Goal: Task Accomplishment & Management: Use online tool/utility

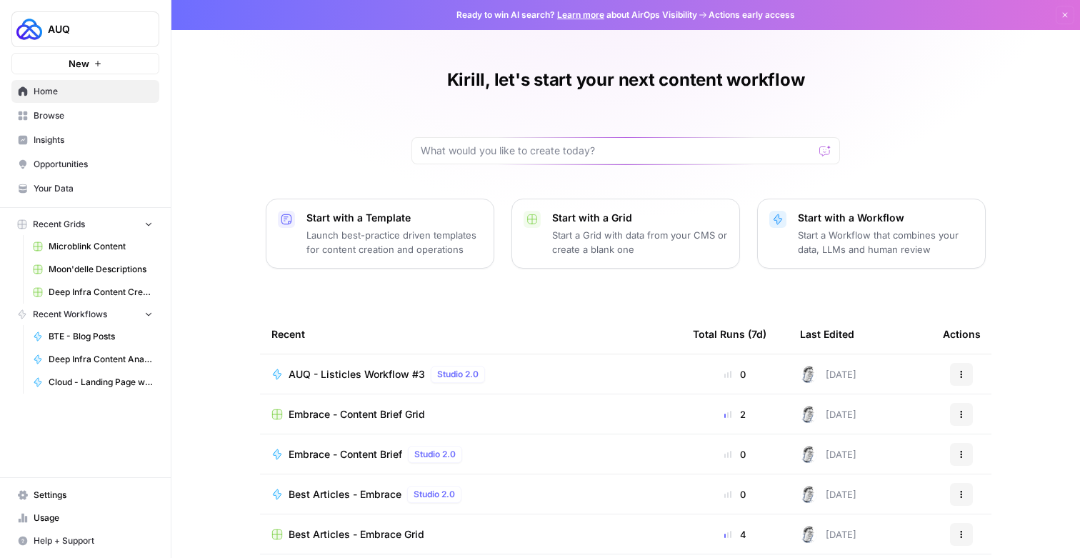
click at [70, 127] on link "Browse" at bounding box center [85, 115] width 148 height 23
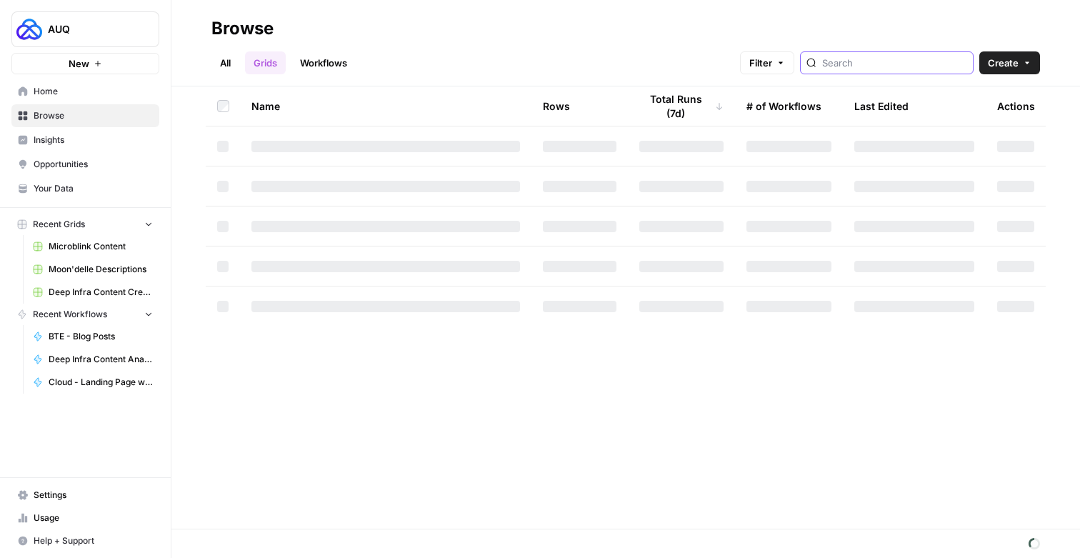
click at [873, 70] on input "search" at bounding box center [894, 63] width 145 height 14
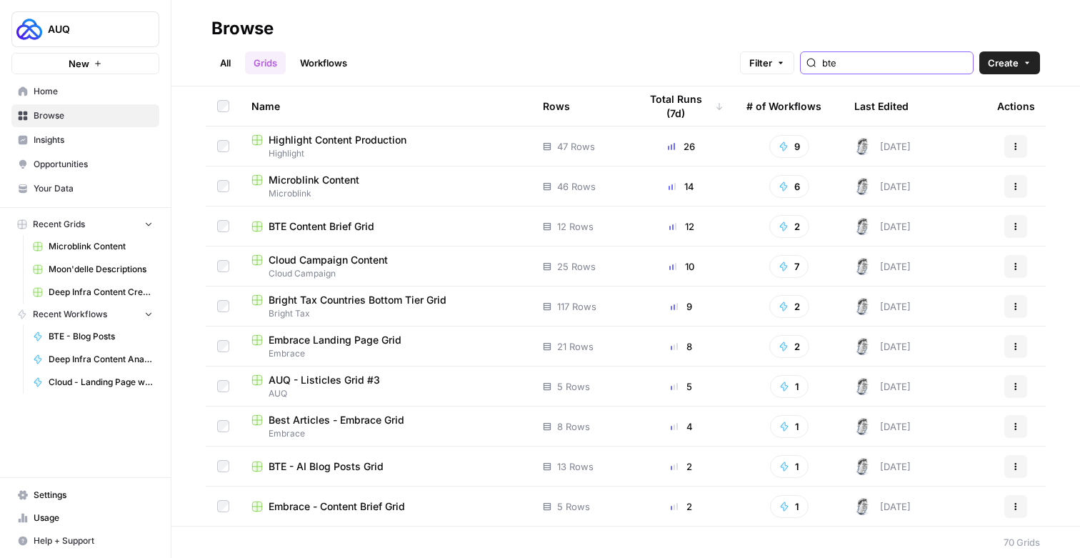
type input "bte"
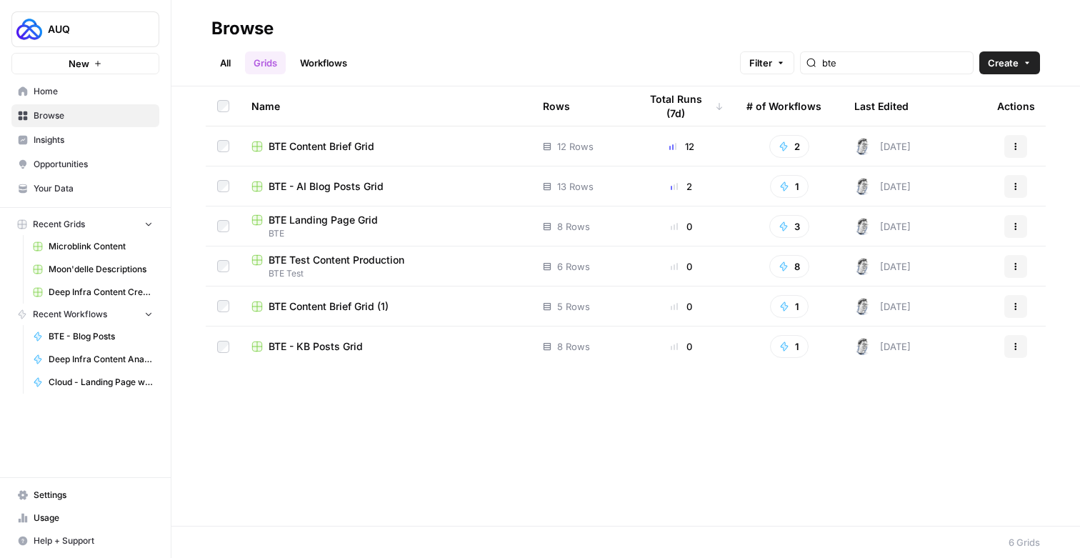
click at [338, 151] on span "BTE Content Brief Grid" at bounding box center [322, 146] width 106 height 14
click at [371, 189] on span "BTE - AI Blog Posts Grid" at bounding box center [326, 186] width 115 height 14
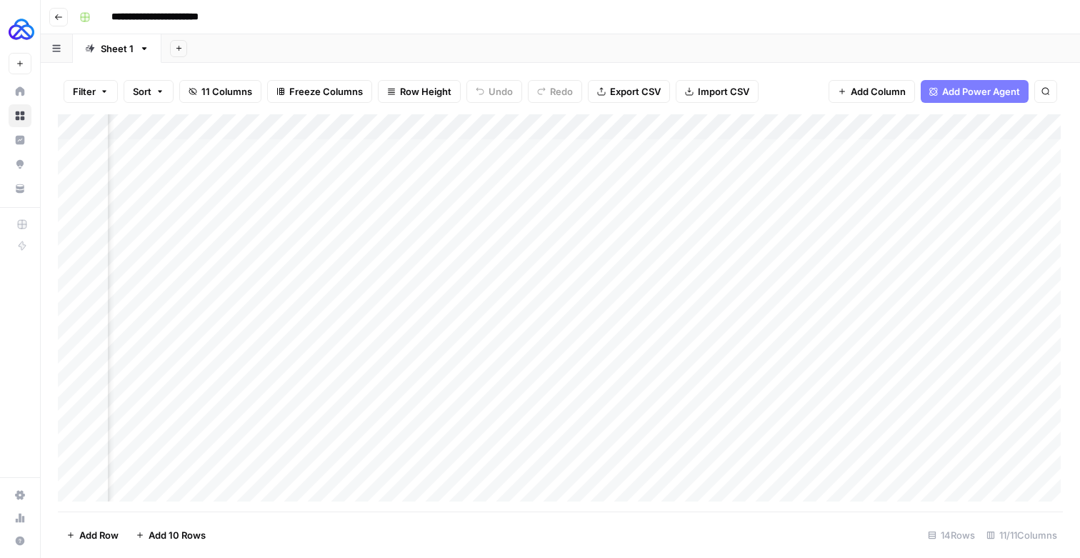
scroll to position [0, 1039]
click at [1022, 133] on span "Add Column" at bounding box center [1028, 126] width 50 height 13
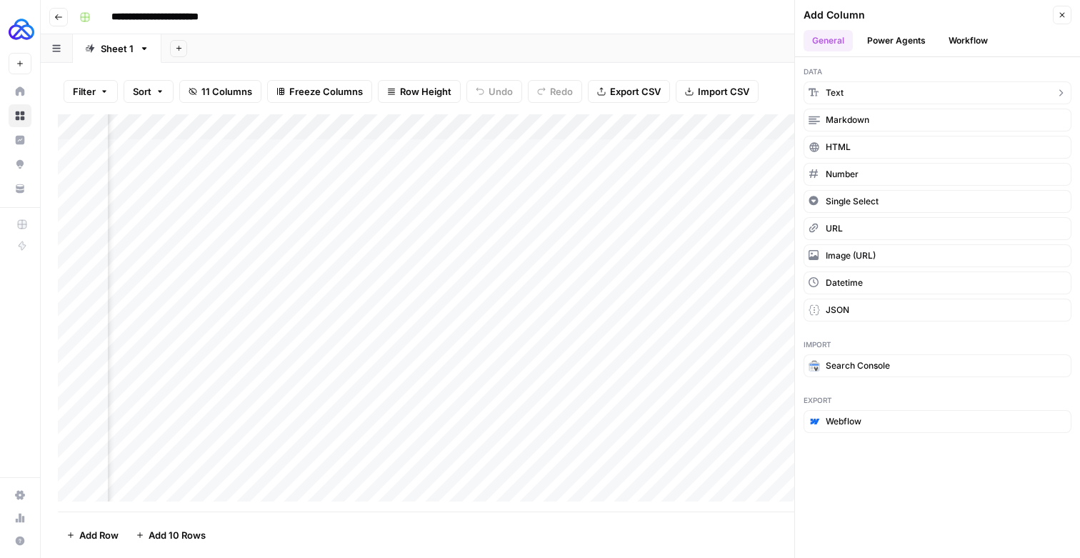
click at [887, 97] on button "Text" at bounding box center [938, 92] width 268 height 23
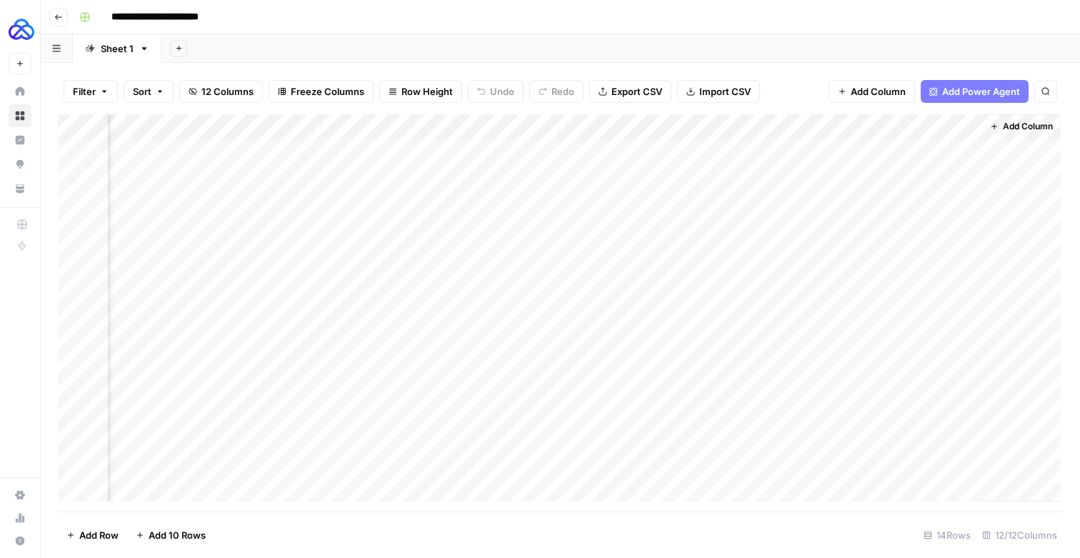
scroll to position [0, 1244]
click at [861, 139] on div "Add Column" at bounding box center [559, 307] width 1003 height 387
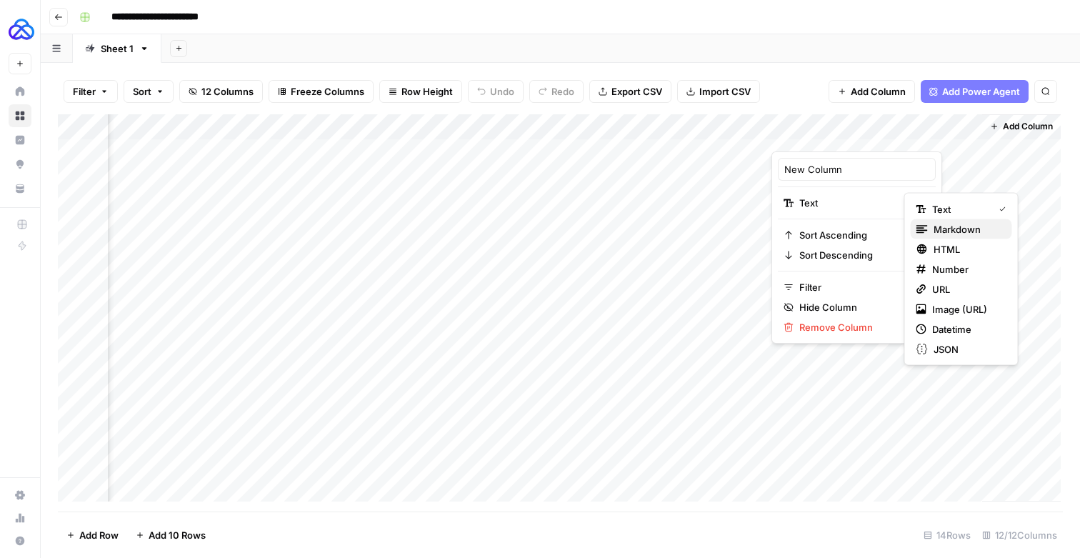
click at [953, 224] on span "Markdown" at bounding box center [967, 229] width 67 height 14
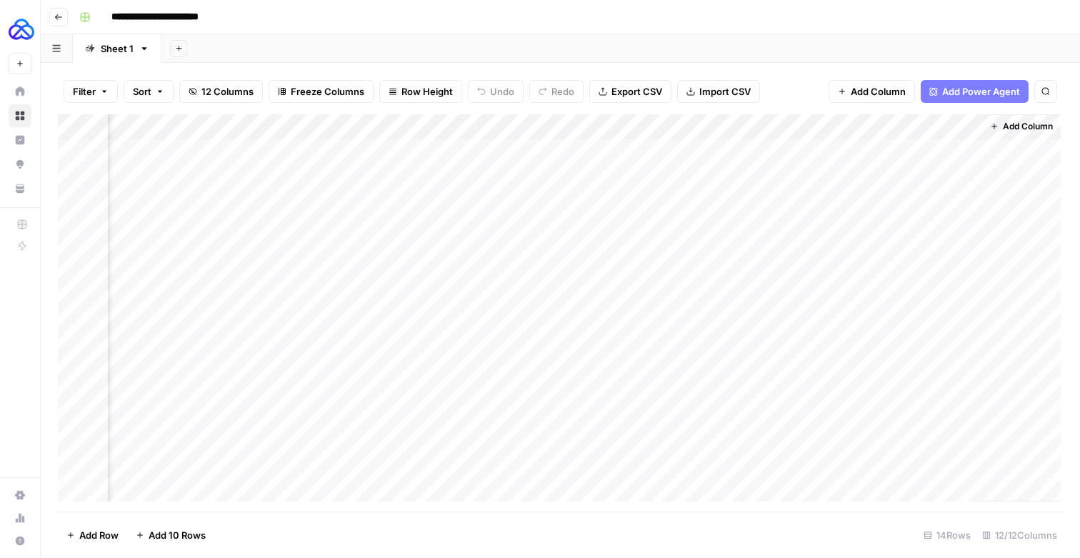
click at [838, 135] on div "Add Column" at bounding box center [559, 307] width 1003 height 387
click at [838, 135] on div at bounding box center [875, 136] width 206 height 30
click at [824, 162] on input "New Column" at bounding box center [856, 169] width 145 height 14
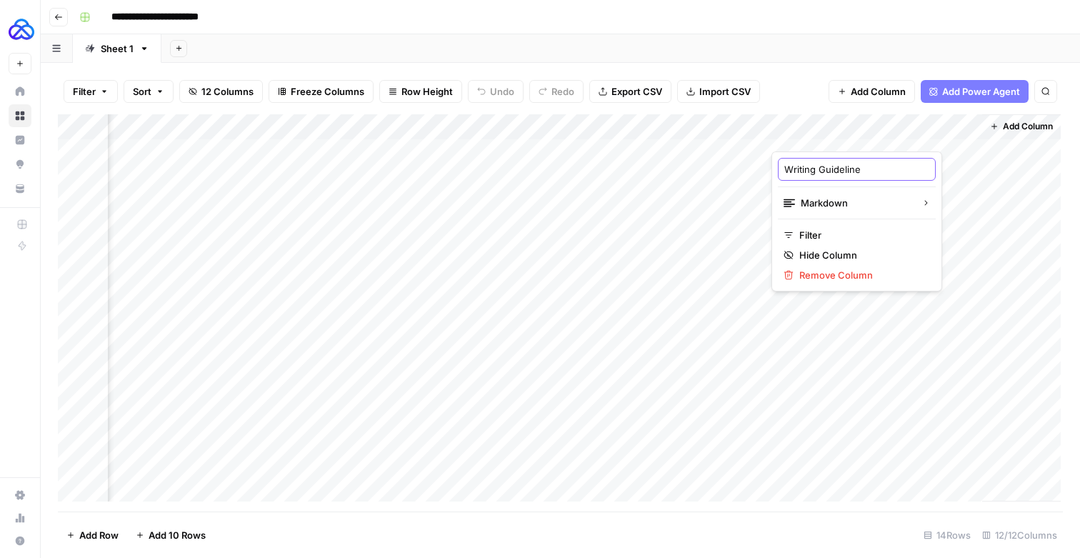
type input "Writing Guidelines"
click at [817, 328] on div "Add Column" at bounding box center [559, 307] width 1003 height 387
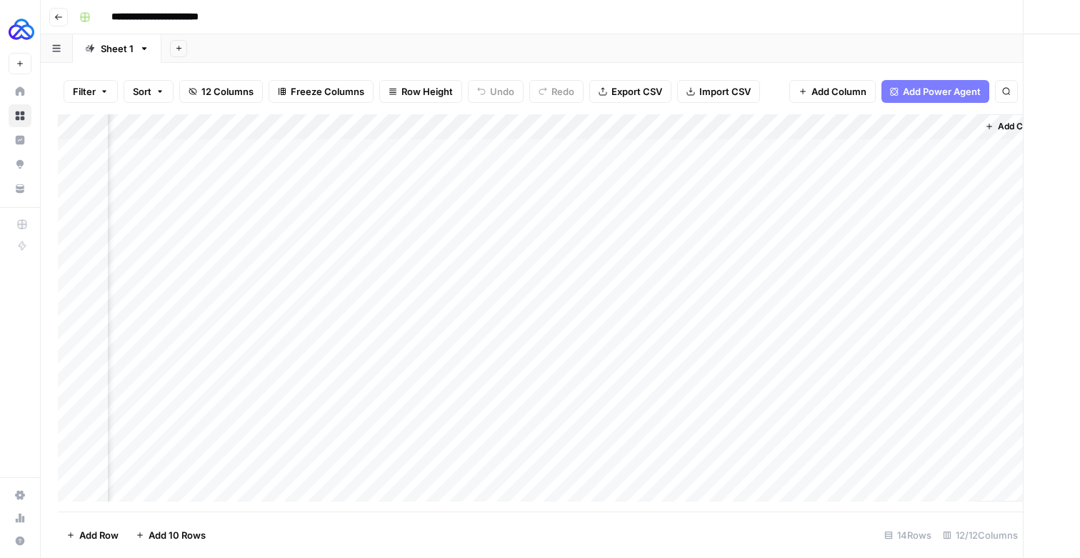
scroll to position [0, 1229]
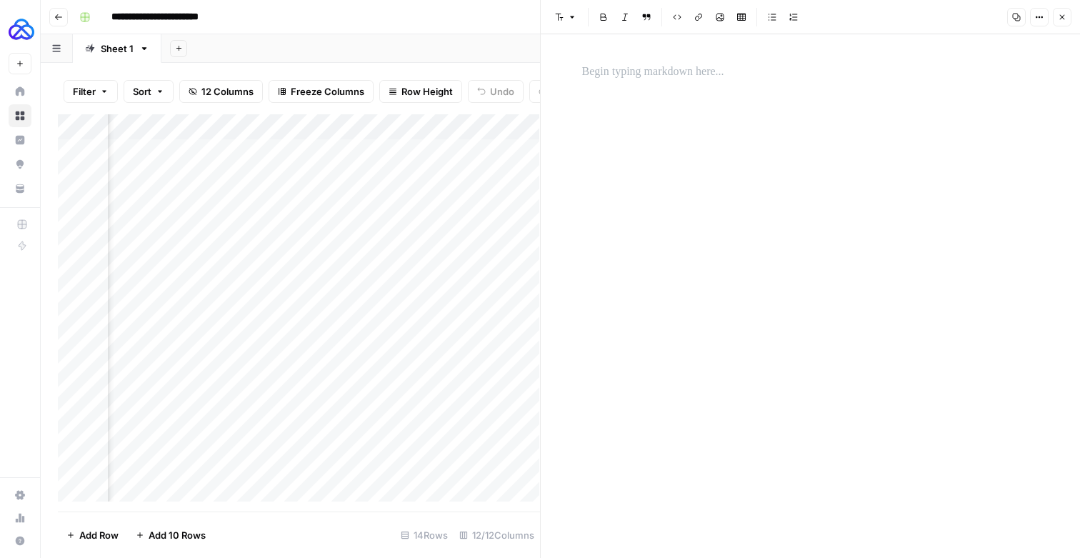
click at [737, 72] on p at bounding box center [810, 72] width 457 height 19
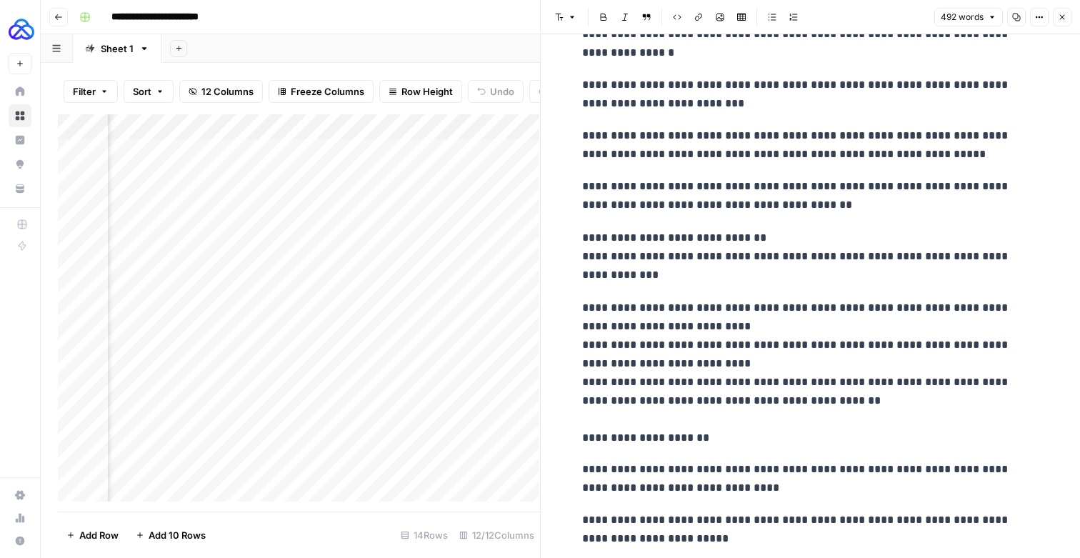
scroll to position [924, 0]
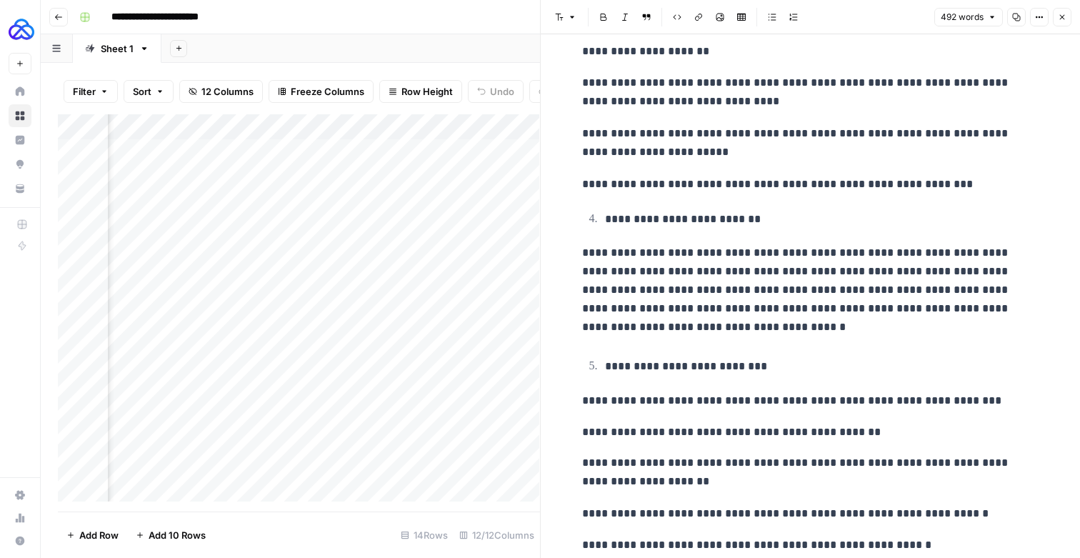
click at [1063, 20] on icon "button" at bounding box center [1062, 17] width 5 height 5
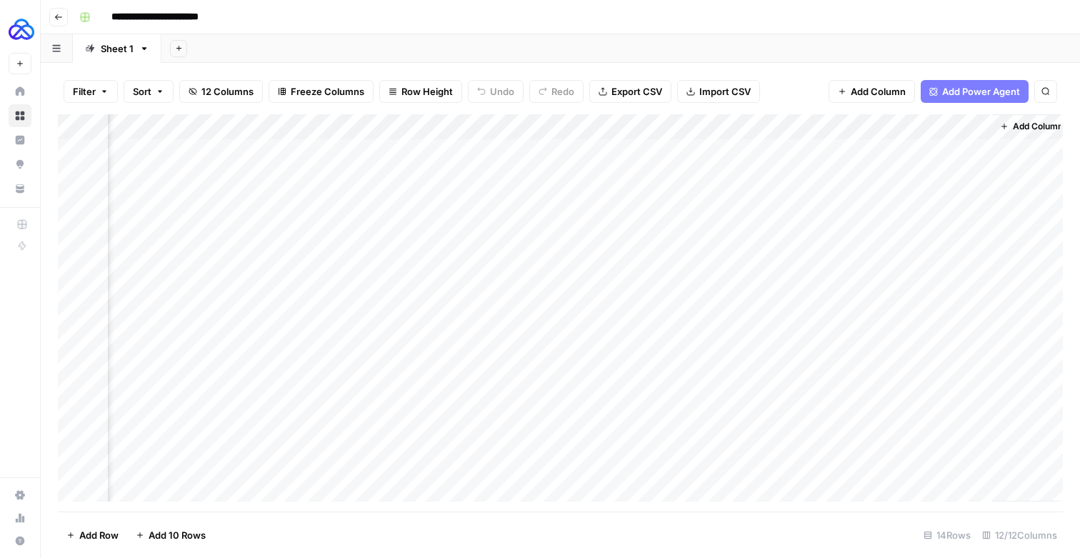
scroll to position [0, 1227]
drag, startPoint x: 994, startPoint y: 336, endPoint x: 985, endPoint y: 466, distance: 130.3
click at [985, 466] on div "Add Column" at bounding box center [559, 307] width 1003 height 387
drag, startPoint x: 859, startPoint y: 136, endPoint x: 373, endPoint y: 176, distance: 487.4
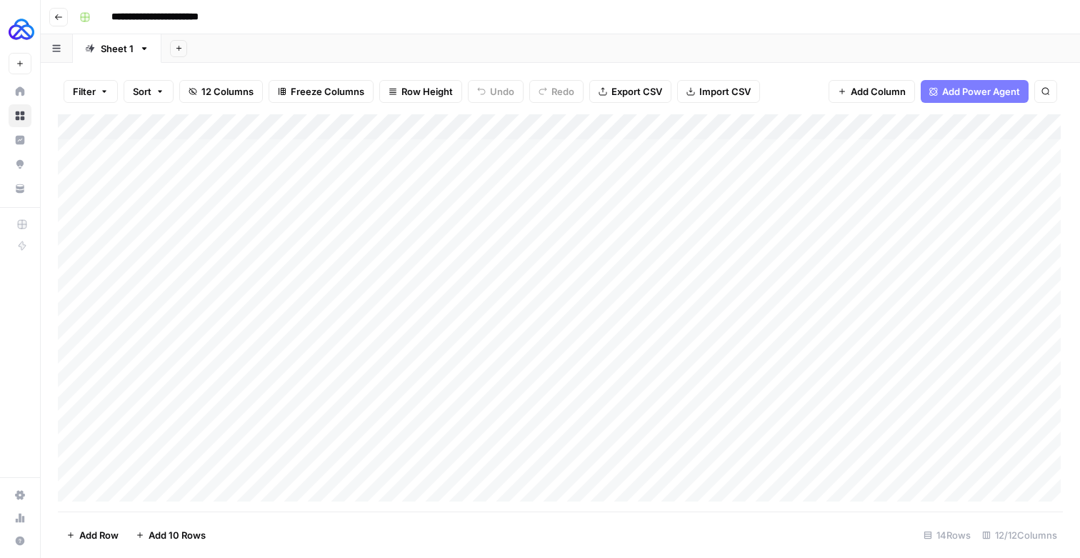
click at [373, 176] on div "Add Column" at bounding box center [559, 307] width 1003 height 387
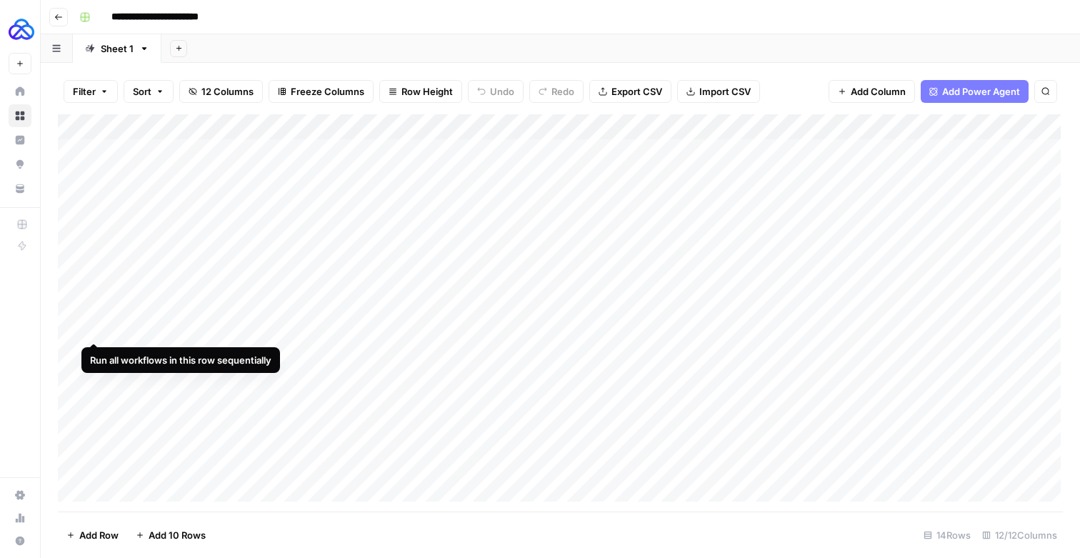
click at [78, 327] on div "Add Column" at bounding box center [559, 307] width 1003 height 387
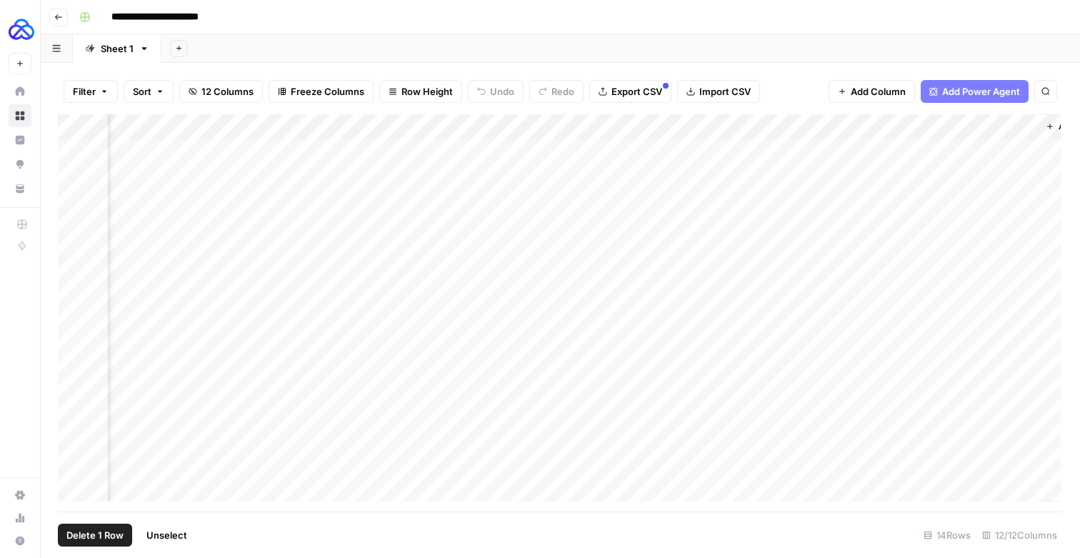
scroll to position [0, 1244]
click at [852, 127] on div "Add Column" at bounding box center [559, 307] width 1003 height 387
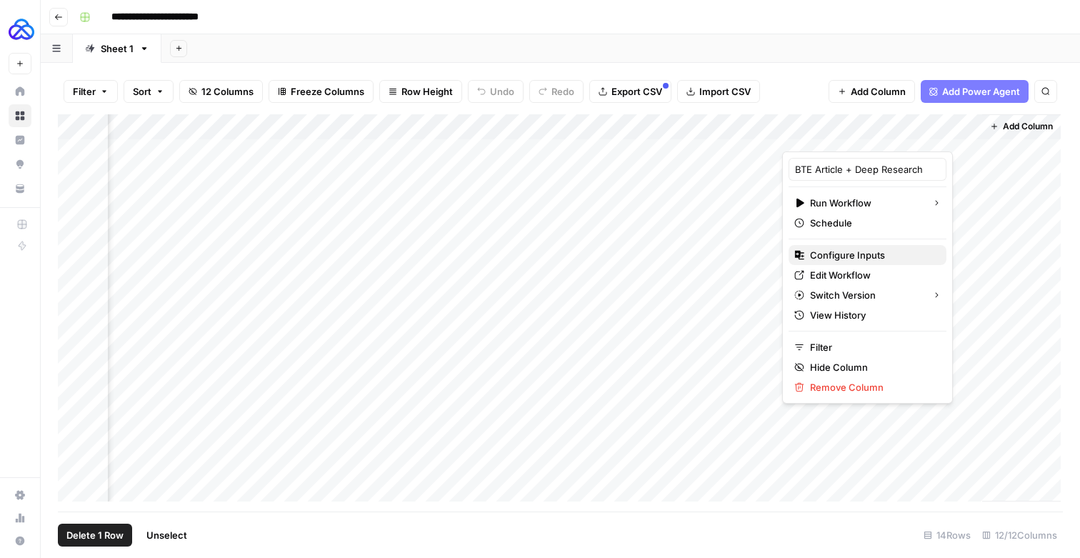
click at [847, 262] on span "Configure Inputs" at bounding box center [872, 255] width 125 height 14
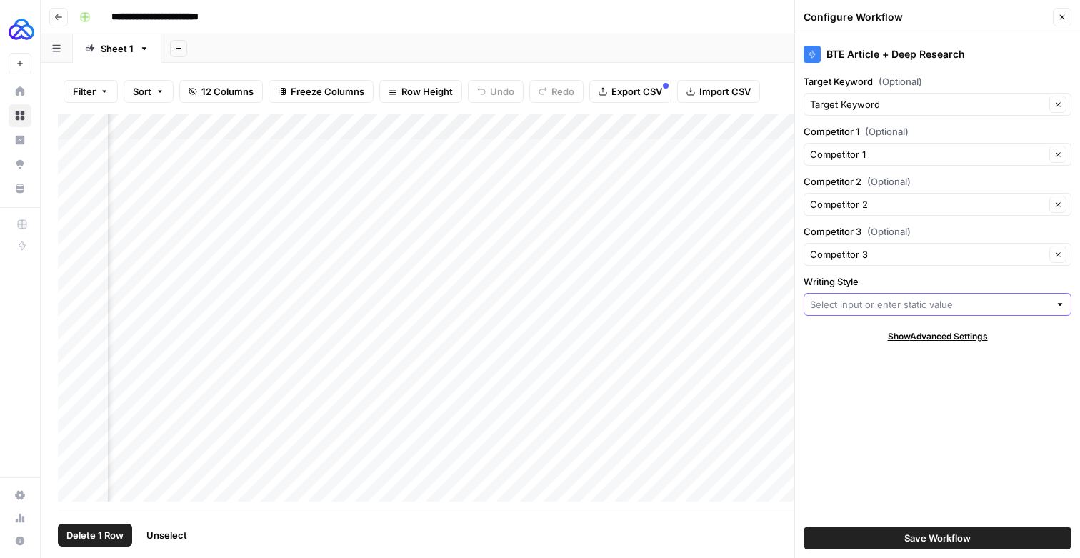
click at [868, 311] on input "Writing Style" at bounding box center [929, 304] width 239 height 14
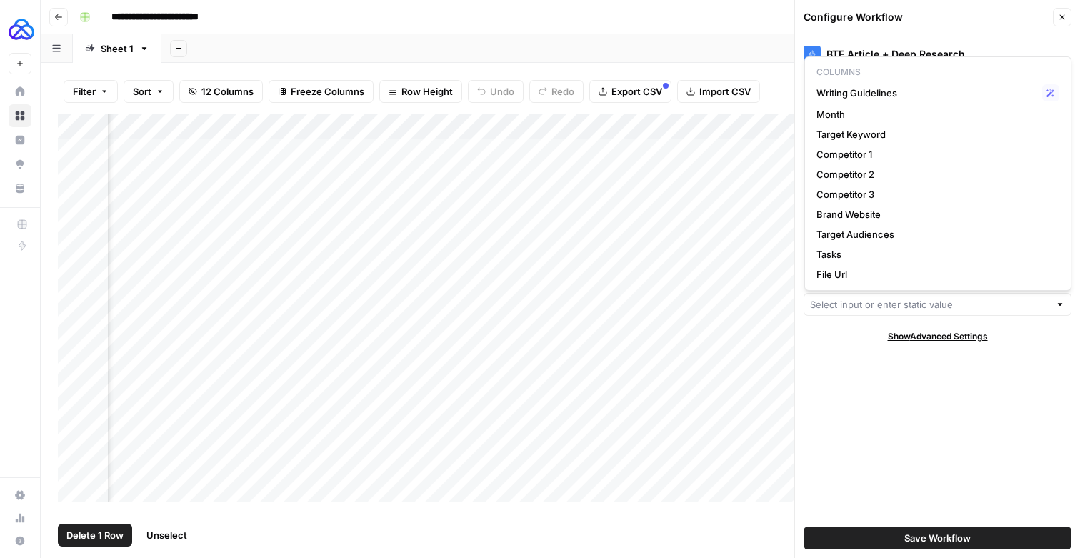
click at [708, 341] on div "Add Column" at bounding box center [559, 307] width 1003 height 387
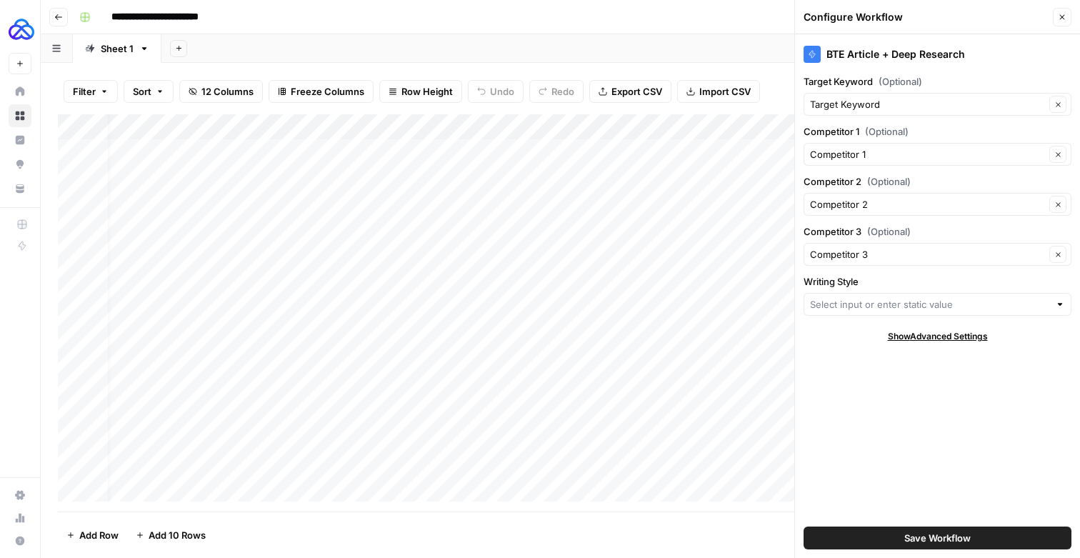
scroll to position [0, 0]
click at [848, 311] on input "Writing Style" at bounding box center [929, 304] width 239 height 14
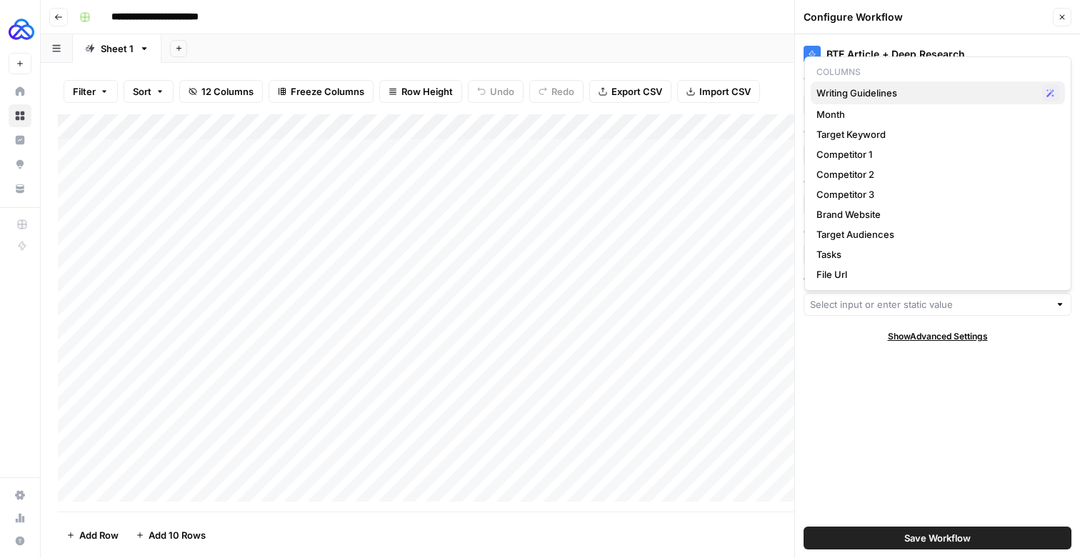
click at [888, 97] on span "Writing Guidelines" at bounding box center [927, 93] width 220 height 14
type input "Writing Guidelines"
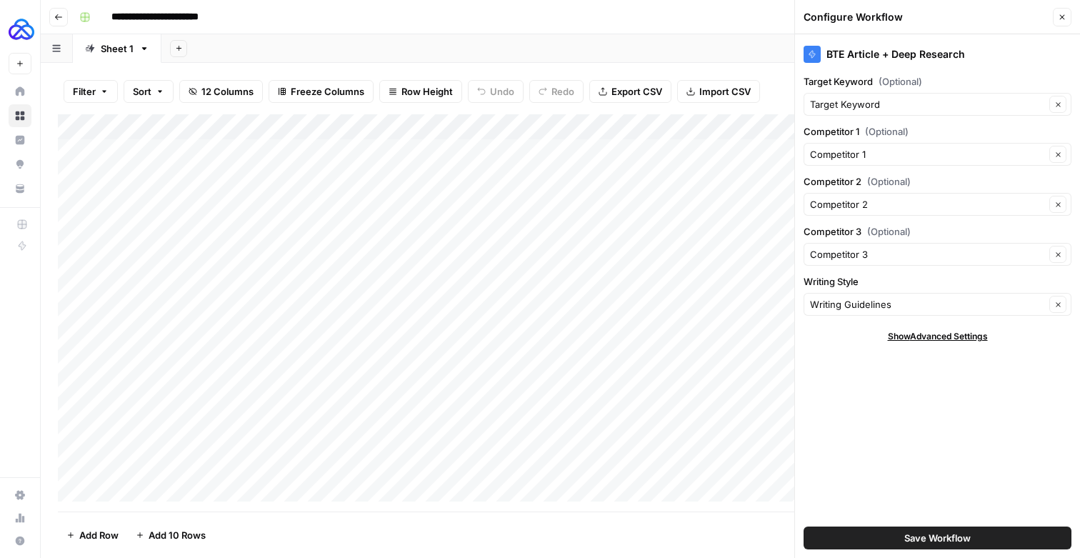
click at [907, 536] on span "Save Workflow" at bounding box center [937, 538] width 66 height 14
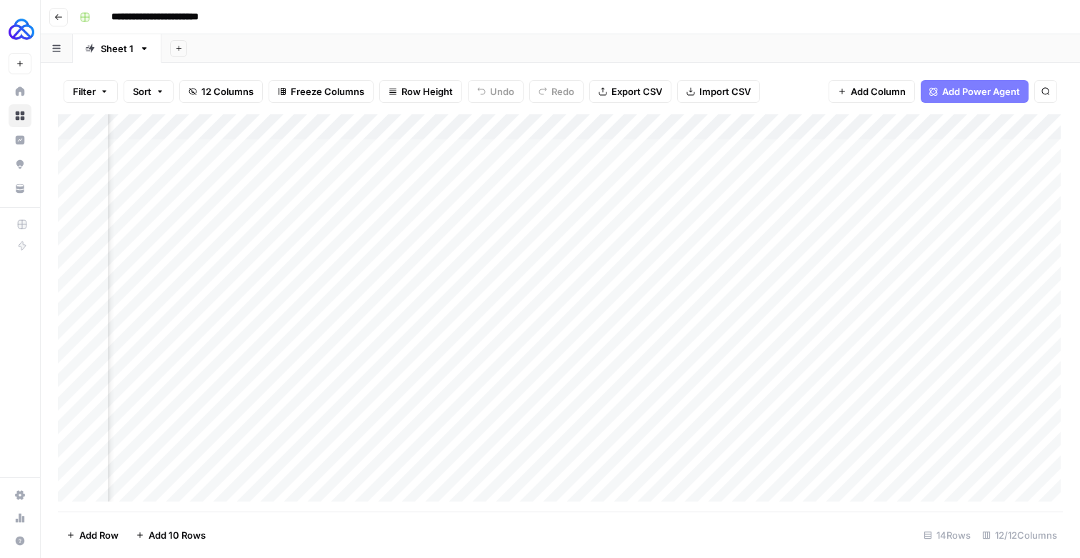
scroll to position [0, 1053]
click at [705, 327] on div "Add Column" at bounding box center [559, 307] width 1003 height 387
click at [662, 329] on div "Add Column" at bounding box center [559, 307] width 1003 height 387
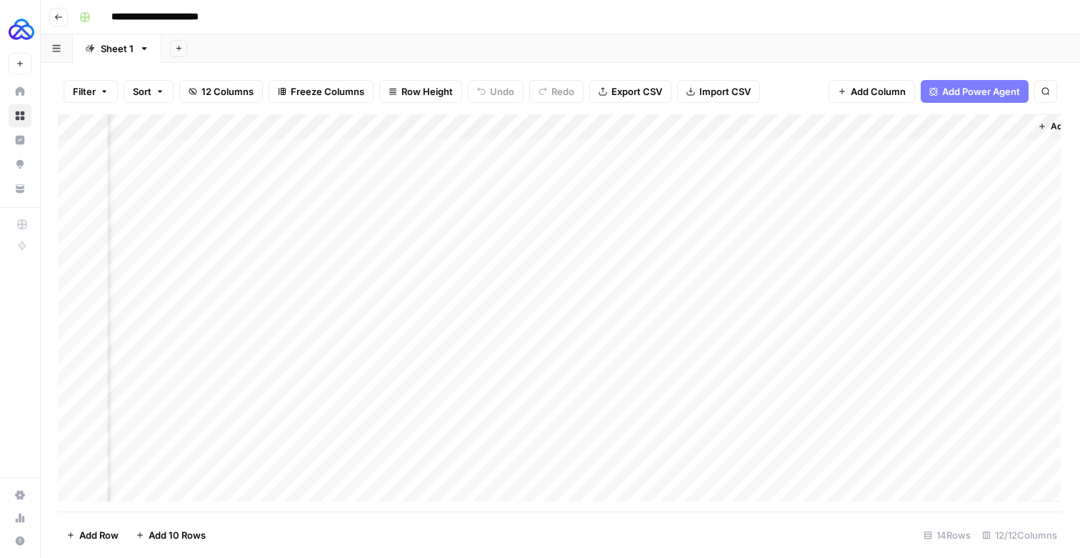
drag, startPoint x: 912, startPoint y: 135, endPoint x: 749, endPoint y: 135, distance: 162.9
click at [749, 135] on div "Add Column" at bounding box center [559, 307] width 1003 height 387
click at [807, 329] on div "Add Column" at bounding box center [559, 307] width 1003 height 387
click at [750, 351] on div "Add Column" at bounding box center [559, 307] width 1003 height 387
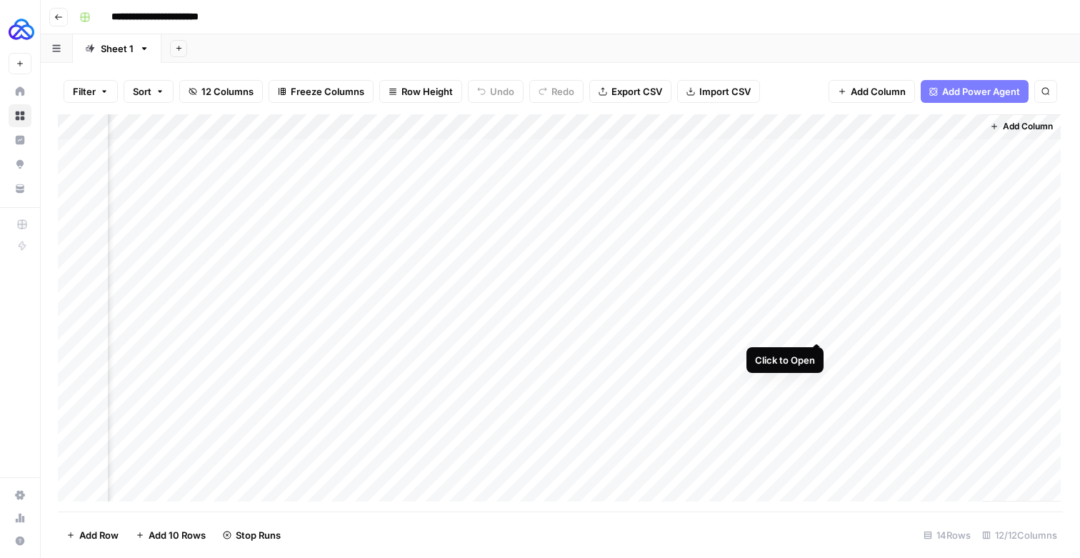
click at [819, 326] on div "Add Column" at bounding box center [559, 307] width 1003 height 387
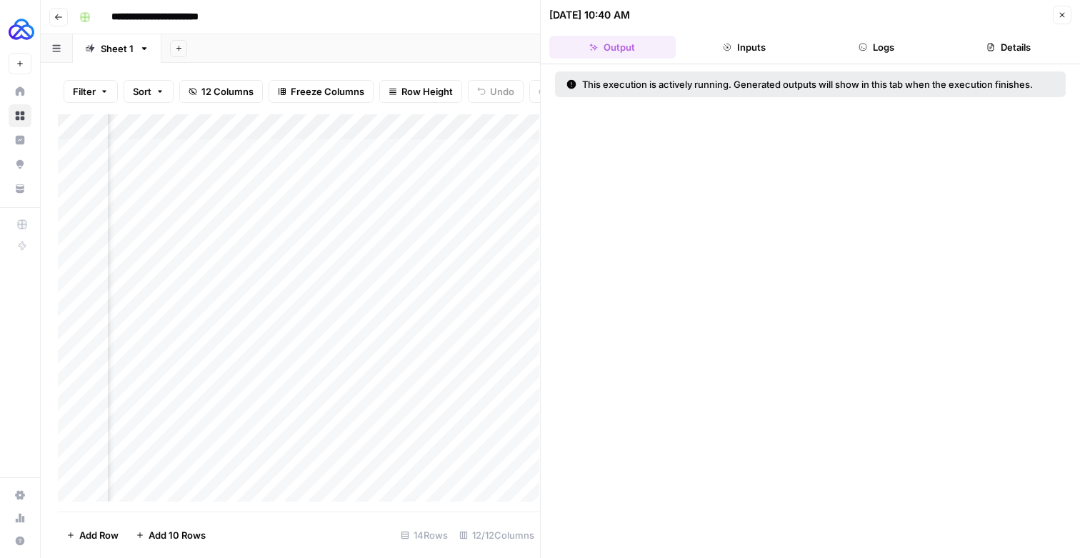
click at [886, 49] on button "Logs" at bounding box center [877, 47] width 126 height 23
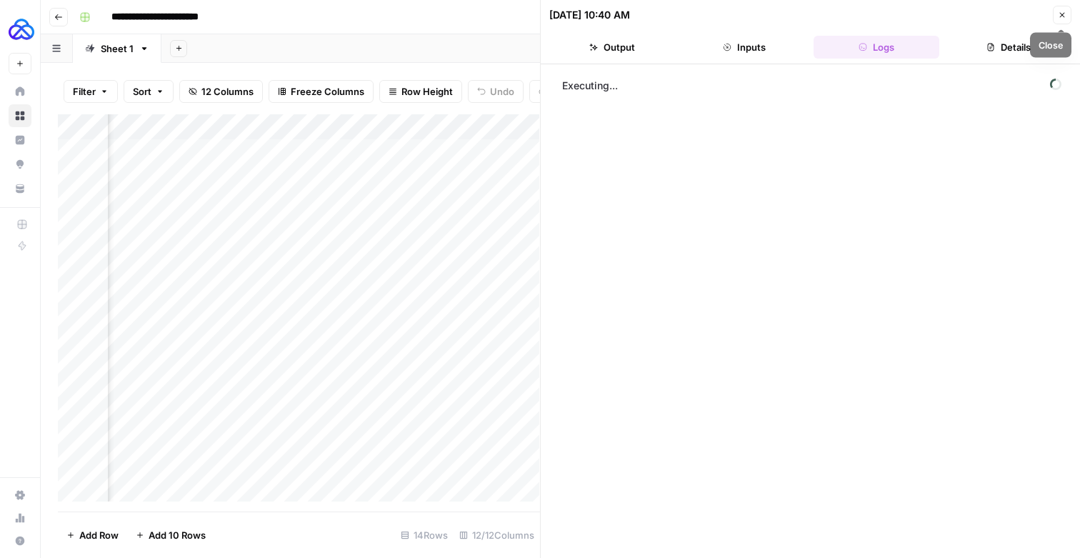
click at [1055, 18] on button "Close" at bounding box center [1062, 15] width 19 height 19
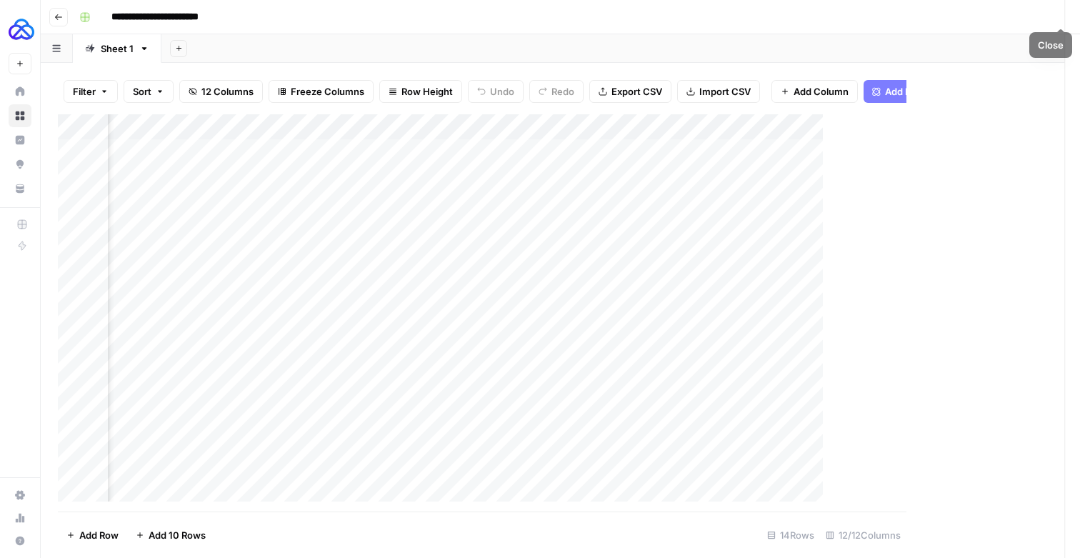
scroll to position [0, 1227]
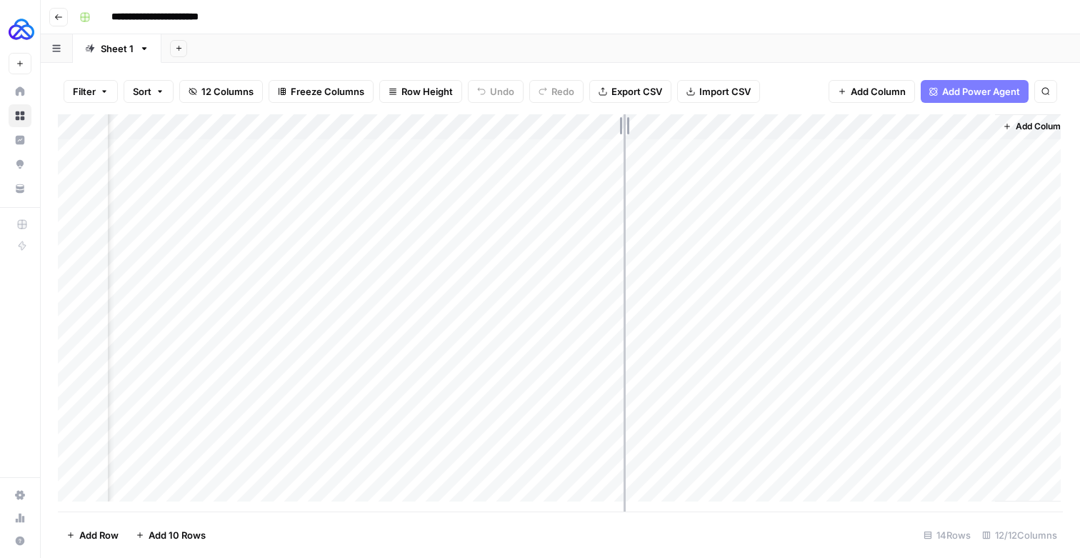
drag, startPoint x: 669, startPoint y: 134, endPoint x: 624, endPoint y: 135, distance: 45.0
click at [624, 135] on div "Add Column" at bounding box center [559, 307] width 1003 height 387
drag, startPoint x: 571, startPoint y: 130, endPoint x: 546, endPoint y: 130, distance: 25.7
click at [546, 130] on div "Add Column" at bounding box center [559, 307] width 1003 height 387
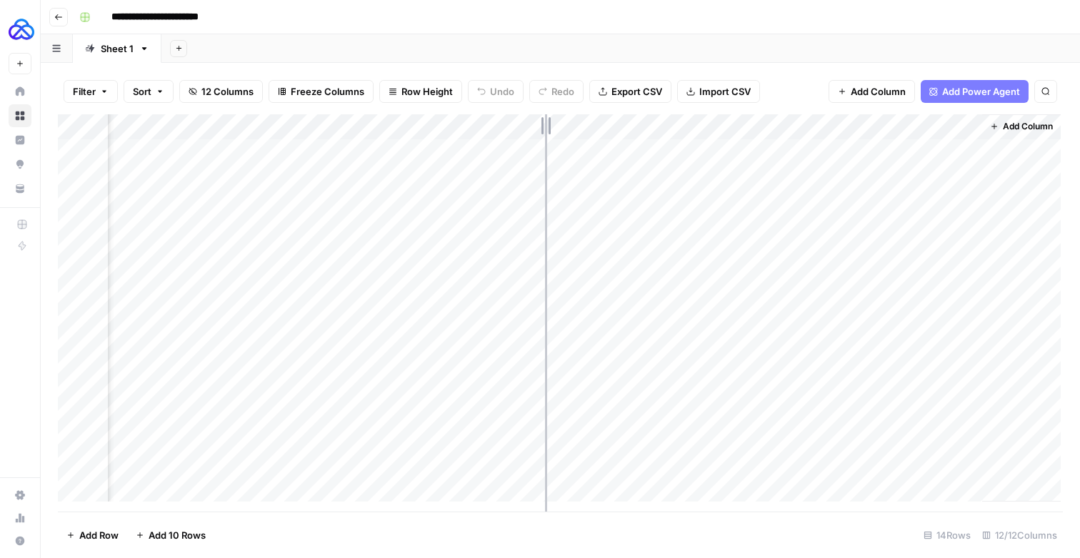
scroll to position [0, 1171]
click at [962, 326] on div "Add Column" at bounding box center [559, 307] width 1003 height 387
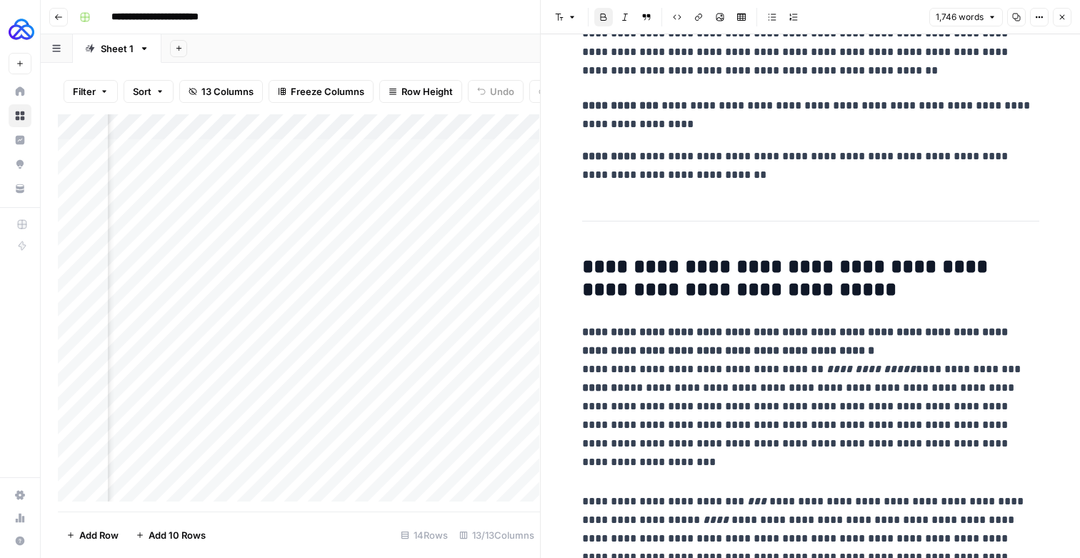
scroll to position [149, 0]
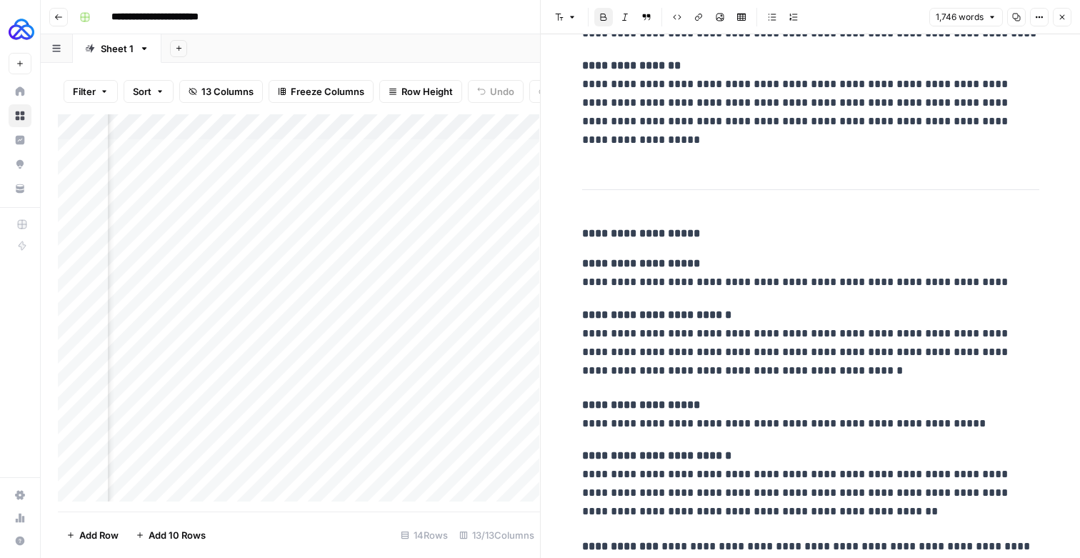
click at [1060, 21] on icon "button" at bounding box center [1062, 17] width 9 height 9
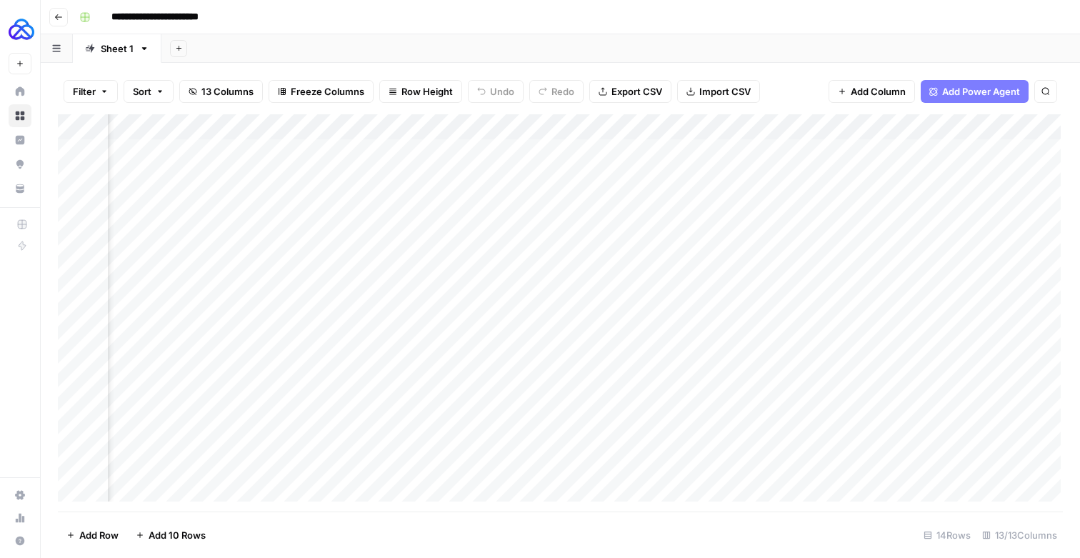
click at [820, 131] on div "Add Column" at bounding box center [559, 307] width 1003 height 387
click at [877, 173] on div "Add Column" at bounding box center [559, 307] width 1003 height 387
click at [818, 330] on div "Add Column" at bounding box center [559, 307] width 1003 height 387
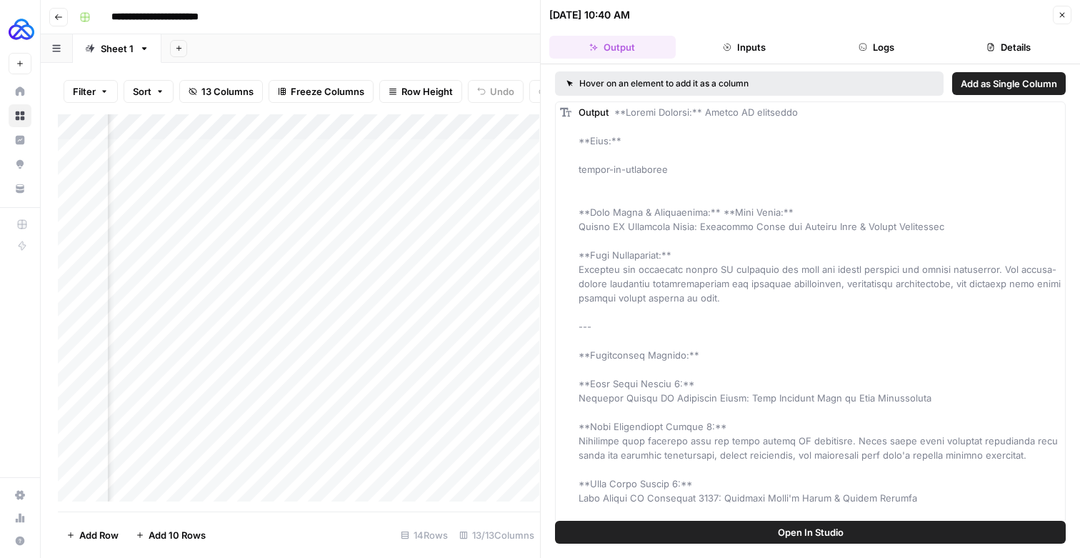
click at [996, 51] on button "Details" at bounding box center [1008, 47] width 126 height 23
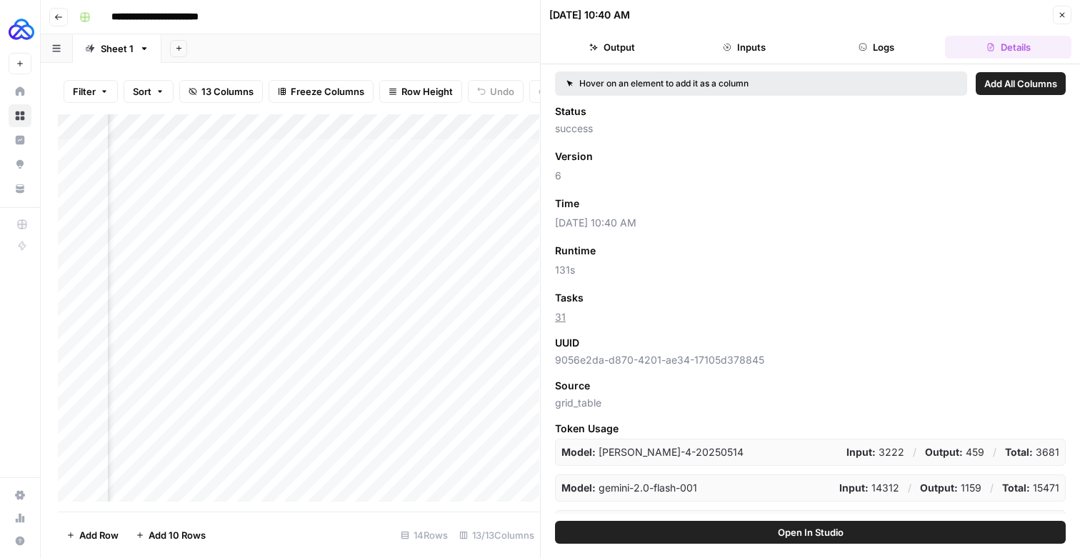
click at [625, 304] on span "Add as Column" at bounding box center [626, 297] width 62 height 13
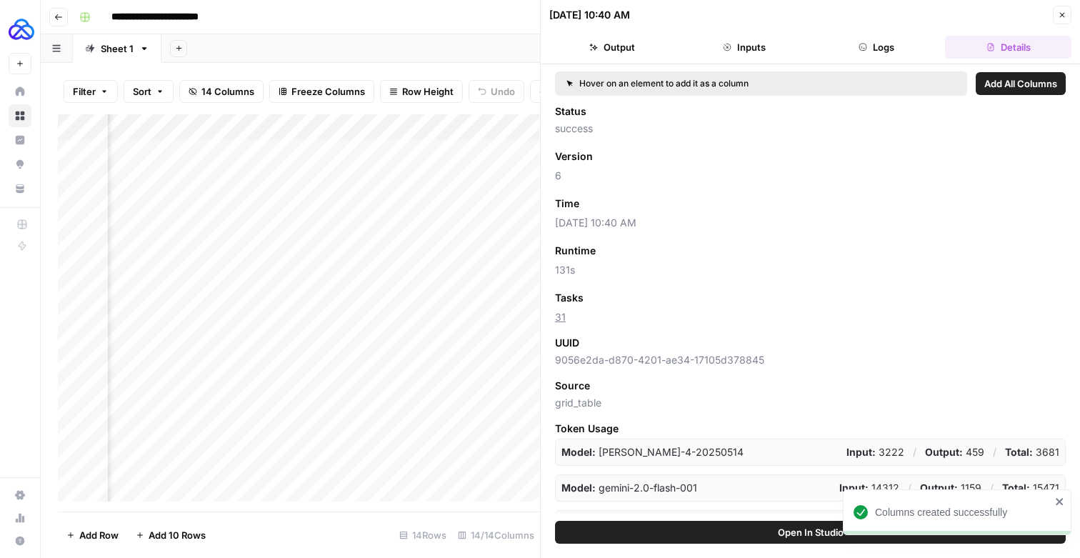
click at [1064, 18] on icon "button" at bounding box center [1062, 15] width 9 height 9
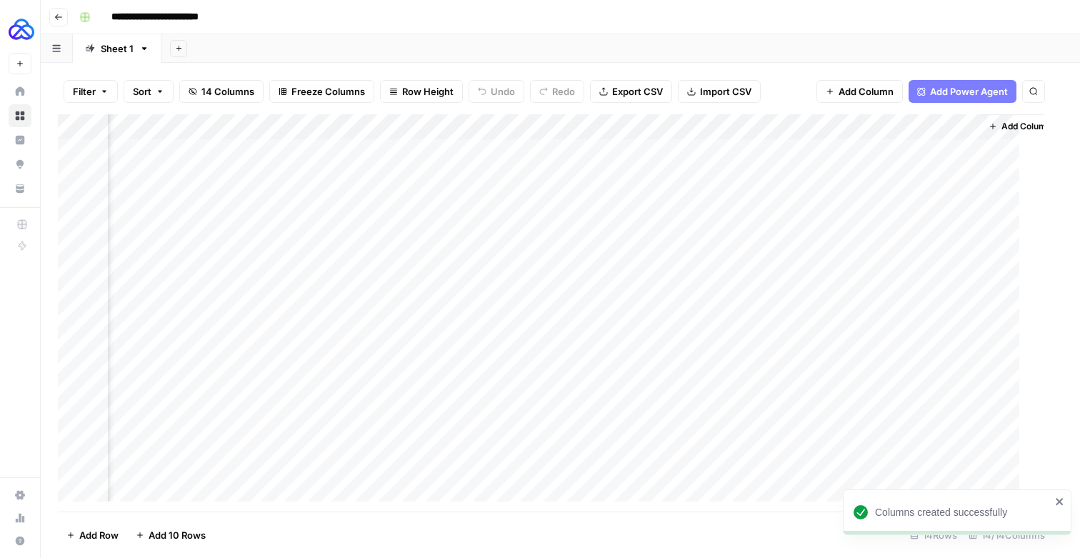
scroll to position [0, 1410]
click at [849, 326] on div "Add Column" at bounding box center [559, 307] width 1003 height 387
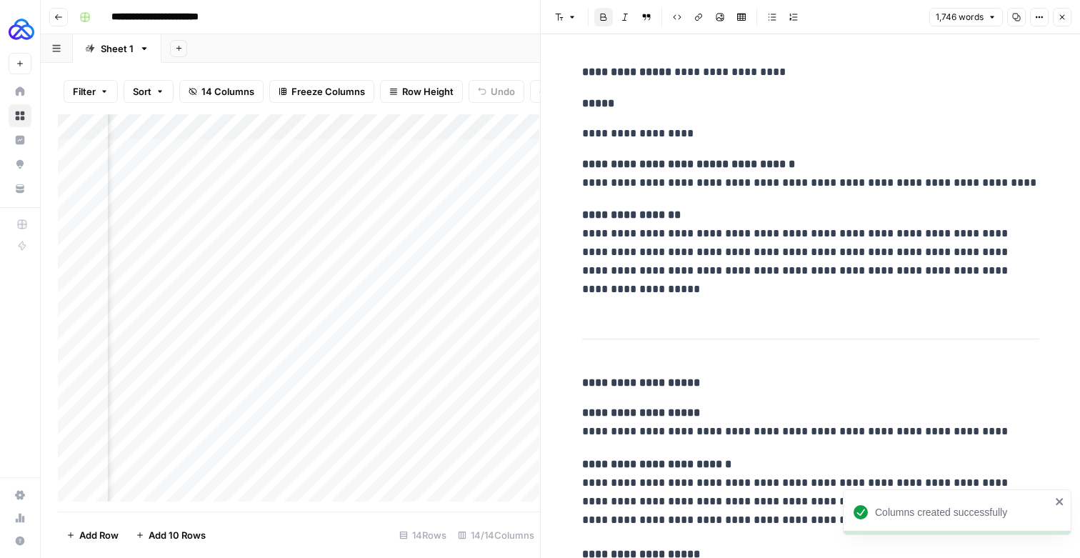
click at [1067, 24] on button "Close" at bounding box center [1062, 17] width 19 height 19
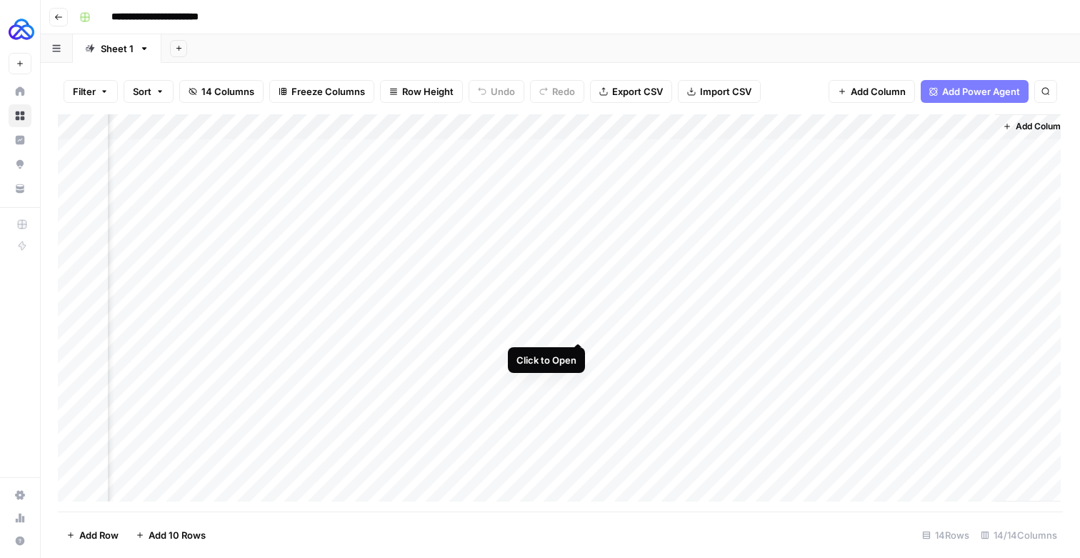
click at [578, 326] on div "Add Column" at bounding box center [559, 307] width 1003 height 387
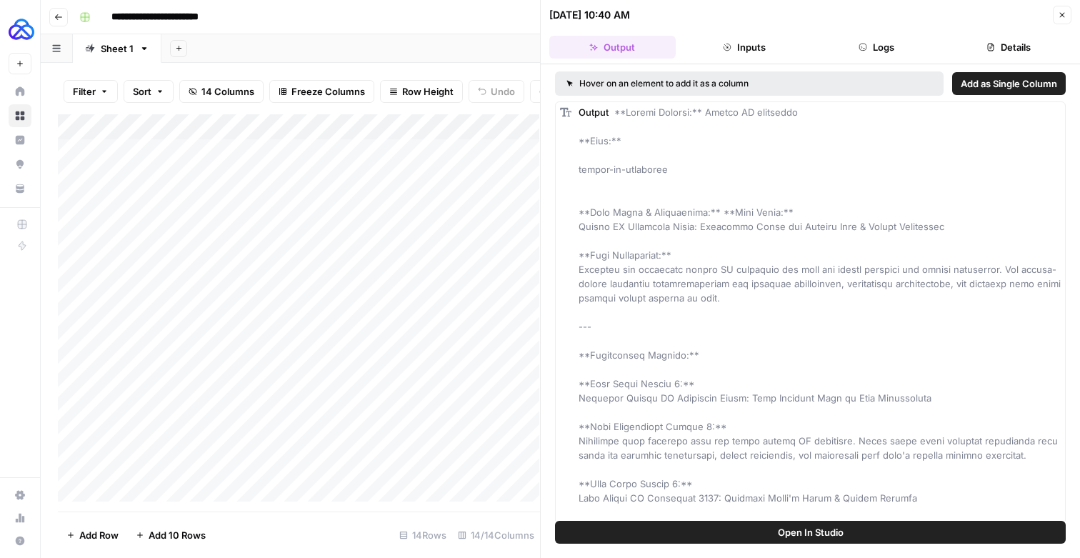
click at [423, 327] on div "Add Column" at bounding box center [298, 307] width 481 height 387
click at [356, 323] on div "Add Column" at bounding box center [298, 307] width 481 height 387
click at [364, 328] on div "Add Column" at bounding box center [298, 307] width 481 height 387
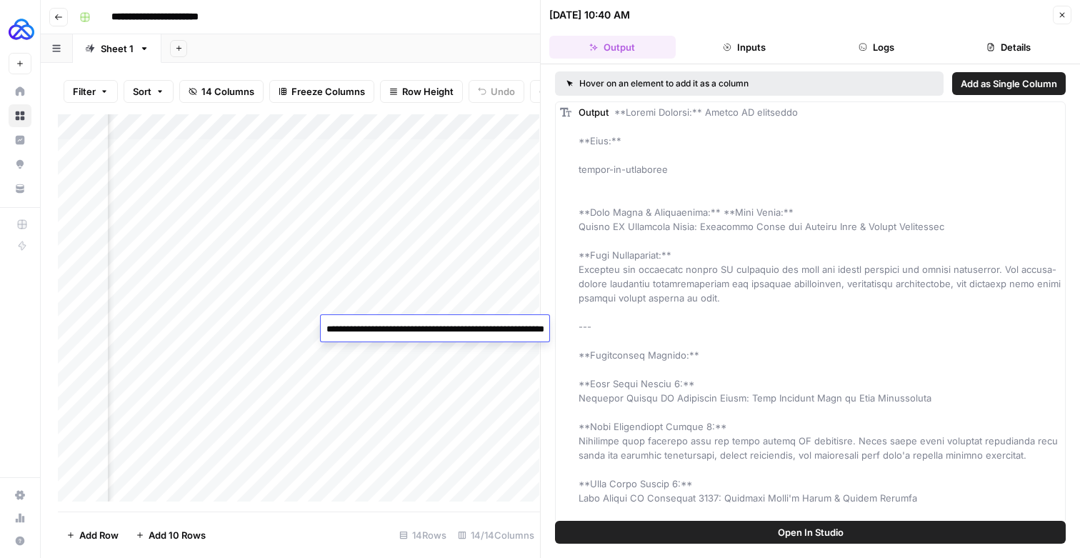
click at [364, 328] on textarea "**********" at bounding box center [464, 337] width 286 height 36
click at [332, 284] on div "Add Column" at bounding box center [298, 307] width 481 height 387
click at [290, 326] on div "Add Column" at bounding box center [298, 307] width 481 height 387
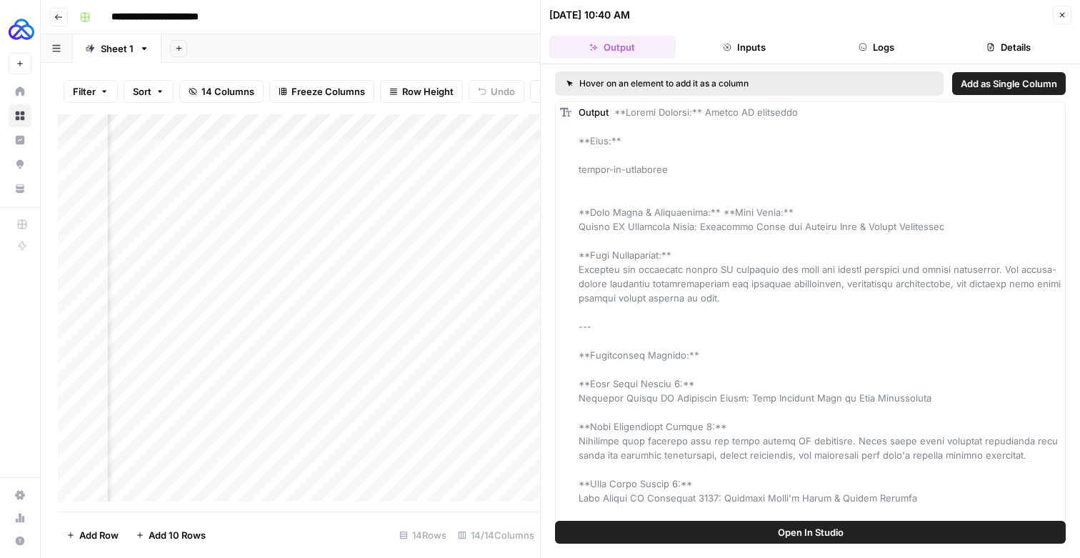
click at [290, 326] on div "Add Column" at bounding box center [298, 307] width 481 height 387
click at [290, 326] on textarea "**********" at bounding box center [304, 329] width 243 height 21
click at [426, 248] on div "Add Column" at bounding box center [298, 307] width 481 height 387
click at [428, 322] on div "Add Column" at bounding box center [298, 307] width 481 height 387
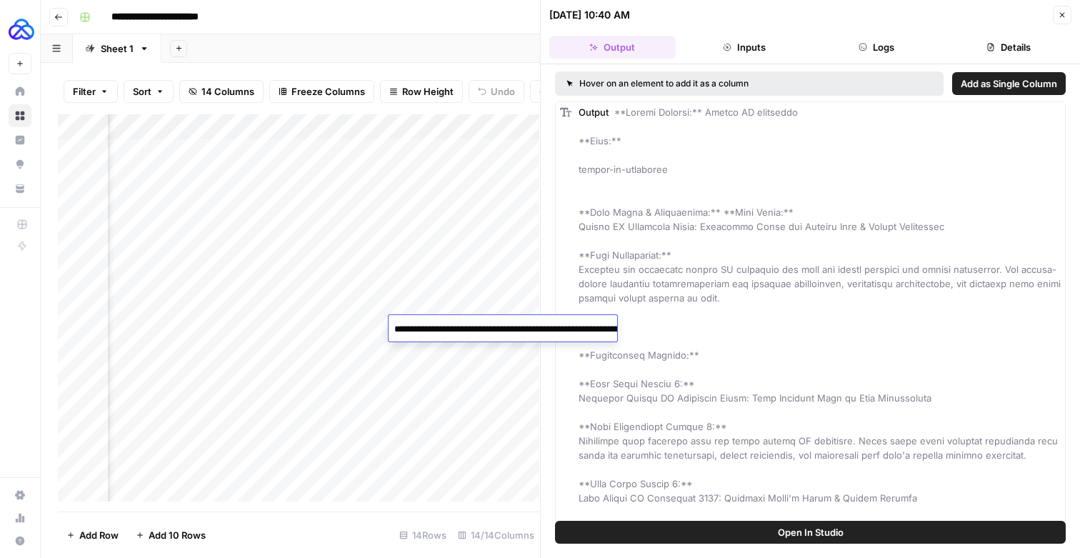
click at [428, 322] on textarea "**********" at bounding box center [532, 337] width 286 height 36
click at [464, 251] on div "Add Column" at bounding box center [298, 307] width 481 height 387
click at [421, 328] on div "Add Column" at bounding box center [298, 307] width 481 height 387
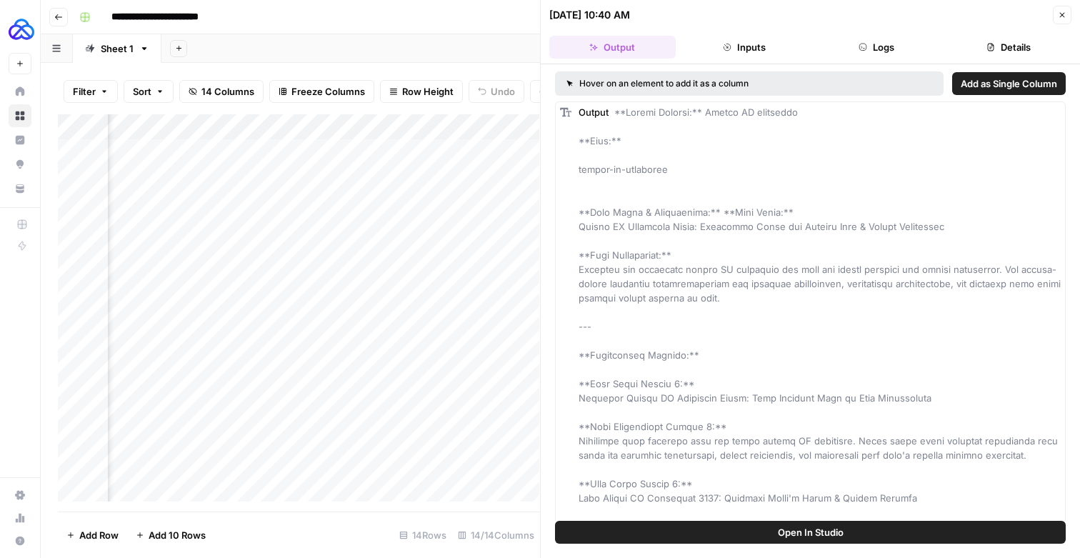
click at [421, 328] on div "Add Column" at bounding box center [298, 307] width 481 height 387
click at [322, 331] on div "Add Column" at bounding box center [298, 307] width 481 height 387
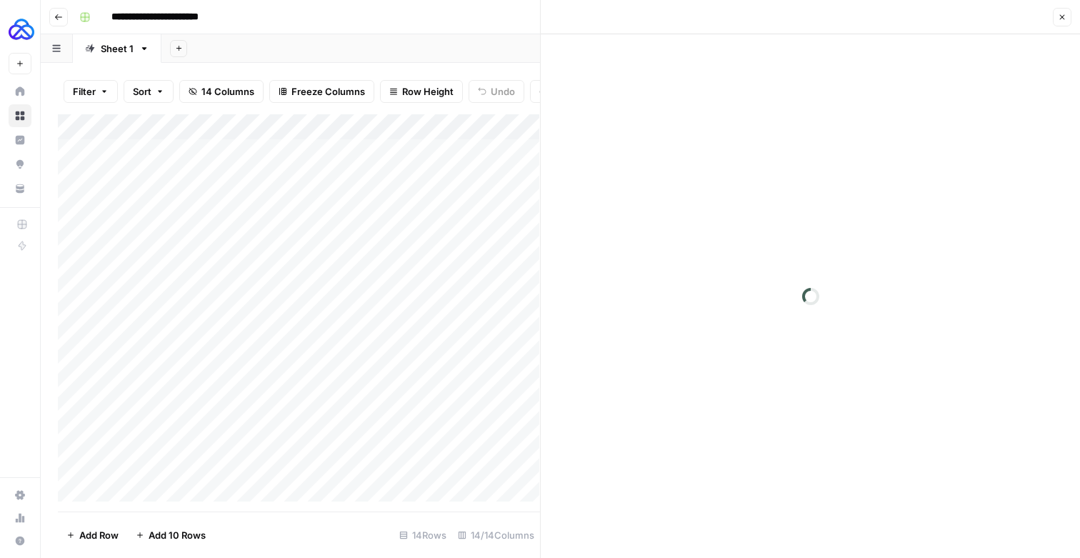
click at [322, 331] on div at bounding box center [291, 328] width 208 height 26
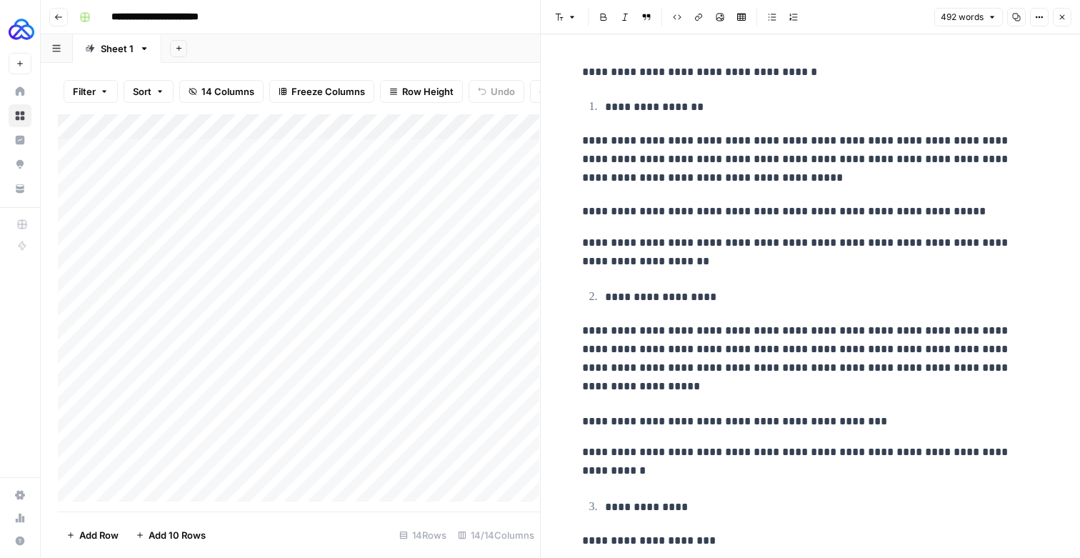
click at [634, 296] on p "**********" at bounding box center [821, 298] width 432 height 20
copy div "**********"
click at [1068, 17] on button "Close" at bounding box center [1062, 17] width 19 height 19
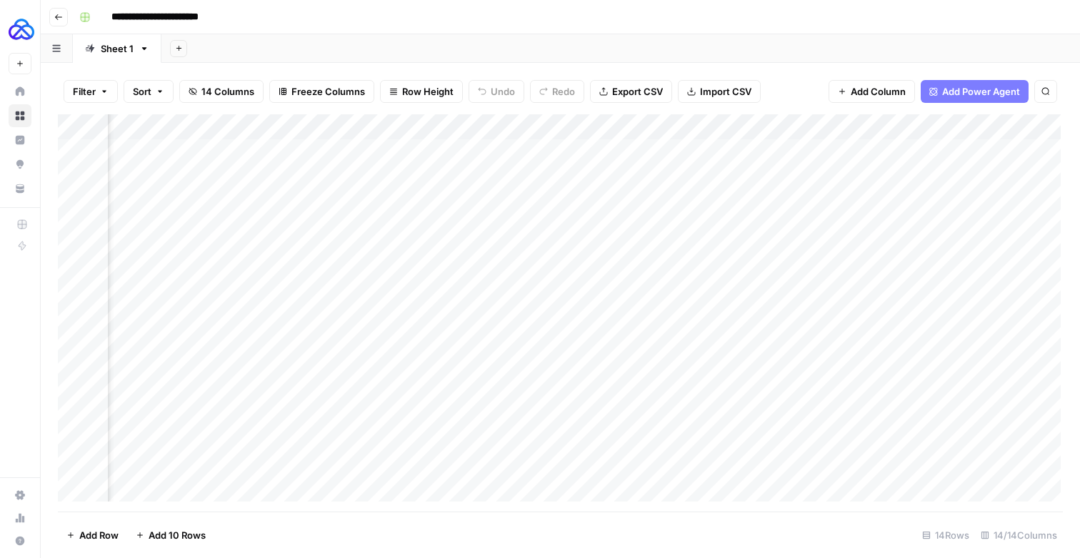
scroll to position [0, 1411]
click at [497, 136] on div "Add Column" at bounding box center [559, 307] width 1003 height 387
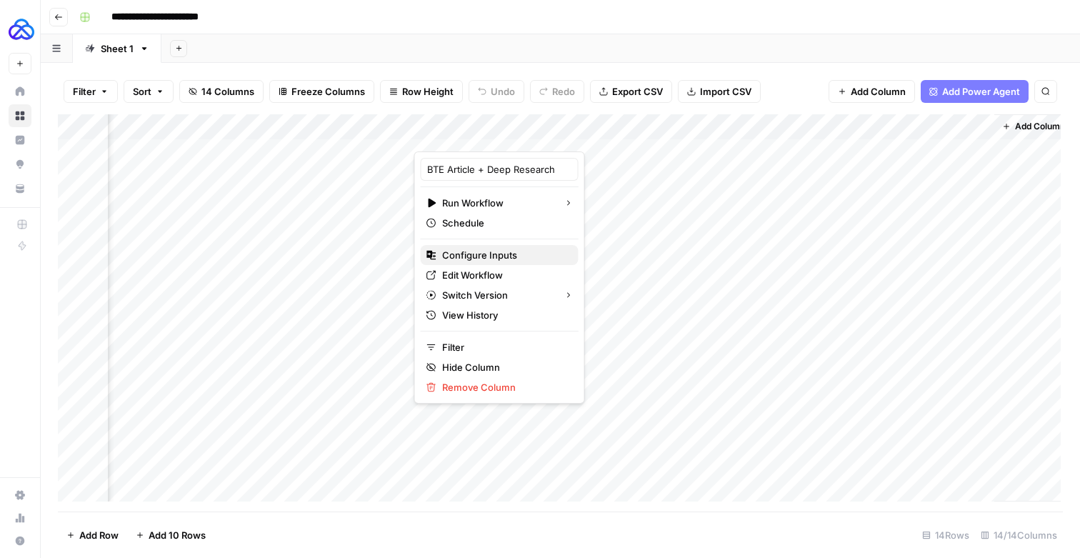
click at [489, 256] on span "Configure Inputs" at bounding box center [504, 255] width 125 height 14
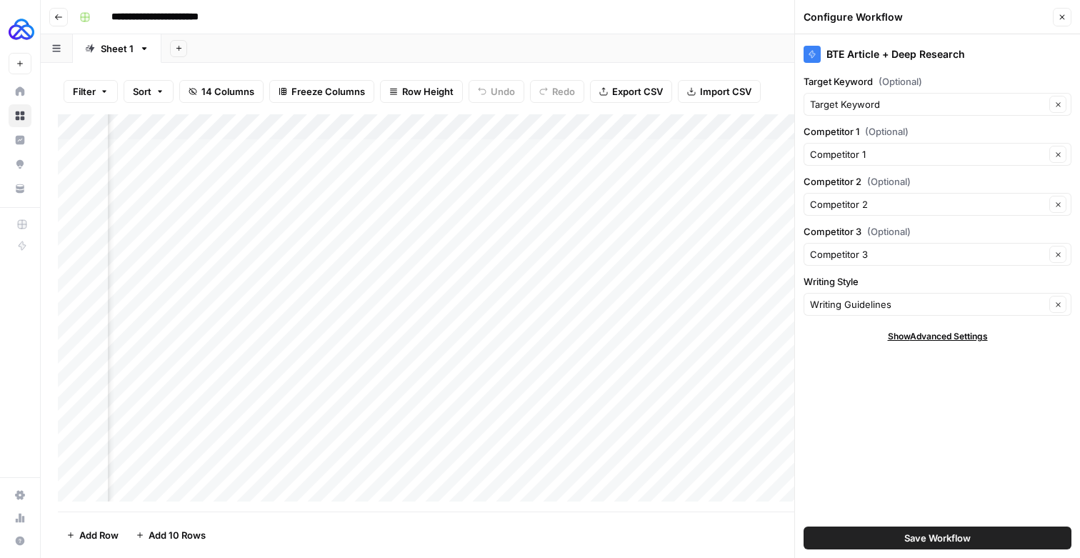
click at [927, 343] on span "Show Advanced Settings" at bounding box center [938, 336] width 100 height 13
click at [859, 390] on div "Default" at bounding box center [938, 378] width 268 height 23
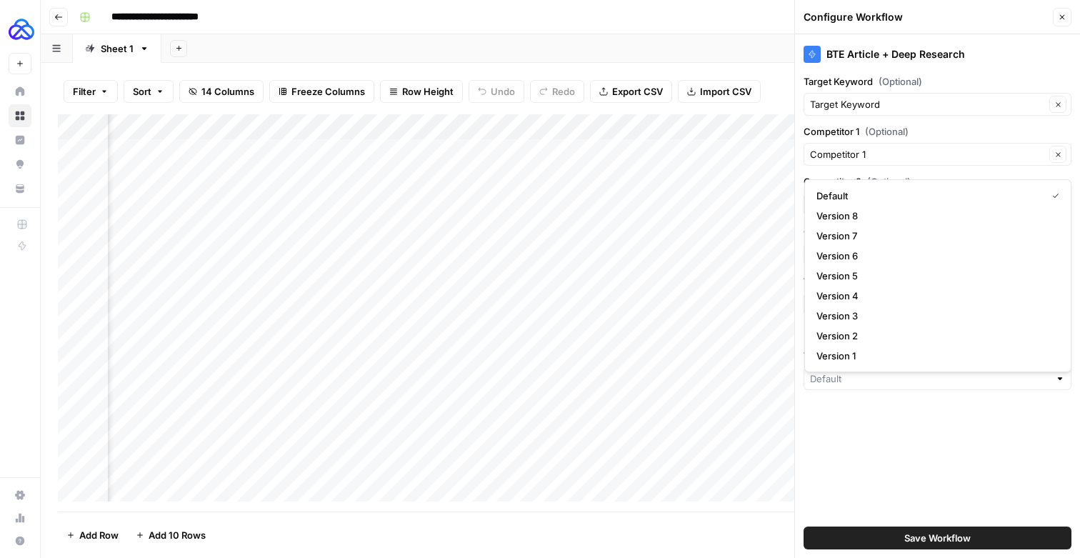
type input "Default"
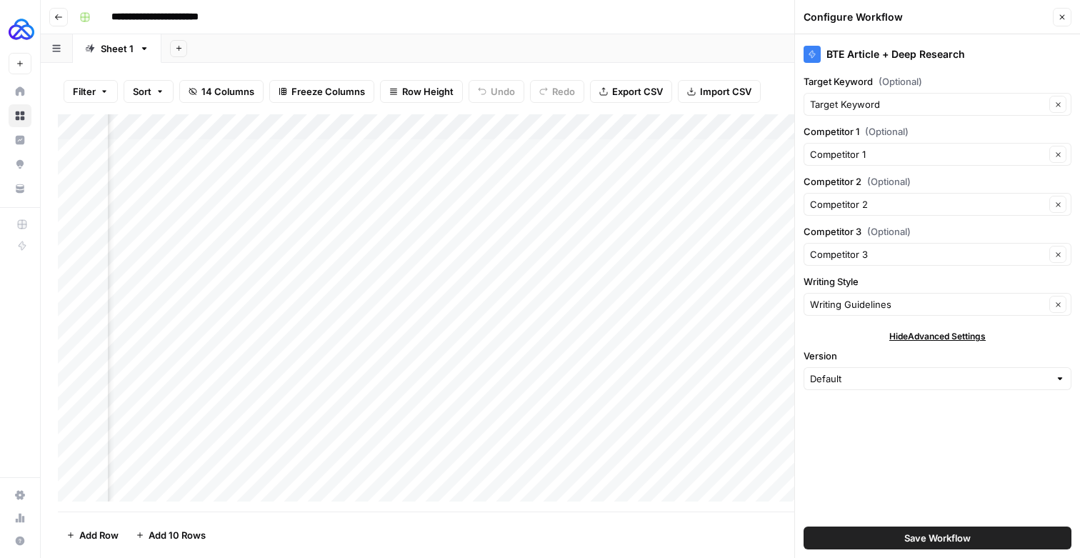
click at [880, 451] on div "BTE Article + Deep Research Target Keyword (Optional) Target Keyword Clear Comp…" at bounding box center [937, 296] width 285 height 524
click at [1055, 25] on button "Close" at bounding box center [1062, 17] width 19 height 19
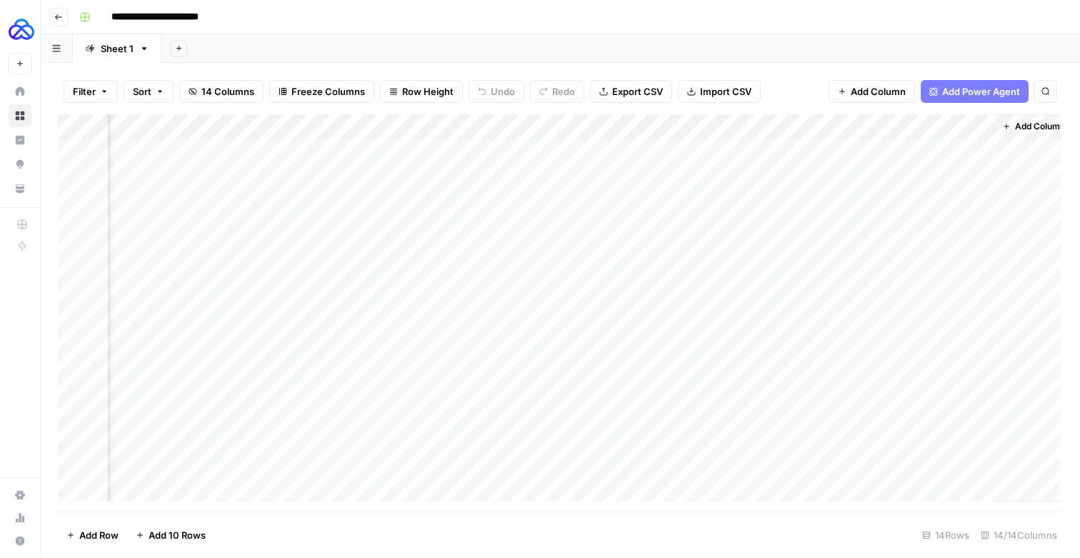
click at [463, 131] on div "Add Column" at bounding box center [559, 307] width 1003 height 387
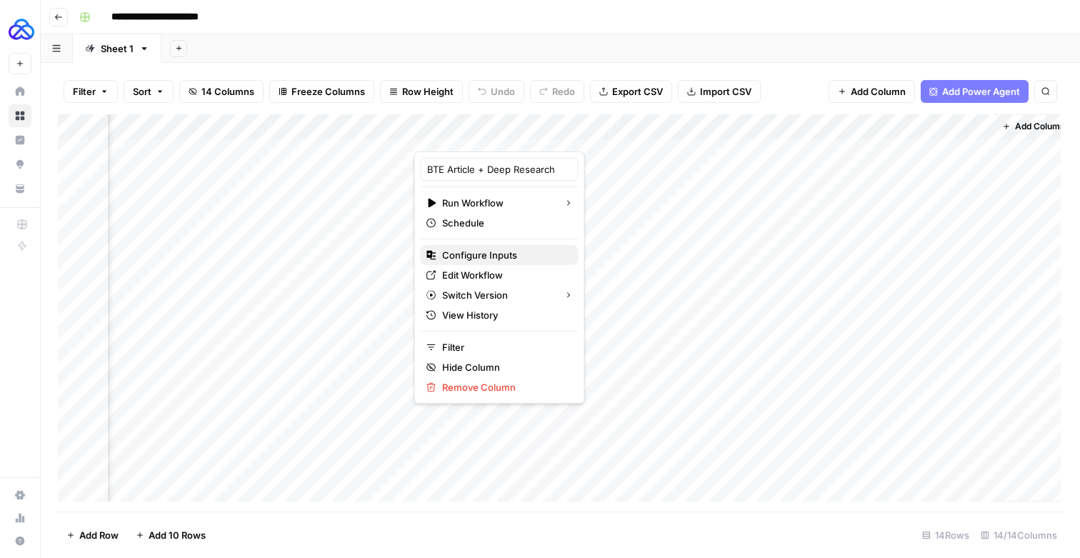
click at [499, 262] on span "Configure Inputs" at bounding box center [504, 255] width 125 height 14
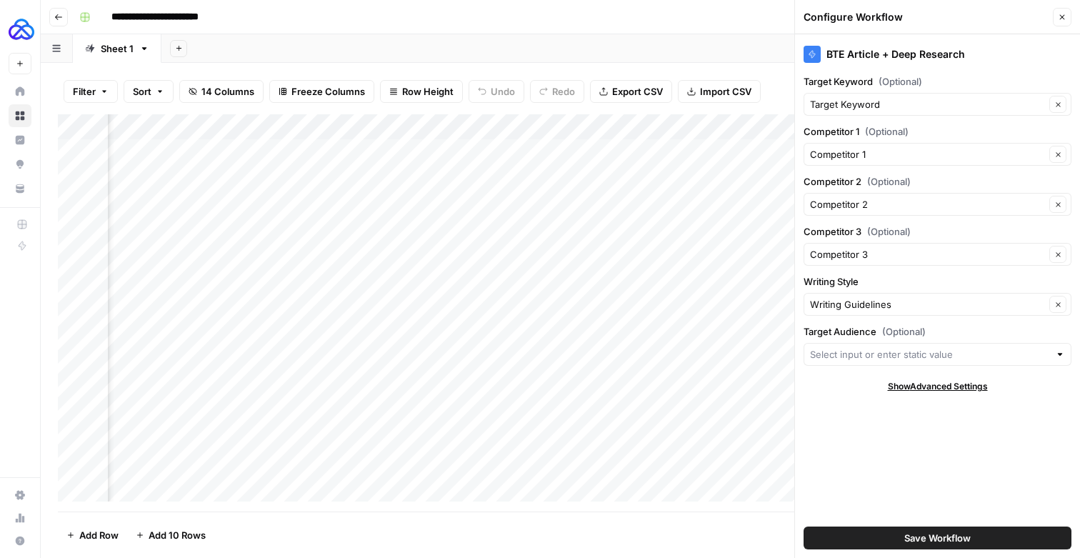
click at [840, 366] on div at bounding box center [938, 354] width 268 height 23
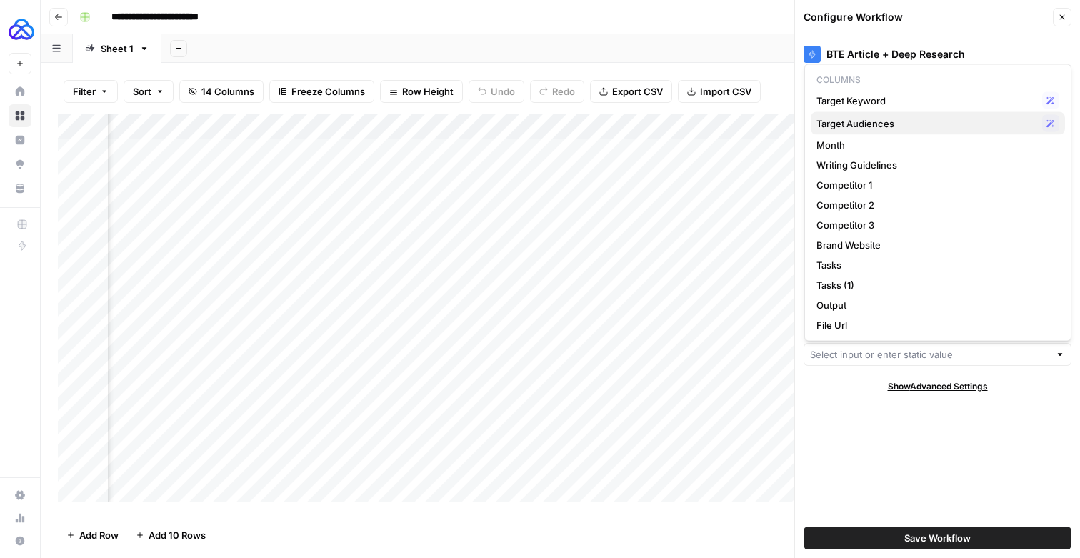
click at [879, 128] on span "Target Audiences" at bounding box center [927, 123] width 220 height 14
type input "Target Audiences"
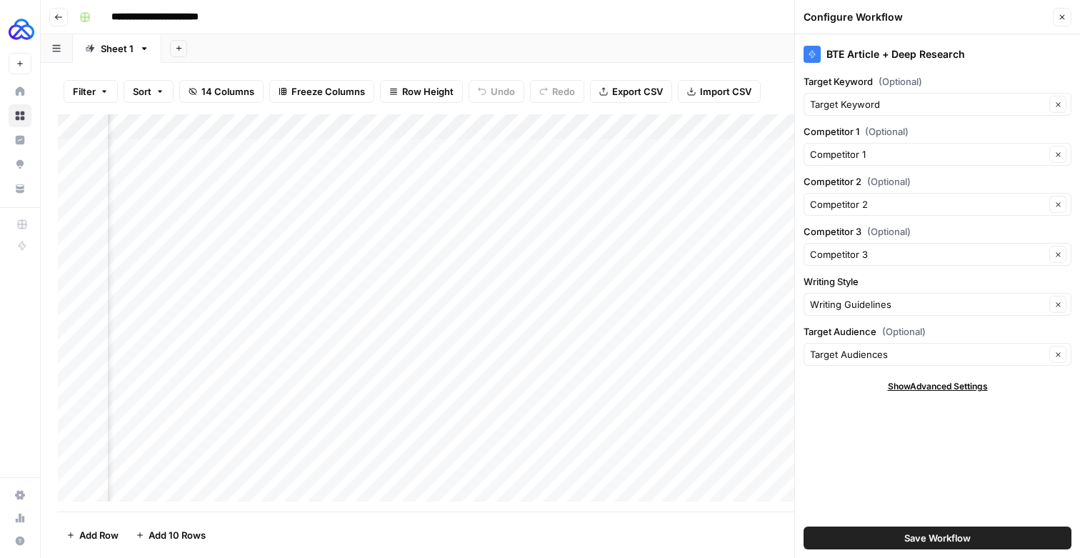
click at [919, 541] on span "Save Workflow" at bounding box center [937, 538] width 66 height 14
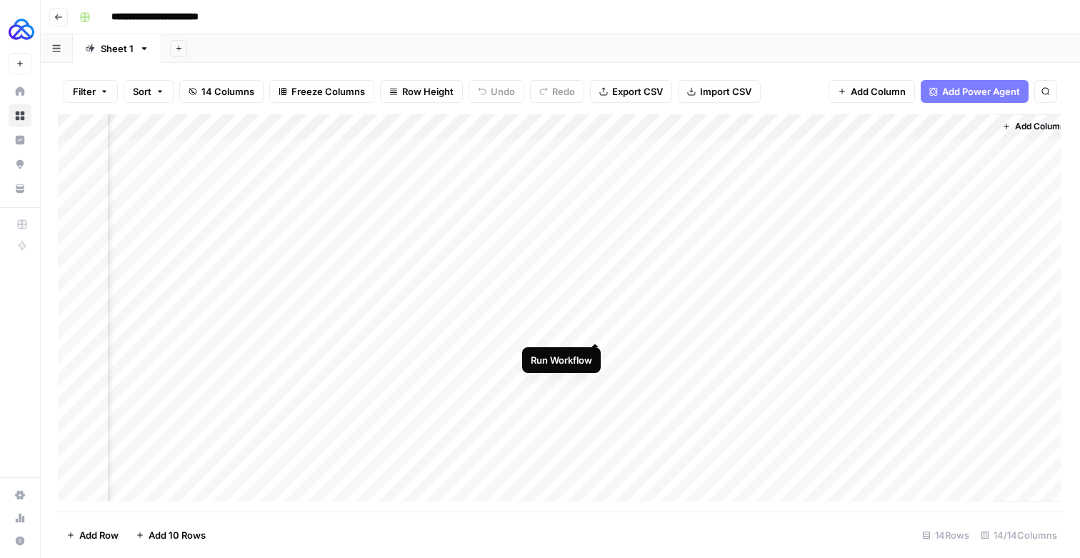
click at [596, 327] on div "Add Column" at bounding box center [559, 307] width 1003 height 387
click at [710, 334] on div "Add Column" at bounding box center [559, 307] width 1003 height 387
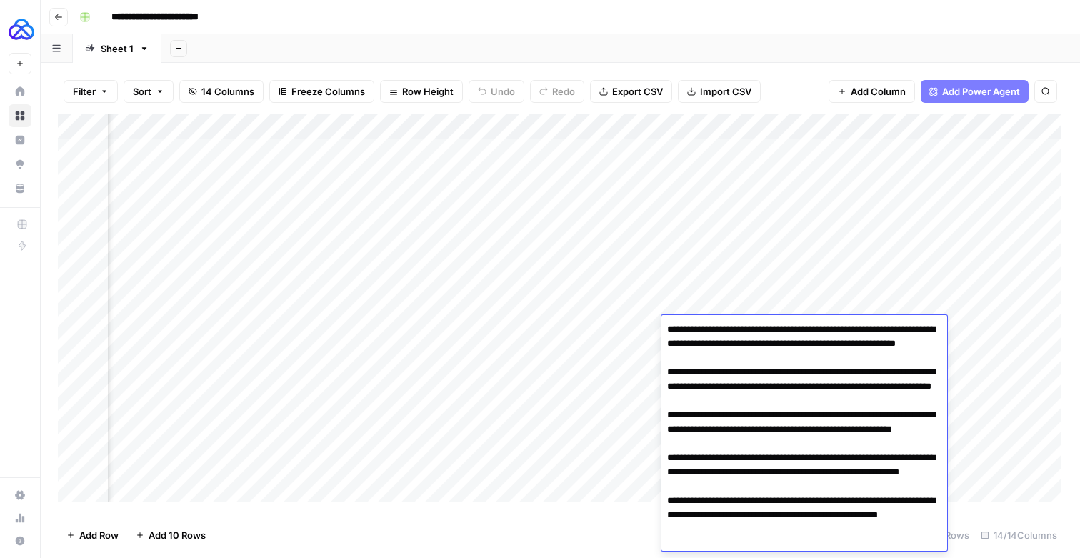
click at [710, 334] on textarea "**********" at bounding box center [804, 466] width 286 height 294
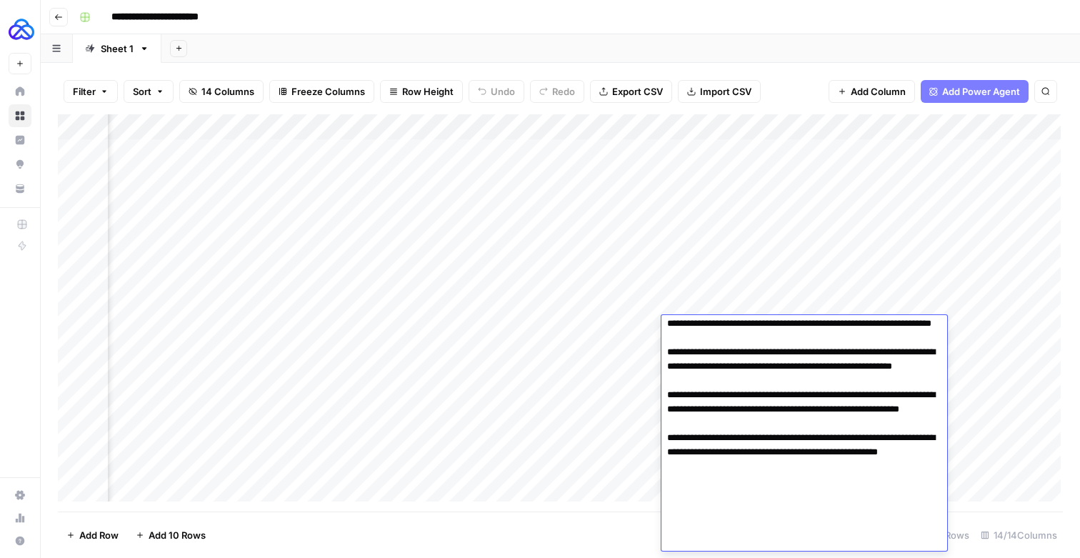
click at [710, 334] on textarea "**********" at bounding box center [804, 403] width 286 height 294
click at [717, 376] on textarea "**********" at bounding box center [804, 403] width 286 height 294
click at [772, 531] on textarea "**********" at bounding box center [804, 403] width 286 height 294
click at [762, 539] on textarea "**********" at bounding box center [804, 403] width 286 height 294
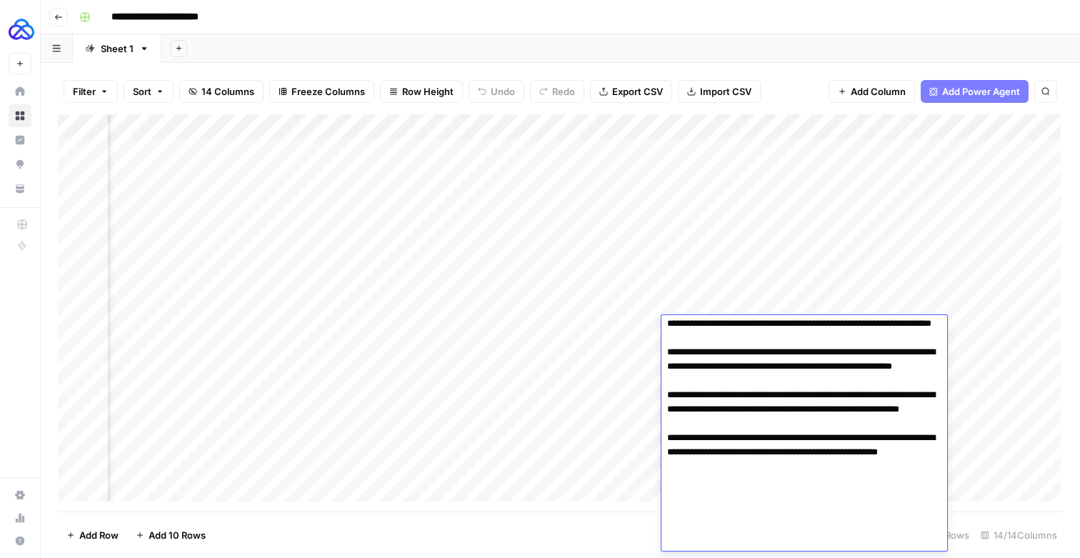
drag, startPoint x: 767, startPoint y: 541, endPoint x: 664, endPoint y: 511, distance: 107.6
click at [664, 511] on textarea "**********" at bounding box center [804, 403] width 286 height 294
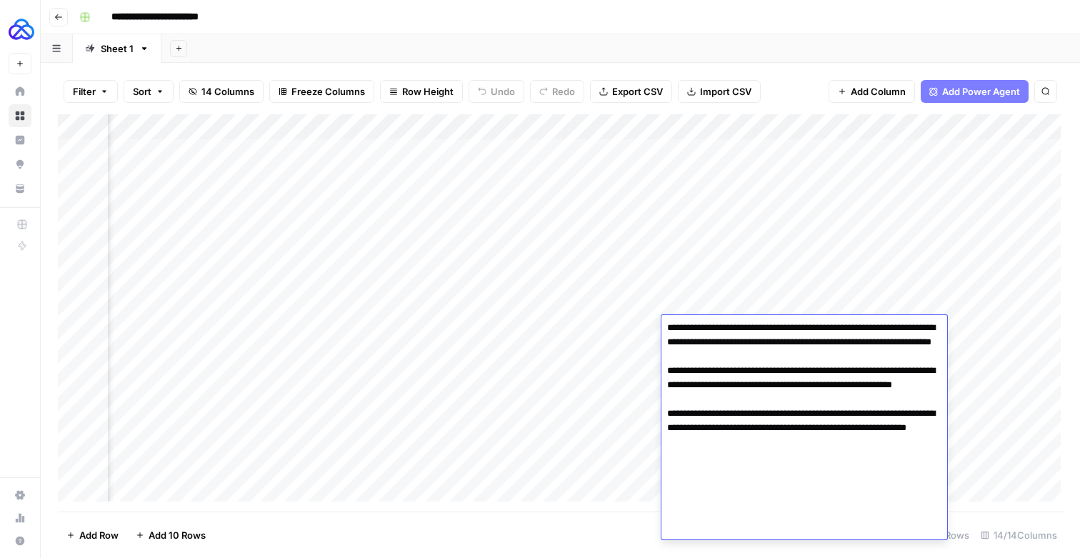
scroll to position [33, 0]
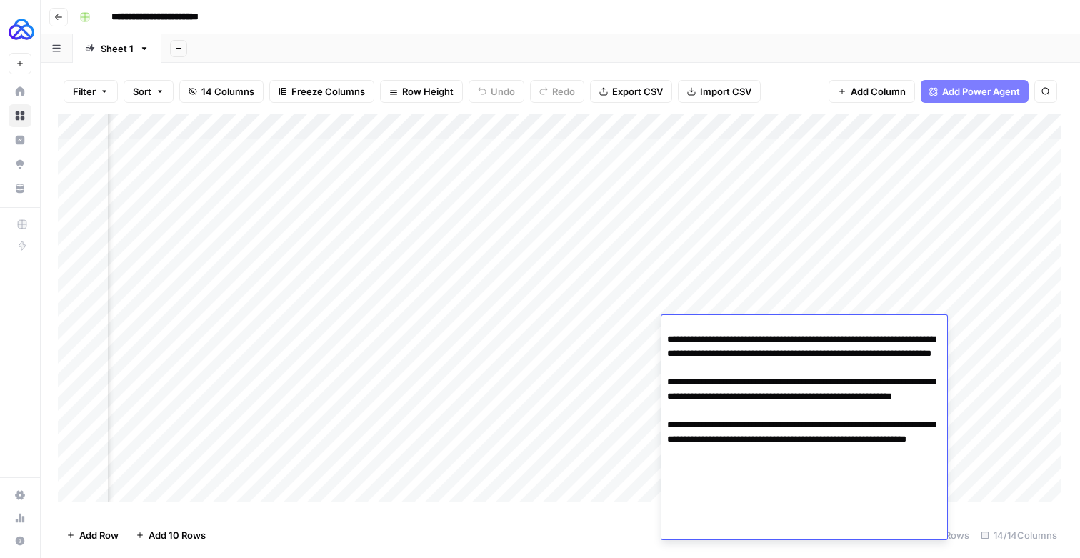
drag, startPoint x: 818, startPoint y: 464, endPoint x: 653, endPoint y: 415, distance: 172.2
click at [653, 415] on body "**********" at bounding box center [540, 279] width 1080 height 558
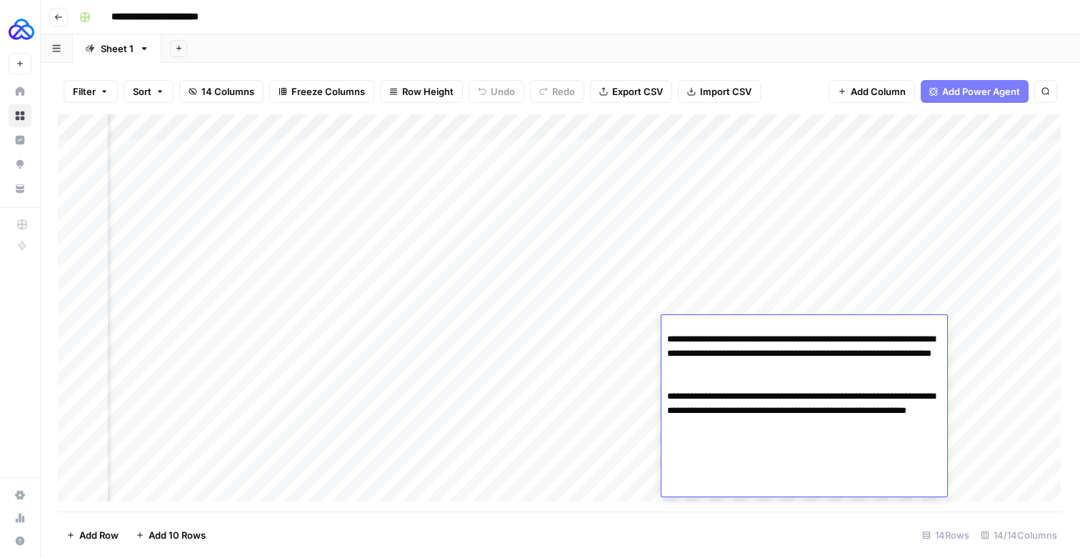
scroll to position [0, 0]
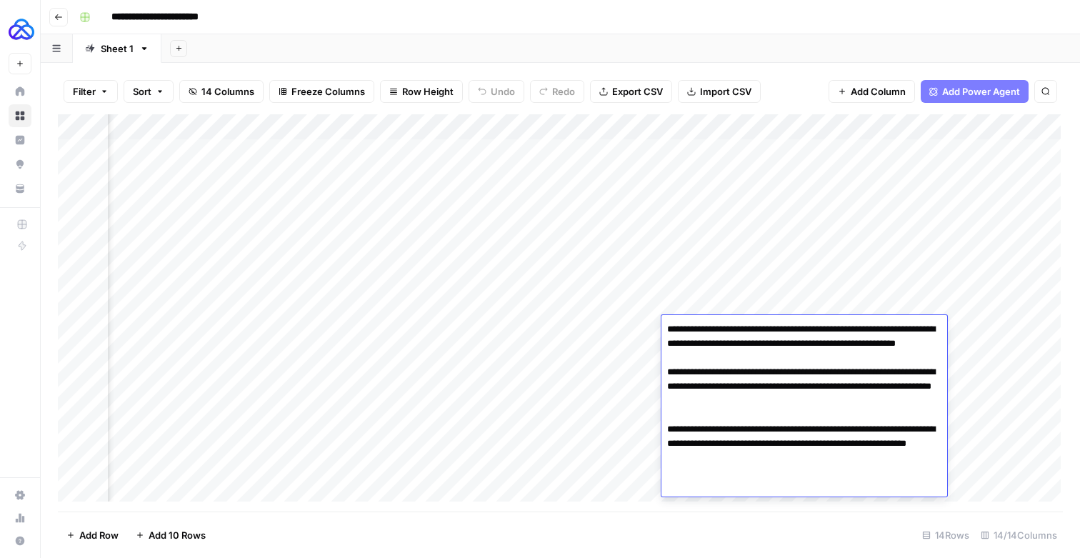
type textarea "**********"
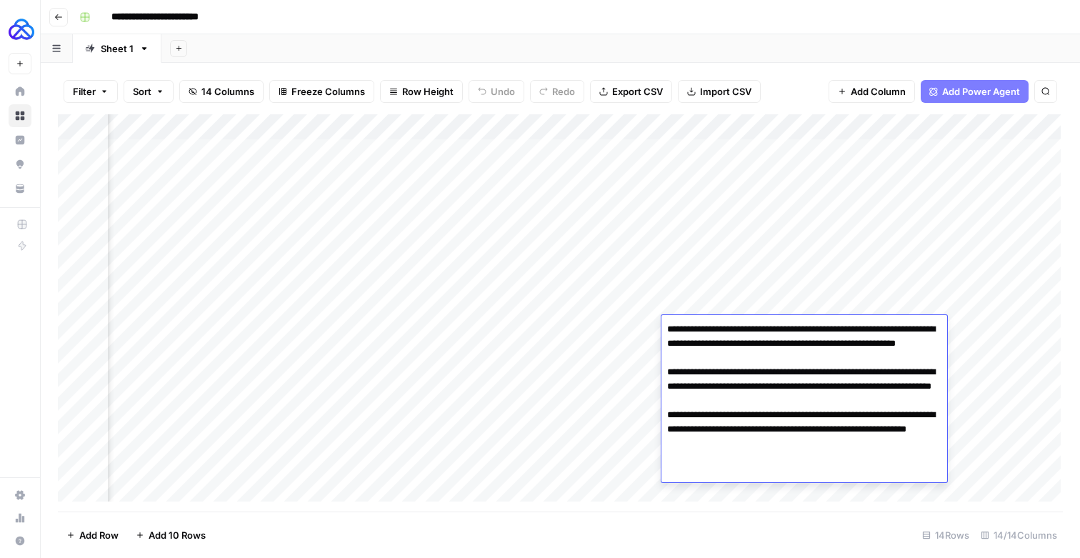
click at [811, 421] on textarea "**********" at bounding box center [804, 421] width 286 height 204
click at [847, 447] on textarea "**********" at bounding box center [804, 421] width 286 height 204
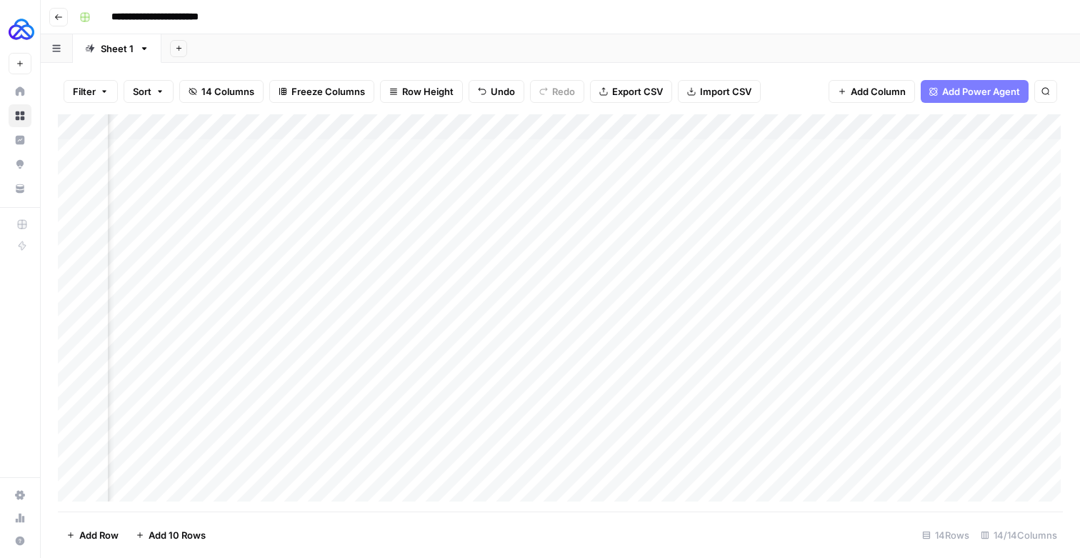
drag, startPoint x: 866, startPoint y: 361, endPoint x: 863, endPoint y: 444, distance: 82.9
click at [863, 444] on div "Add Column" at bounding box center [559, 307] width 1003 height 387
drag, startPoint x: 865, startPoint y: 459, endPoint x: 823, endPoint y: 159, distance: 302.3
click at [823, 159] on div "Add Column" at bounding box center [559, 307] width 1003 height 387
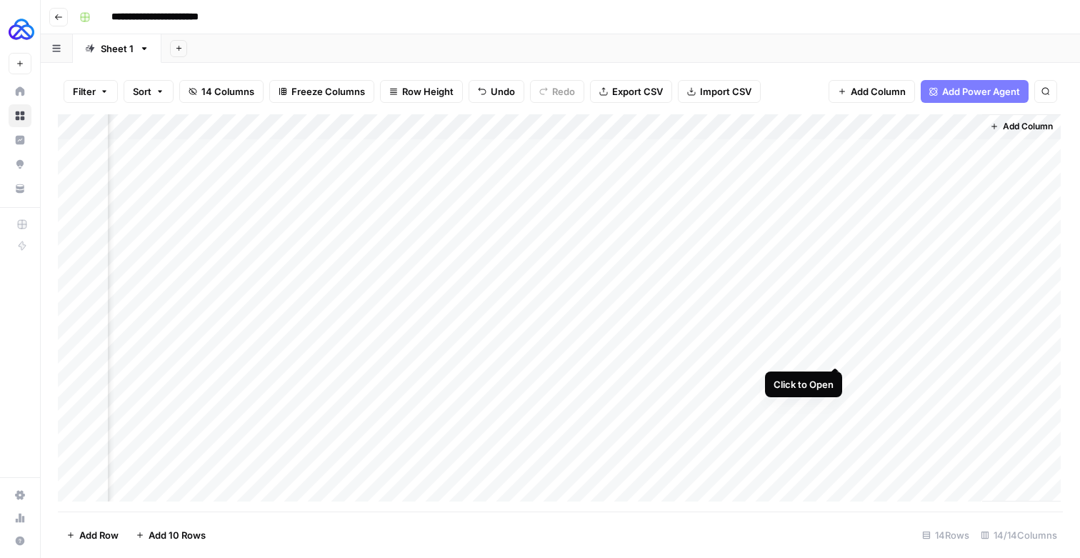
click at [837, 354] on div "Add Column" at bounding box center [559, 307] width 1003 height 387
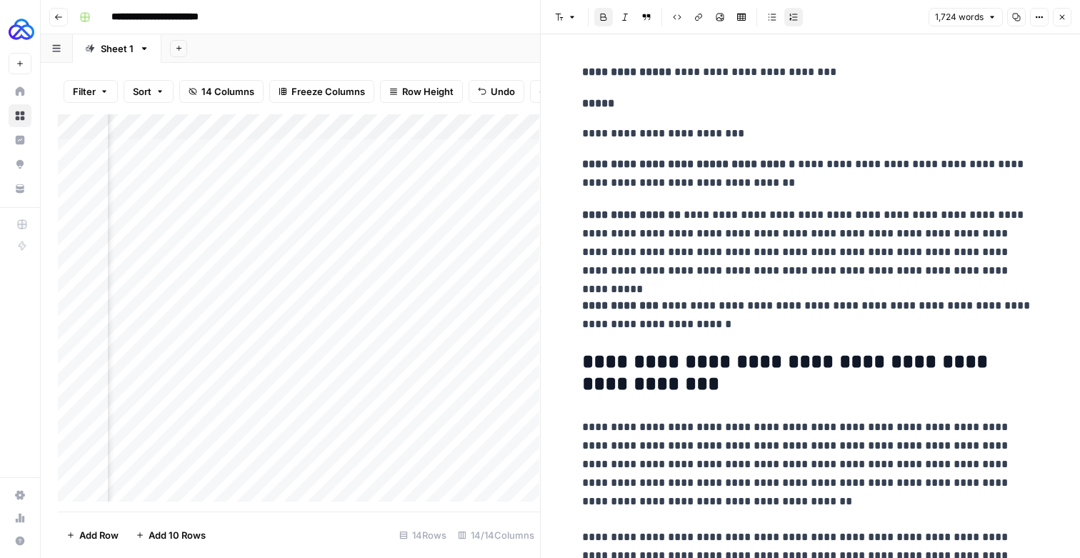
click at [1067, 19] on button "Close" at bounding box center [1062, 17] width 19 height 19
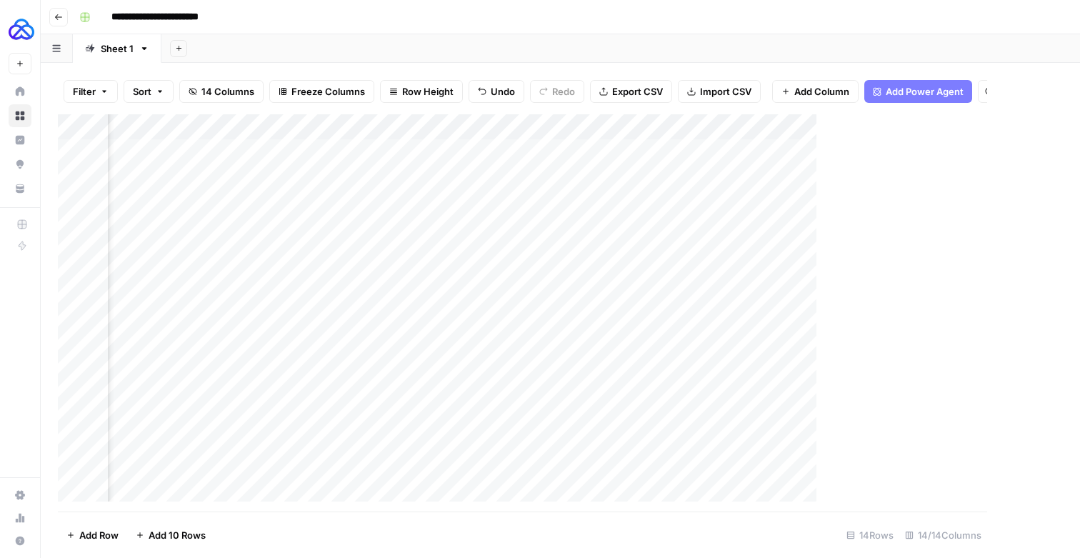
scroll to position [0, 1410]
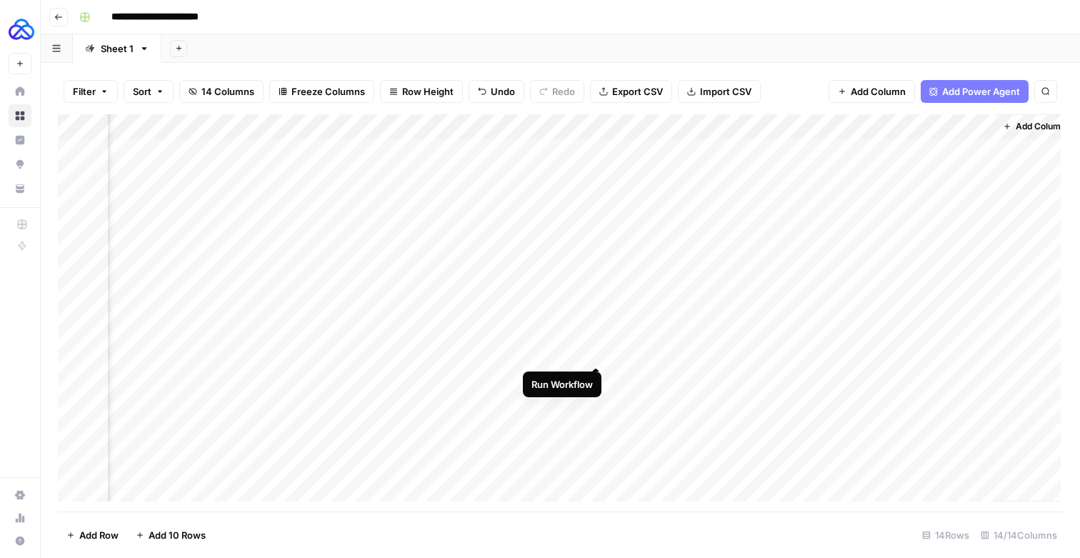
click at [597, 351] on div "Add Column" at bounding box center [559, 307] width 1003 height 387
click at [699, 329] on div "Add Column" at bounding box center [559, 307] width 1003 height 387
click at [576, 328] on div "Add Column" at bounding box center [559, 307] width 1003 height 387
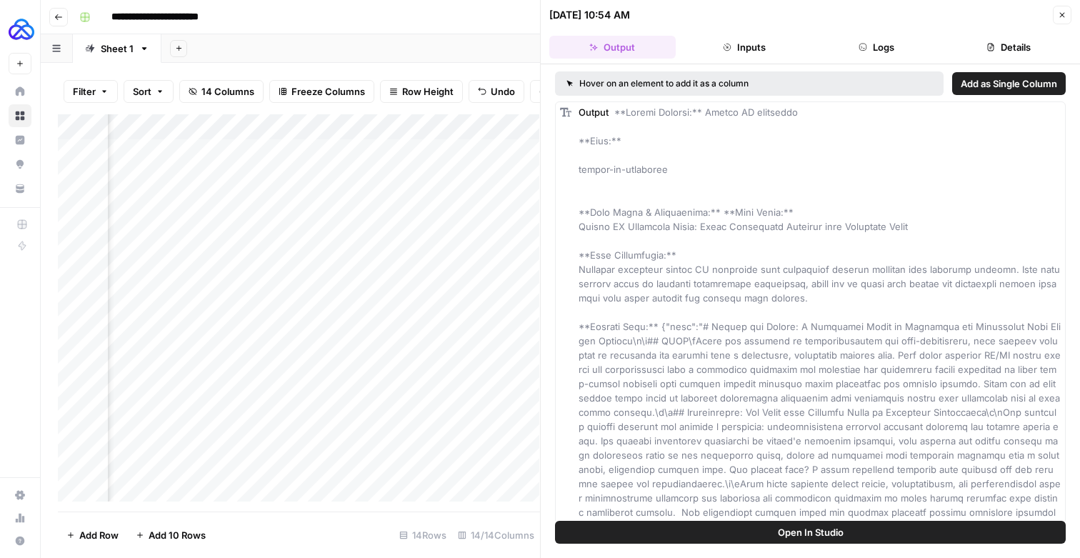
click at [1057, 8] on button "Close" at bounding box center [1062, 15] width 19 height 19
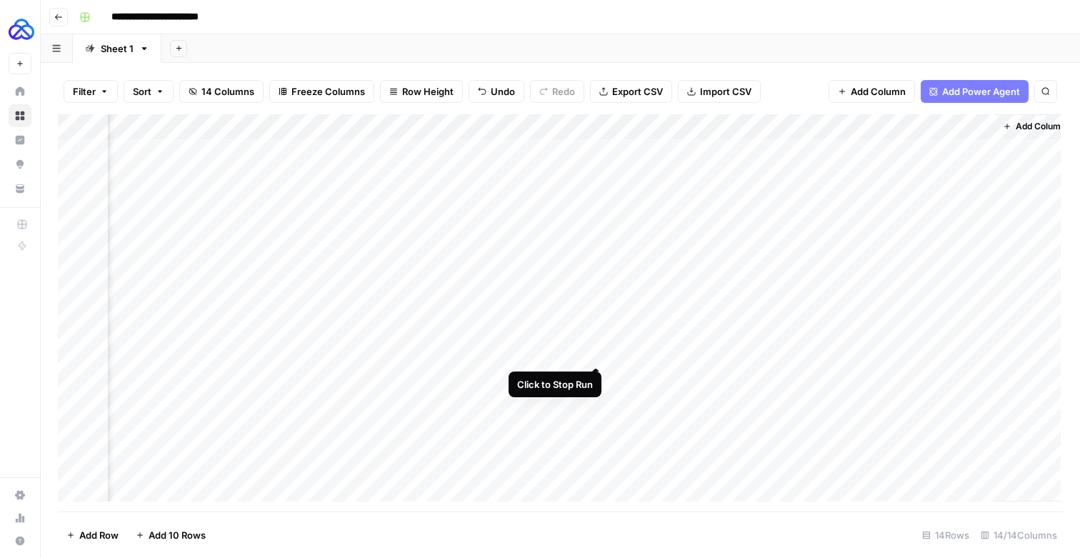
click at [597, 350] on div "Add Column" at bounding box center [559, 307] width 1003 height 387
click at [579, 326] on div "Add Column" at bounding box center [559, 307] width 1003 height 387
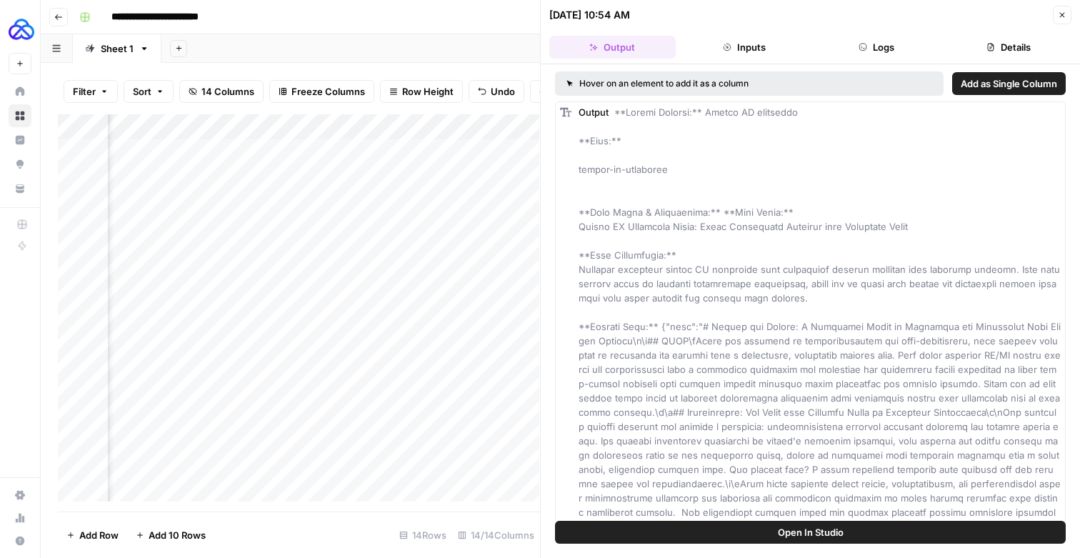
click at [901, 54] on button "Logs" at bounding box center [877, 47] width 126 height 23
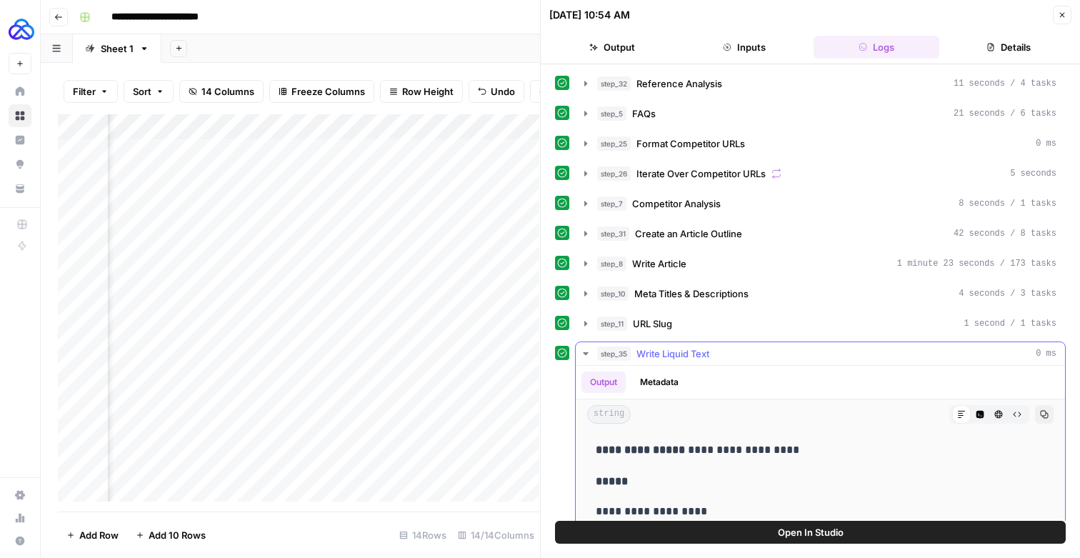
click at [586, 359] on icon "button" at bounding box center [585, 353] width 11 height 11
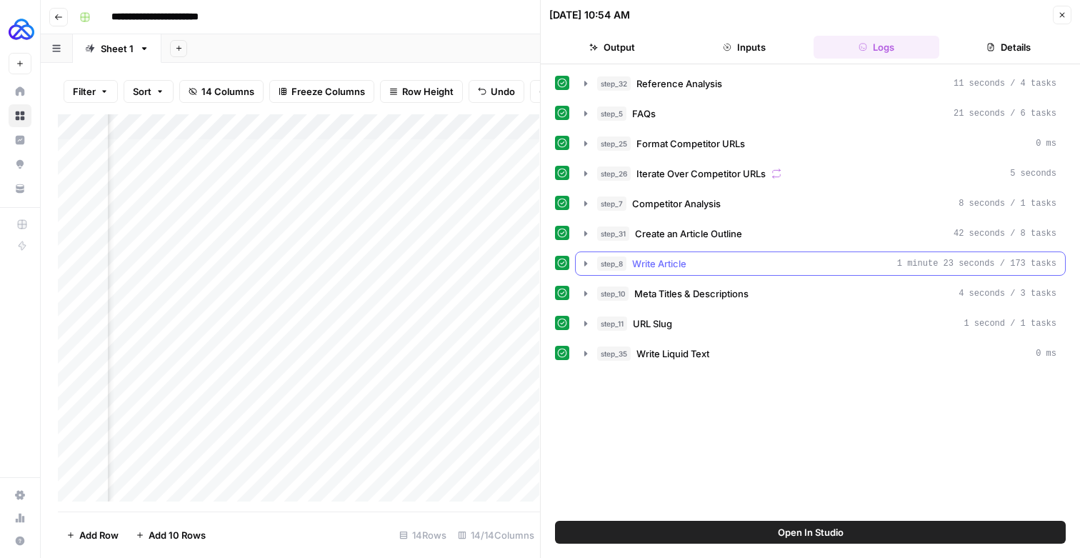
click at [586, 269] on icon "button" at bounding box center [585, 263] width 11 height 11
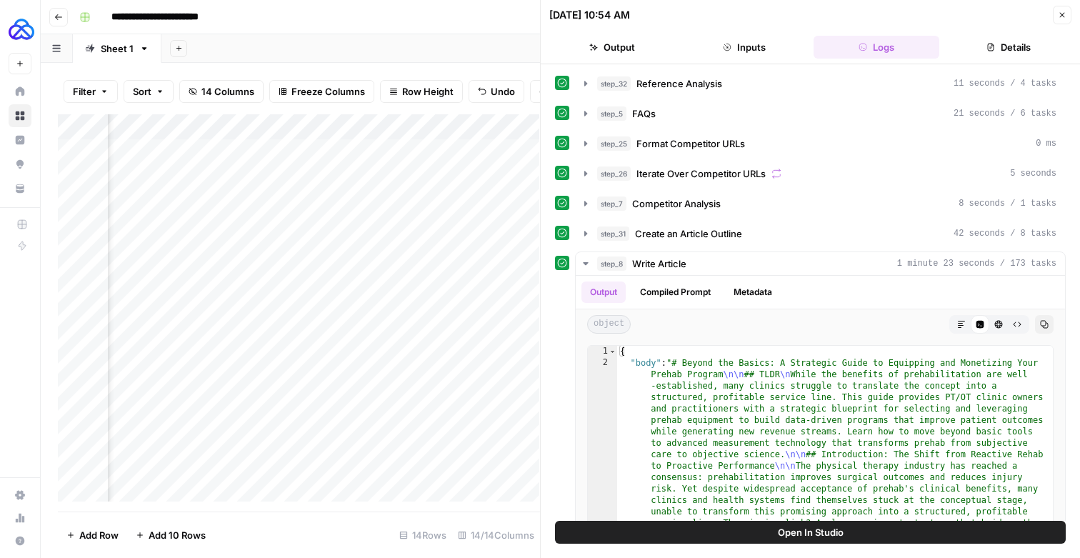
click at [1063, 21] on button "Close" at bounding box center [1062, 15] width 19 height 19
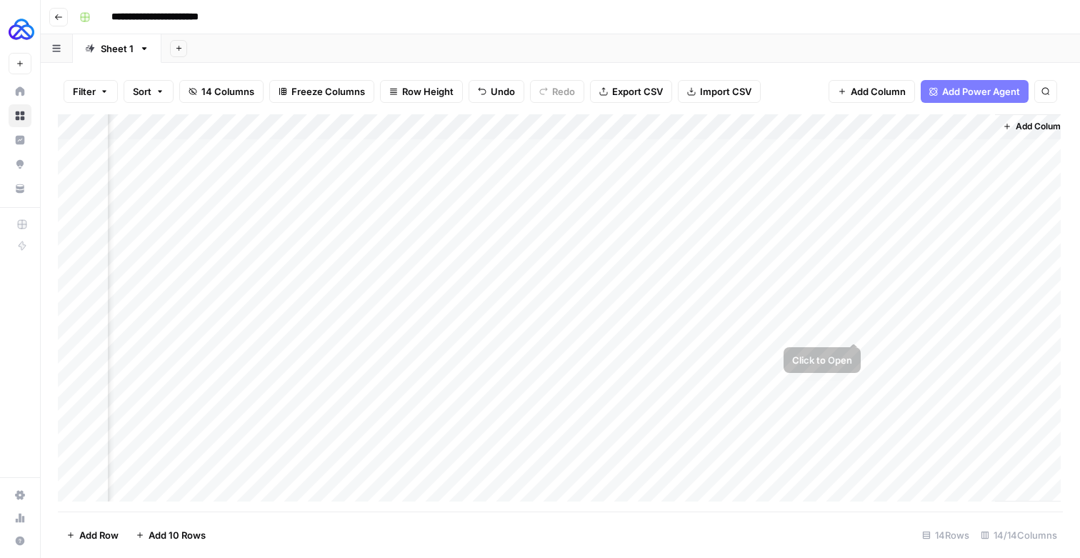
click at [849, 324] on div "Add Column" at bounding box center [559, 307] width 1003 height 387
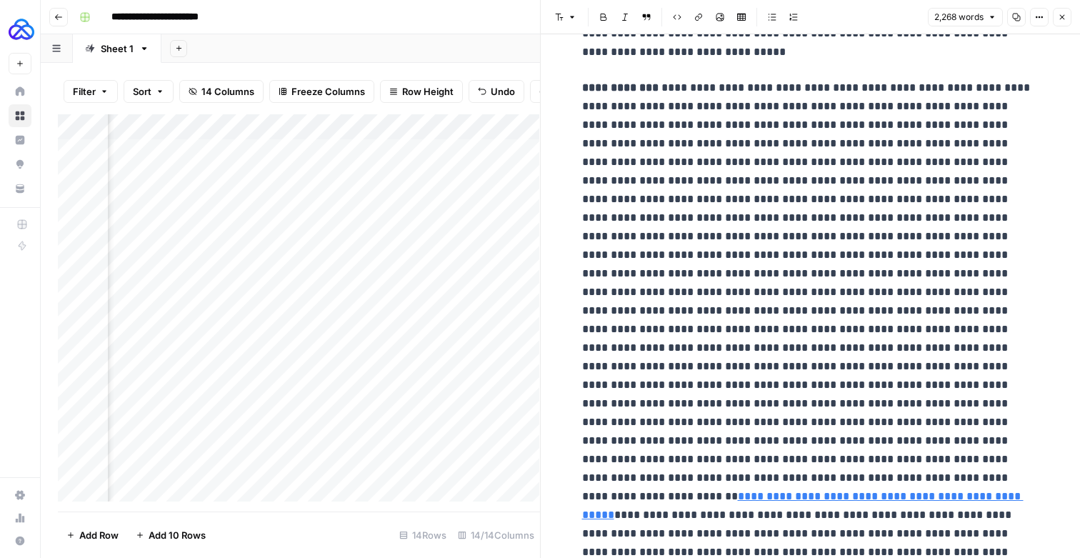
scroll to position [188, 0]
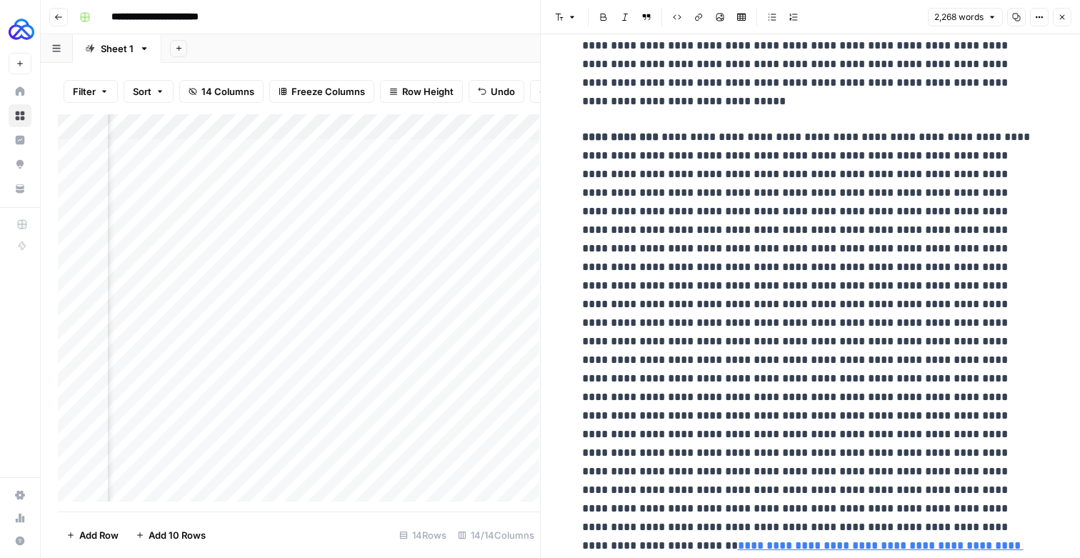
click at [1066, 19] on button "Close" at bounding box center [1062, 17] width 19 height 19
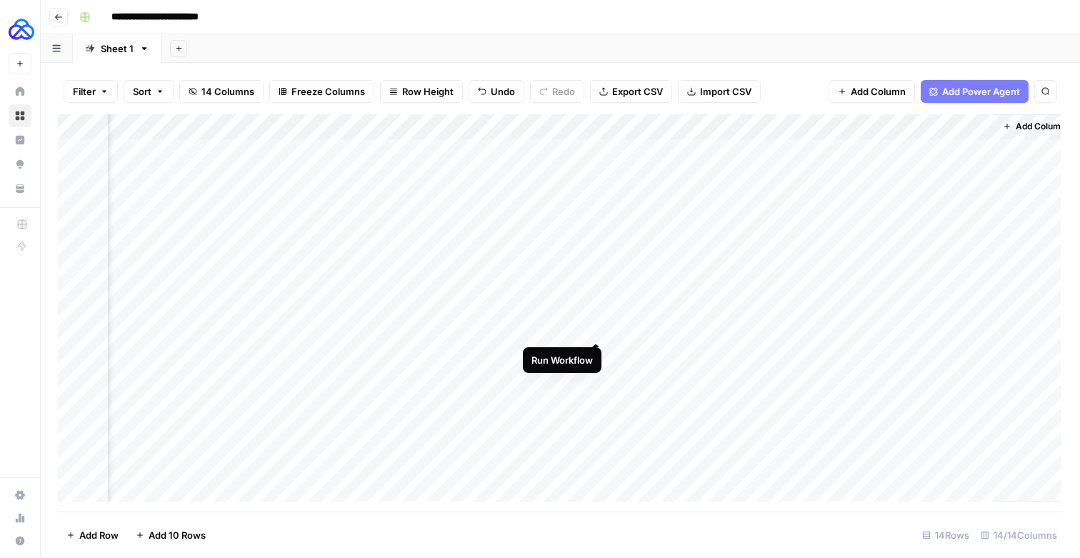
click at [596, 325] on div "Add Column" at bounding box center [559, 307] width 1003 height 387
click at [594, 354] on div "Add Column" at bounding box center [559, 307] width 1003 height 387
click at [854, 354] on div "Add Column" at bounding box center [559, 307] width 1003 height 387
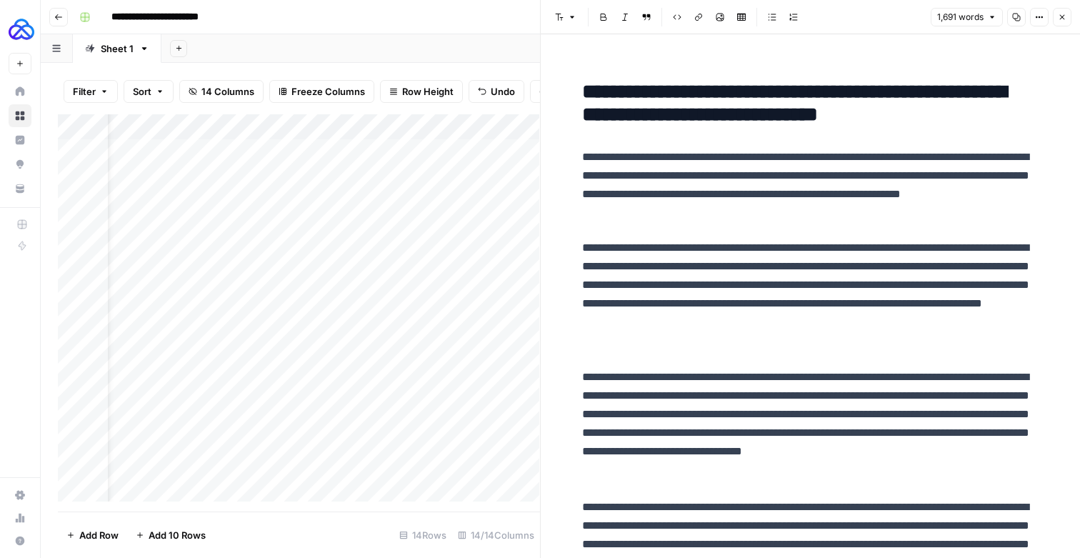
scroll to position [1308, 0]
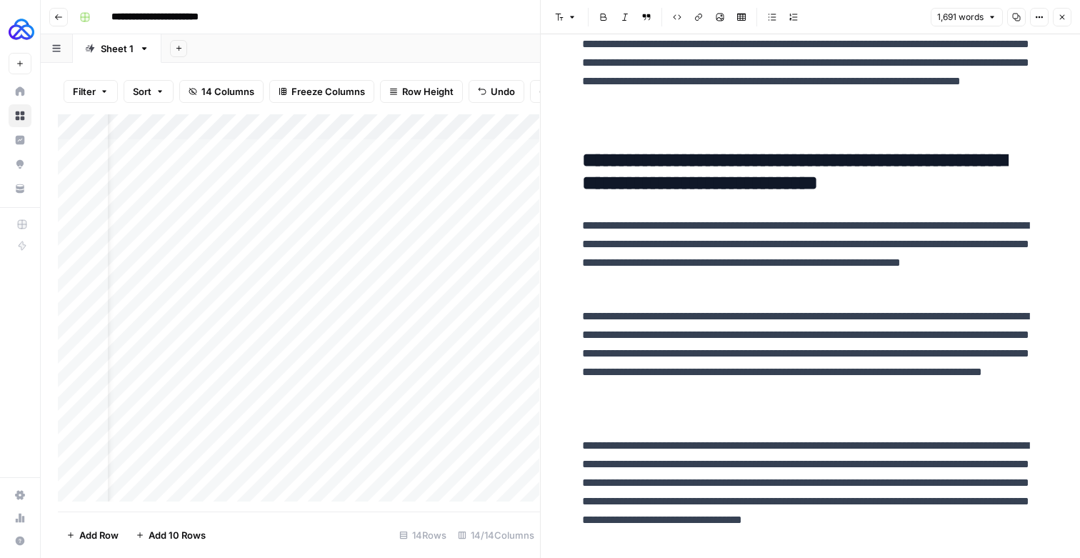
click at [1060, 21] on icon "button" at bounding box center [1062, 17] width 9 height 9
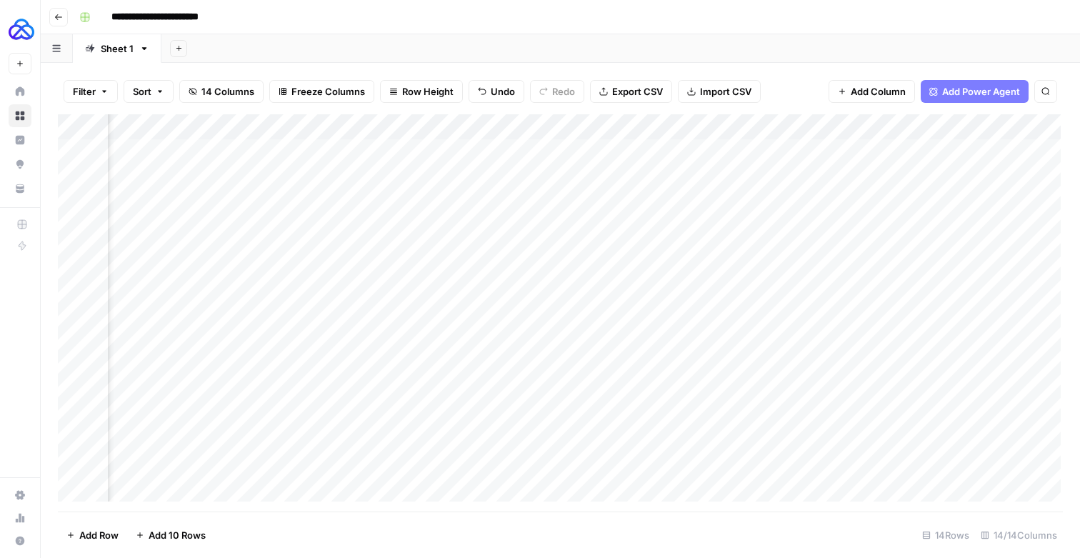
scroll to position [0, 1428]
click at [835, 325] on div "Add Column" at bounding box center [559, 307] width 1003 height 387
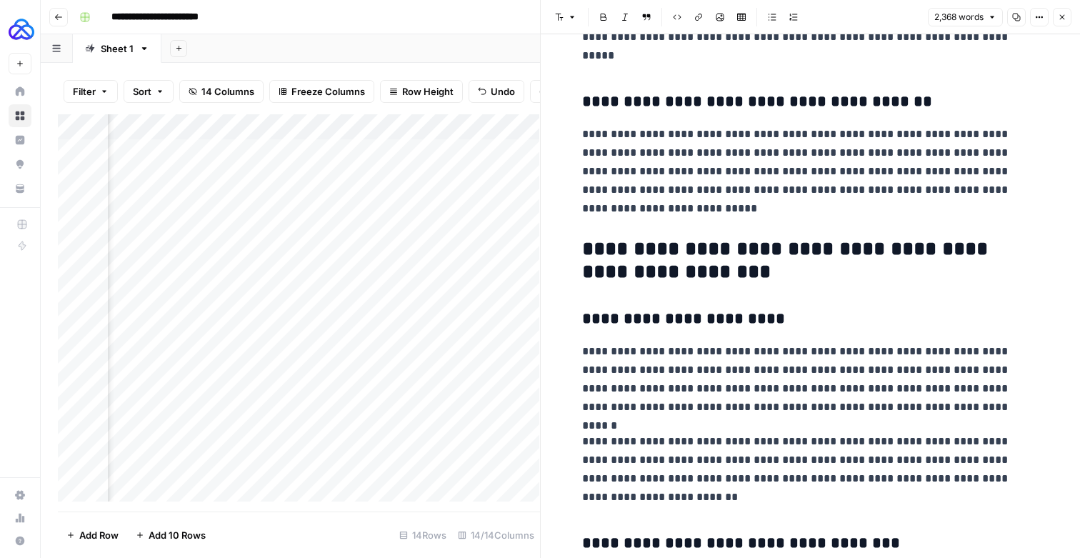
scroll to position [2192, 0]
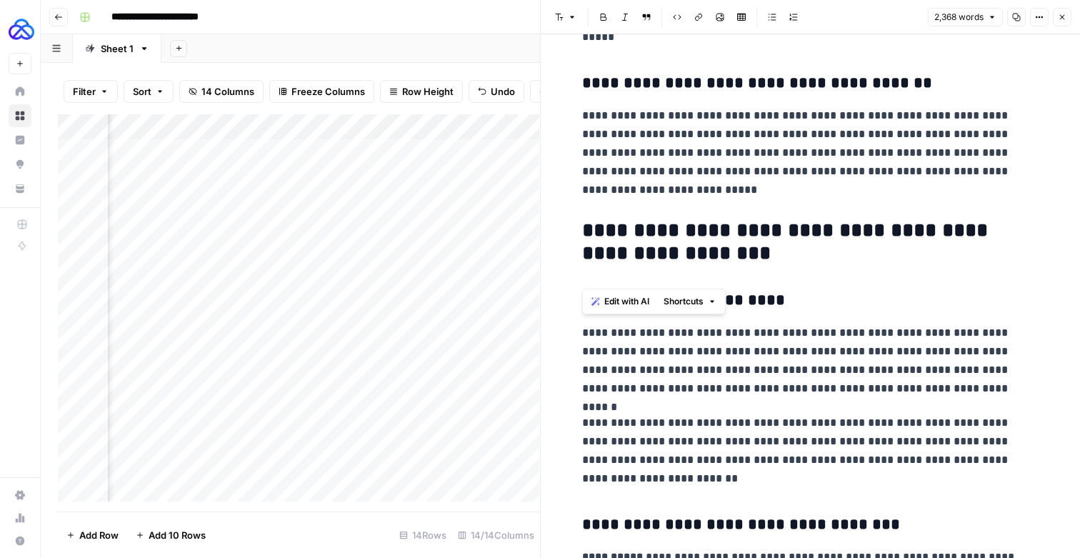
drag, startPoint x: 682, startPoint y: 270, endPoint x: 581, endPoint y: 270, distance: 100.7
click at [582, 268] on h2 "**********" at bounding box center [810, 243] width 456 height 49
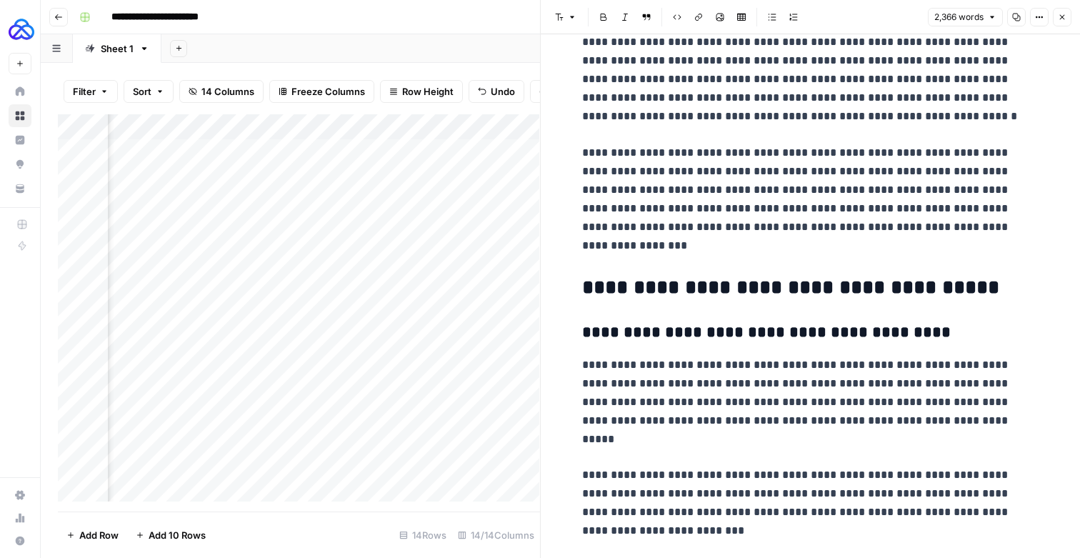
scroll to position [1169, 0]
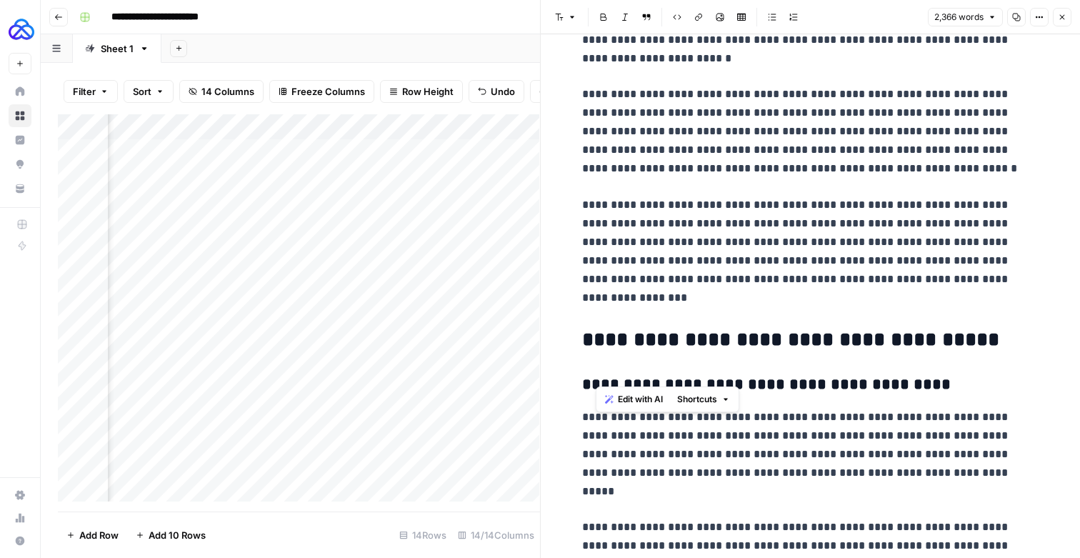
drag, startPoint x: 683, startPoint y: 374, endPoint x: 572, endPoint y: 369, distance: 110.8
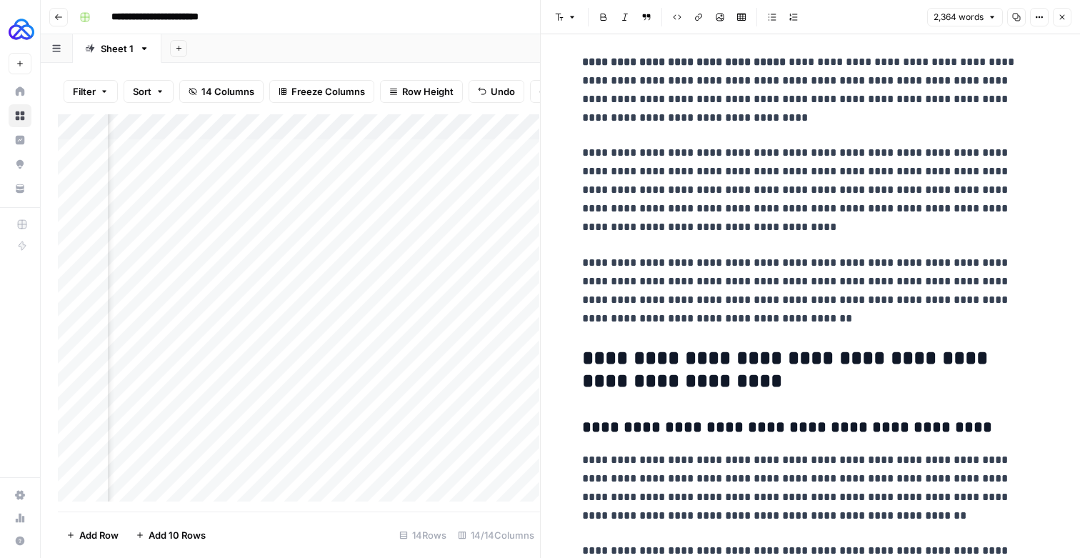
scroll to position [3970, 0]
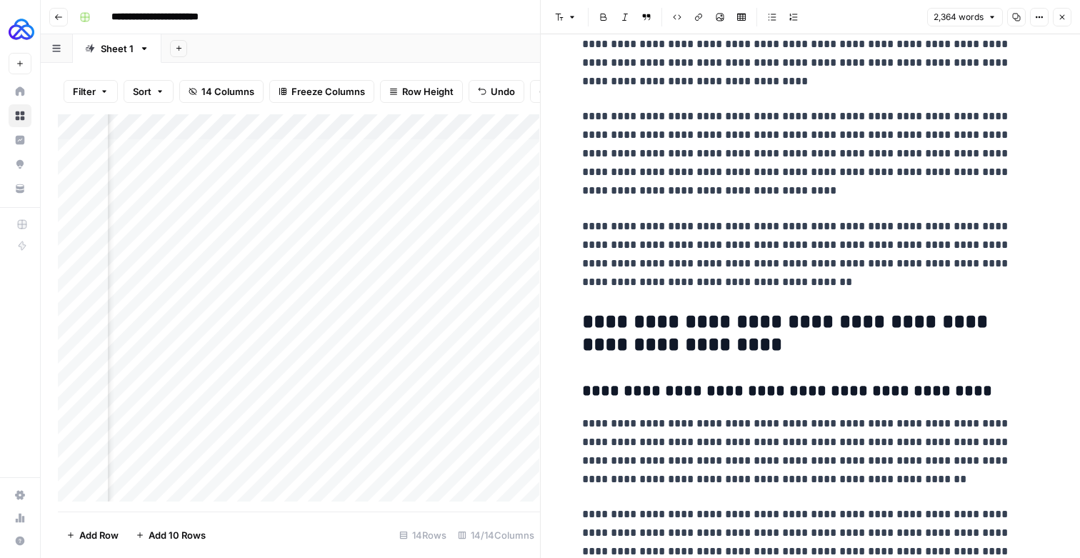
click at [1059, 14] on icon "button" at bounding box center [1062, 17] width 9 height 9
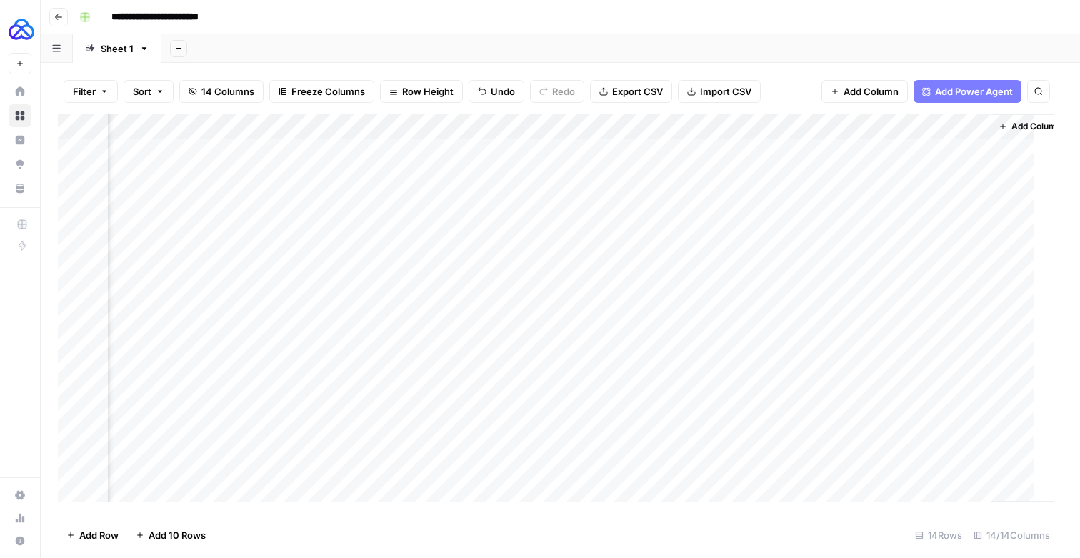
scroll to position [0, 1410]
click at [1029, 132] on span "Add Column" at bounding box center [1041, 126] width 50 height 13
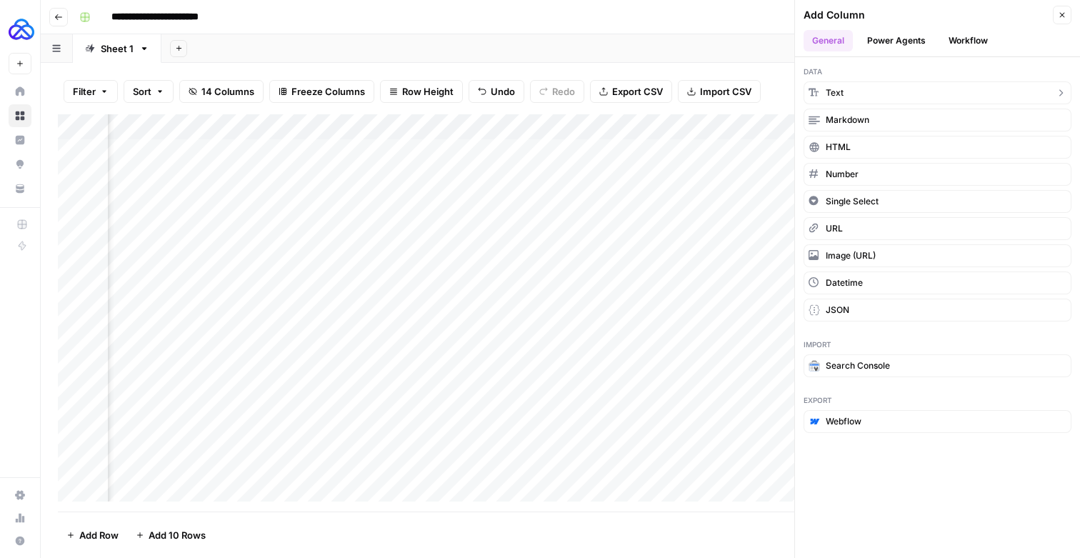
click at [892, 104] on button "Text" at bounding box center [938, 92] width 268 height 23
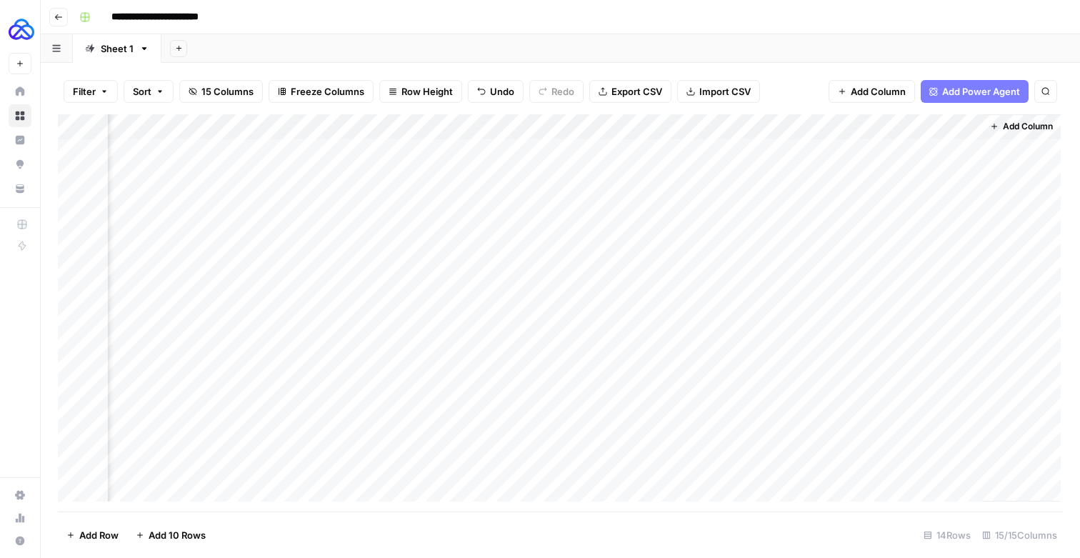
scroll to position [0, 1634]
click at [883, 141] on div "Add Column" at bounding box center [559, 307] width 1003 height 387
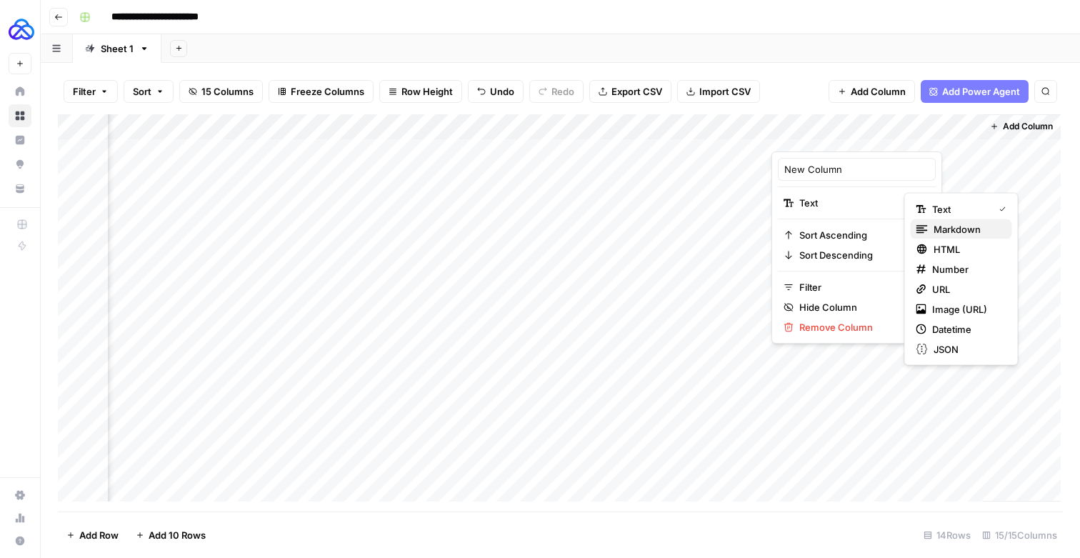
click at [955, 224] on span "Markdown" at bounding box center [967, 229] width 67 height 14
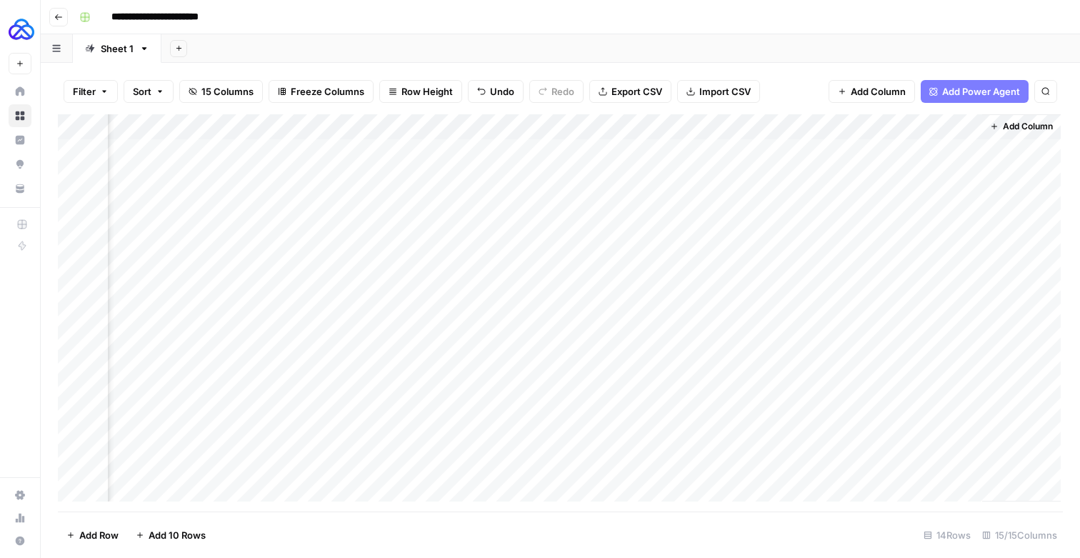
click at [852, 136] on div "Add Column" at bounding box center [559, 307] width 1003 height 387
click at [821, 174] on input "New Column" at bounding box center [856, 169] width 145 height 14
type input "BTE Info"
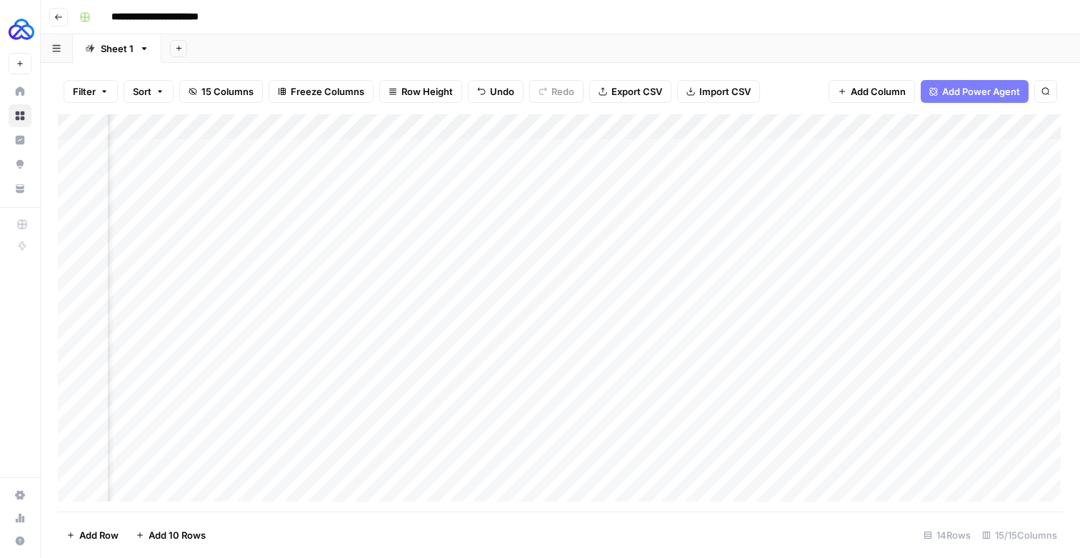
scroll to position [0, 690]
drag, startPoint x: 820, startPoint y: 128, endPoint x: 404, endPoint y: 146, distance: 416.2
click at [404, 146] on div "Add Column" at bounding box center [559, 307] width 1003 height 387
click at [445, 136] on div "Add Column" at bounding box center [559, 307] width 1003 height 387
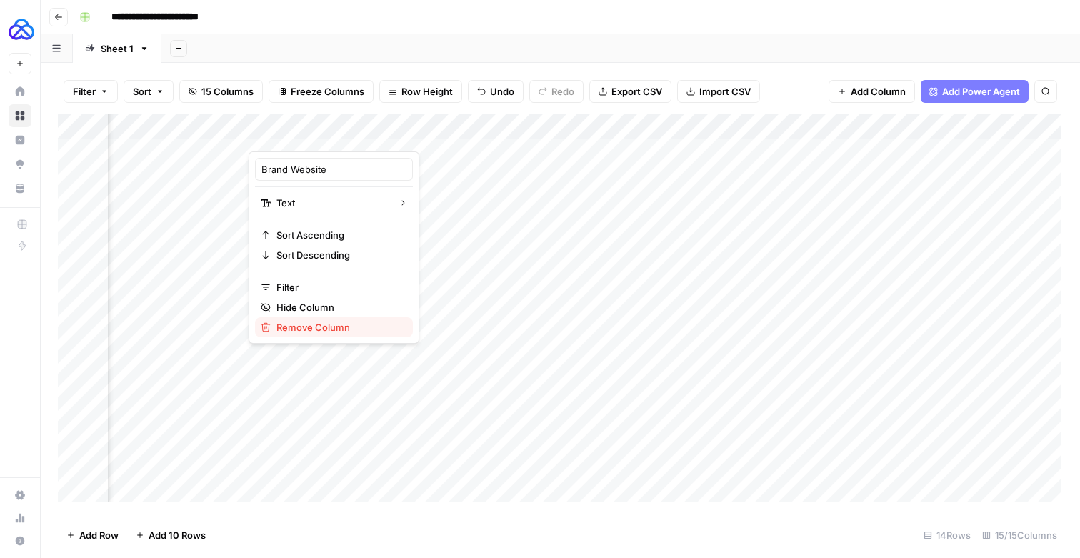
click at [316, 334] on span "Remove Column" at bounding box center [338, 327] width 125 height 14
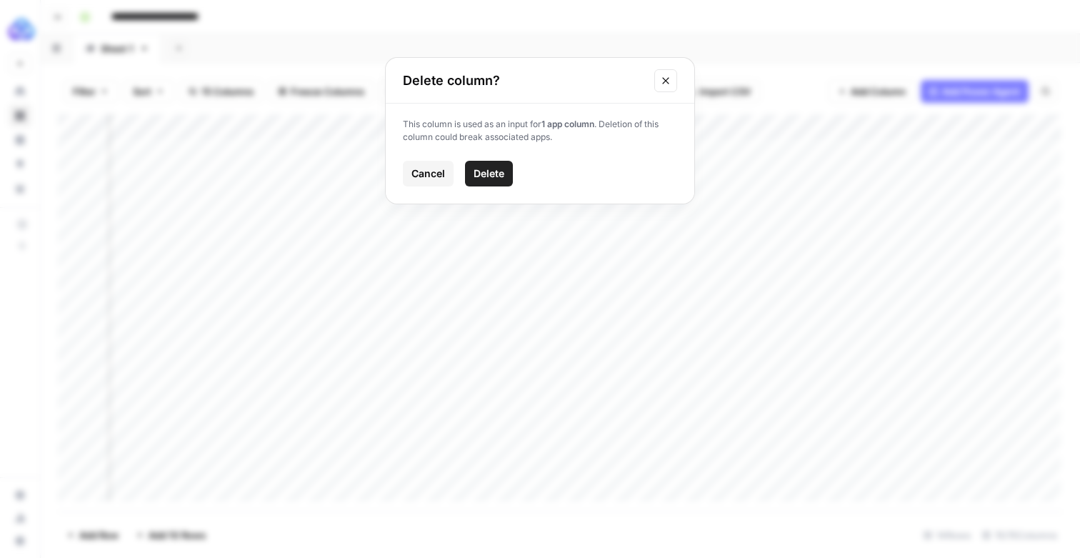
click at [481, 181] on span "Delete" at bounding box center [489, 173] width 31 height 14
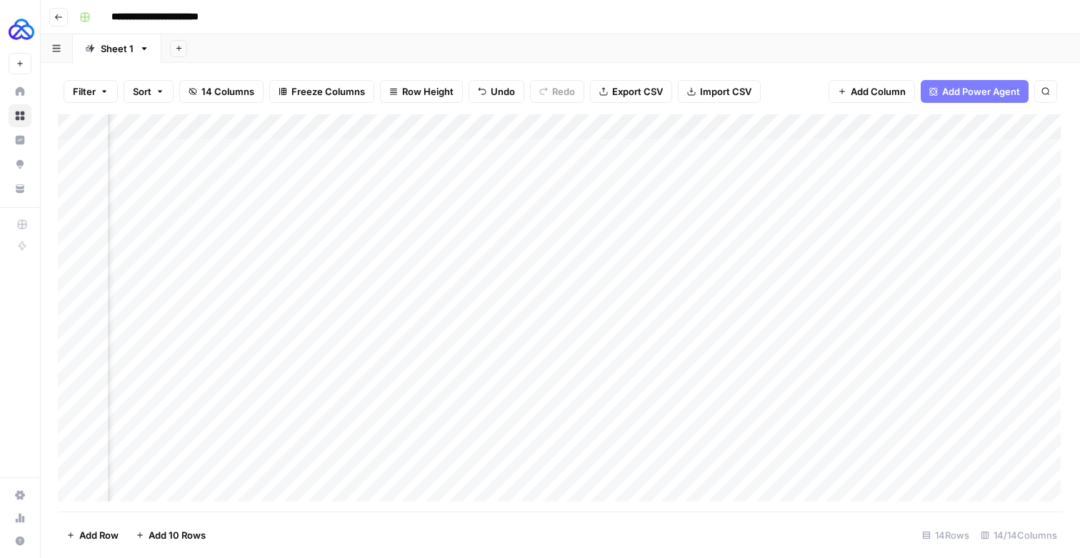
click at [517, 134] on div "Add Column" at bounding box center [559, 307] width 1003 height 387
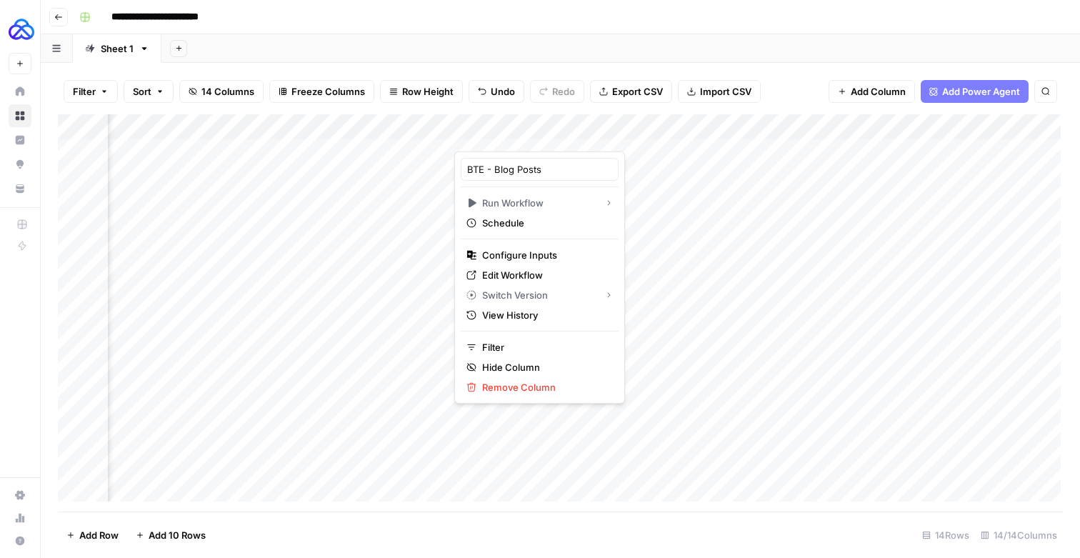
click at [541, 135] on div at bounding box center [512, 136] width 116 height 30
click at [518, 394] on span "Remove Column" at bounding box center [544, 387] width 125 height 14
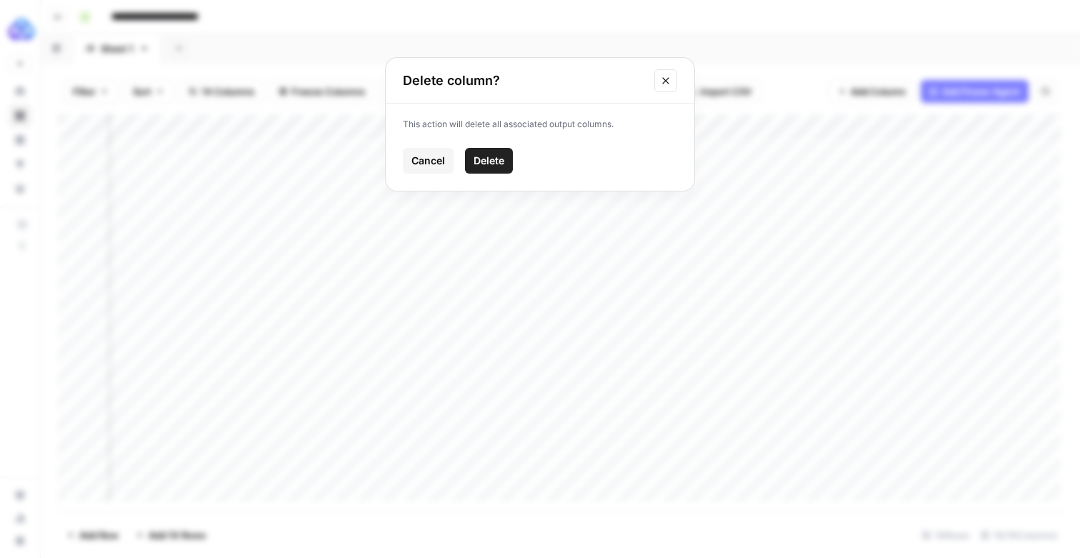
click at [495, 168] on span "Delete" at bounding box center [489, 161] width 31 height 14
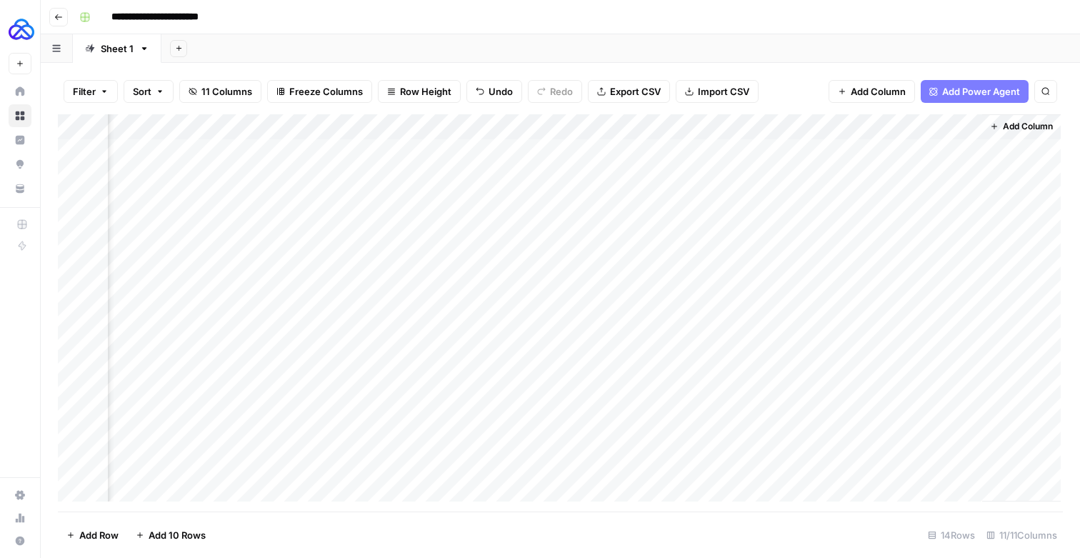
scroll to position [0, 1102]
drag, startPoint x: 849, startPoint y: 134, endPoint x: 799, endPoint y: 134, distance: 50.0
click at [799, 134] on div "Add Column" at bounding box center [559, 307] width 1003 height 387
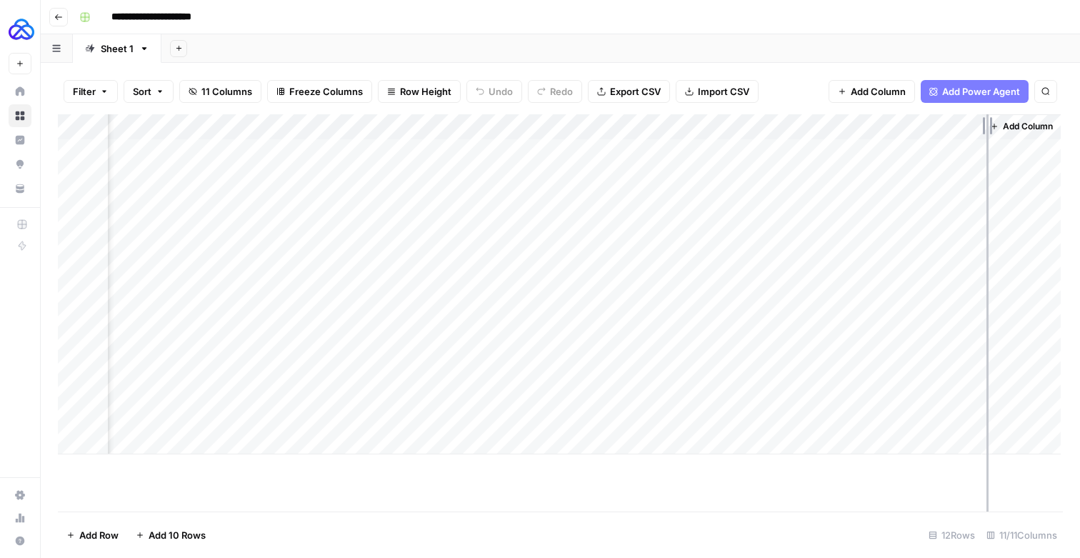
drag, startPoint x: 975, startPoint y: 129, endPoint x: 1009, endPoint y: 136, distance: 35.0
click at [1009, 136] on div "Add Column" at bounding box center [559, 284] width 1003 height 340
click at [335, 136] on div "Add Column" at bounding box center [559, 284] width 1003 height 340
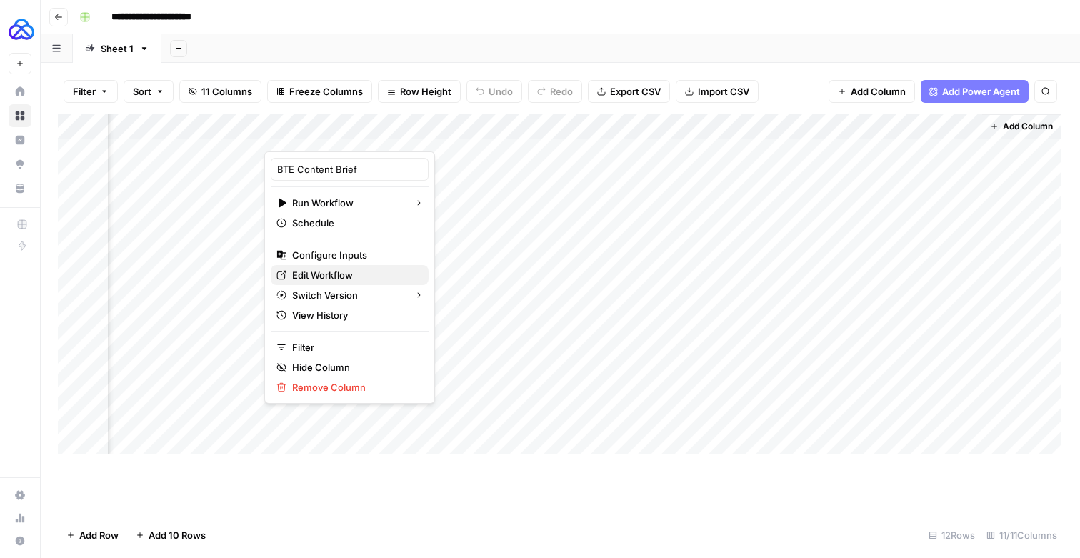
click at [331, 277] on span "Edit Workflow" at bounding box center [354, 275] width 125 height 14
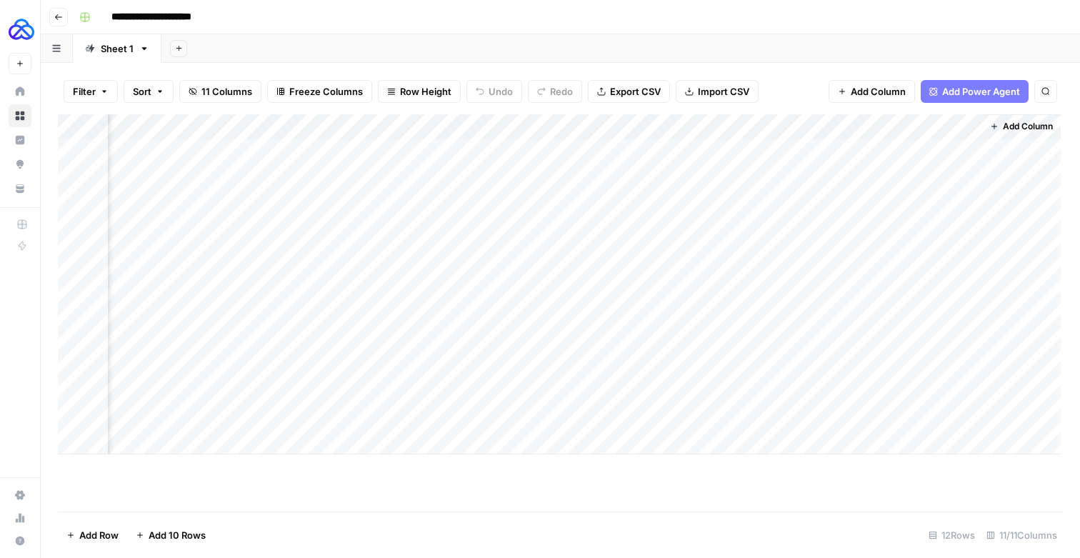
click at [66, 19] on button "Go back" at bounding box center [58, 17] width 19 height 19
click at [268, 469] on div "Add Column" at bounding box center [559, 296] width 1003 height 364
click at [268, 469] on div "Add Column" at bounding box center [559, 307] width 1003 height 387
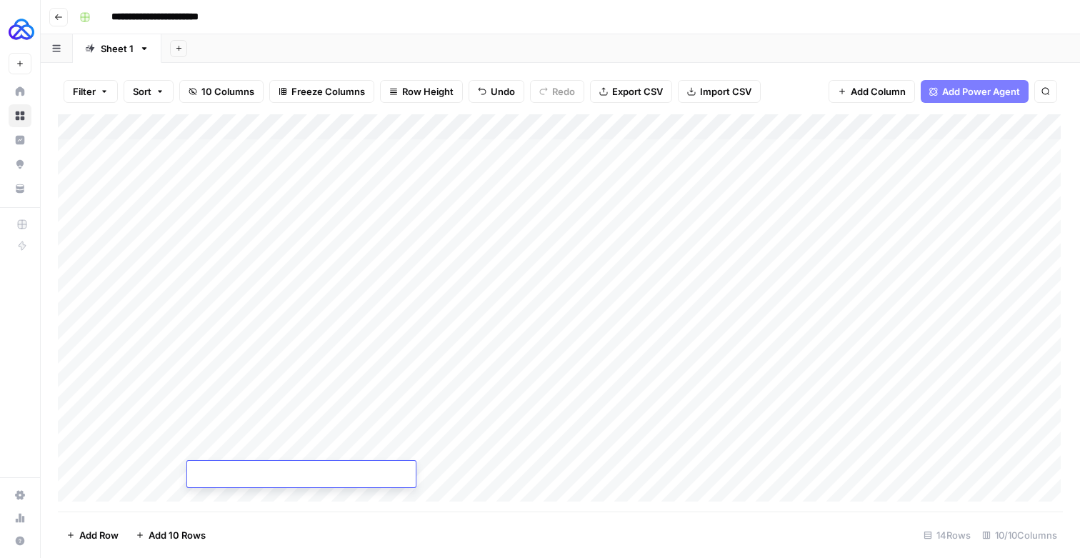
type textarea "**********"
click at [456, 471] on div "Add Column" at bounding box center [559, 307] width 1003 height 387
type textarea "**********"
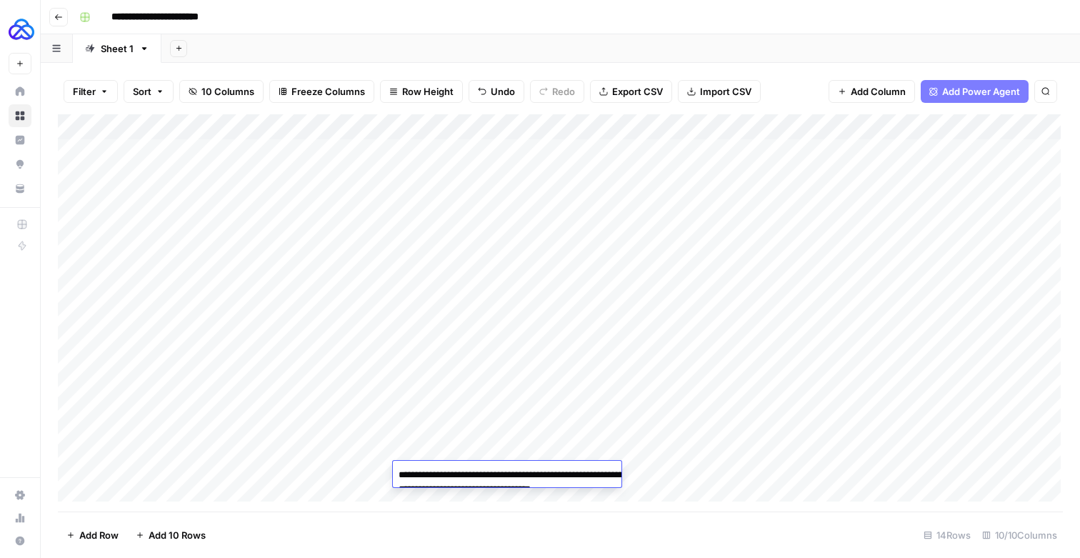
click at [219, 473] on div "Add Column" at bounding box center [559, 307] width 1003 height 387
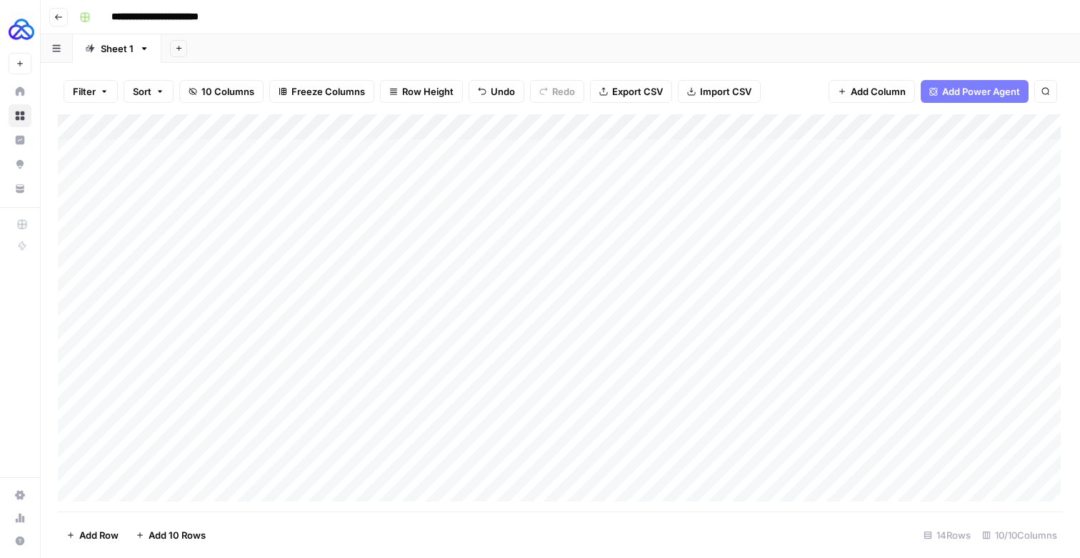
click at [219, 473] on div "Add Column" at bounding box center [559, 307] width 1003 height 387
type textarea "**********"
click at [704, 131] on div "Add Column" at bounding box center [559, 307] width 1003 height 387
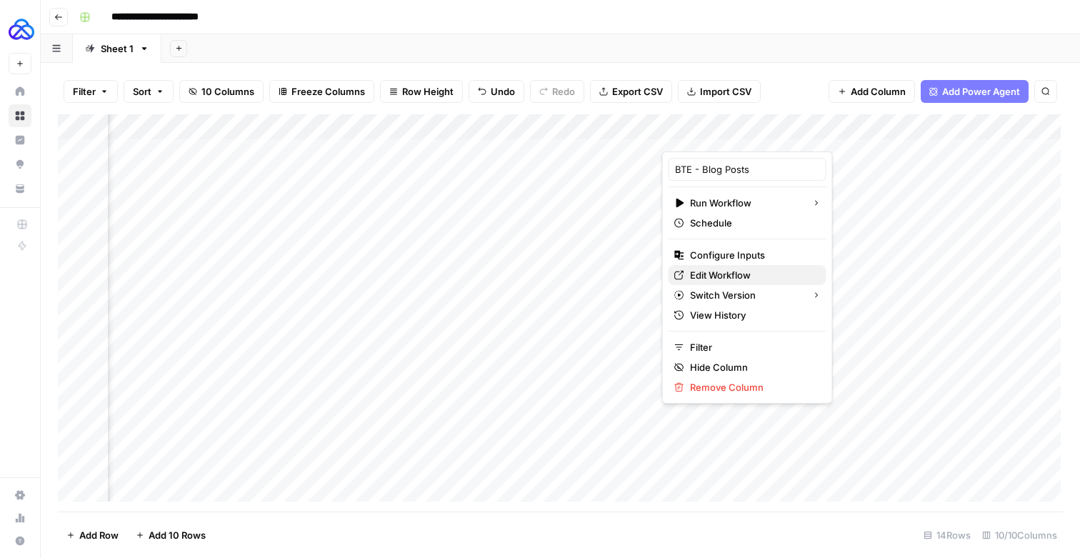
click at [719, 285] on link "Edit Workflow" at bounding box center [748, 275] width 158 height 20
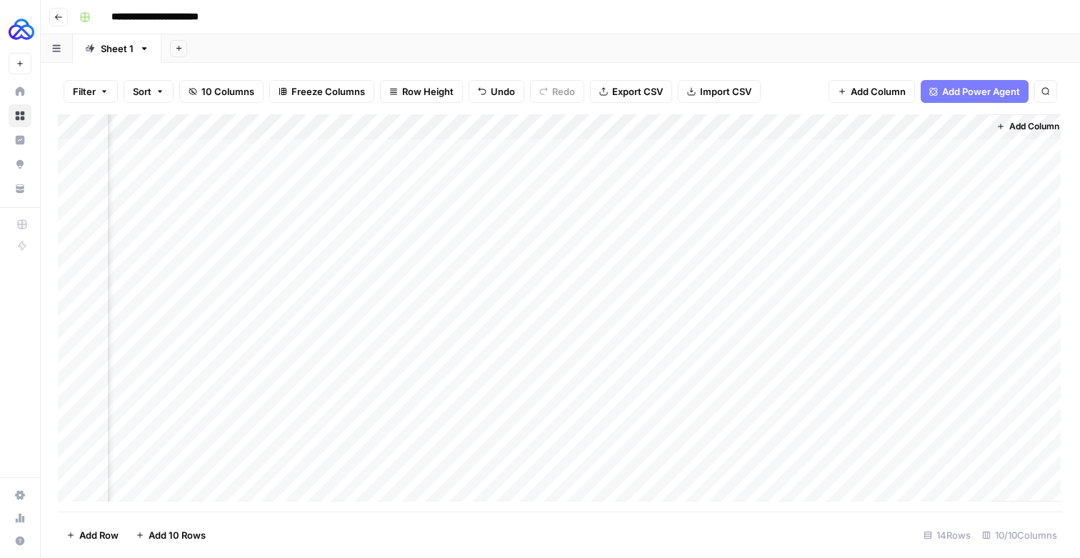
scroll to position [0, 844]
click at [1041, 133] on span "Add Column" at bounding box center [1028, 126] width 50 height 13
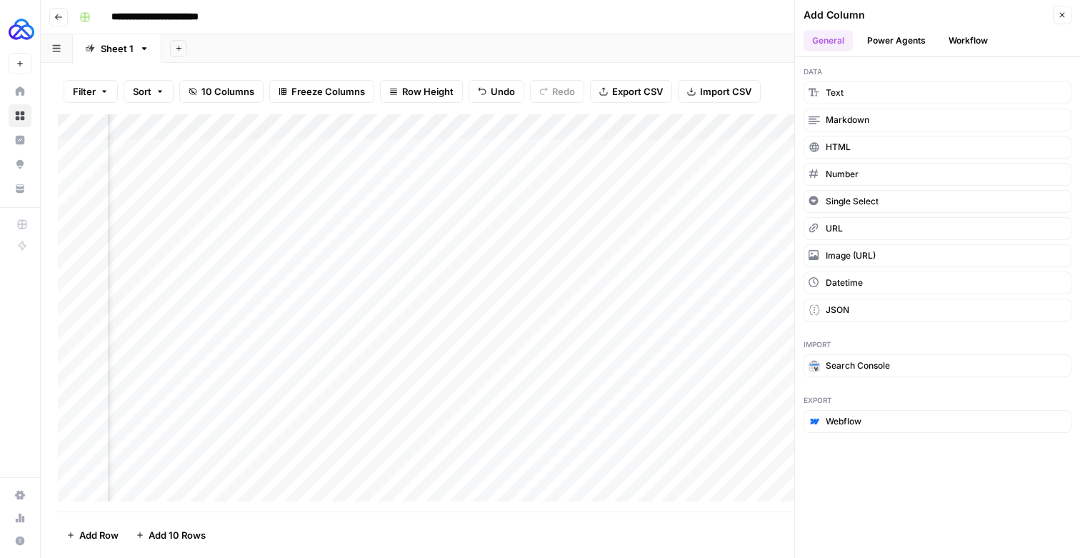
click at [977, 34] on button "Workflow" at bounding box center [968, 40] width 56 height 21
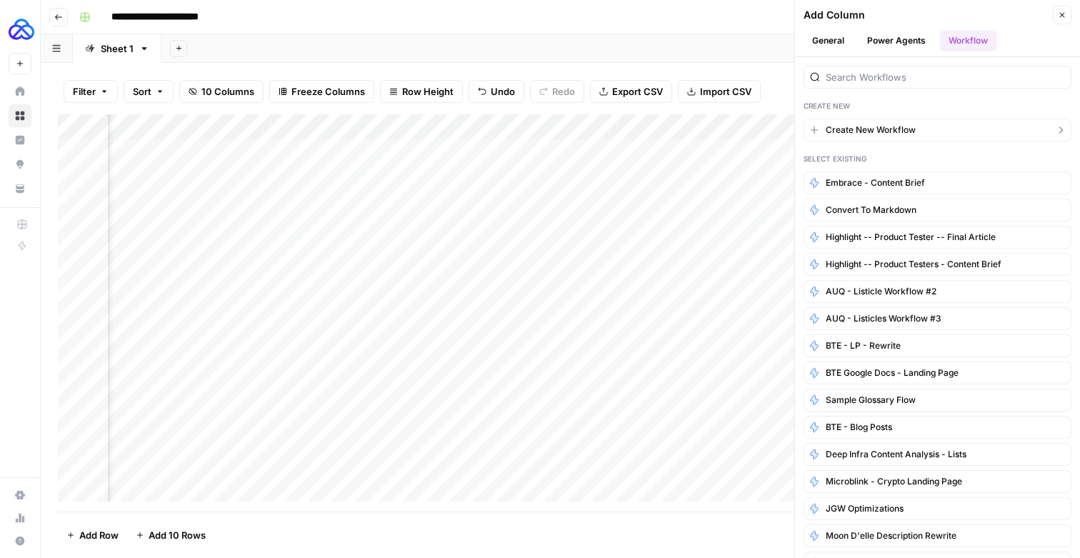
click at [872, 134] on span "Create New Workflow" at bounding box center [871, 130] width 90 height 13
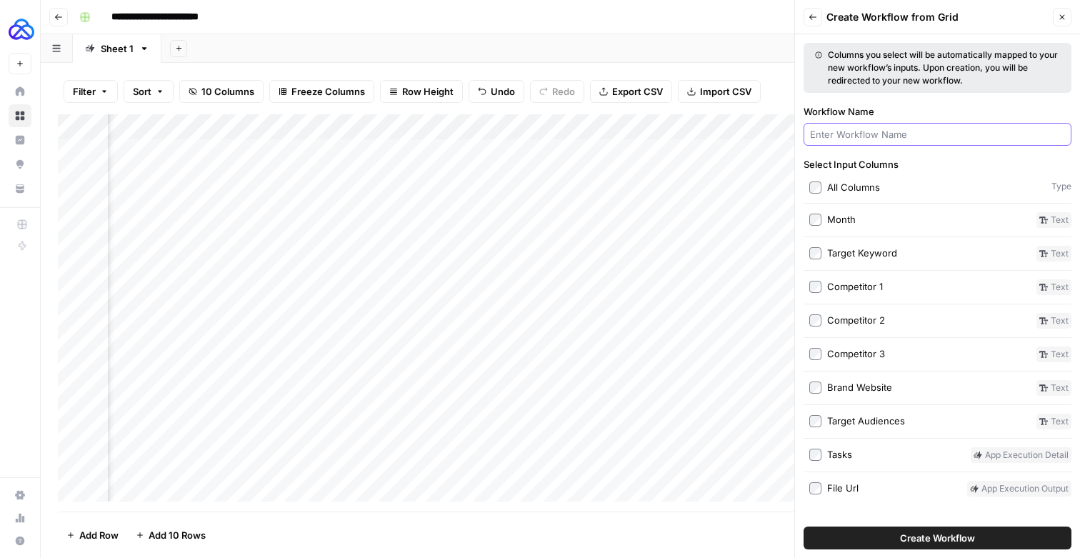
click at [867, 138] on input "Workflow Name" at bounding box center [937, 134] width 255 height 14
type input "BTE Article + Deep Research"
click at [815, 295] on label "Competitor 1" at bounding box center [919, 287] width 221 height 16
click at [934, 531] on span "Create Workflow" at bounding box center [937, 538] width 75 height 14
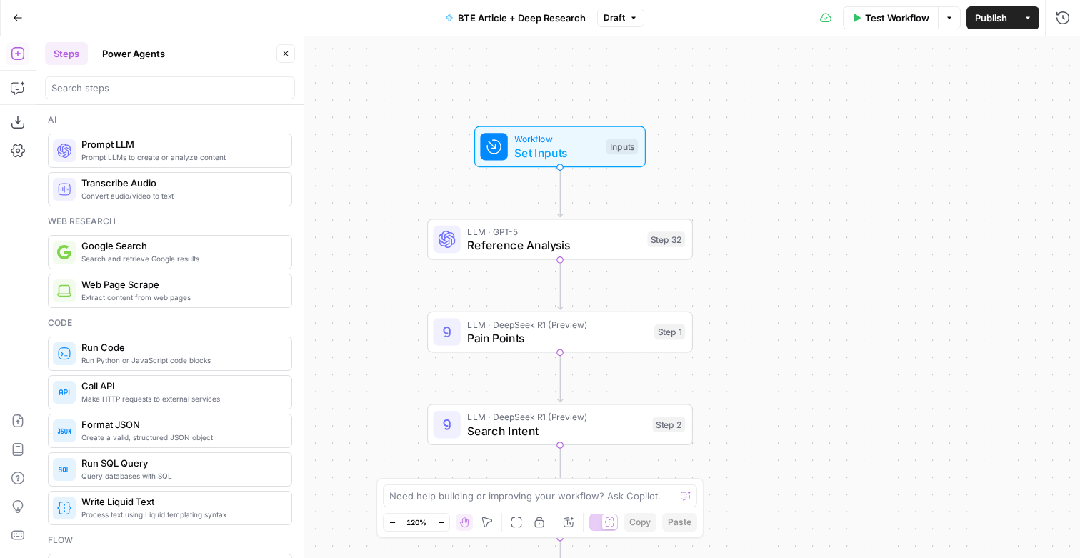
click at [511, 249] on span "Reference Analysis" at bounding box center [553, 244] width 173 height 17
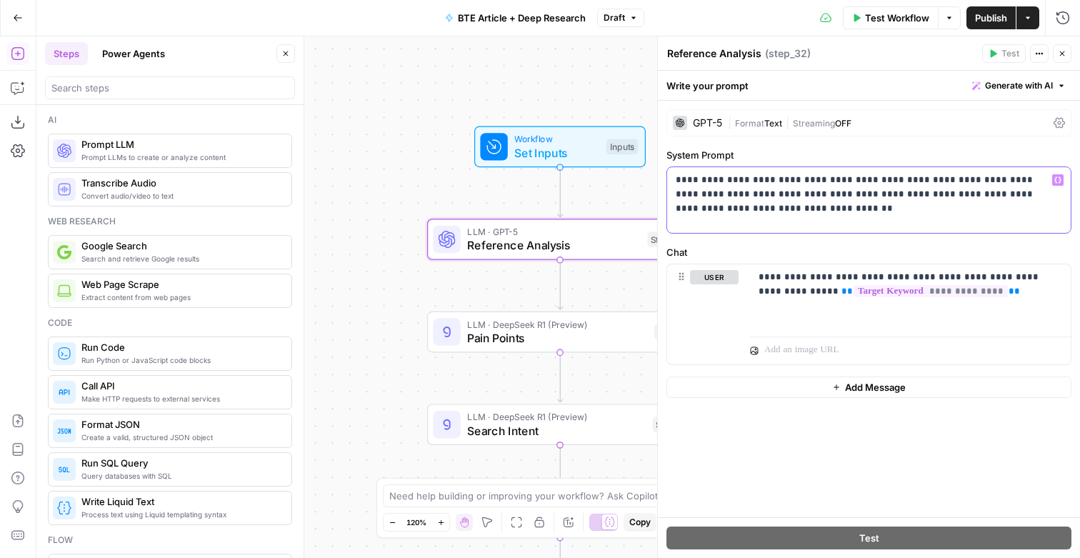
click at [714, 218] on p "**********" at bounding box center [868, 196] width 384 height 46
click at [703, 119] on div "GPT-5" at bounding box center [697, 123] width 49 height 14
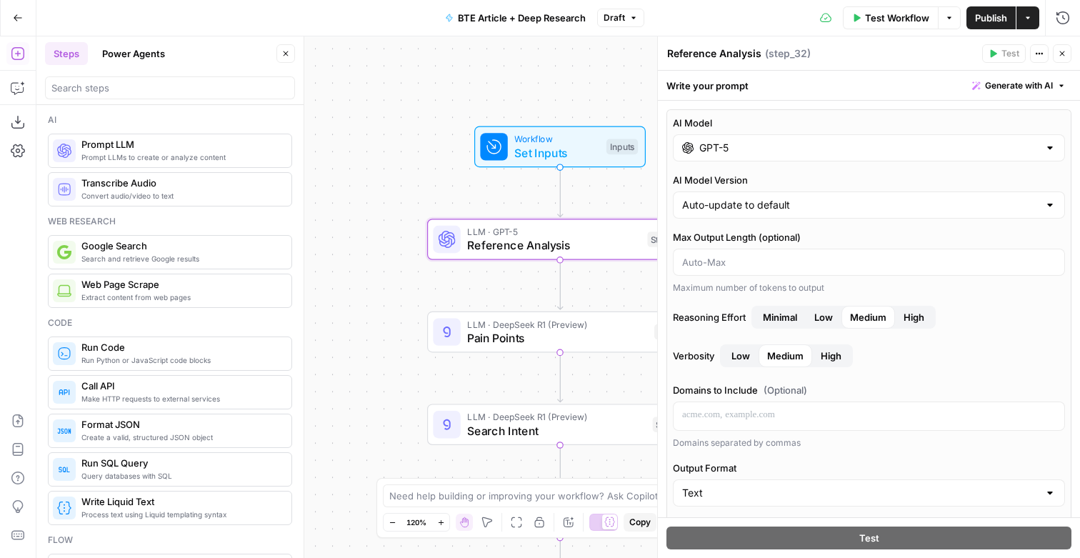
click at [800, 152] on input "GPT-5" at bounding box center [868, 148] width 339 height 14
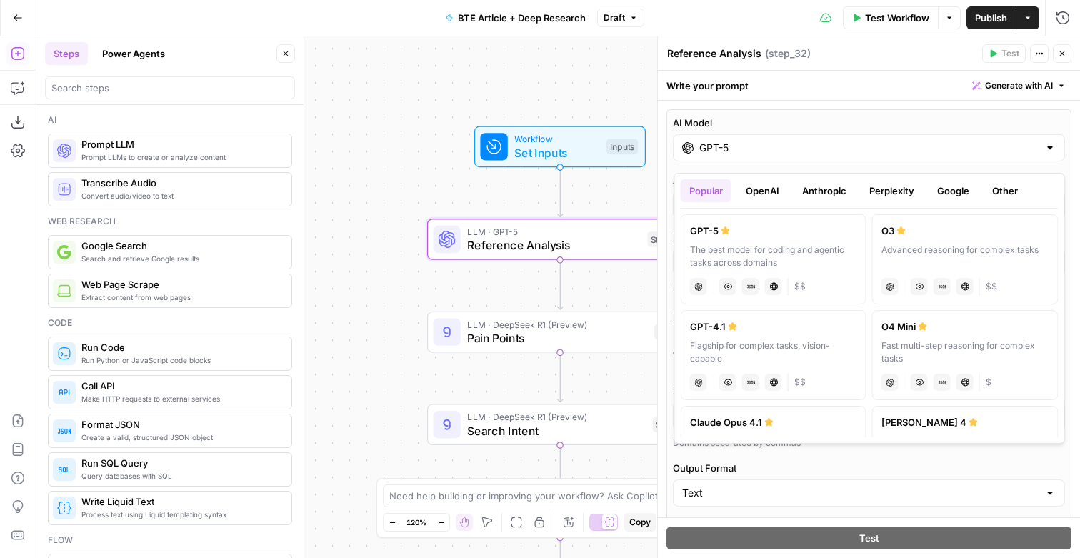
click at [772, 189] on button "OpenAI" at bounding box center [762, 190] width 51 height 23
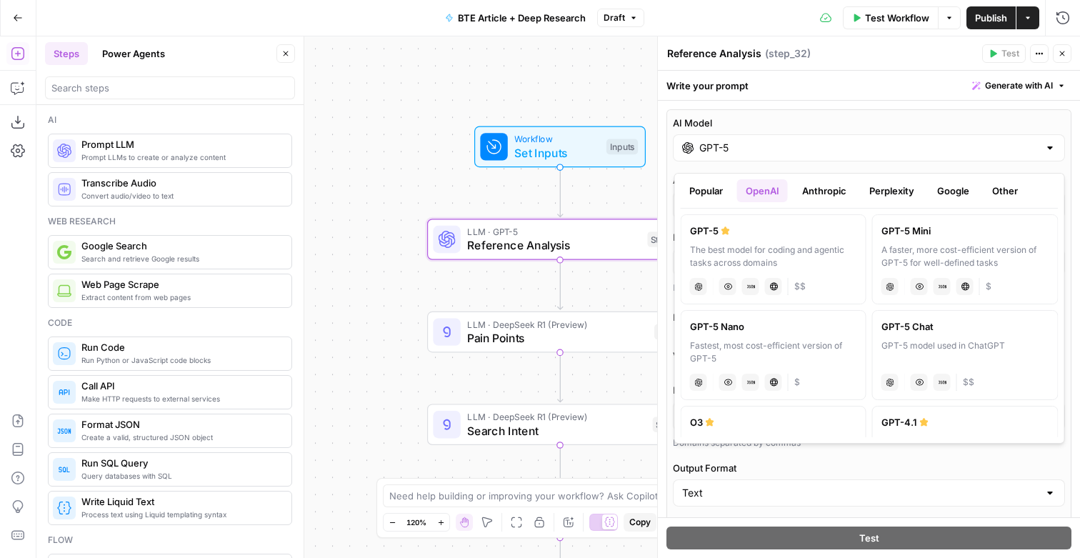
click at [949, 194] on button "Google" at bounding box center [953, 190] width 49 height 23
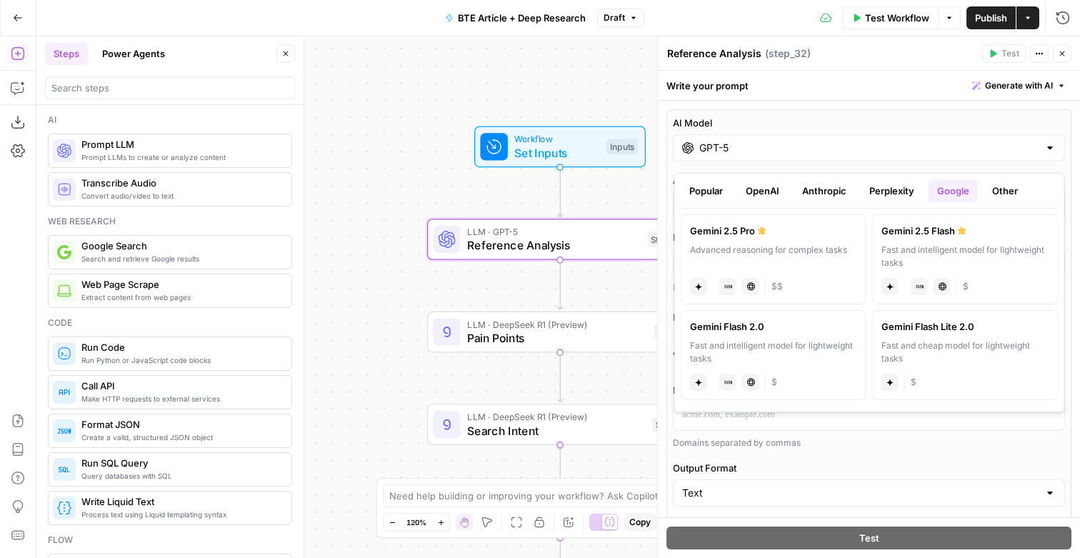
click at [959, 194] on button "Google" at bounding box center [953, 190] width 49 height 23
click at [782, 196] on button "OpenAI" at bounding box center [762, 190] width 51 height 23
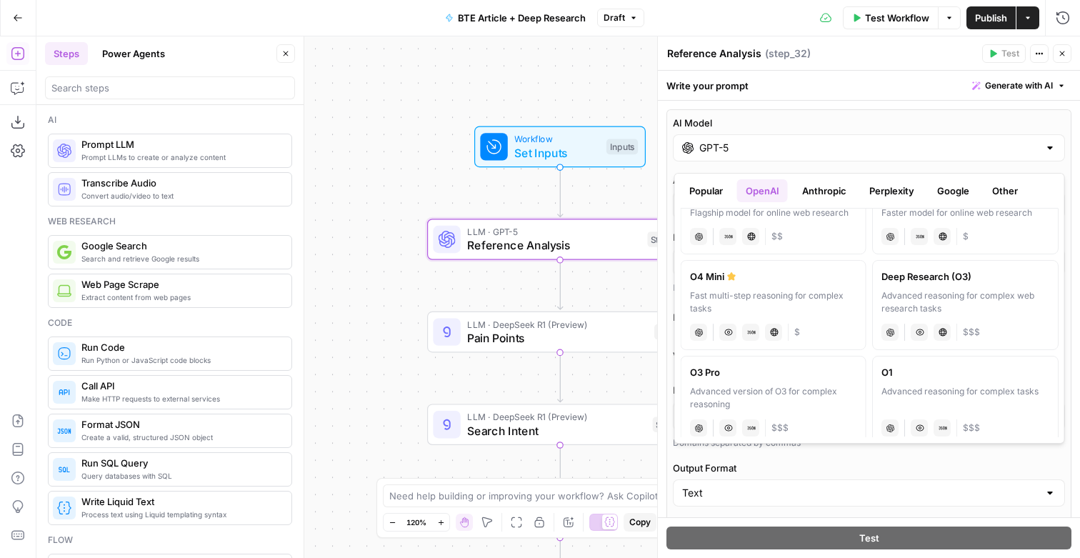
scroll to position [516, 0]
click at [775, 219] on div "Flagship model for online web research" at bounding box center [773, 212] width 167 height 13
type input "GPT-4o Search Preview"
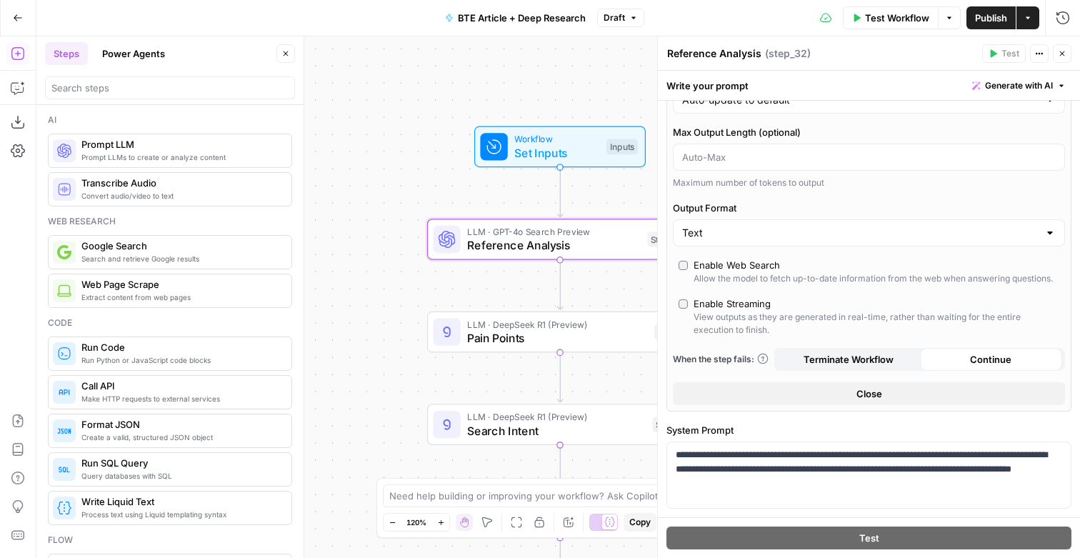
scroll to position [106, 0]
click at [750, 269] on div "AI Model GPT-4o Search Preview AI Model Version Auto-update to default Max Outp…" at bounding box center [868, 207] width 405 height 407
click at [741, 271] on div "Enable Web Search" at bounding box center [737, 264] width 86 height 14
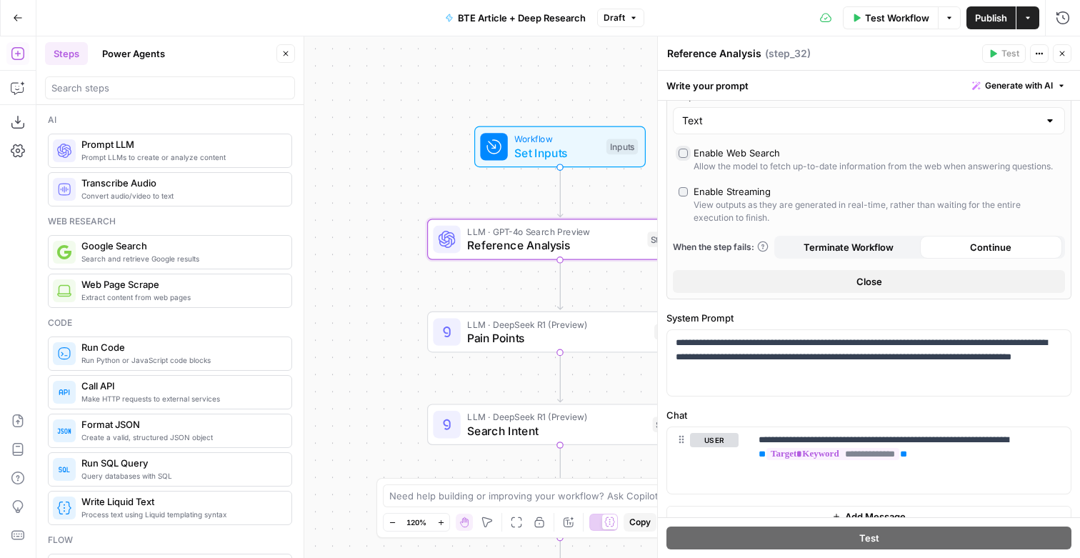
scroll to position [286, 0]
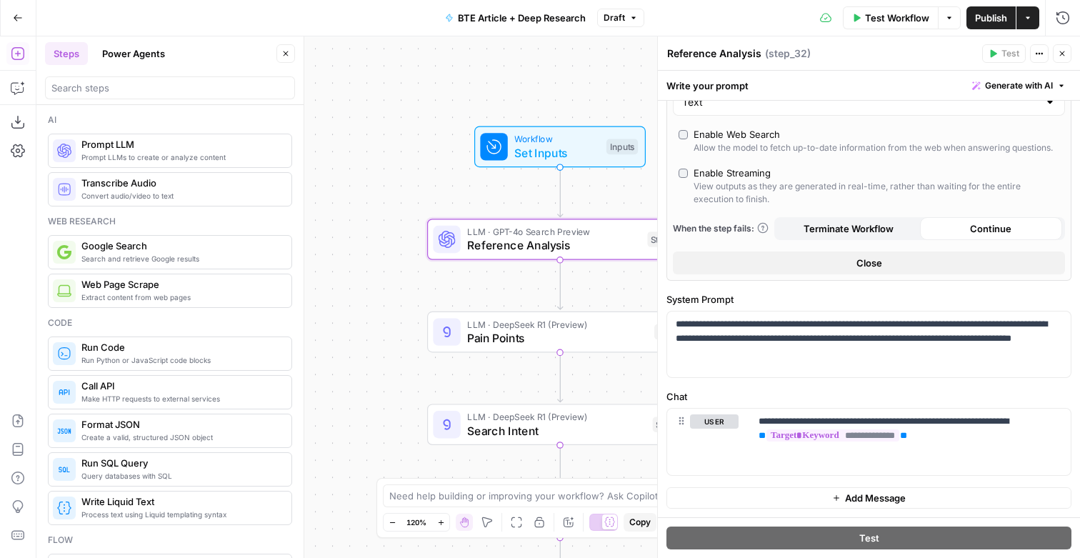
click at [990, 16] on span "Publish" at bounding box center [991, 18] width 32 height 14
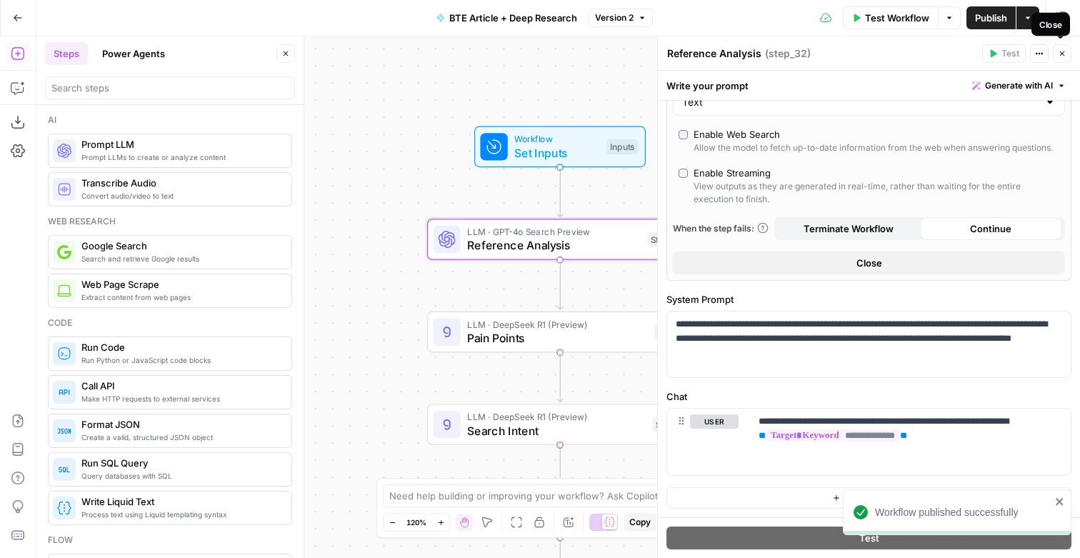
click at [1062, 59] on button "Close" at bounding box center [1062, 53] width 19 height 19
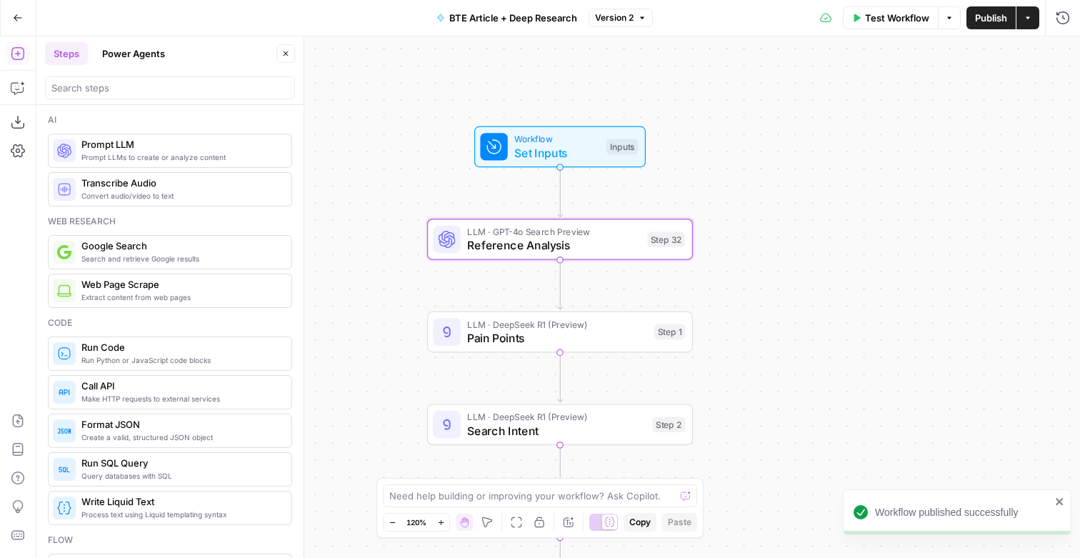
click at [868, 221] on div "Workflow Set Inputs Inputs LLM · GPT-4o Search Preview Reference Analysis Step …" at bounding box center [558, 296] width 1044 height 521
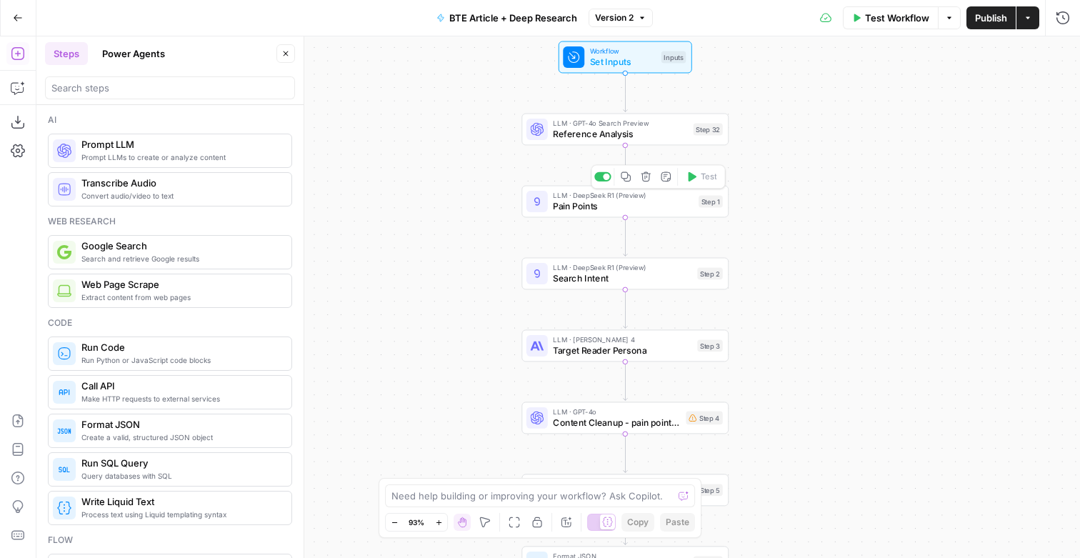
click at [635, 211] on span "Pain Points" at bounding box center [623, 206] width 140 height 14
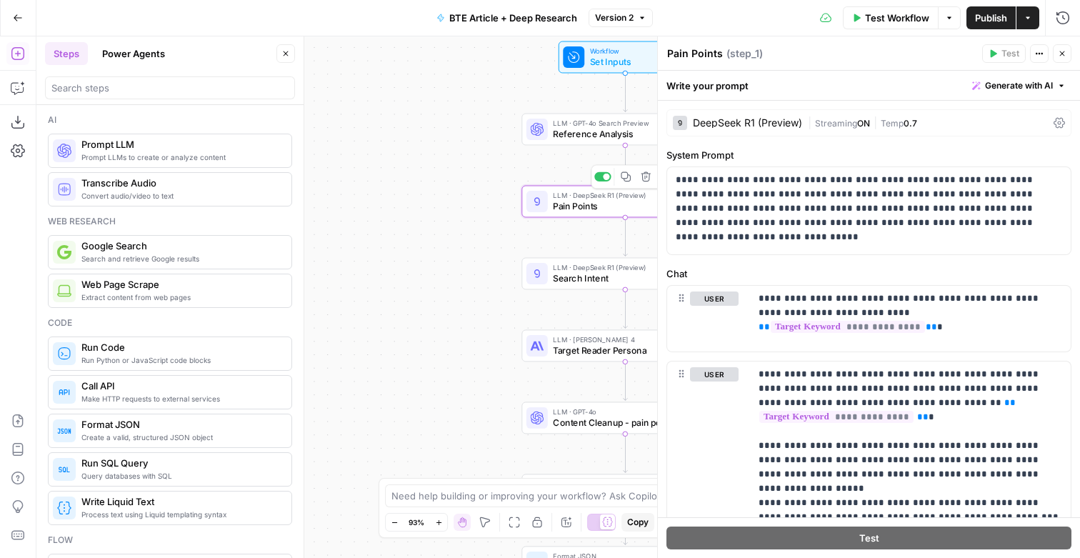
click at [499, 248] on div "Workflow Set Inputs Inputs LLM · GPT-4o Search Preview Reference Analysis Step …" at bounding box center [558, 296] width 1044 height 521
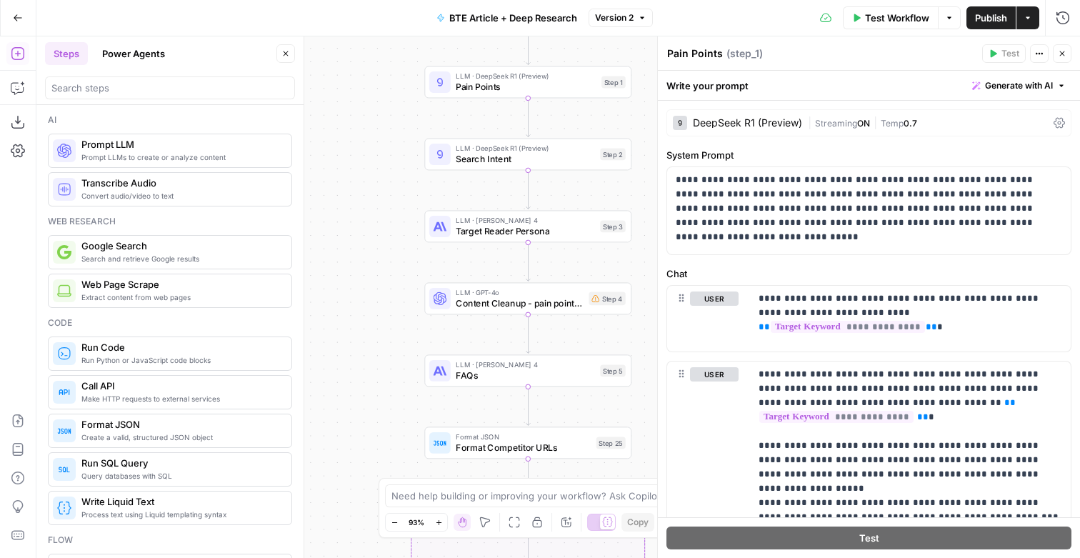
click at [519, 149] on span "LLM · DeepSeek R1 (Preview)" at bounding box center [525, 148] width 139 height 11
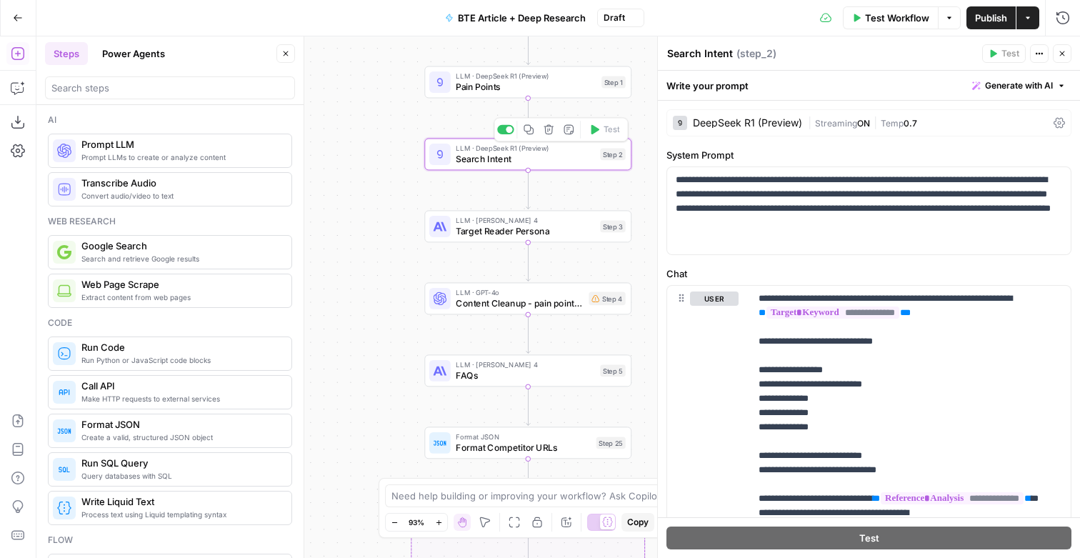
click at [544, 128] on icon "button" at bounding box center [549, 130] width 10 height 10
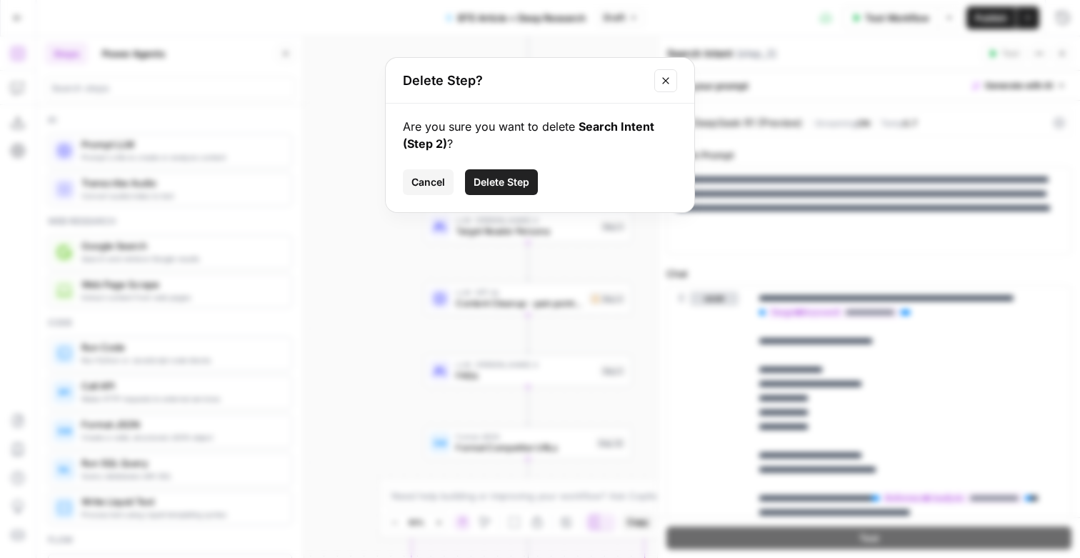
click at [514, 189] on span "Delete Step" at bounding box center [502, 182] width 56 height 14
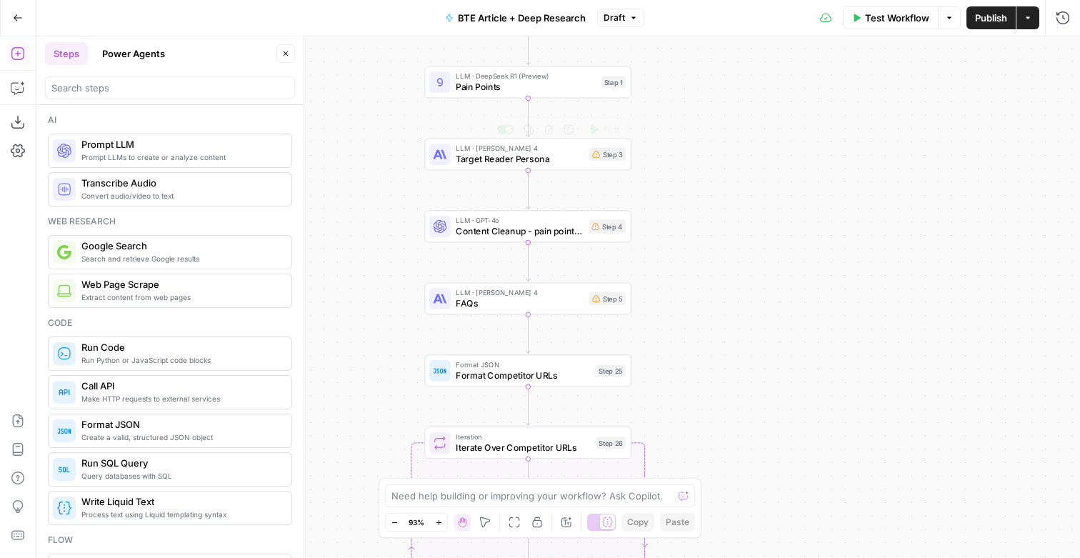
click at [531, 160] on span "Target Reader Persona" at bounding box center [520, 159] width 129 height 14
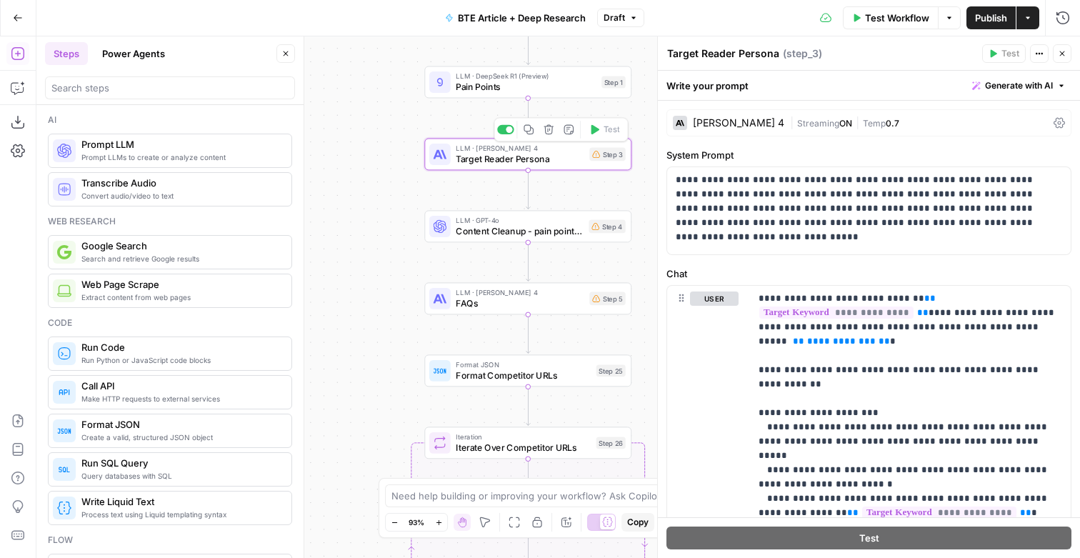
click at [544, 128] on icon "button" at bounding box center [549, 129] width 11 height 11
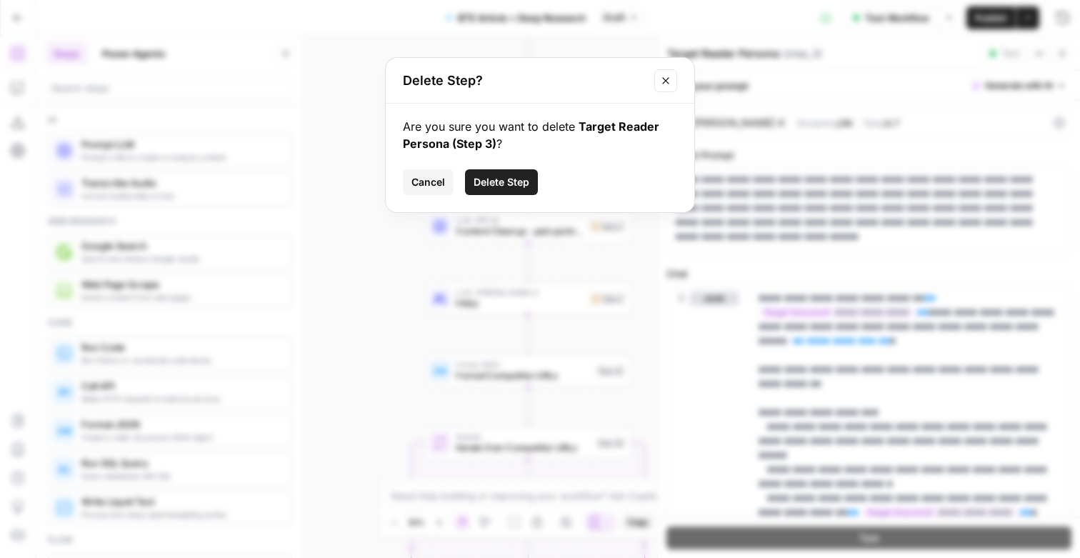
click at [518, 189] on span "Delete Step" at bounding box center [502, 182] width 56 height 14
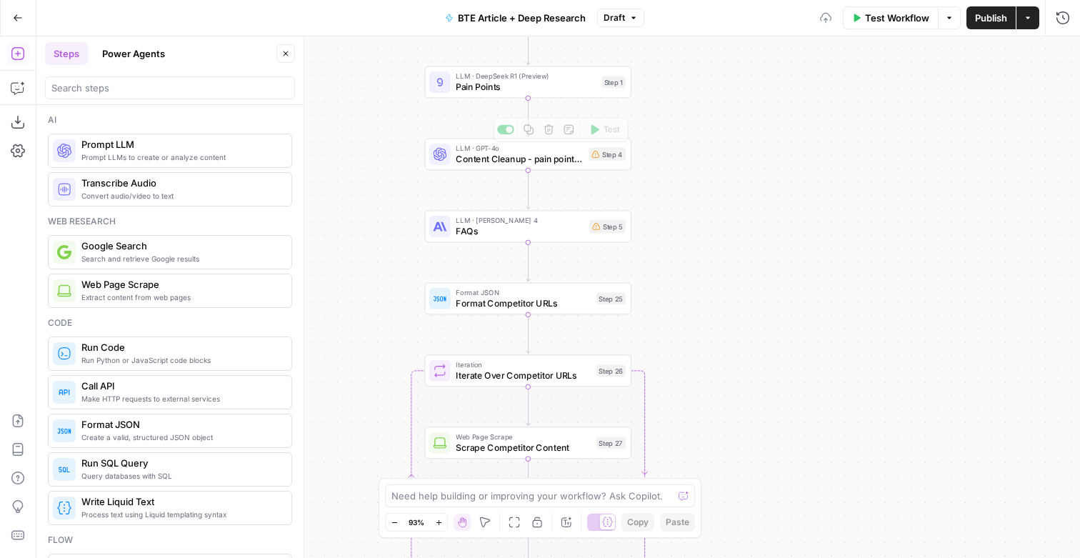
click at [539, 157] on span "Content Cleanup - pain points and search intent" at bounding box center [520, 159] width 128 height 14
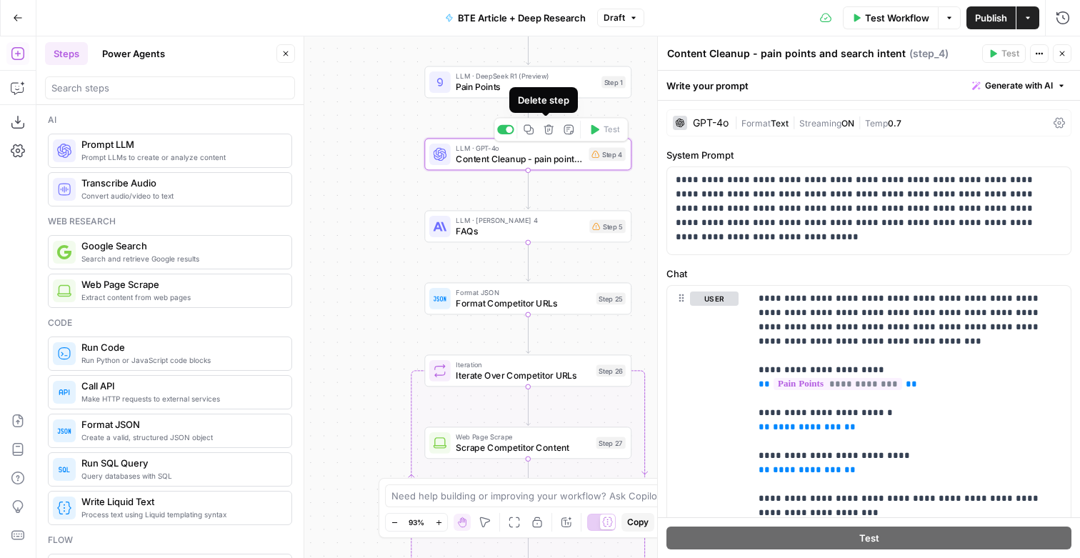
click at [545, 131] on icon "button" at bounding box center [549, 129] width 11 height 11
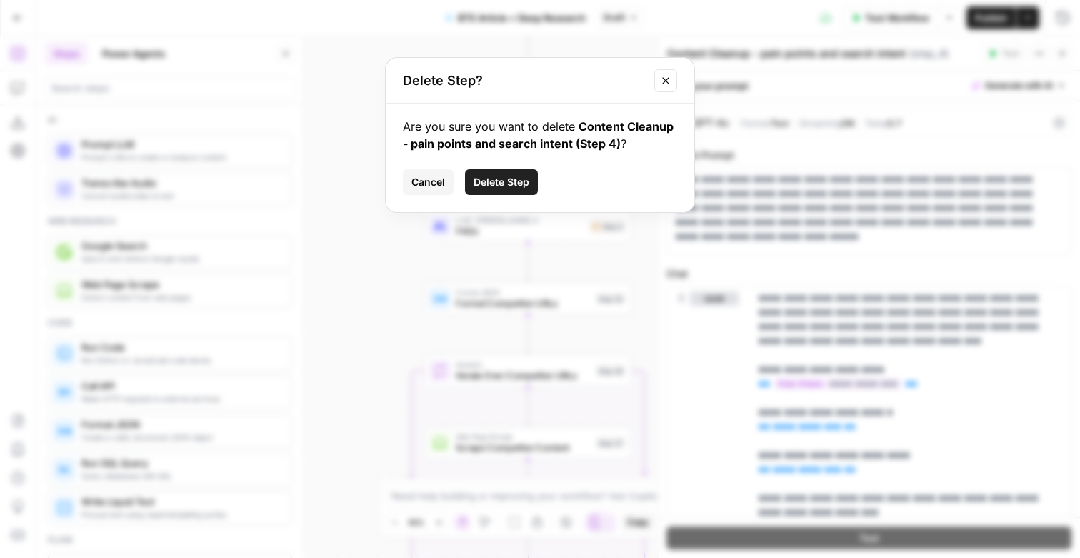
click at [519, 189] on span "Delete Step" at bounding box center [502, 182] width 56 height 14
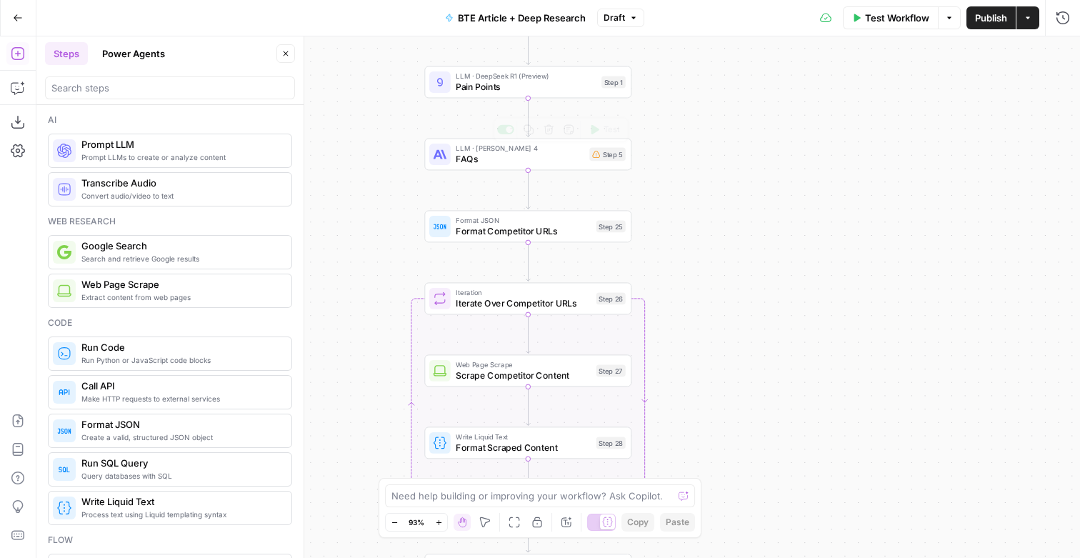
click at [520, 155] on span "FAQs" at bounding box center [520, 159] width 129 height 14
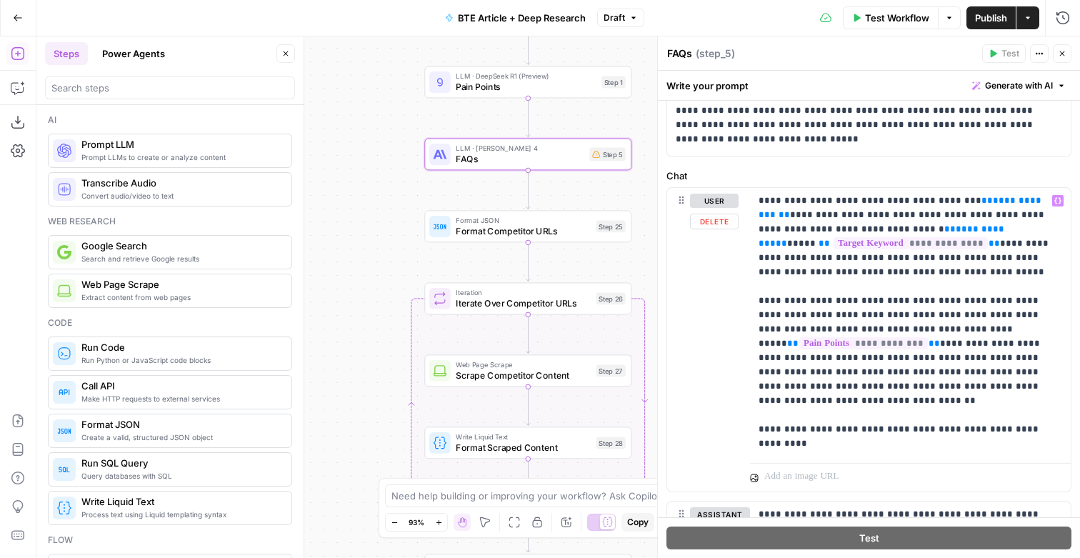
scroll to position [241, 0]
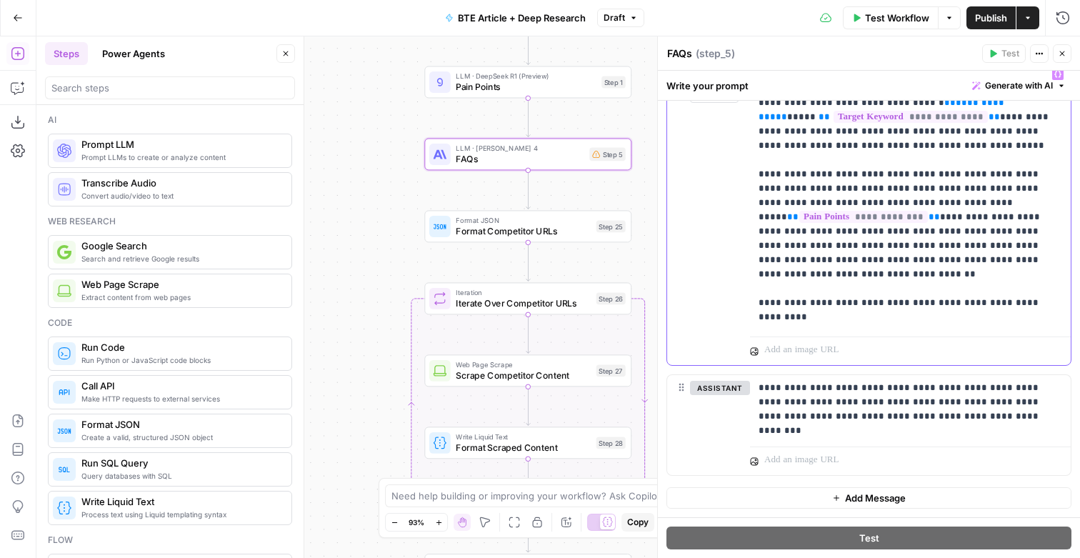
click at [967, 304] on p "**********" at bounding box center [909, 196] width 301 height 258
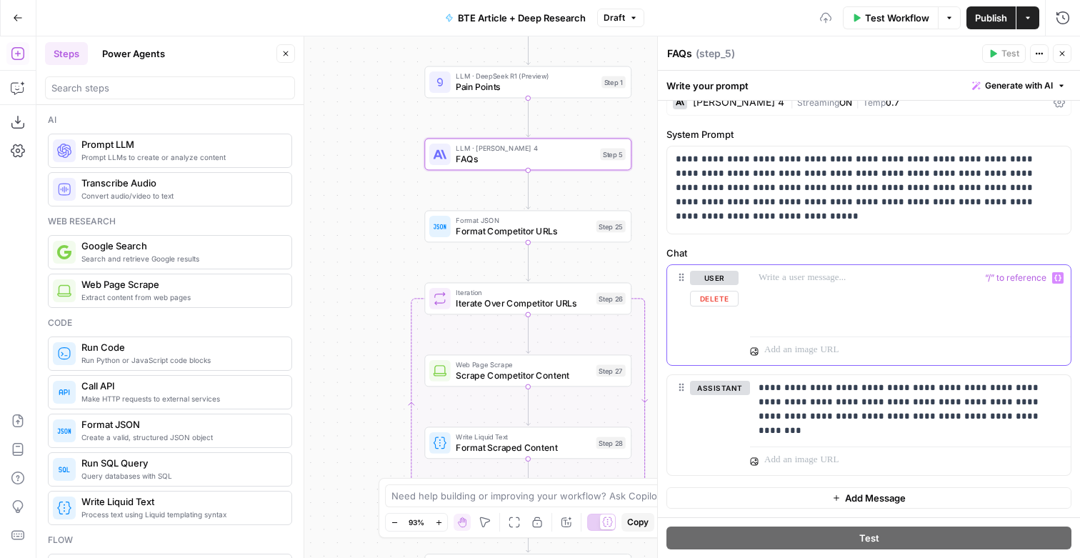
scroll to position [0, 0]
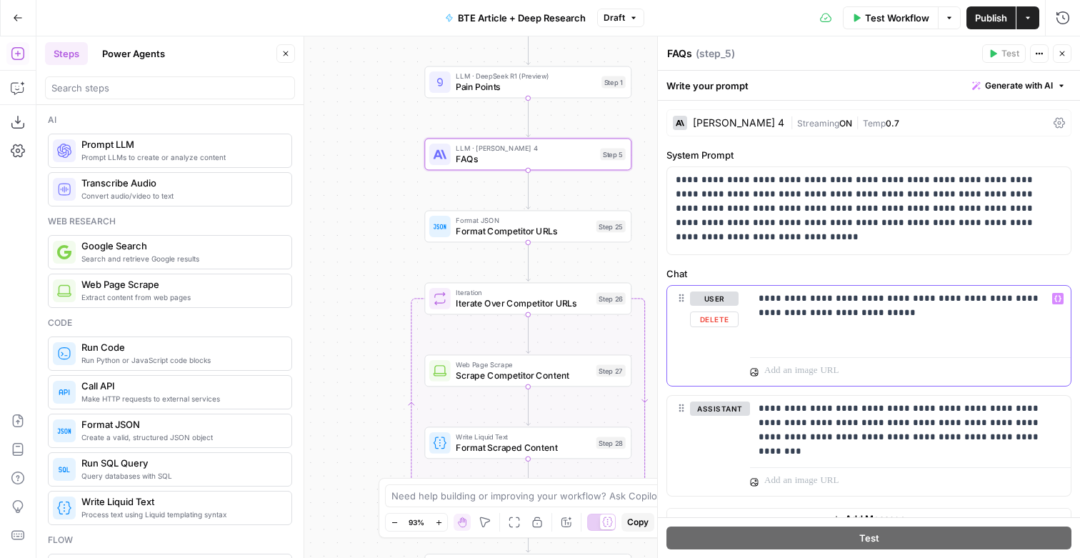
click at [1062, 304] on button "Variables Menu" at bounding box center [1057, 298] width 11 height 11
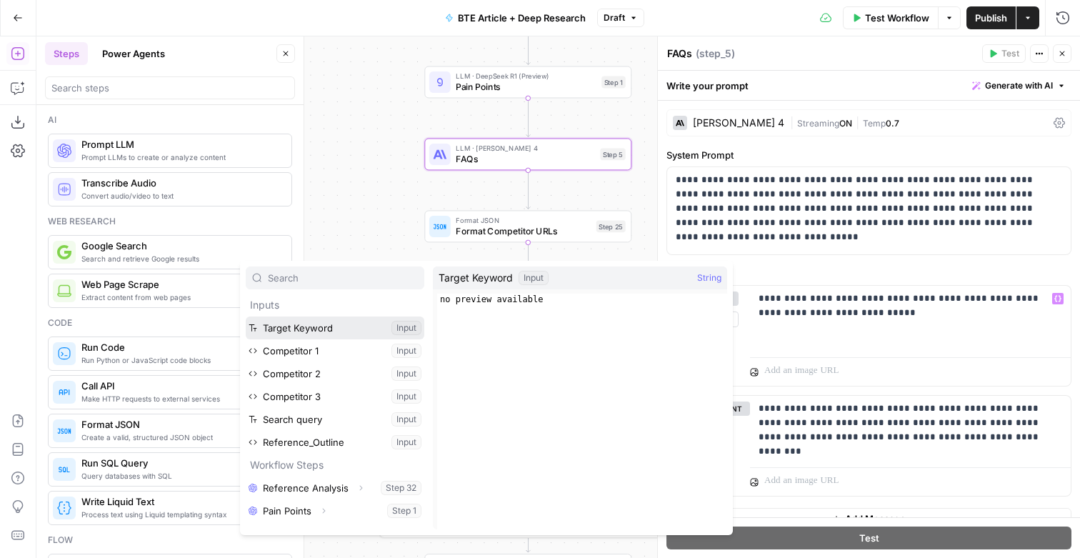
click at [344, 321] on button "Select variable Target Keyword" at bounding box center [335, 327] width 179 height 23
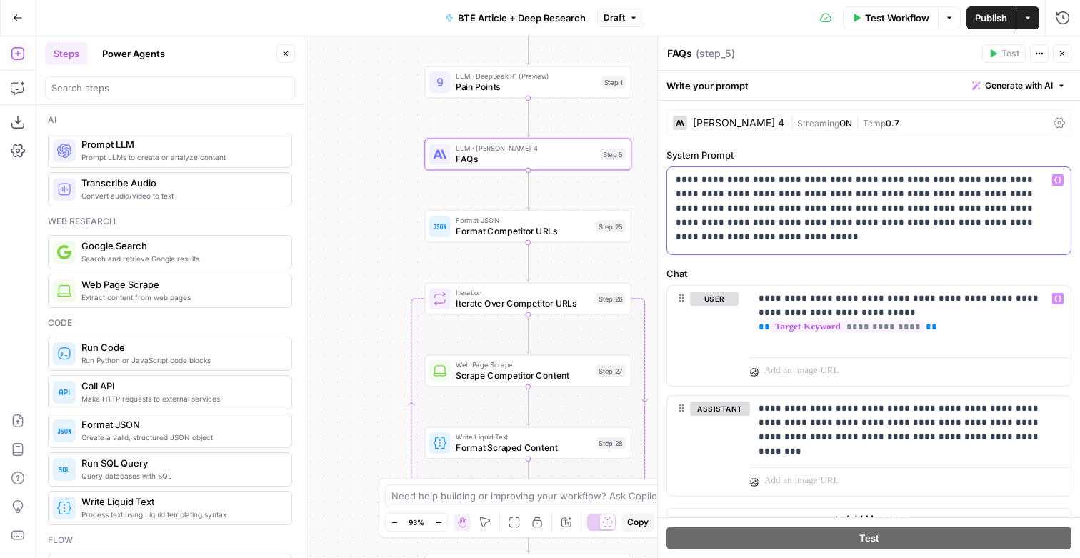
drag, startPoint x: 754, startPoint y: 249, endPoint x: 869, endPoint y: 217, distance: 119.4
click at [869, 217] on p "**********" at bounding box center [868, 211] width 384 height 76
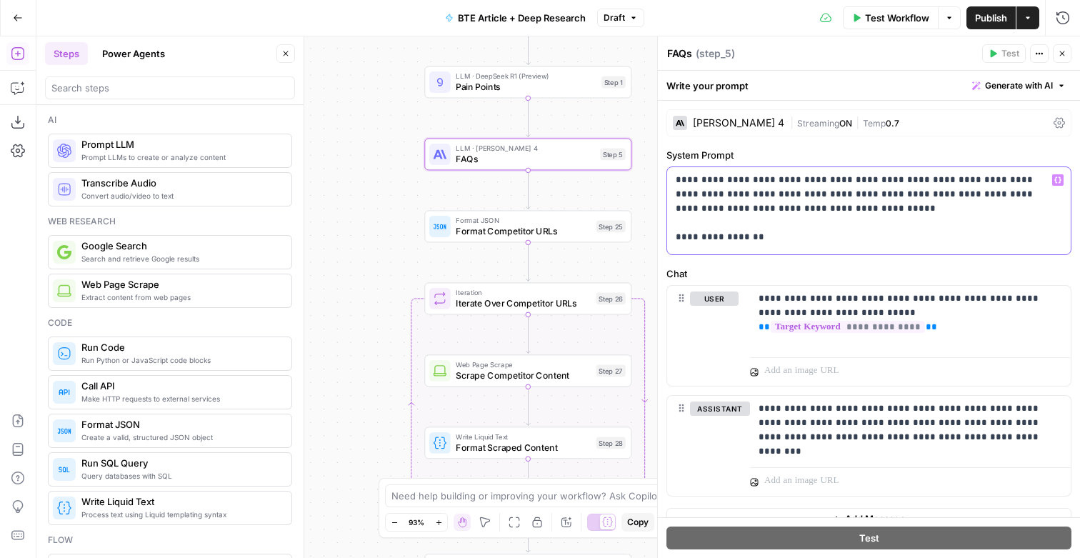
click at [1055, 184] on icon "button" at bounding box center [1057, 179] width 7 height 7
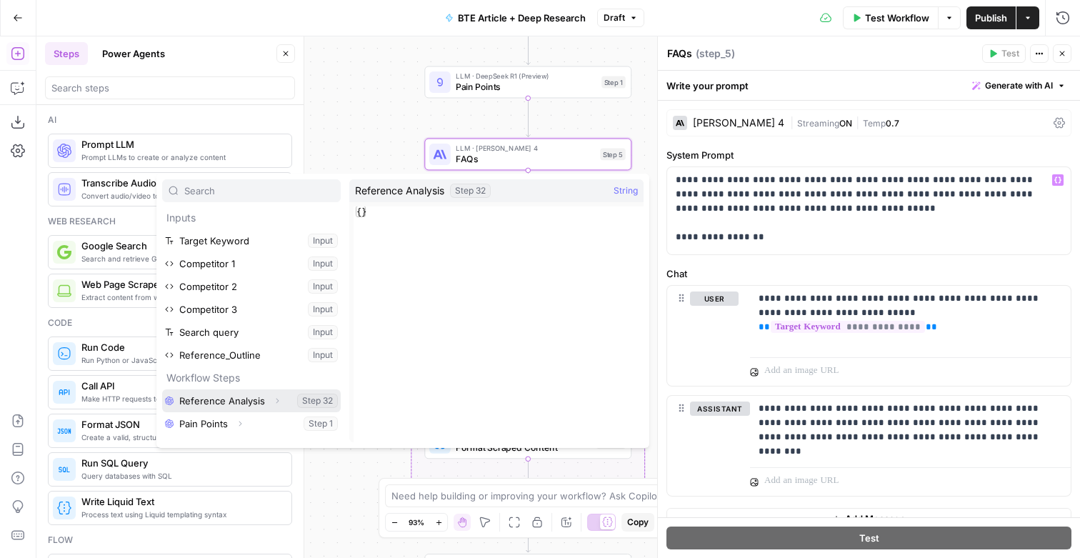
click at [281, 405] on icon "button" at bounding box center [277, 400] width 9 height 9
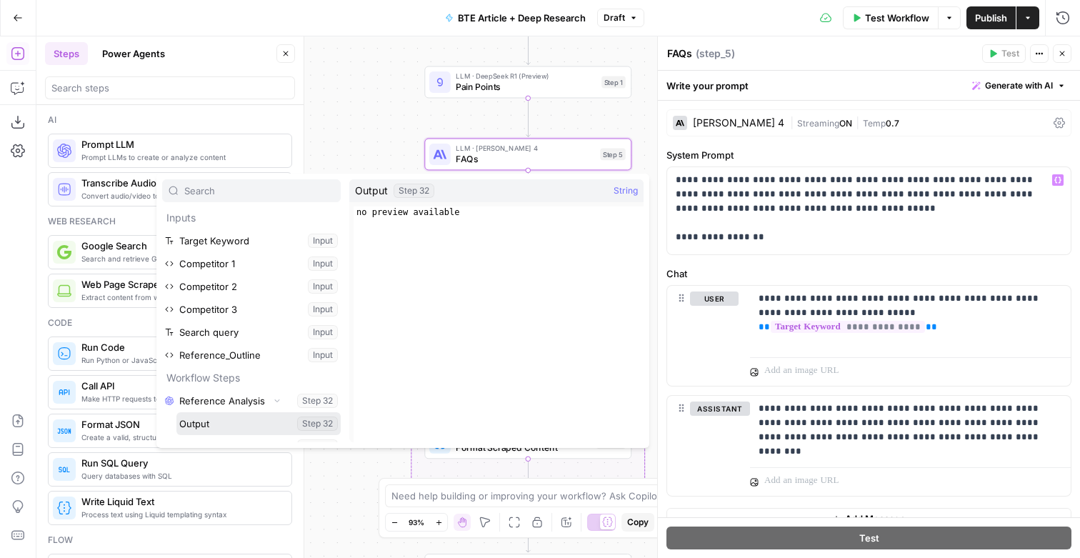
click at [236, 435] on button "Select variable Output" at bounding box center [258, 423] width 164 height 23
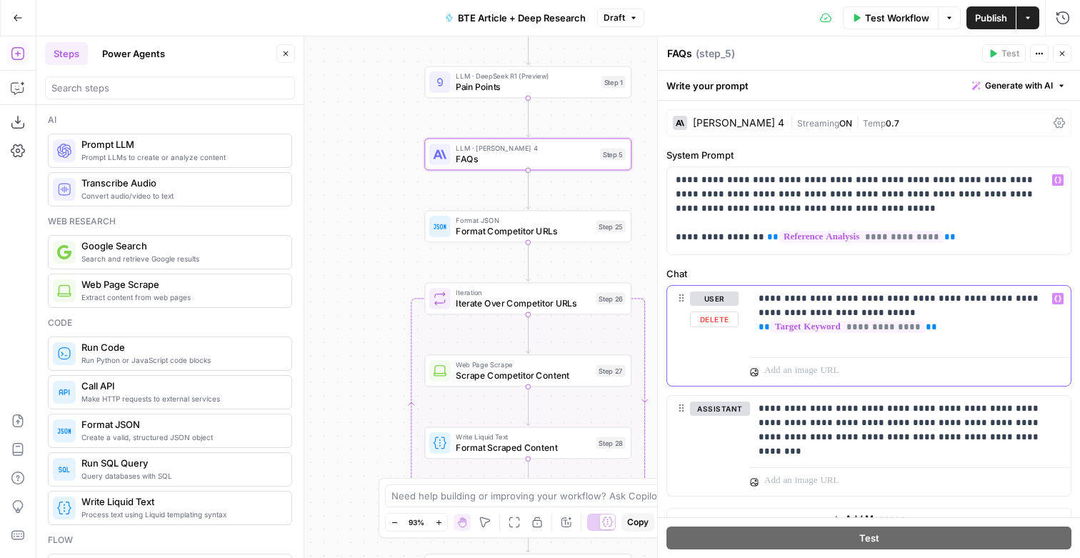
click at [762, 312] on p "**********" at bounding box center [909, 306] width 301 height 31
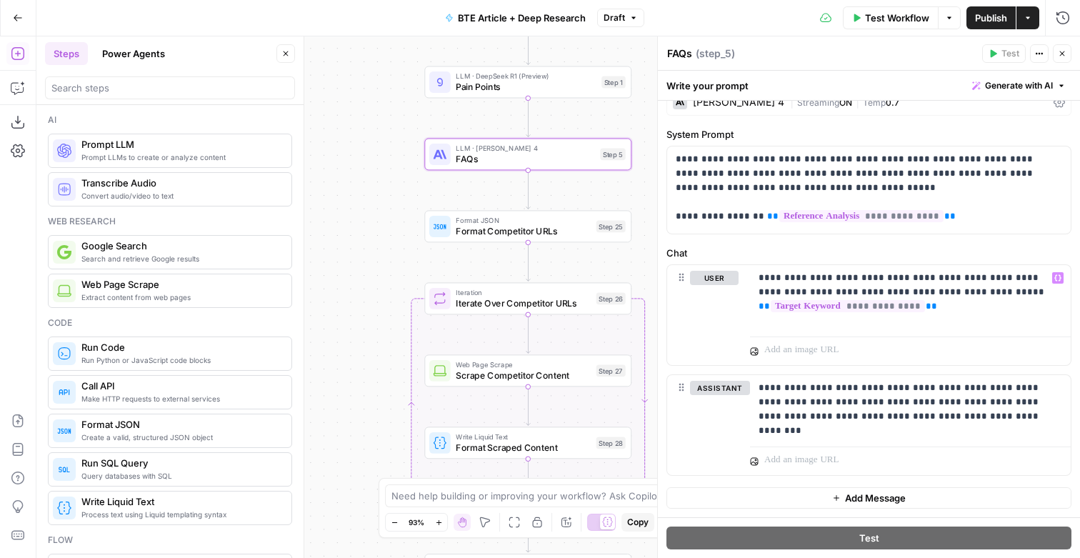
click at [519, 233] on span "Format Competitor URLs" at bounding box center [523, 231] width 135 height 14
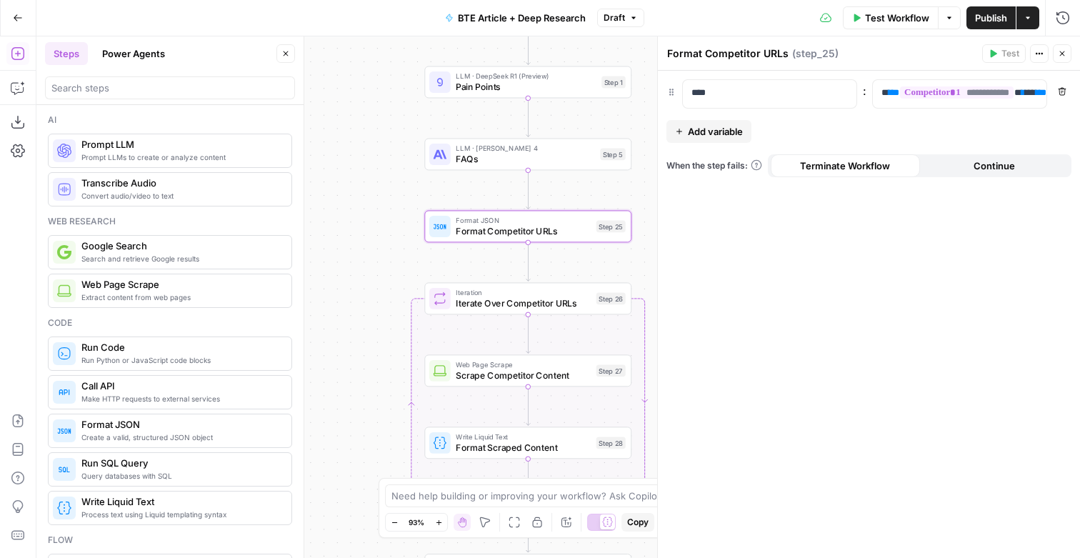
click at [739, 136] on span "Add variable" at bounding box center [715, 131] width 55 height 14
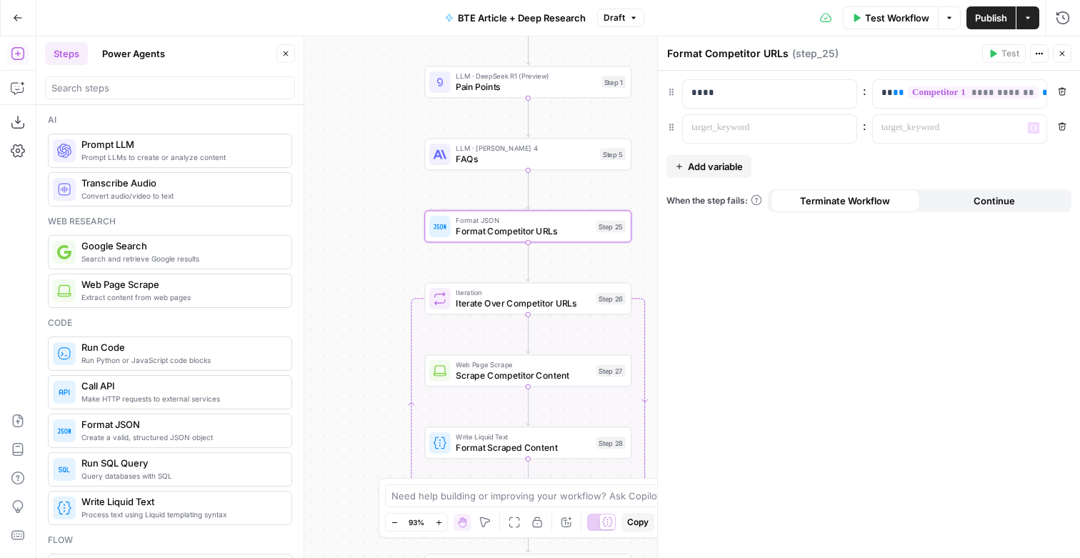
click at [1062, 131] on icon "button" at bounding box center [1062, 126] width 9 height 9
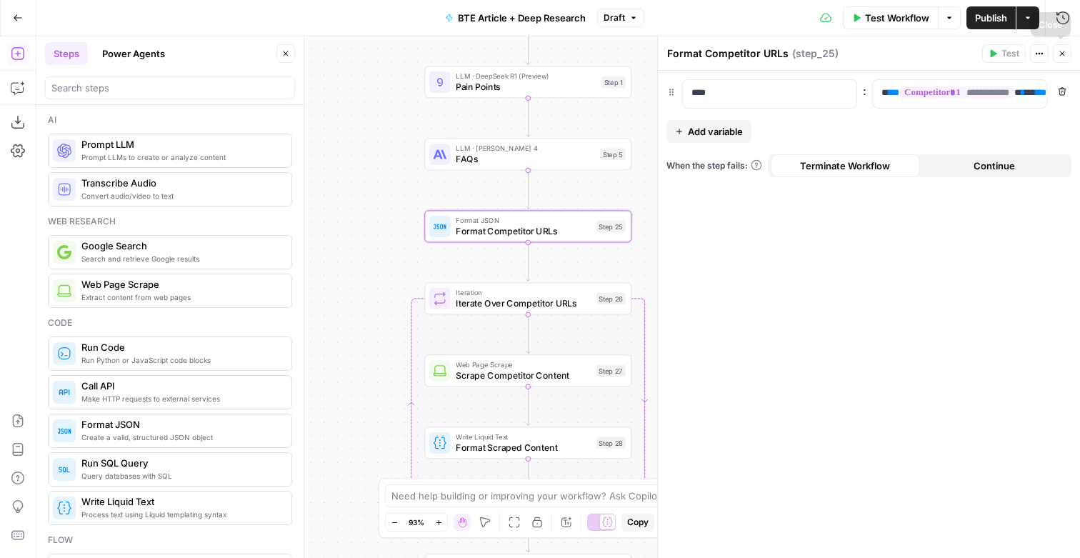
click at [1058, 51] on icon "button" at bounding box center [1062, 53] width 9 height 9
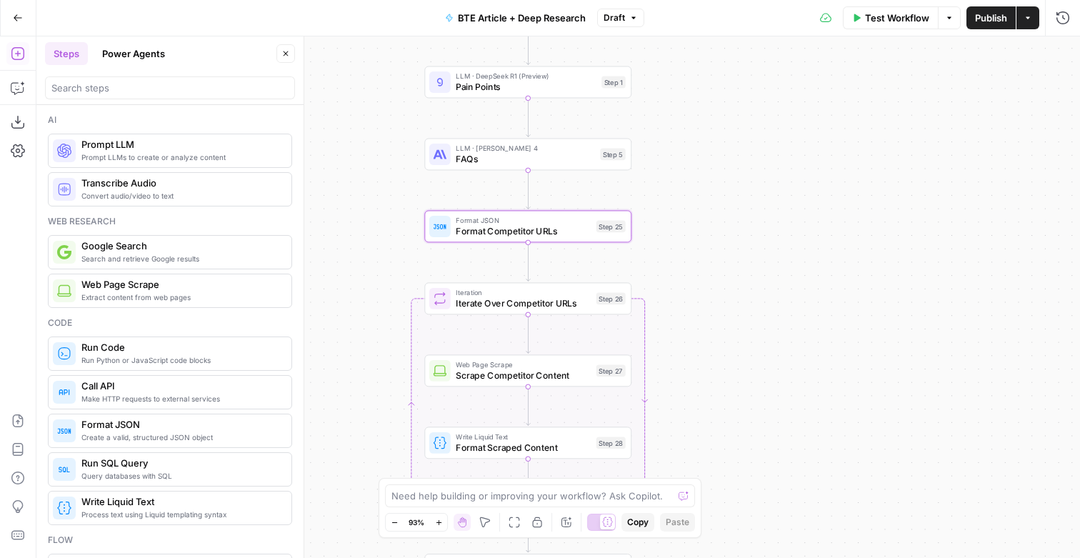
click at [506, 306] on span "Iterate Over Competitor URLs" at bounding box center [523, 303] width 135 height 14
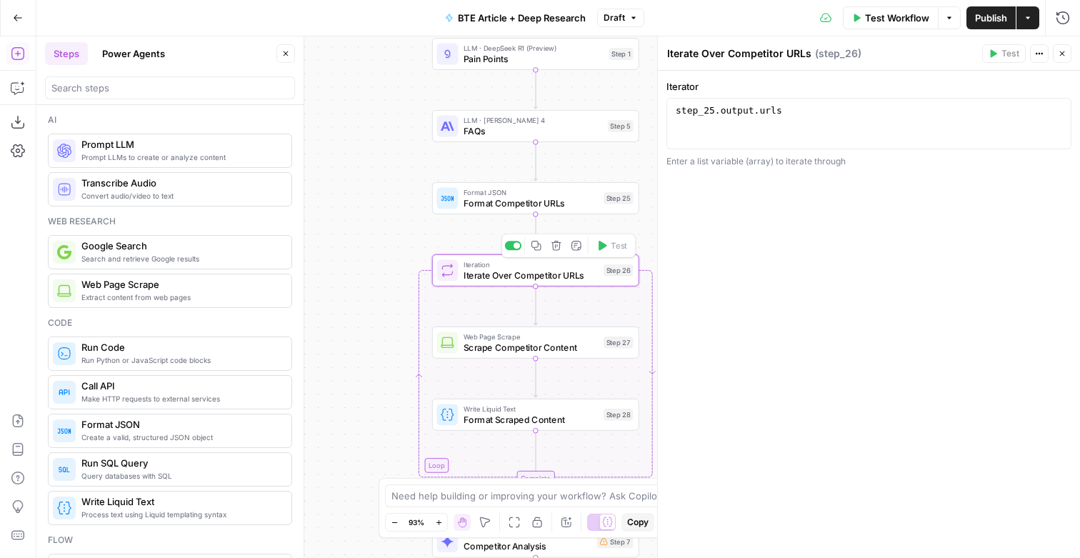
click at [496, 344] on span "Scrape Competitor Content" at bounding box center [531, 348] width 135 height 14
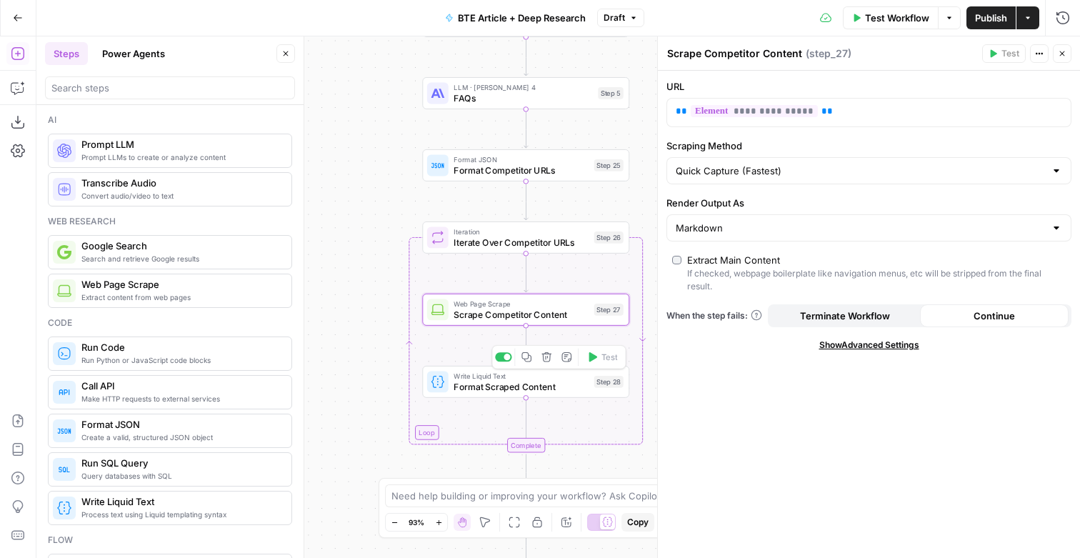
click at [499, 385] on span "Format Scraped Content" at bounding box center [521, 387] width 135 height 14
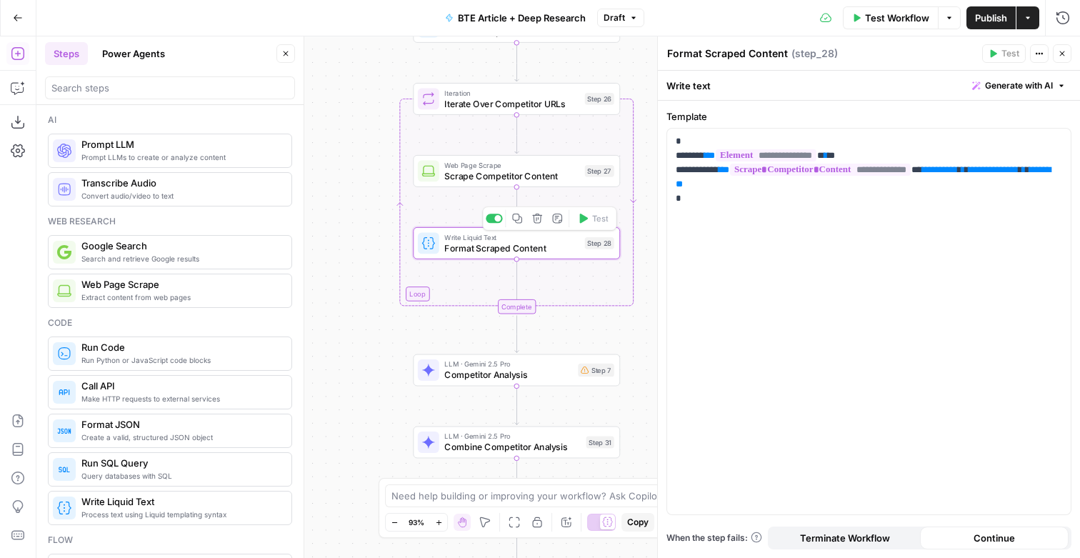
click at [496, 376] on span "Competitor Analysis" at bounding box center [508, 375] width 129 height 14
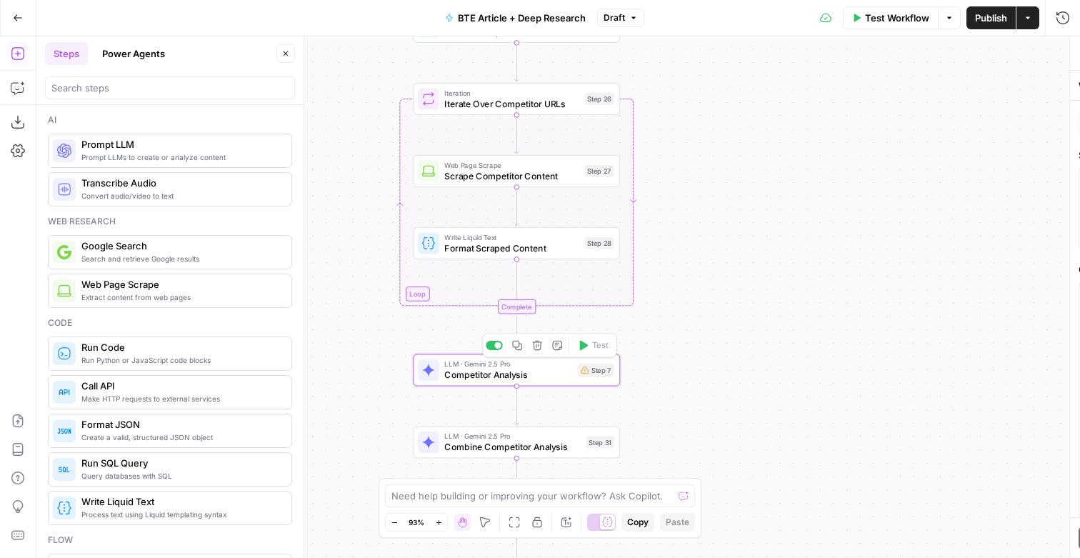
type textarea "Competitor Analysis"
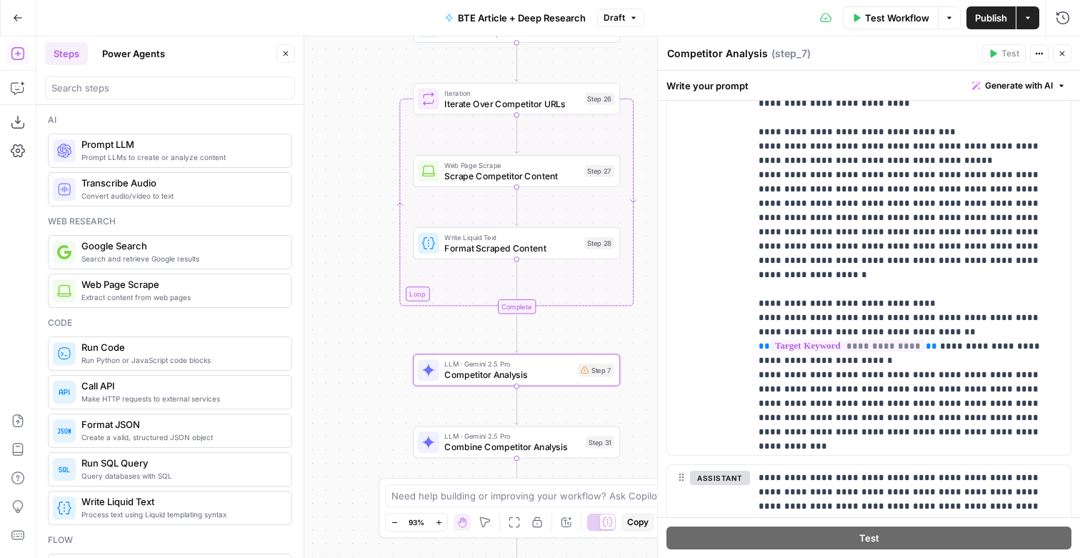
scroll to position [350, 0]
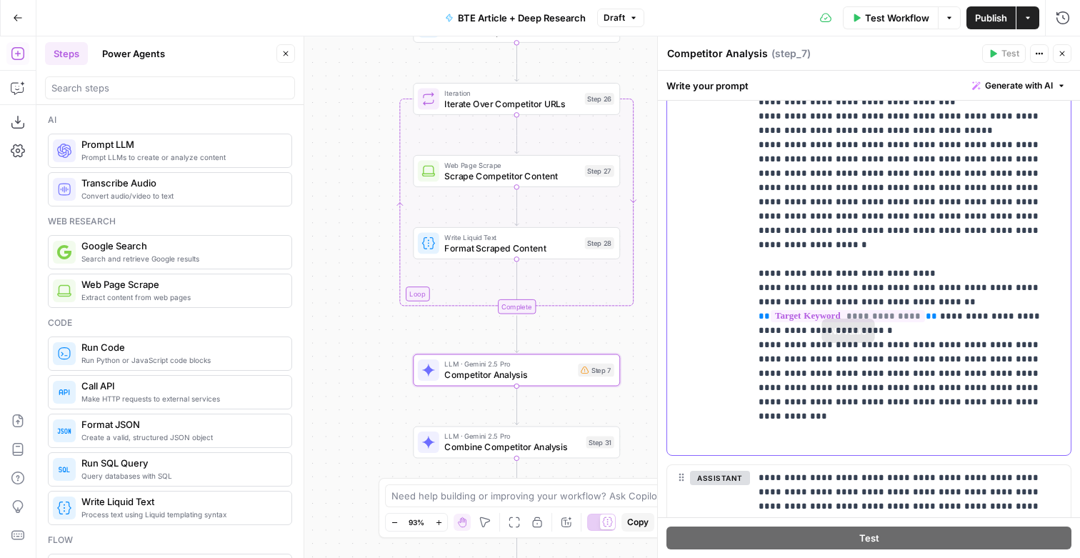
drag, startPoint x: 979, startPoint y: 454, endPoint x: 907, endPoint y: 326, distance: 146.2
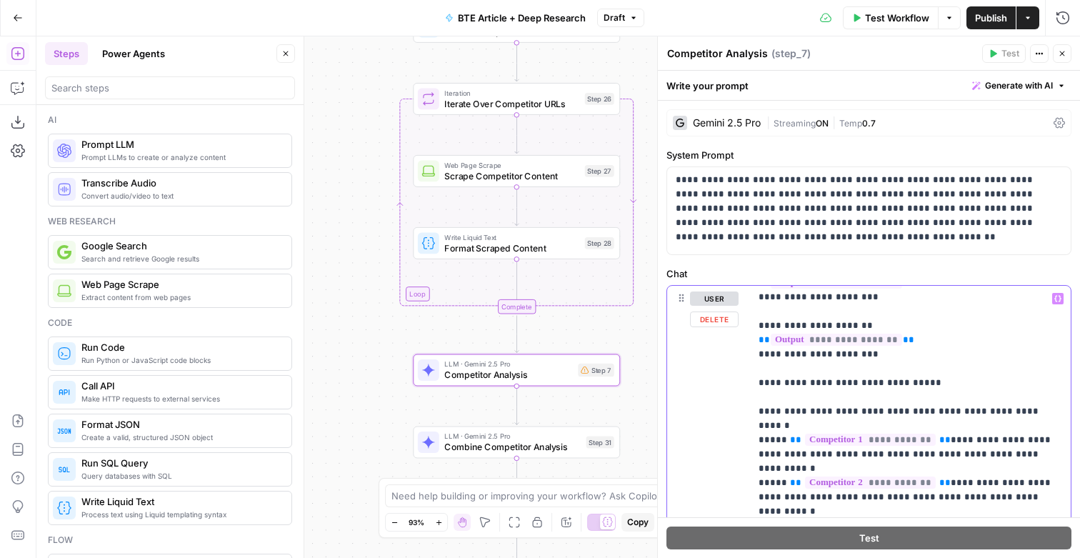
scroll to position [181, 0]
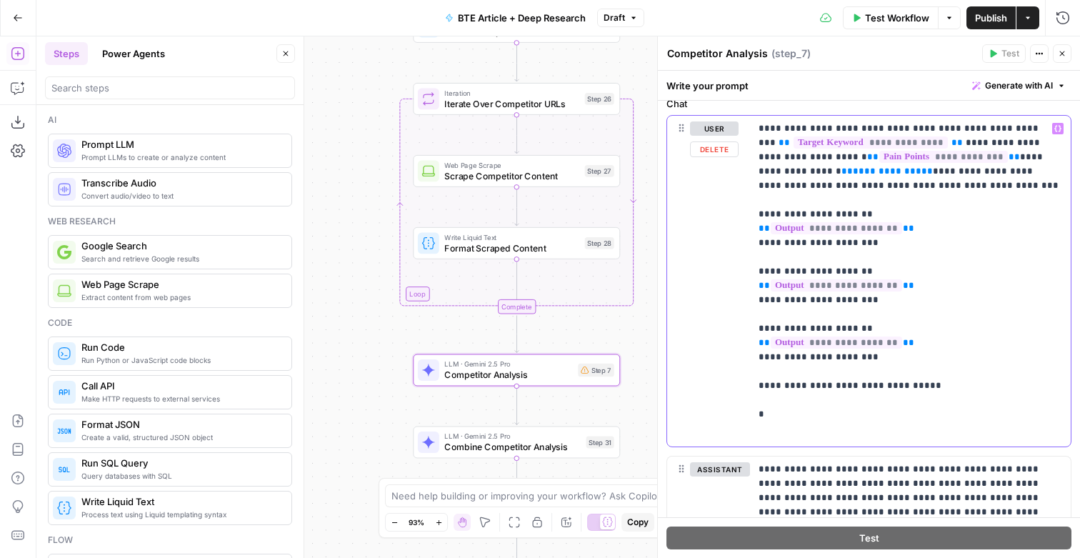
scroll to position [174, 0]
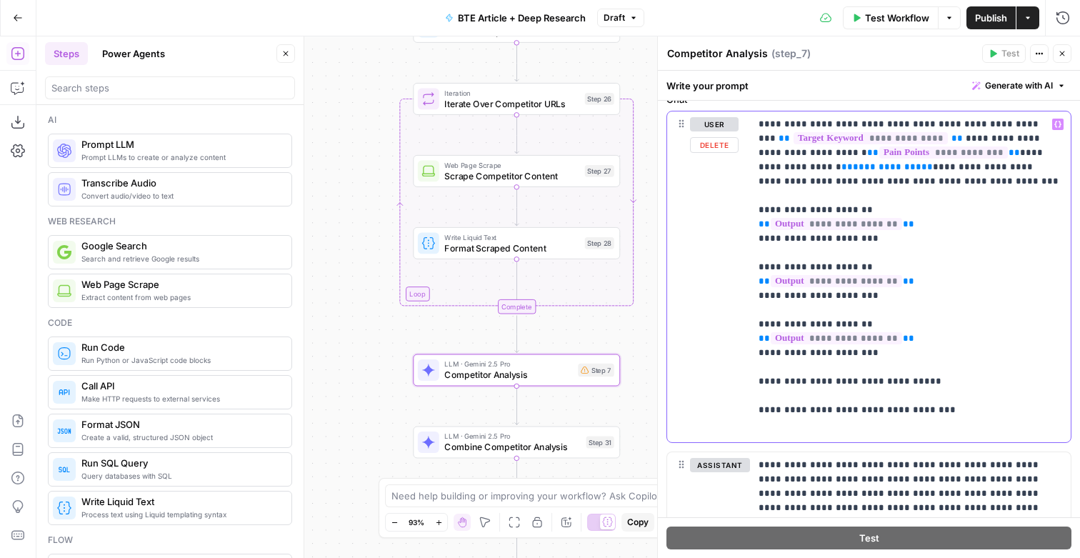
drag, startPoint x: 956, startPoint y: 194, endPoint x: 934, endPoint y: 149, distance: 50.2
click at [934, 149] on p "**********" at bounding box center [909, 276] width 301 height 319
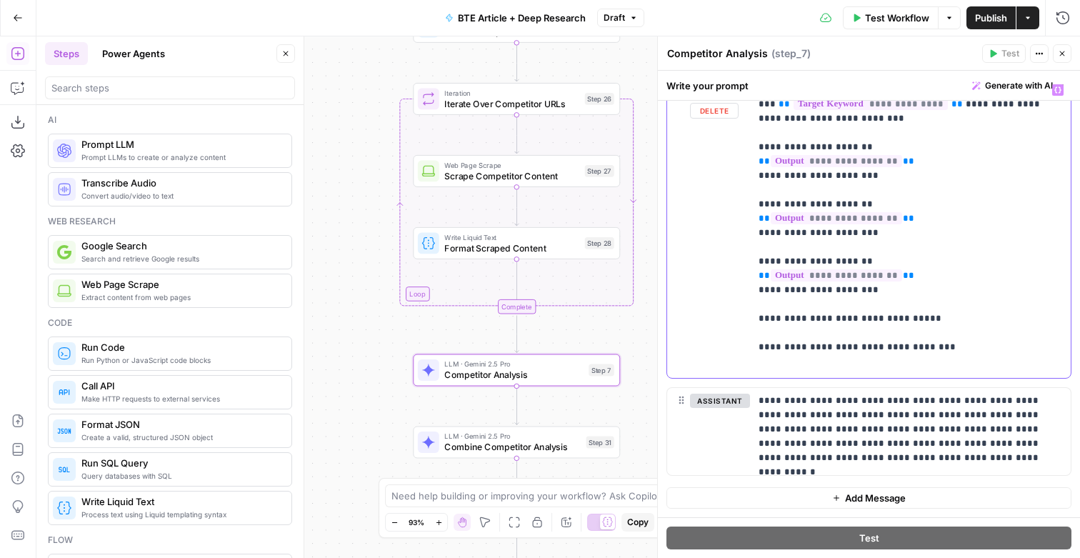
scroll to position [221, 0]
drag, startPoint x: 936, startPoint y: 361, endPoint x: 782, endPoint y: 354, distance: 154.4
click at [782, 355] on p "**********" at bounding box center [909, 227] width 301 height 289
click at [782, 354] on p "**********" at bounding box center [909, 227] width 301 height 289
drag, startPoint x: 952, startPoint y: 362, endPoint x: 762, endPoint y: 329, distance: 193.7
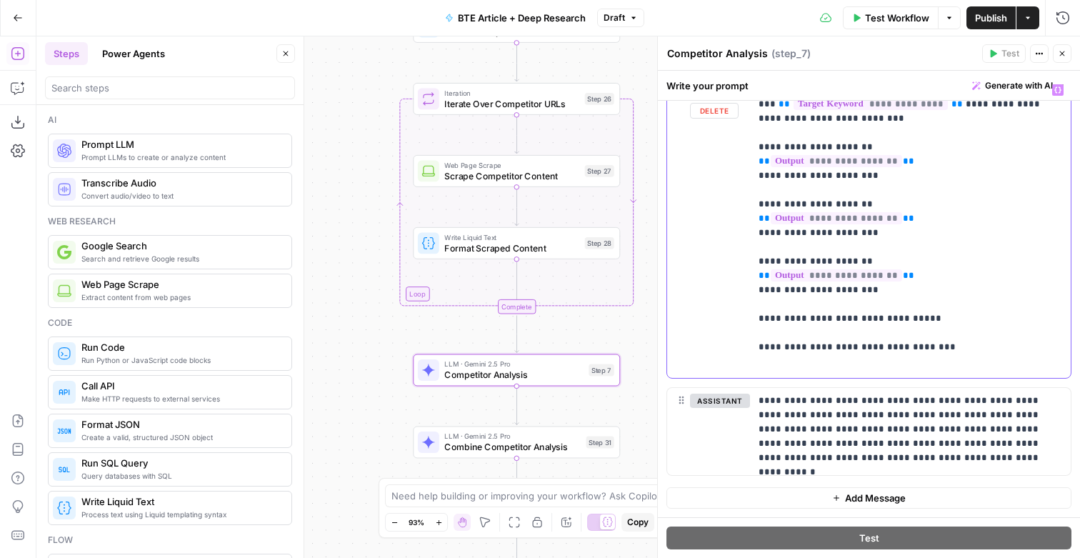
click at [762, 329] on p "**********" at bounding box center [909, 227] width 301 height 289
click at [806, 436] on p "**********" at bounding box center [909, 432] width 301 height 76
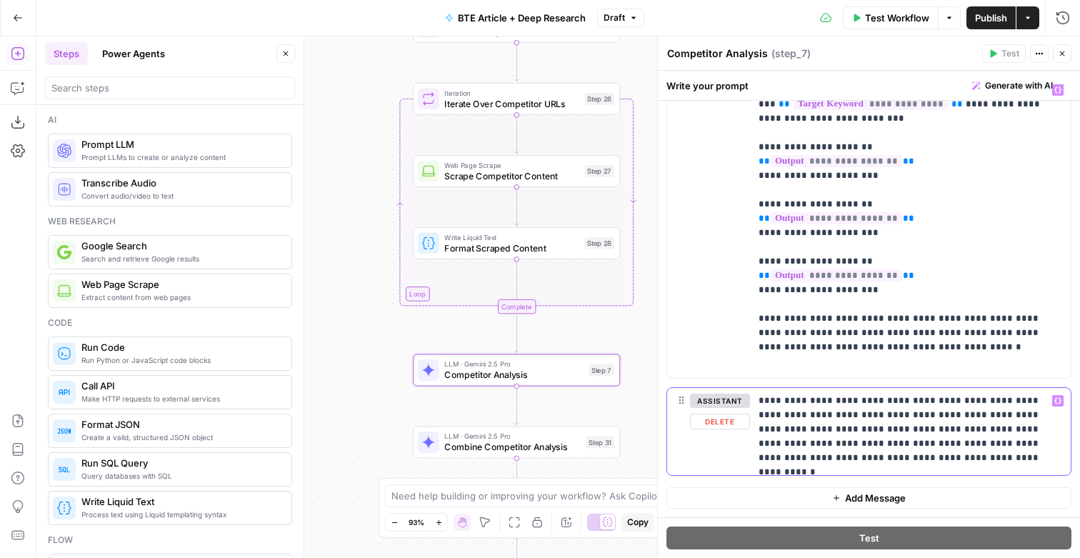
click at [742, 422] on button "Delete" at bounding box center [720, 422] width 60 height 16
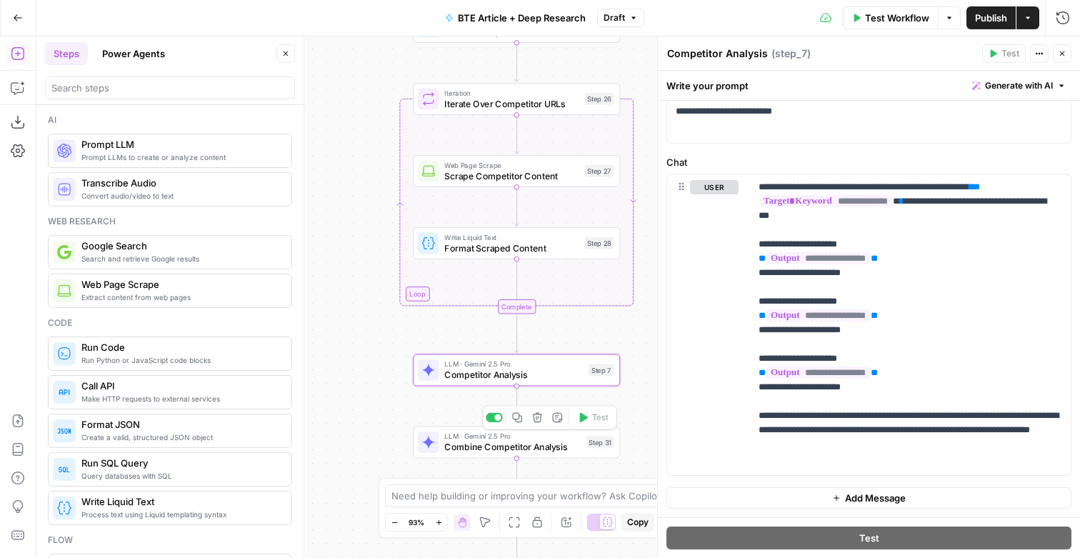
click at [534, 442] on span "Combine Competitor Analysis" at bounding box center [512, 447] width 136 height 14
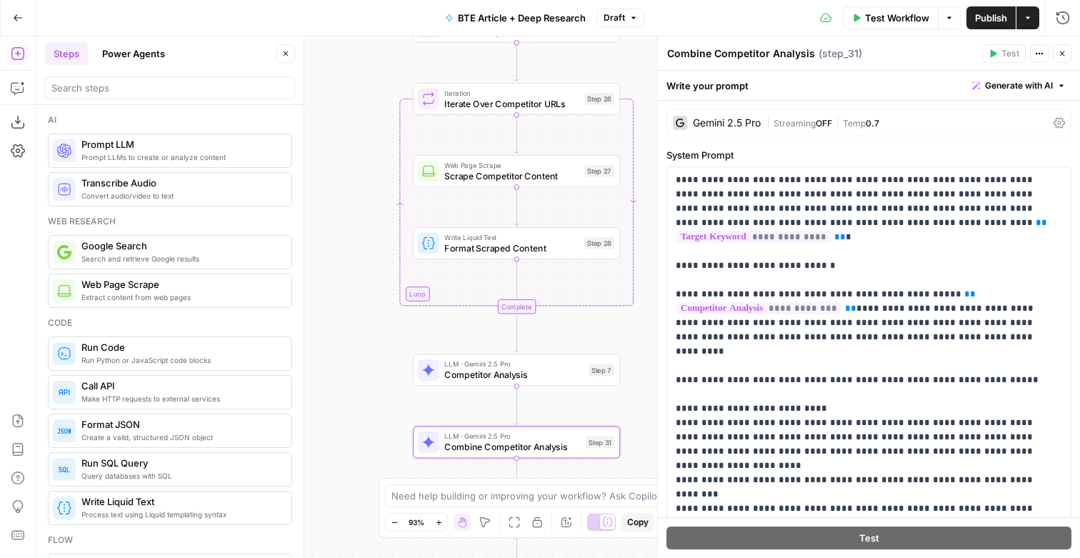
click at [544, 380] on span "Competitor Analysis" at bounding box center [513, 375] width 139 height 14
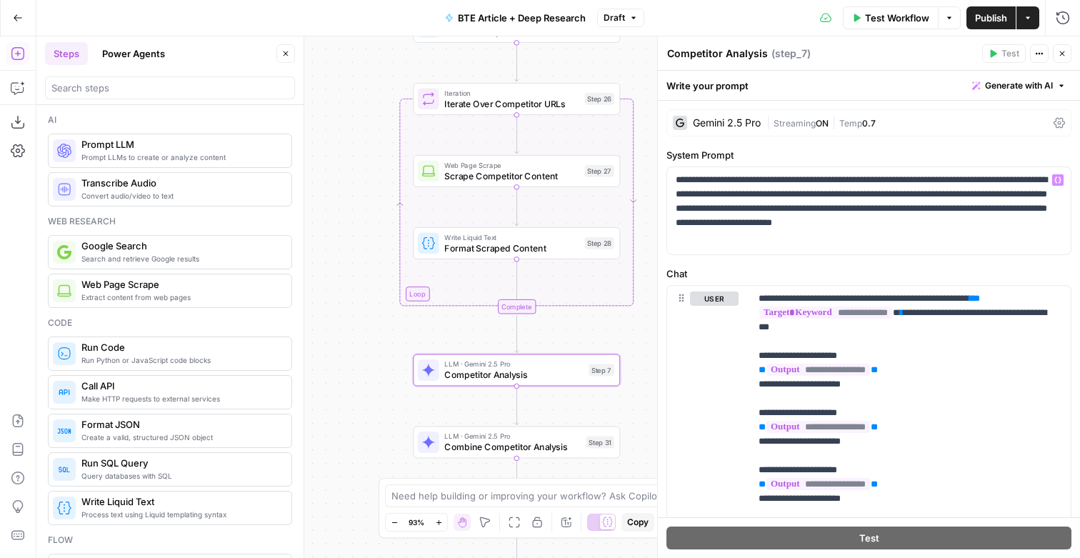
click at [753, 122] on div "Gemini 2.5 Pro" at bounding box center [727, 123] width 68 height 10
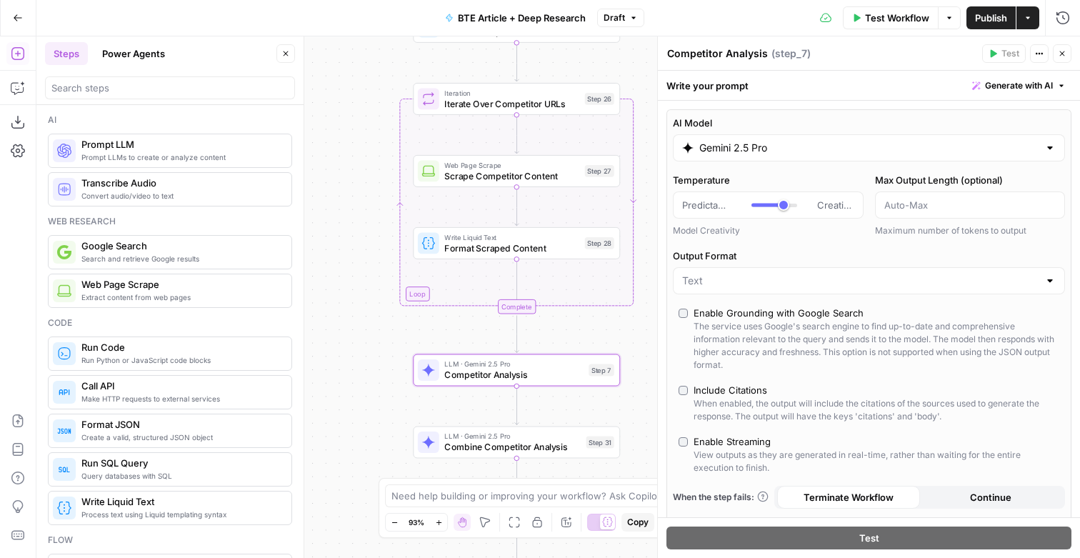
click at [747, 160] on div "Gemini 2.5 Pro" at bounding box center [869, 147] width 392 height 27
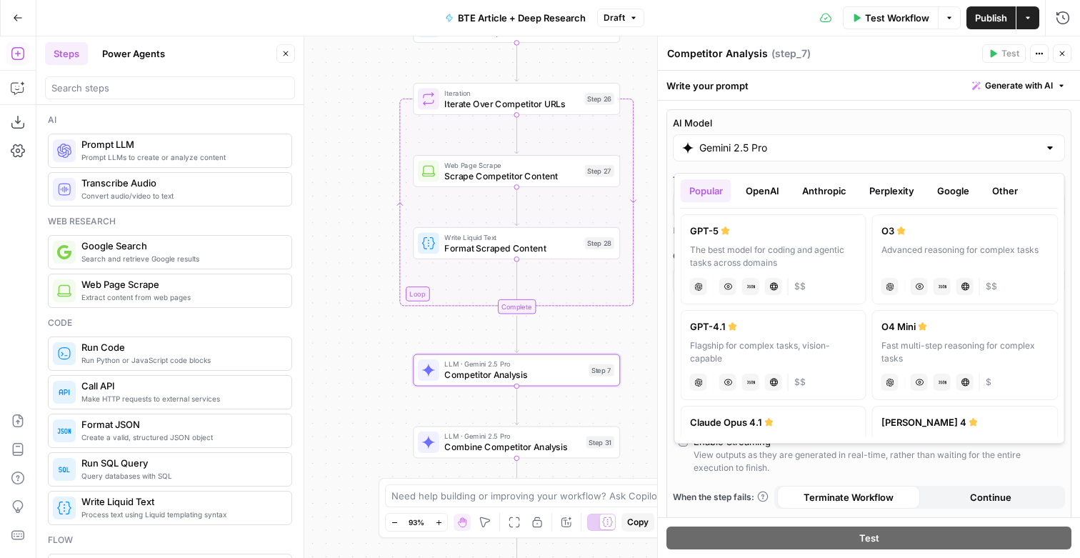
click at [969, 194] on button "Google" at bounding box center [953, 190] width 49 height 23
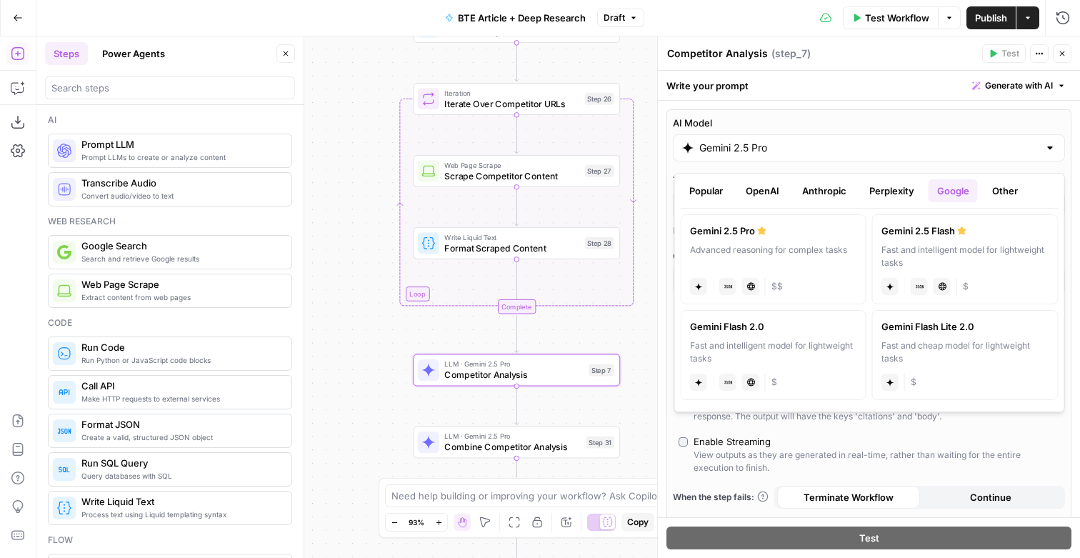
click at [809, 365] on div "Fast and intelligent model for lightweight tasks" at bounding box center [773, 352] width 167 height 26
type input "Gemini Flash 2.0"
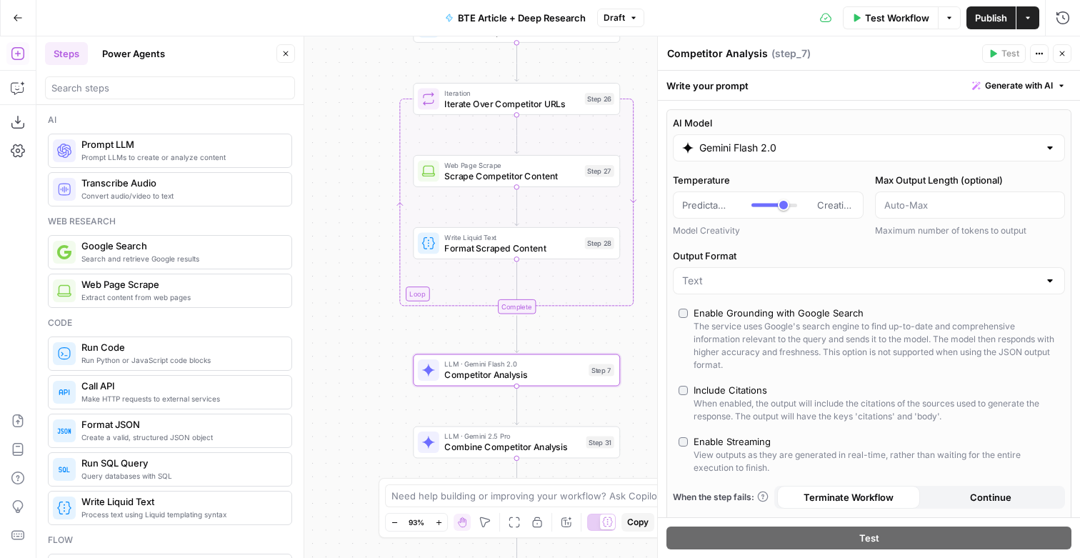
click at [732, 449] on div "Enable Streaming" at bounding box center [732, 441] width 77 height 14
click at [1058, 63] on button "Close" at bounding box center [1062, 53] width 19 height 19
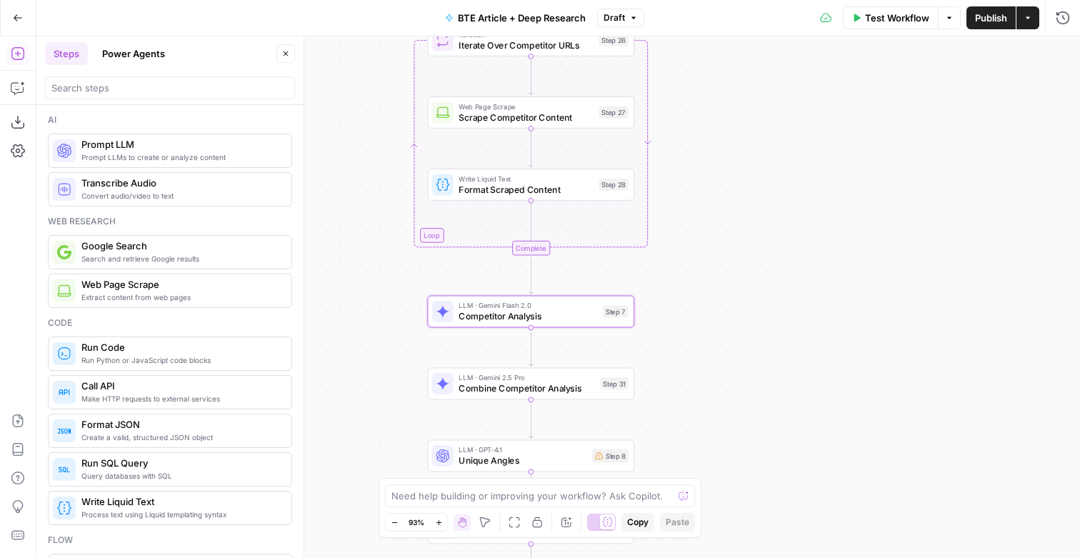
click at [522, 394] on span "Combine Competitor Analysis" at bounding box center [527, 388] width 136 height 14
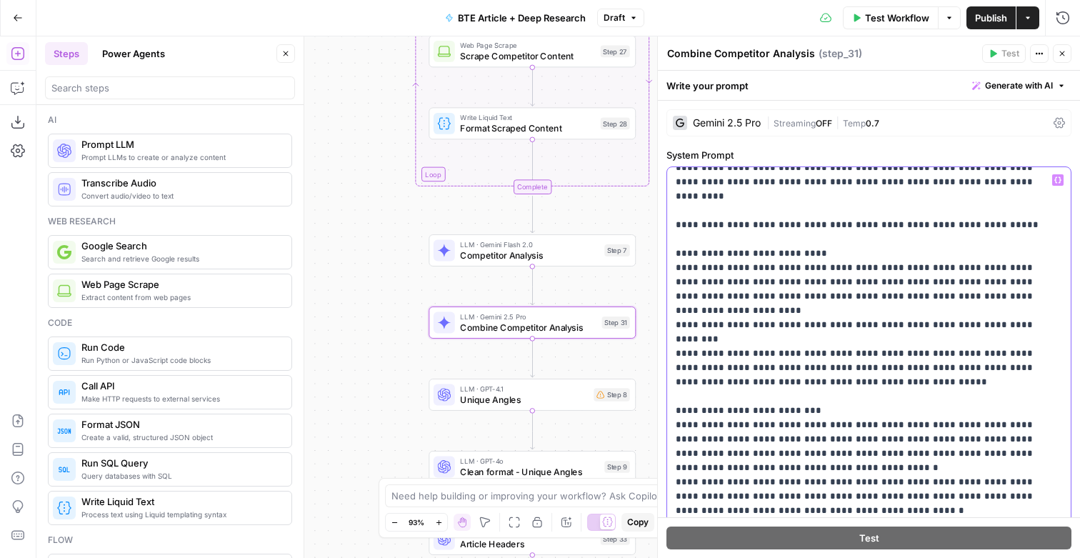
scroll to position [0, 0]
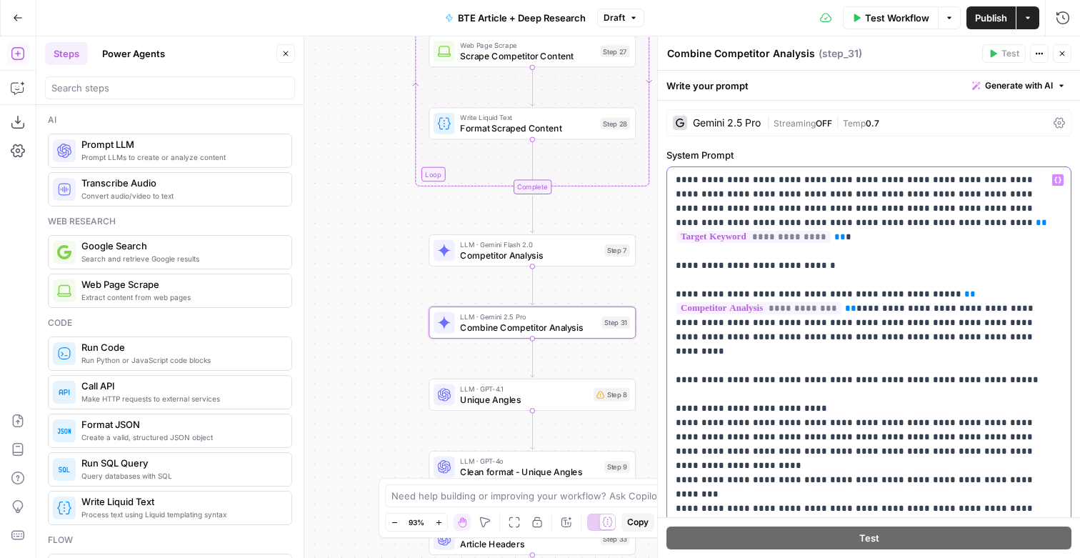
drag, startPoint x: 831, startPoint y: 500, endPoint x: 685, endPoint y: 364, distance: 199.1
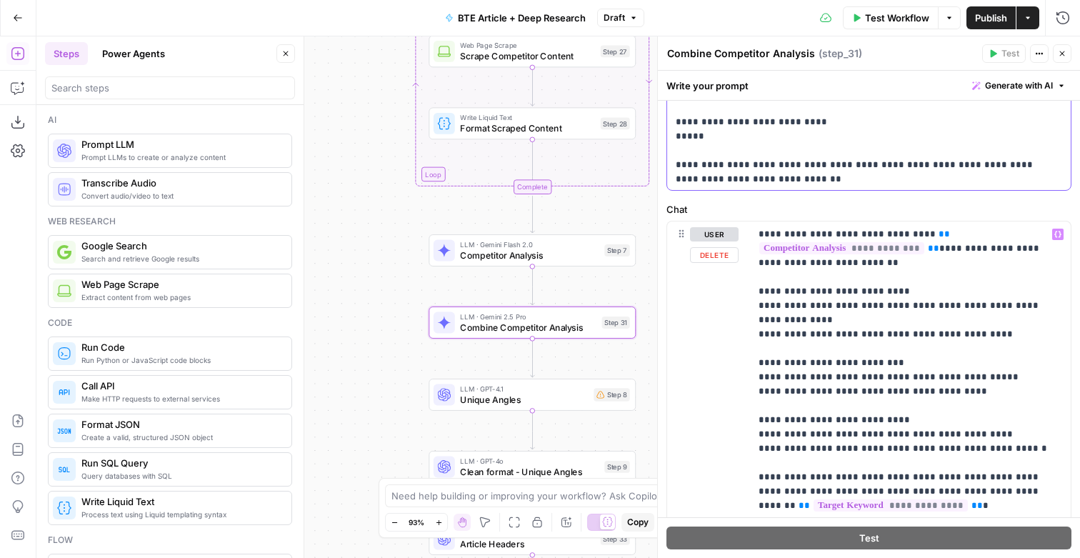
scroll to position [219, 0]
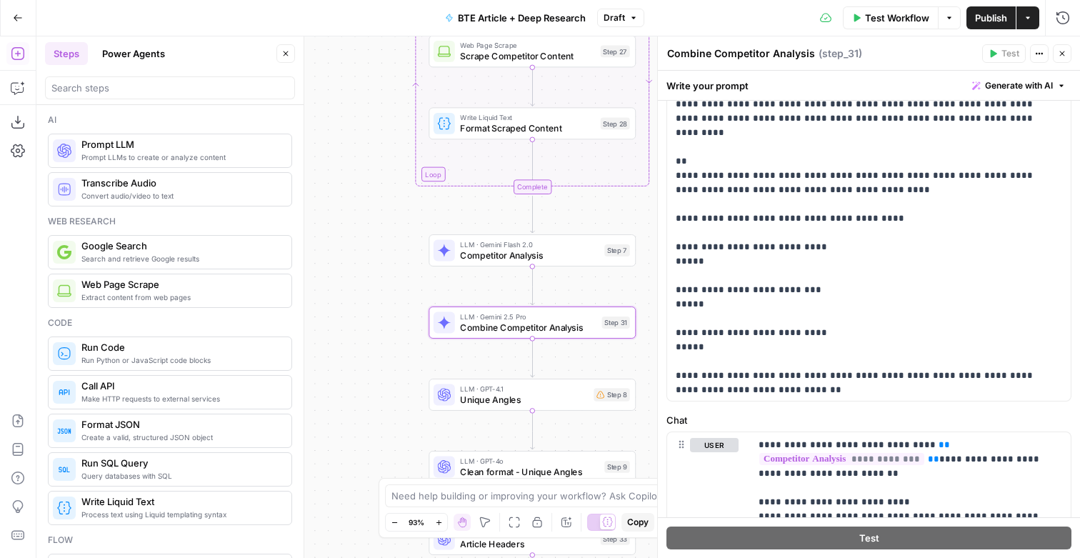
drag, startPoint x: 809, startPoint y: 395, endPoint x: 712, endPoint y: 246, distance: 177.7
click at [712, 246] on p "**********" at bounding box center [868, 174] width 384 height 440
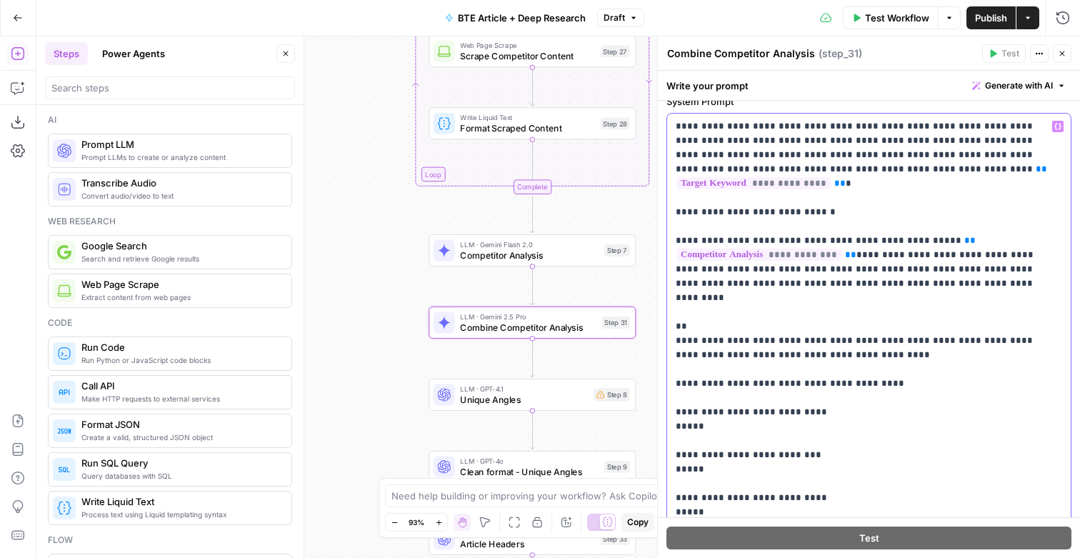
scroll to position [0, 0]
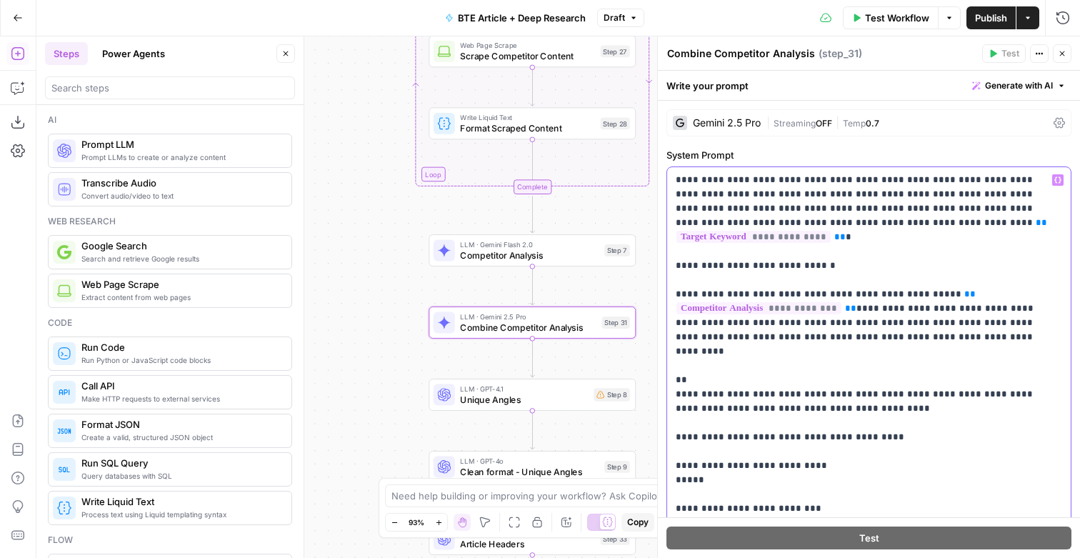
click at [694, 370] on p "**********" at bounding box center [868, 393] width 384 height 440
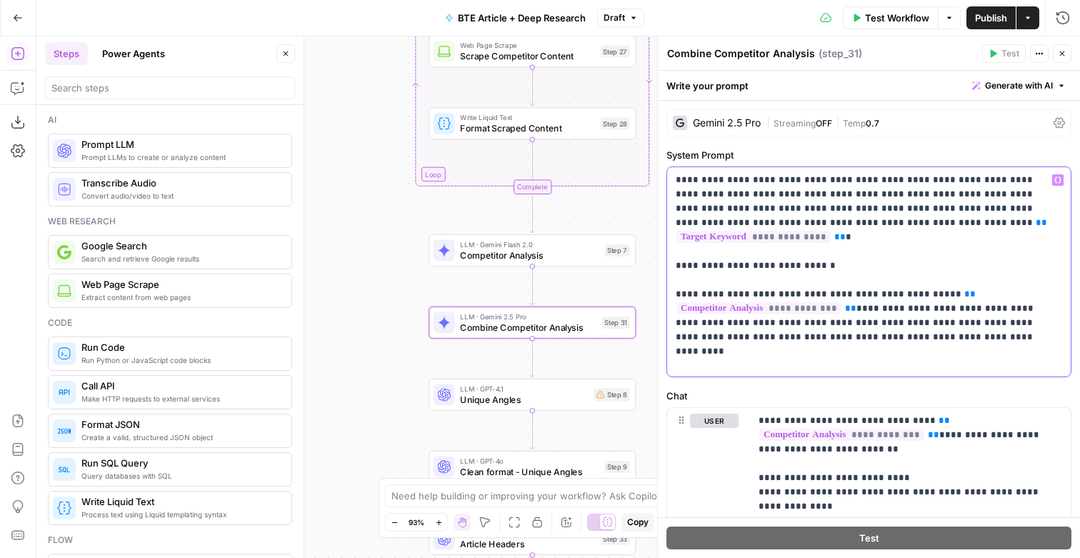
drag, startPoint x: 967, startPoint y: 344, endPoint x: 870, endPoint y: 303, distance: 105.0
click at [870, 303] on p "**********" at bounding box center [868, 271] width 384 height 197
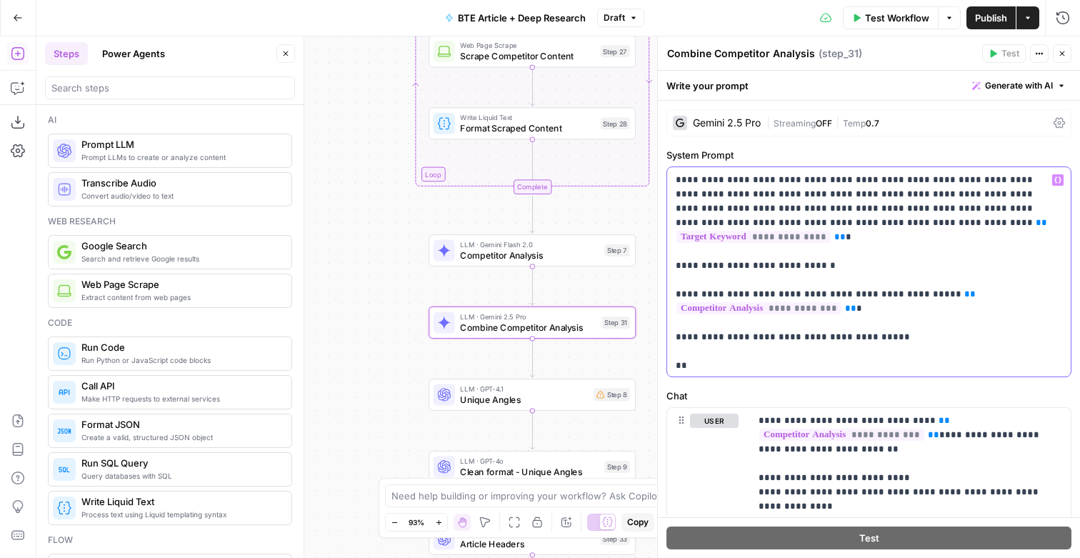
click at [871, 335] on p "**********" at bounding box center [868, 271] width 384 height 197
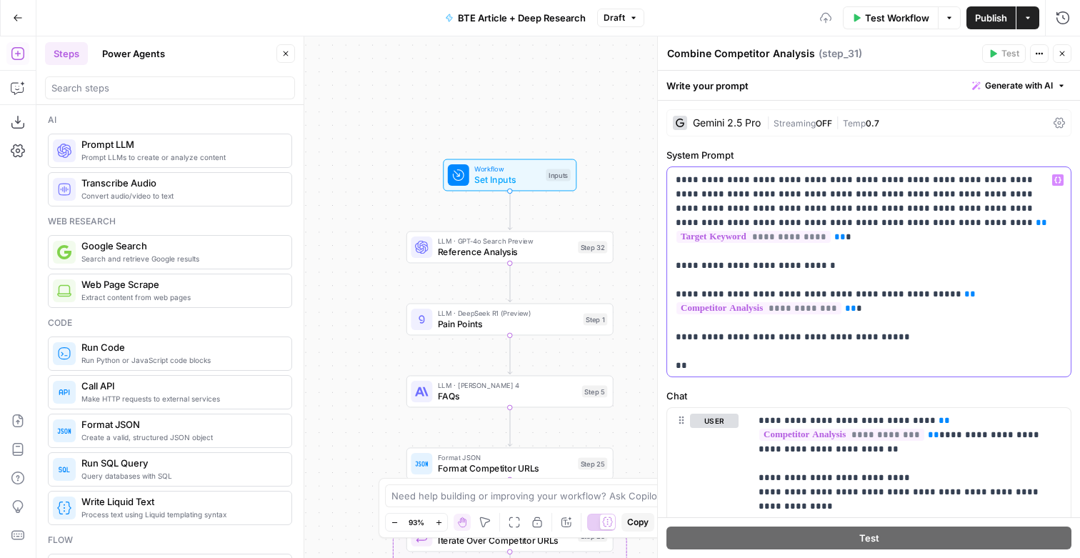
click at [1057, 184] on icon "button" at bounding box center [1057, 179] width 7 height 7
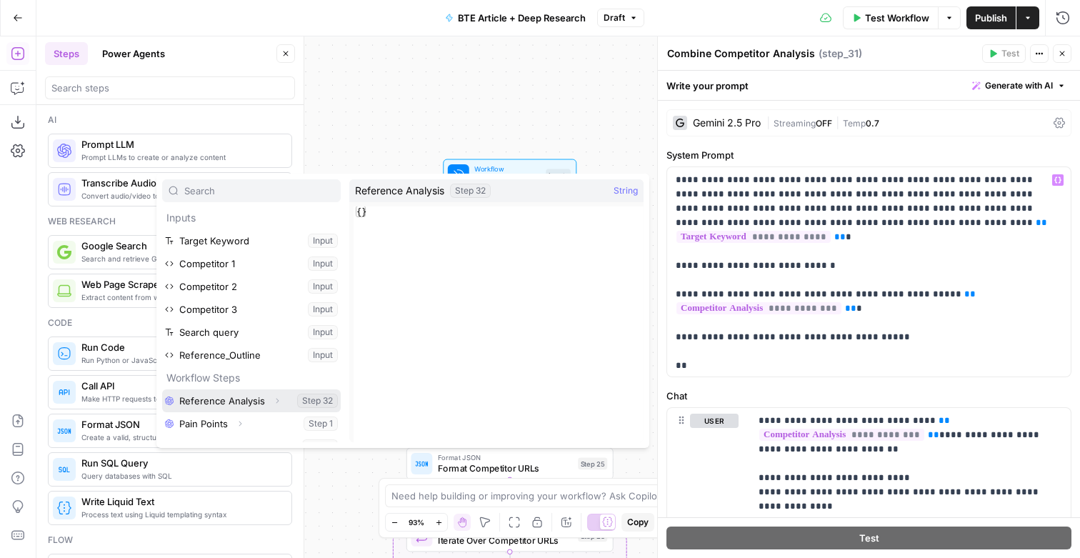
click at [278, 403] on icon "button" at bounding box center [277, 400] width 3 height 5
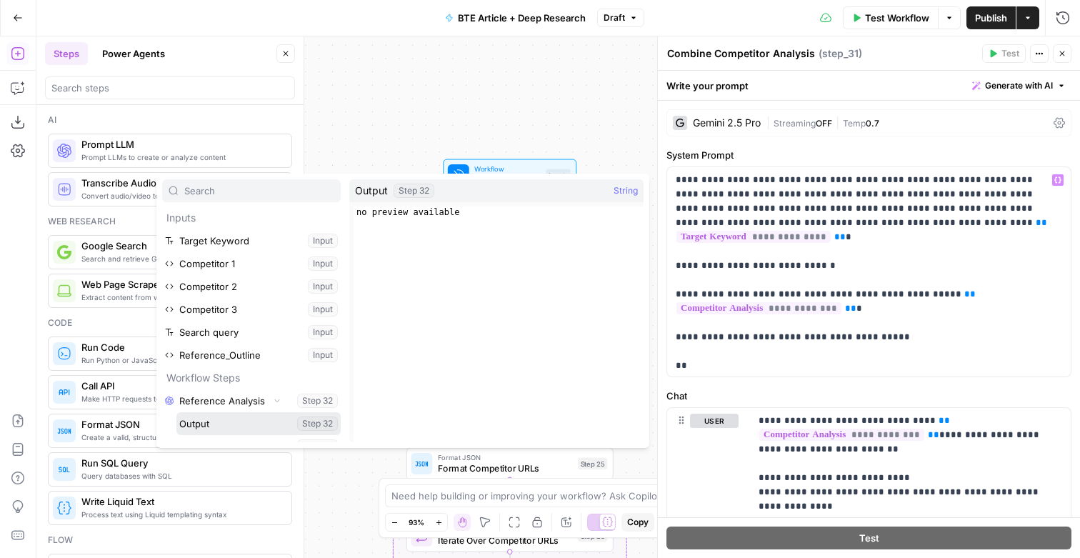
click at [225, 435] on button "Select variable Output" at bounding box center [258, 423] width 164 height 23
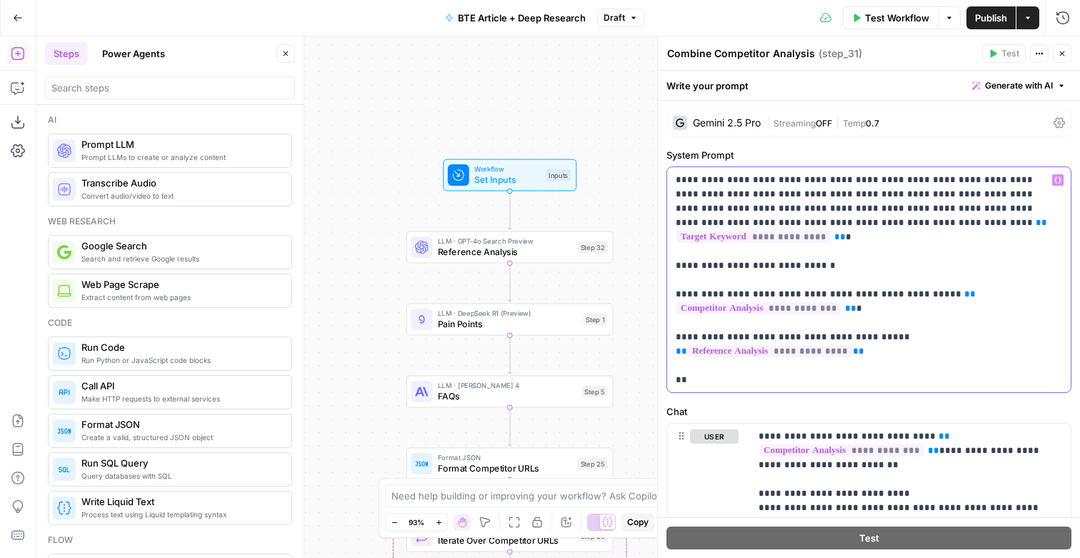
click at [732, 386] on p "**********" at bounding box center [868, 279] width 384 height 213
click at [499, 251] on span "Reference Analysis" at bounding box center [505, 252] width 135 height 14
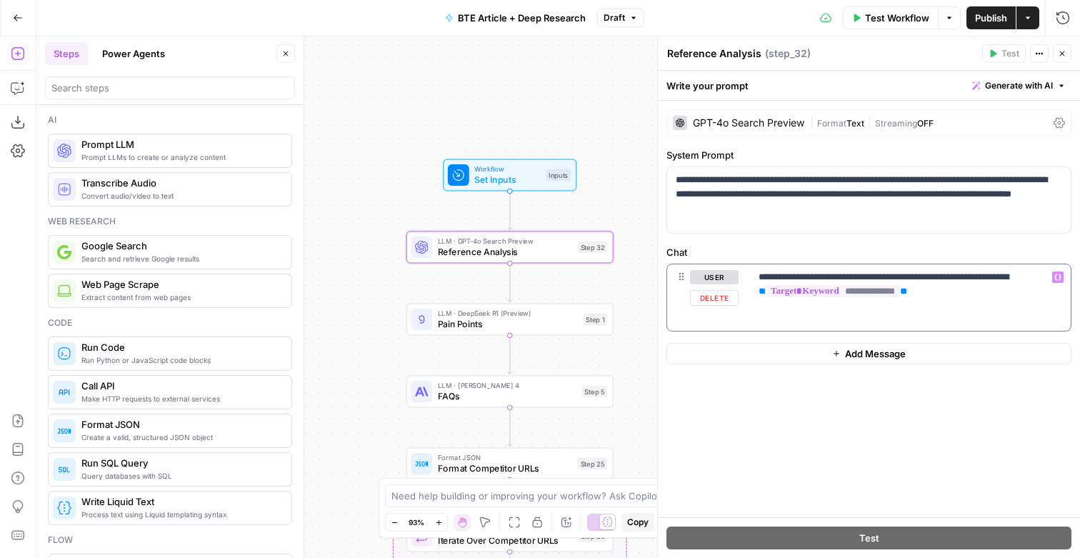
click at [1023, 289] on p "**********" at bounding box center [909, 285] width 301 height 31
click at [1032, 301] on p "**********" at bounding box center [909, 285] width 301 height 31
click at [823, 316] on p "**********" at bounding box center [909, 293] width 301 height 46
click at [1057, 282] on button "Variables Menu" at bounding box center [1057, 276] width 11 height 11
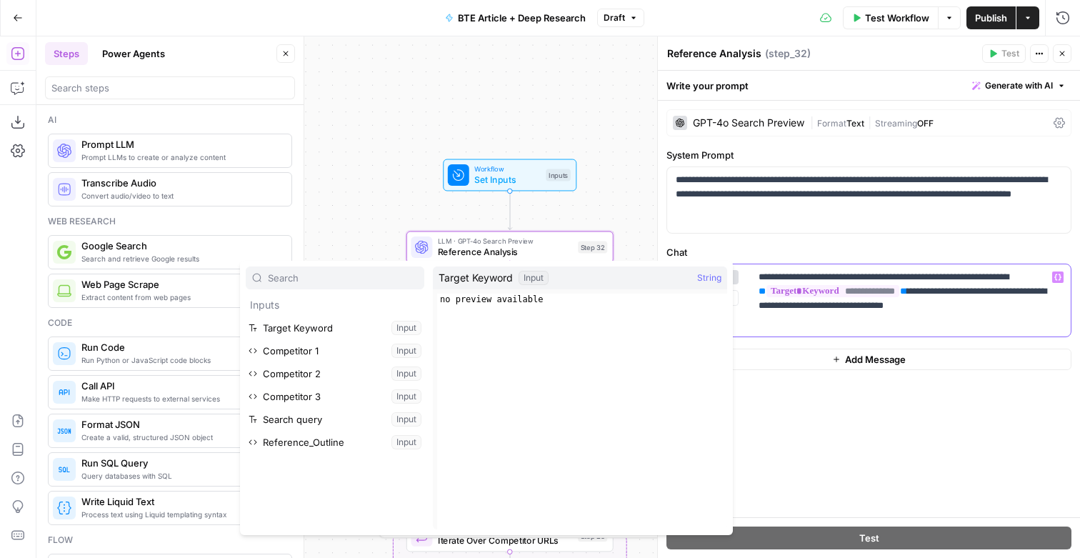
click at [942, 331] on p "**********" at bounding box center [909, 300] width 301 height 61
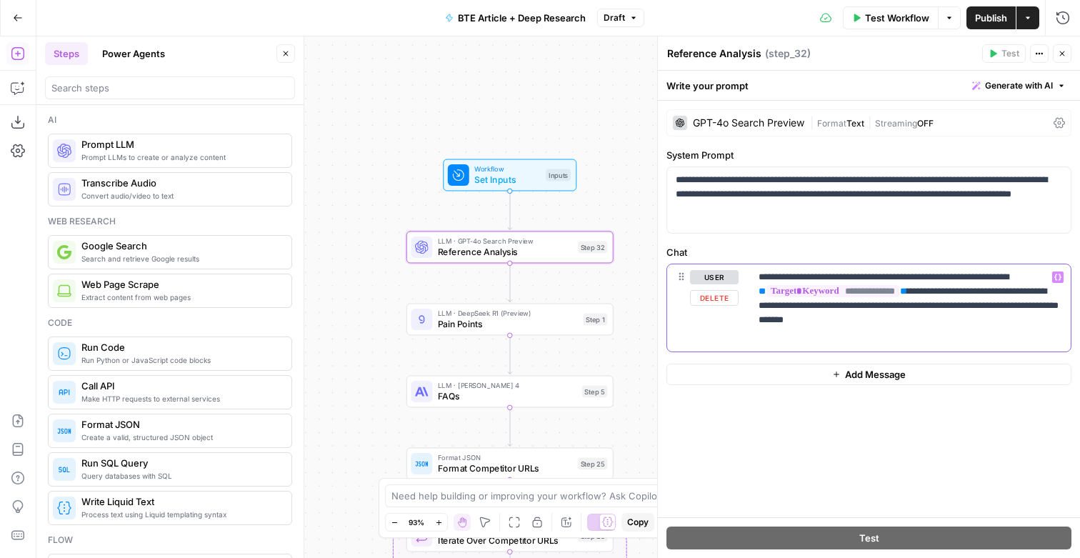
click at [1060, 283] on button "Variables Menu" at bounding box center [1057, 276] width 11 height 11
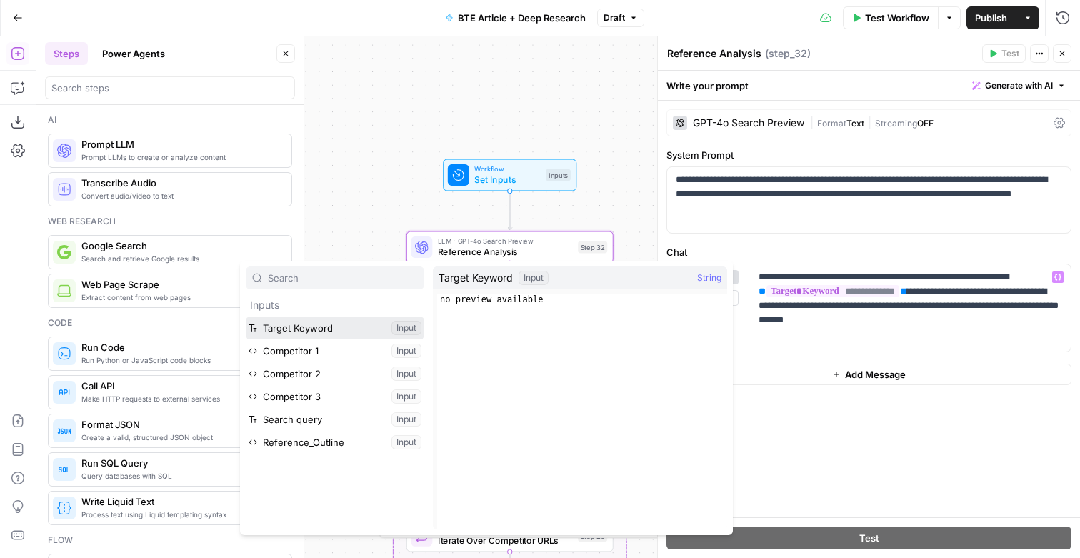
click at [360, 327] on button "Select variable Target Keyword" at bounding box center [335, 327] width 179 height 23
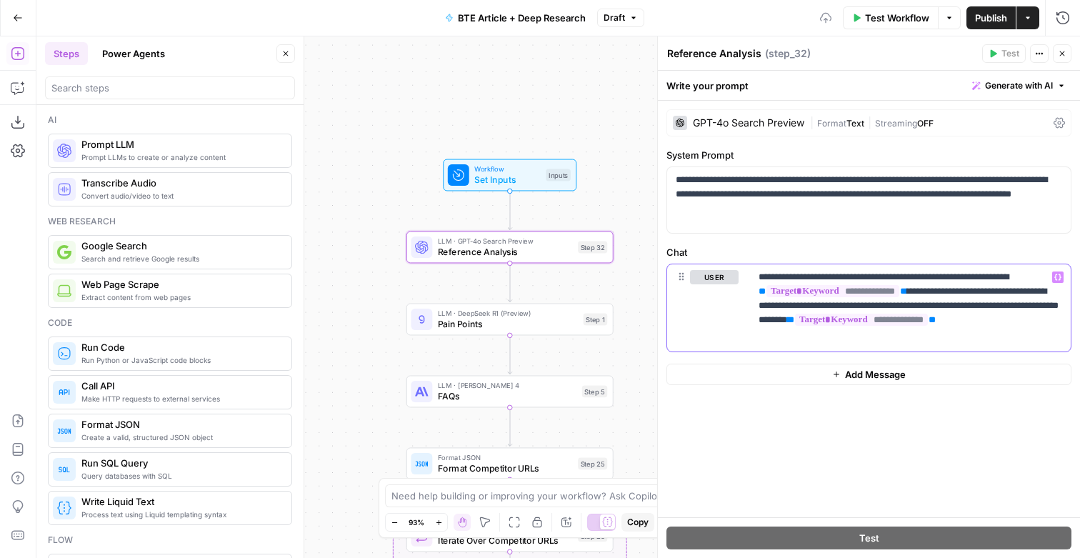
click at [822, 318] on p "**********" at bounding box center [909, 308] width 301 height 76
click at [992, 21] on span "Publish" at bounding box center [991, 18] width 32 height 14
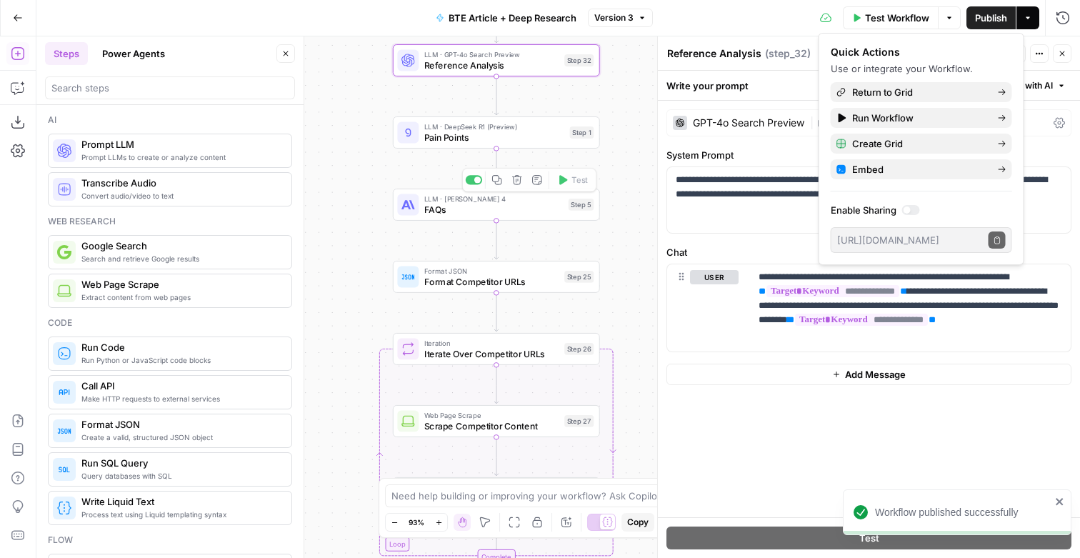
click at [479, 146] on div "Copy step" at bounding box center [492, 150] width 42 height 13
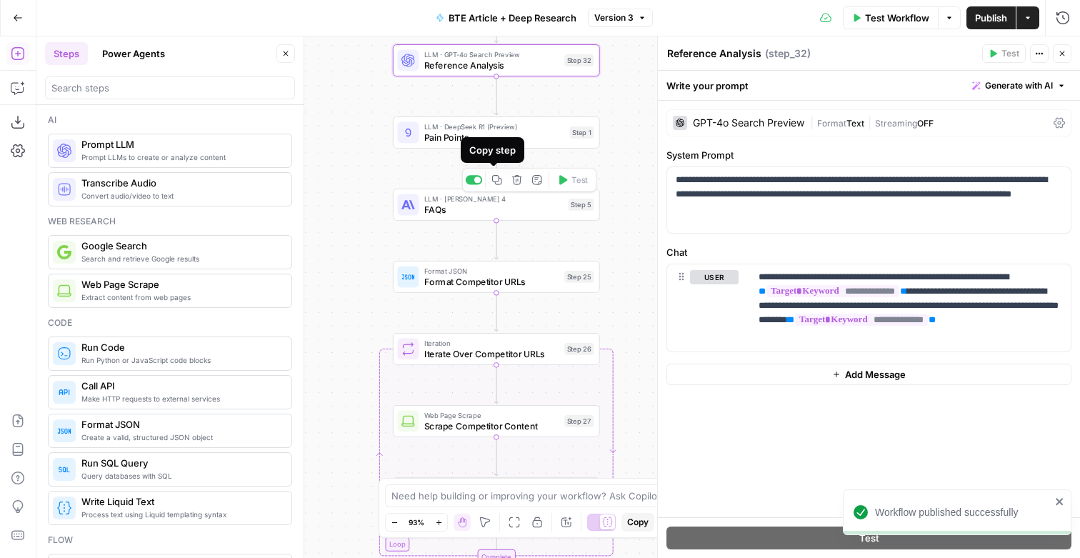
click at [452, 137] on span "Pain Points" at bounding box center [494, 138] width 140 height 14
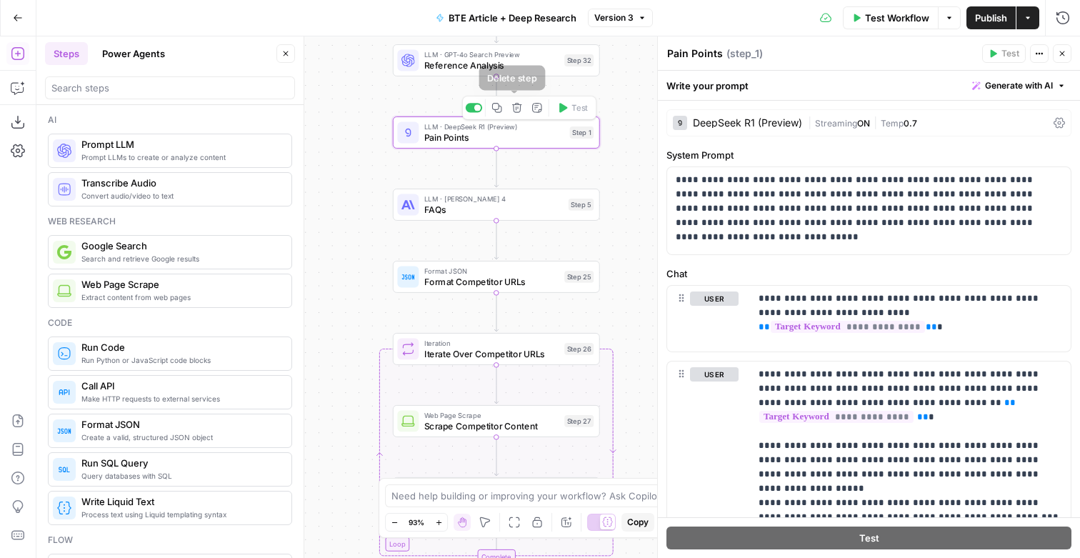
click at [515, 112] on icon "button" at bounding box center [517, 108] width 10 height 10
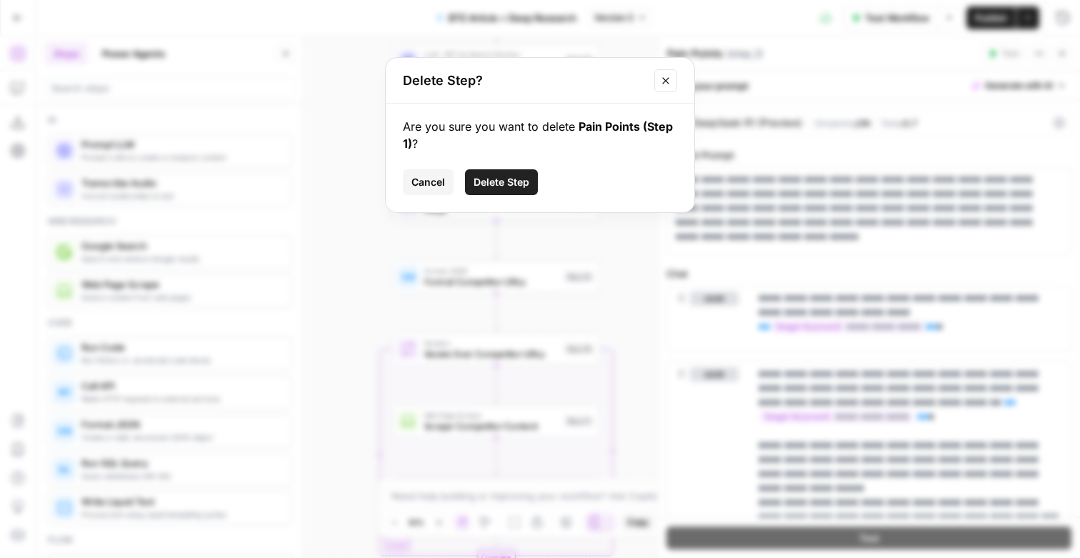
click at [503, 184] on button "Delete Step" at bounding box center [501, 182] width 73 height 26
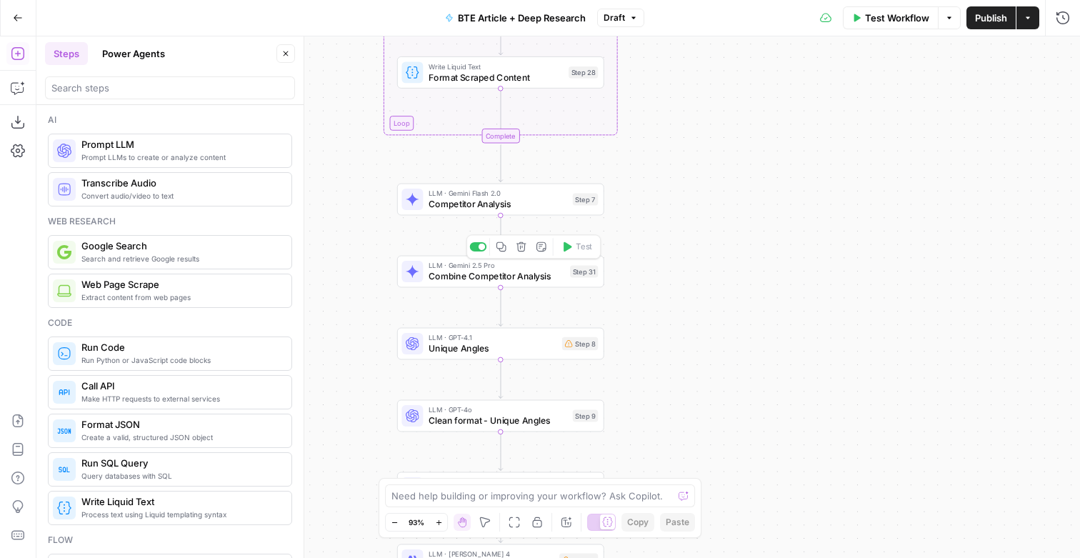
click at [457, 271] on span "Combine Competitor Analysis" at bounding box center [497, 276] width 136 height 14
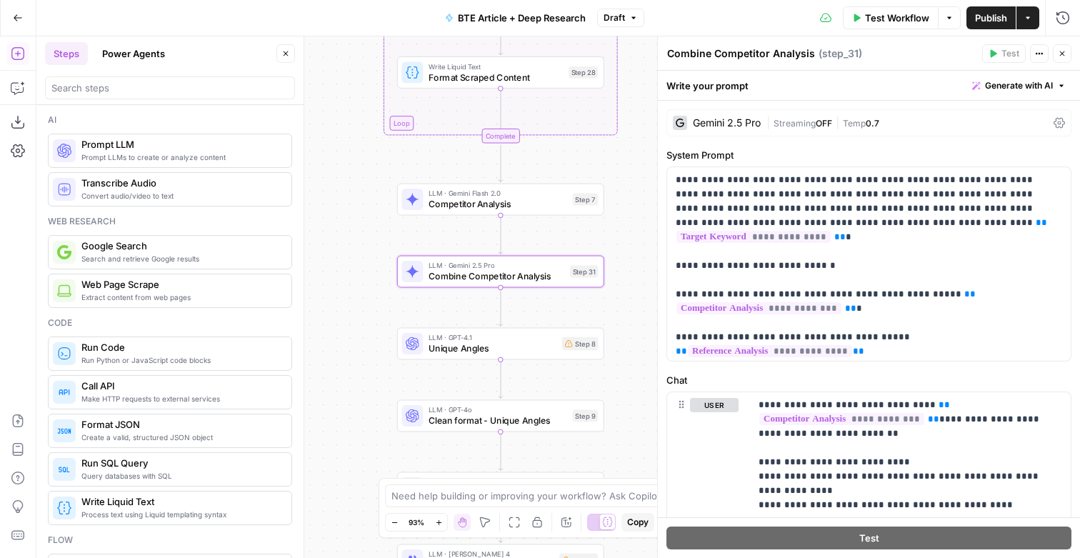
click at [794, 58] on textarea "Combine Competitor Analysis" at bounding box center [741, 53] width 148 height 14
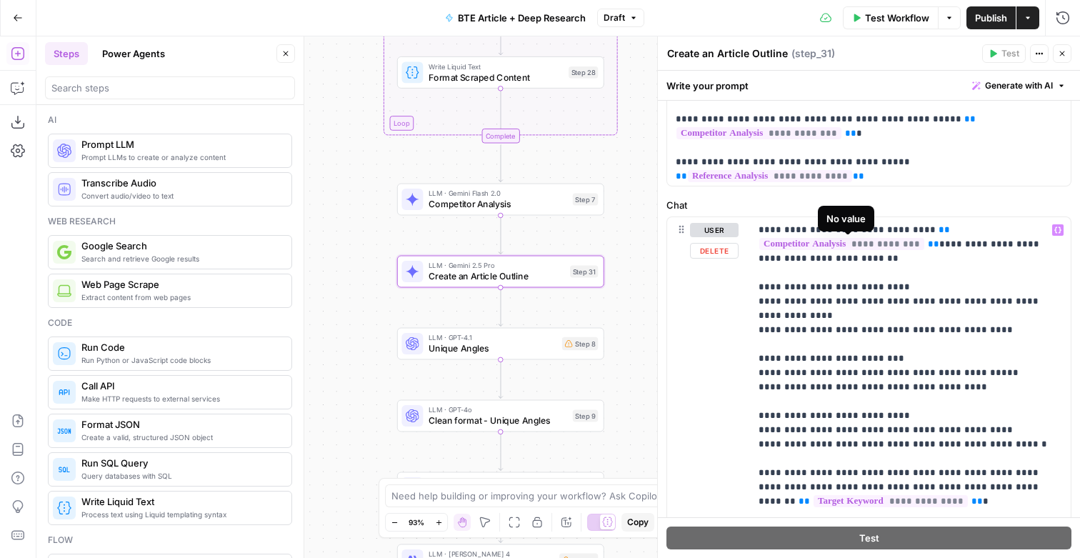
scroll to position [245, 0]
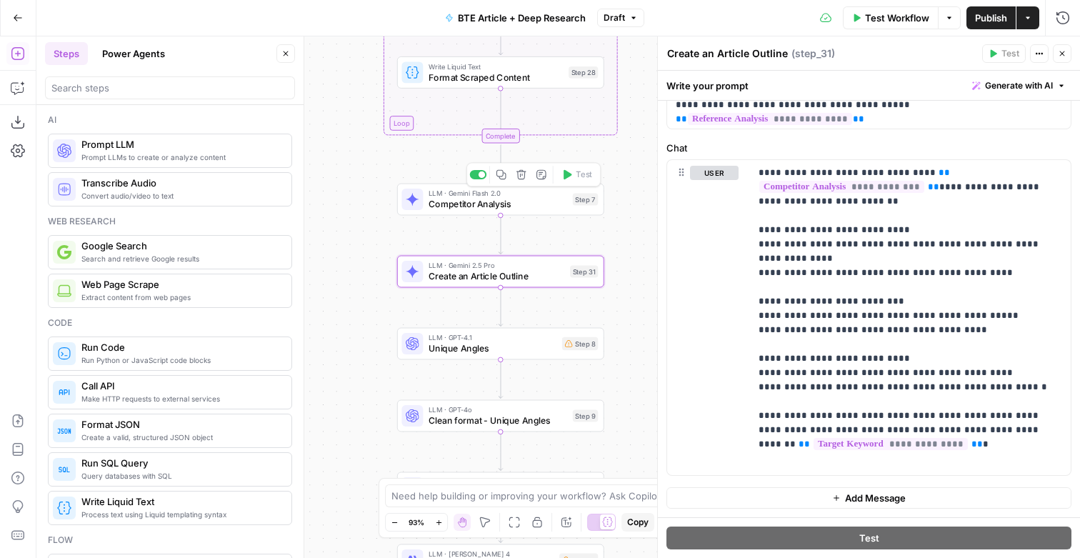
type textarea "Create an Article Outline"
click at [466, 204] on span "Competitor Analysis" at bounding box center [498, 204] width 139 height 14
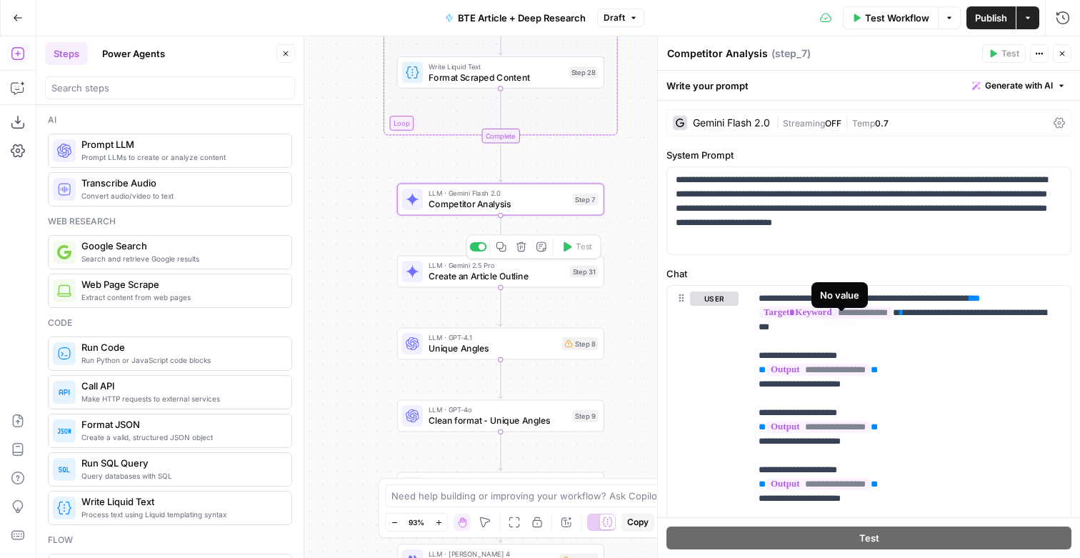
scroll to position [124, 0]
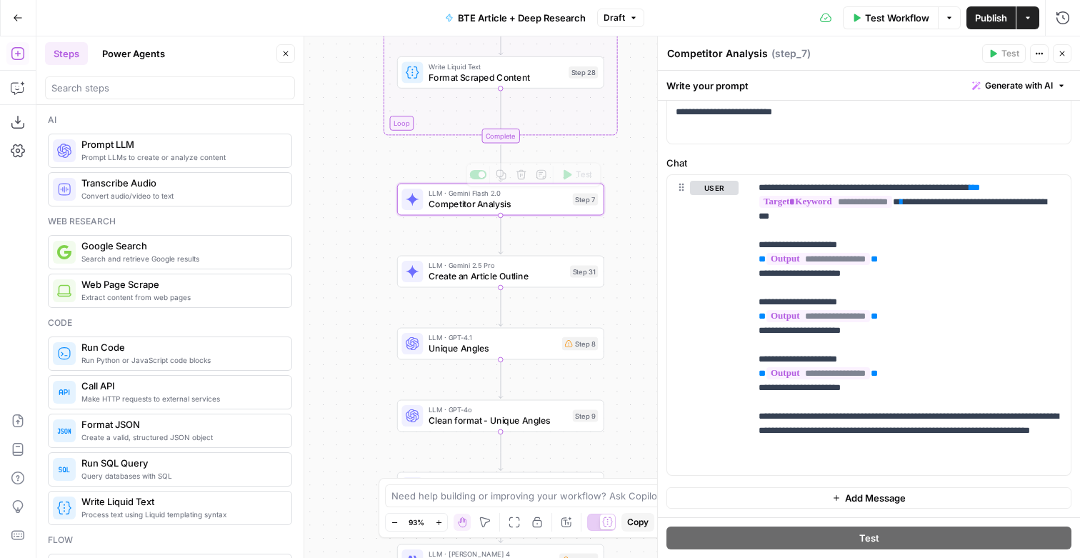
click at [437, 269] on span "LLM · Gemini 2.5 Pro" at bounding box center [497, 265] width 136 height 11
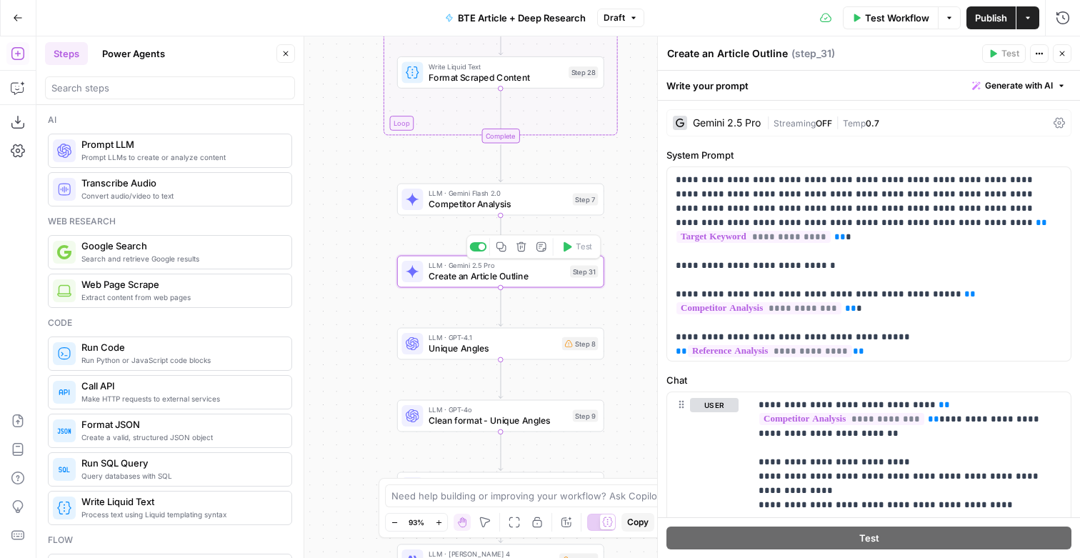
click at [457, 204] on span "Competitor Analysis" at bounding box center [498, 204] width 139 height 14
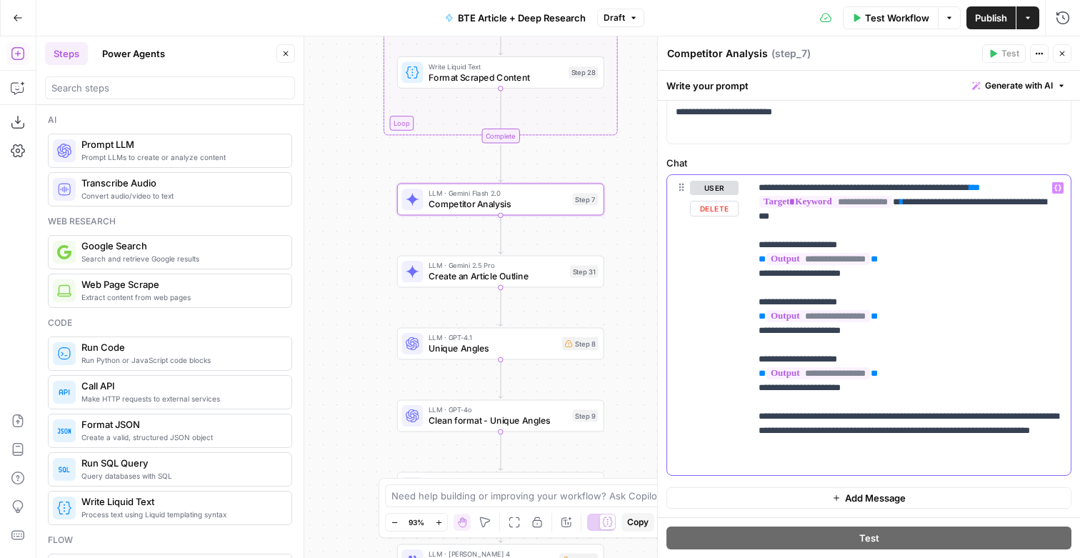
click at [971, 454] on p "**********" at bounding box center [909, 325] width 301 height 289
click at [772, 440] on p "**********" at bounding box center [909, 325] width 301 height 289
click at [777, 440] on p "**********" at bounding box center [909, 325] width 301 height 289
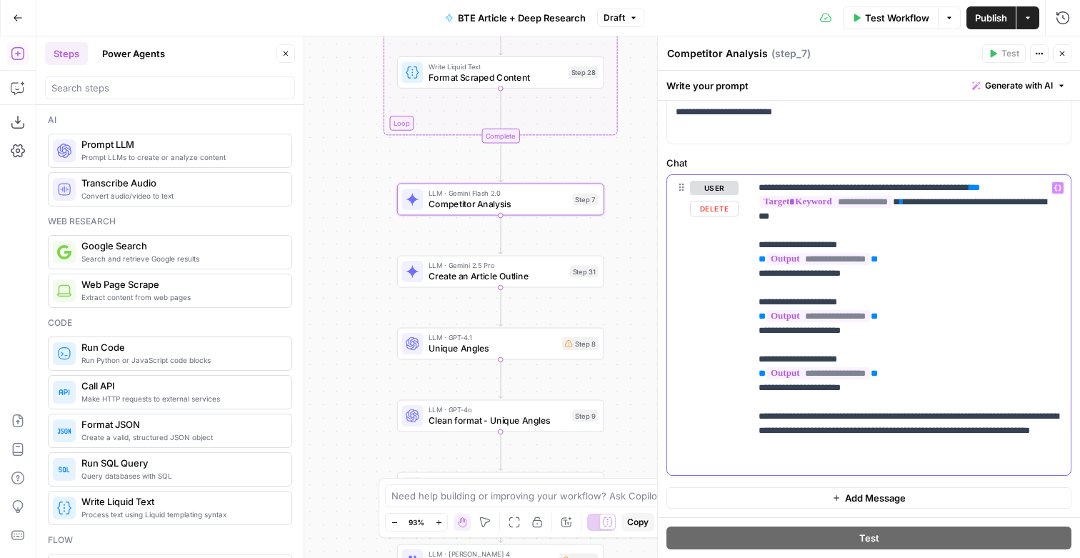
click at [786, 442] on p "**********" at bounding box center [909, 325] width 301 height 289
drag, startPoint x: 940, startPoint y: 441, endPoint x: 862, endPoint y: 441, distance: 78.6
click at [862, 441] on p "**********" at bounding box center [909, 325] width 301 height 289
click at [478, 282] on span "Create an Article Outline" at bounding box center [497, 276] width 136 height 14
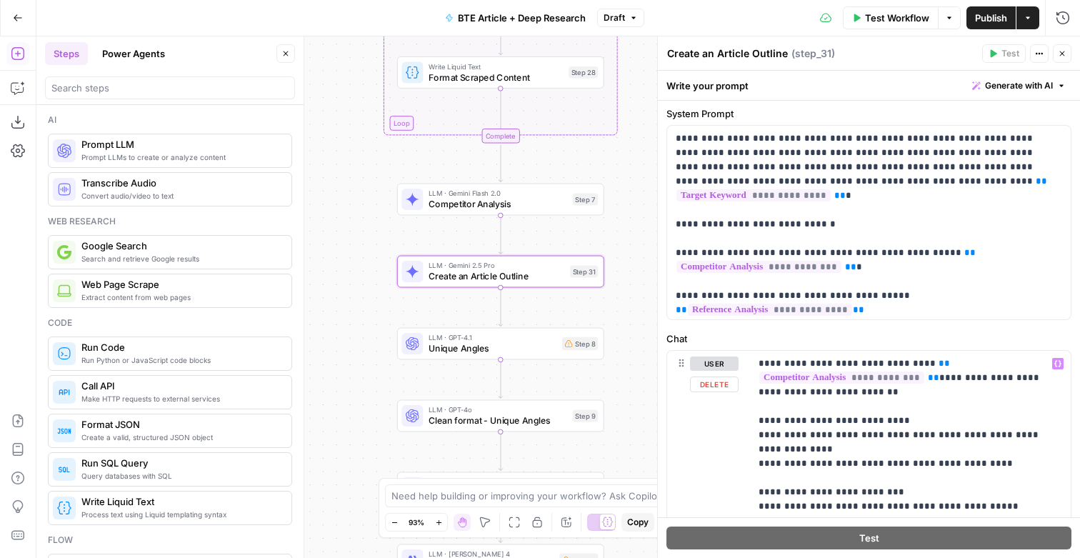
scroll to position [245, 0]
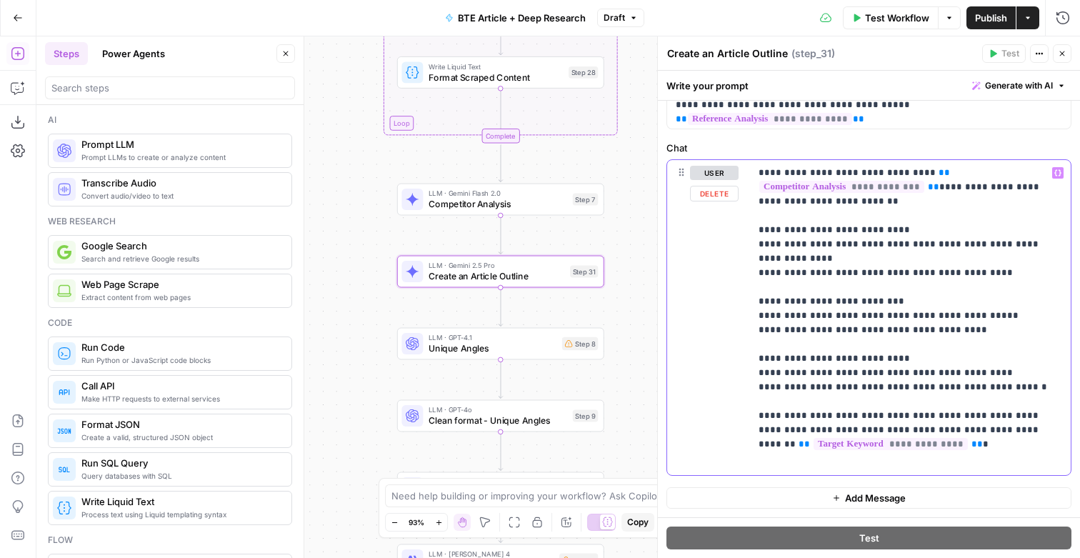
click at [899, 437] on p "**********" at bounding box center [909, 318] width 301 height 304
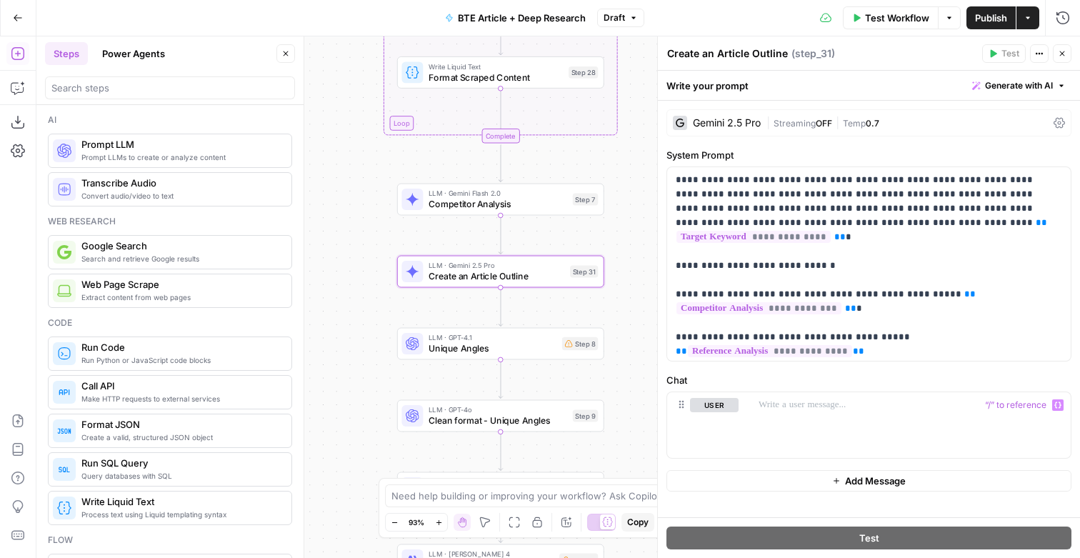
click at [475, 204] on span "Competitor Analysis" at bounding box center [498, 204] width 139 height 14
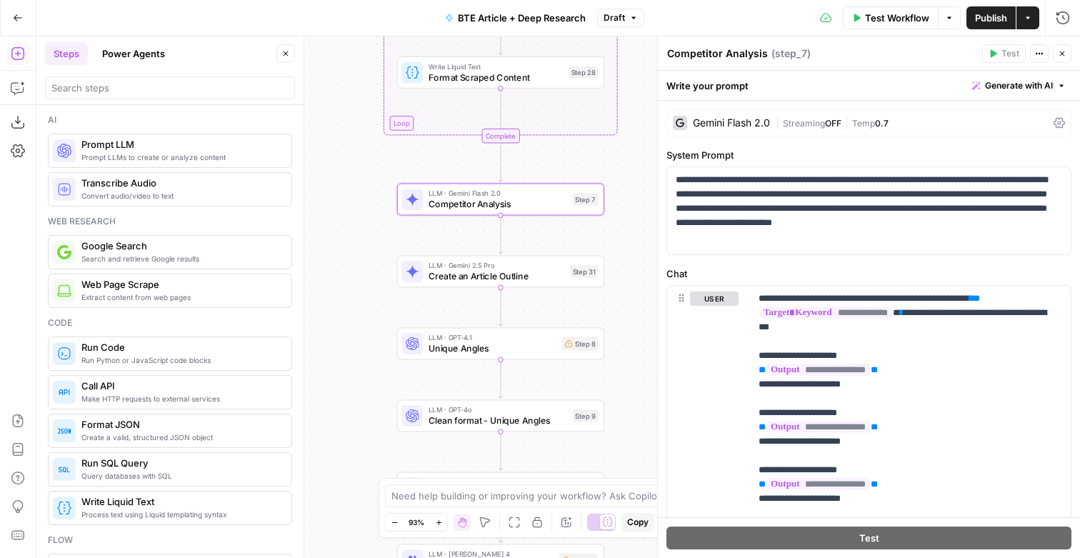
scroll to position [124, 0]
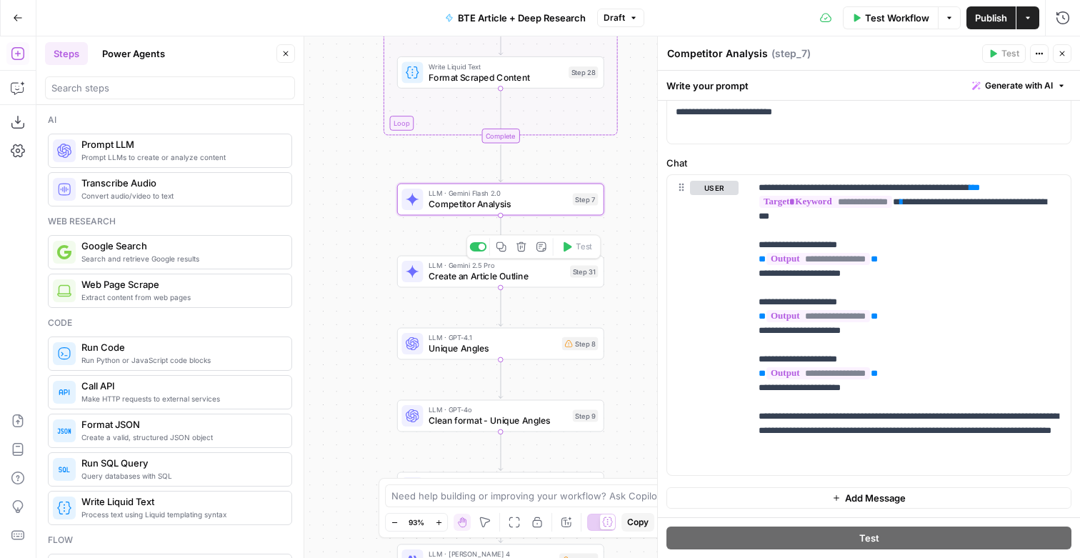
click at [451, 273] on span "Create an Article Outline" at bounding box center [497, 276] width 136 height 14
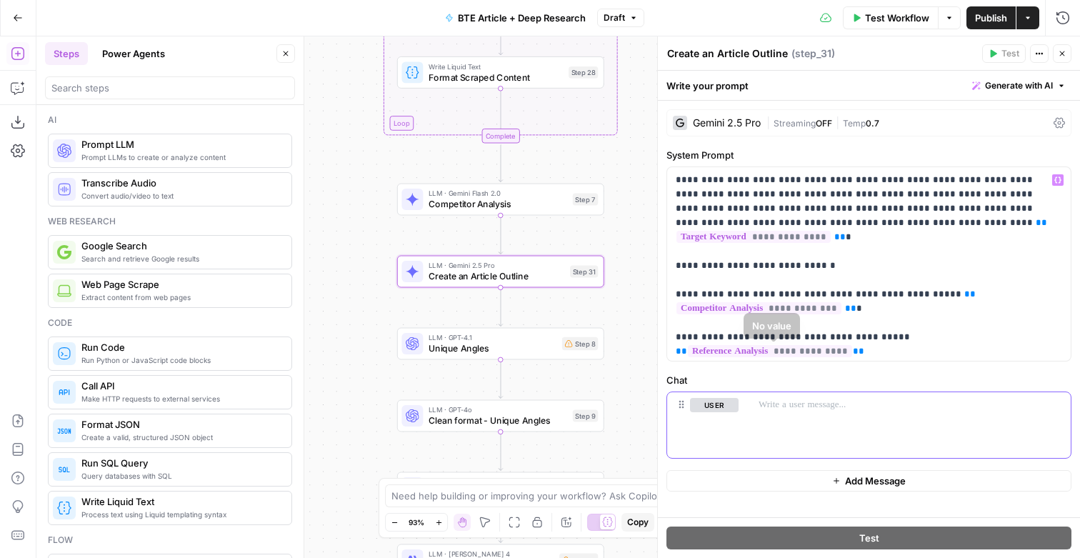
click at [784, 412] on p at bounding box center [911, 405] width 304 height 14
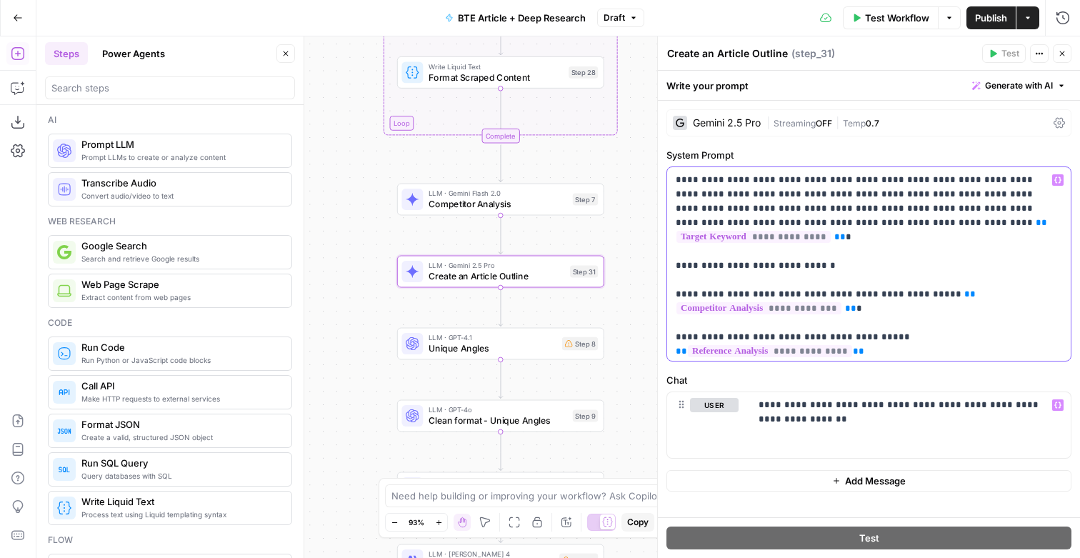
drag, startPoint x: 894, startPoint y: 349, endPoint x: 671, endPoint y: 265, distance: 238.3
click at [671, 265] on div "**********" at bounding box center [869, 264] width 404 height 194
drag, startPoint x: 717, startPoint y: 217, endPoint x: 895, endPoint y: 206, distance: 178.2
click at [895, 206] on p "**********" at bounding box center [868, 264] width 384 height 182
drag, startPoint x: 894, startPoint y: 354, endPoint x: 674, endPoint y: 265, distance: 236.8
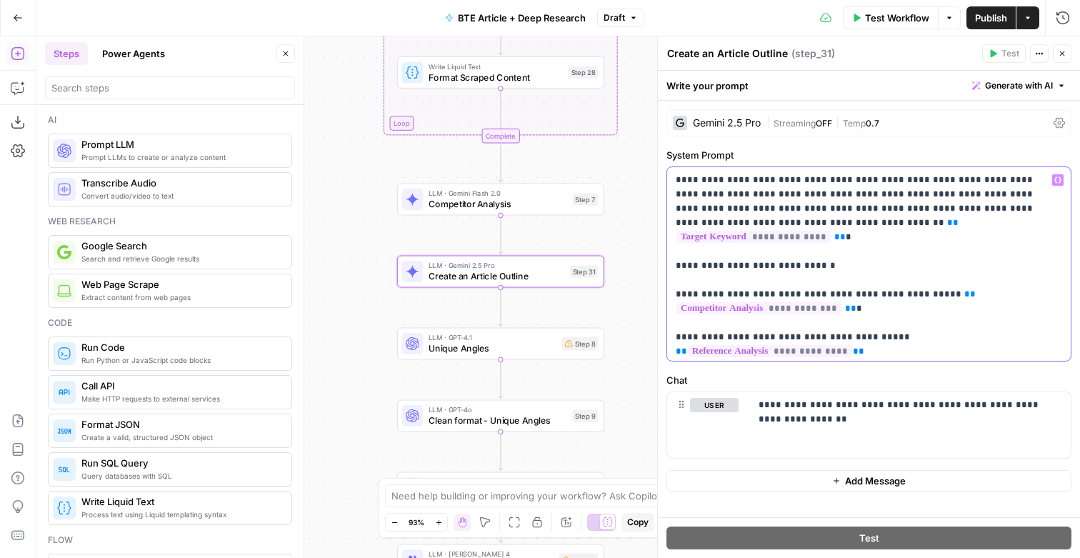
click at [674, 265] on div "**********" at bounding box center [869, 264] width 404 height 194
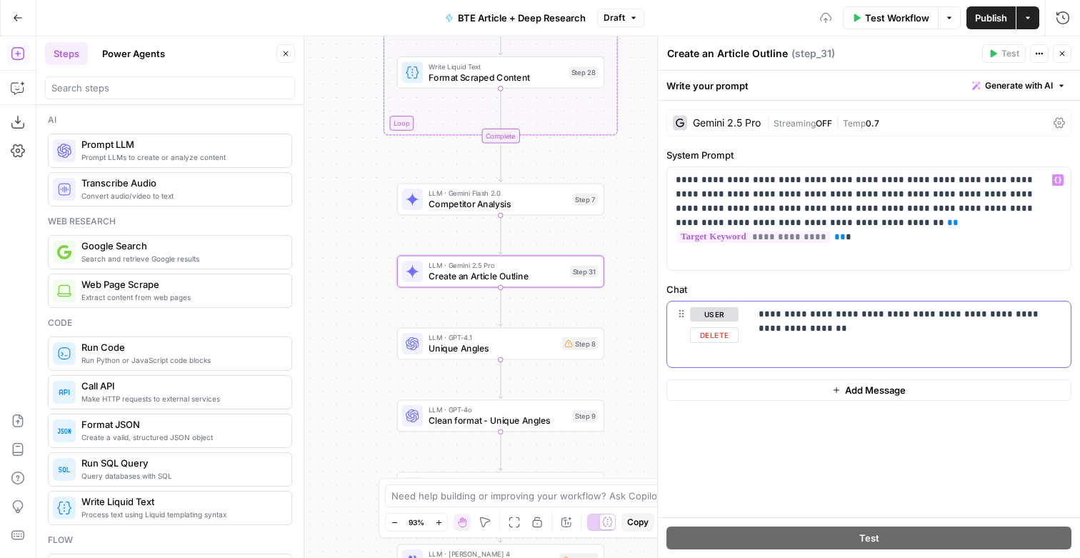
click at [799, 338] on p "**********" at bounding box center [909, 322] width 301 height 31
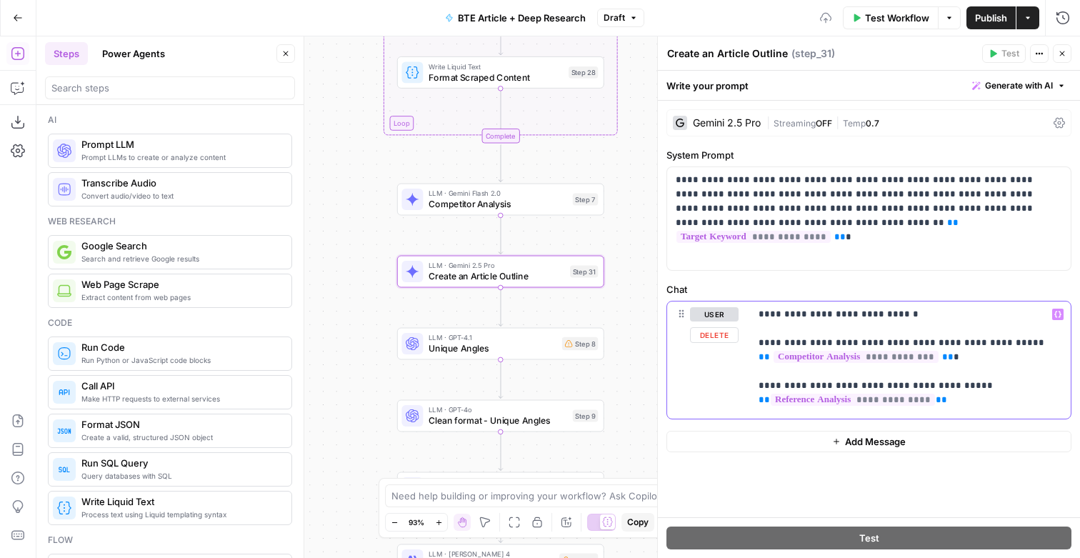
drag, startPoint x: 799, startPoint y: 339, endPoint x: 755, endPoint y: 314, distance: 49.9
click at [755, 314] on div "**********" at bounding box center [910, 360] width 321 height 118
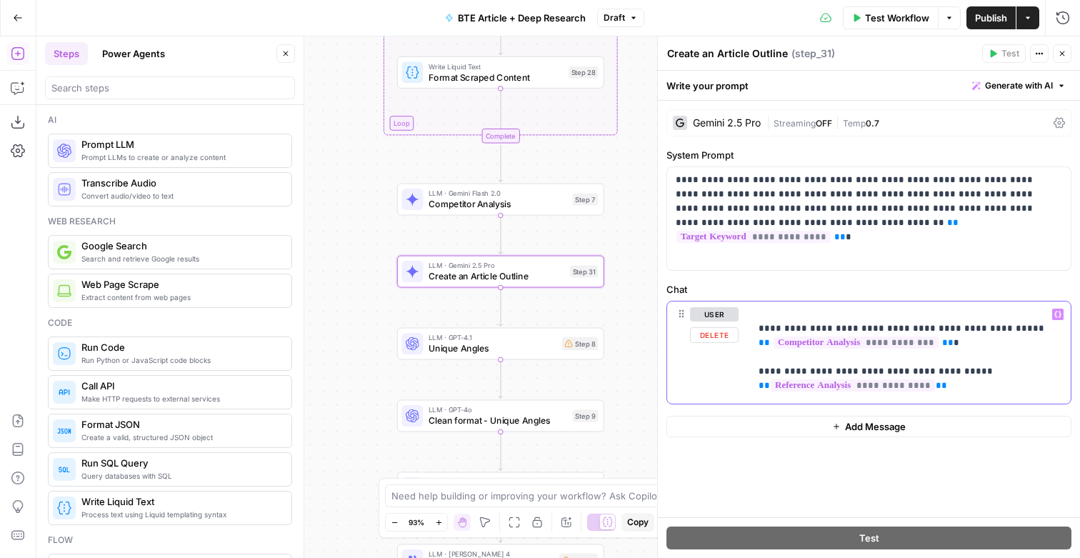
click at [979, 399] on p "**********" at bounding box center [909, 352] width 301 height 91
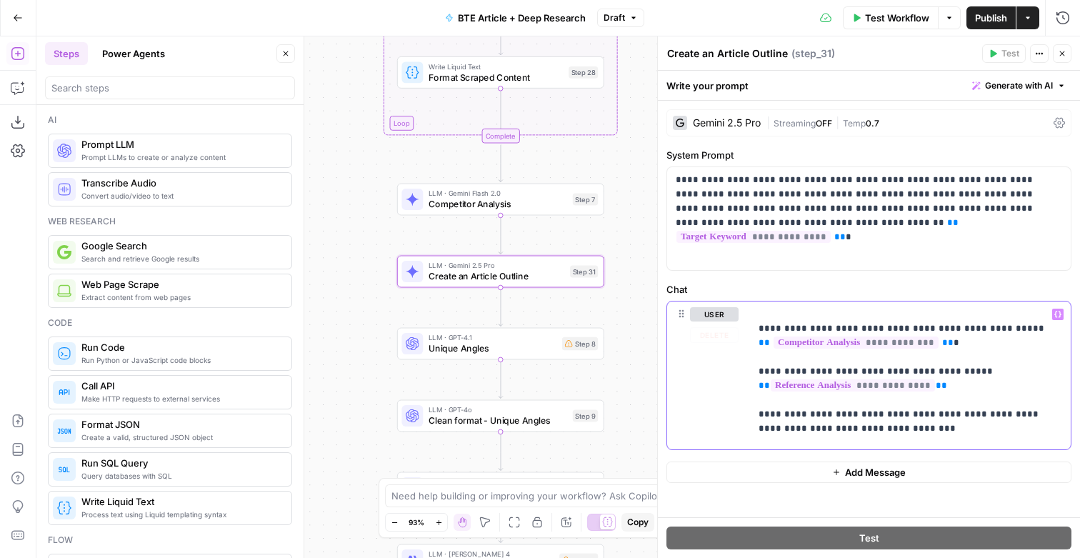
click at [1056, 318] on icon "button" at bounding box center [1057, 314] width 7 height 7
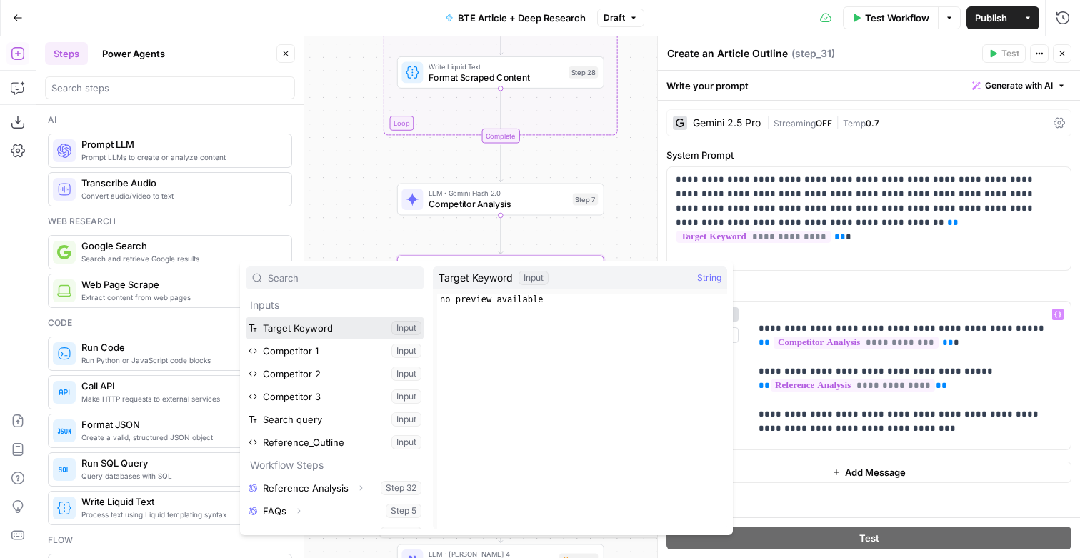
click at [356, 331] on button "Select variable Target Keyword" at bounding box center [335, 327] width 179 height 23
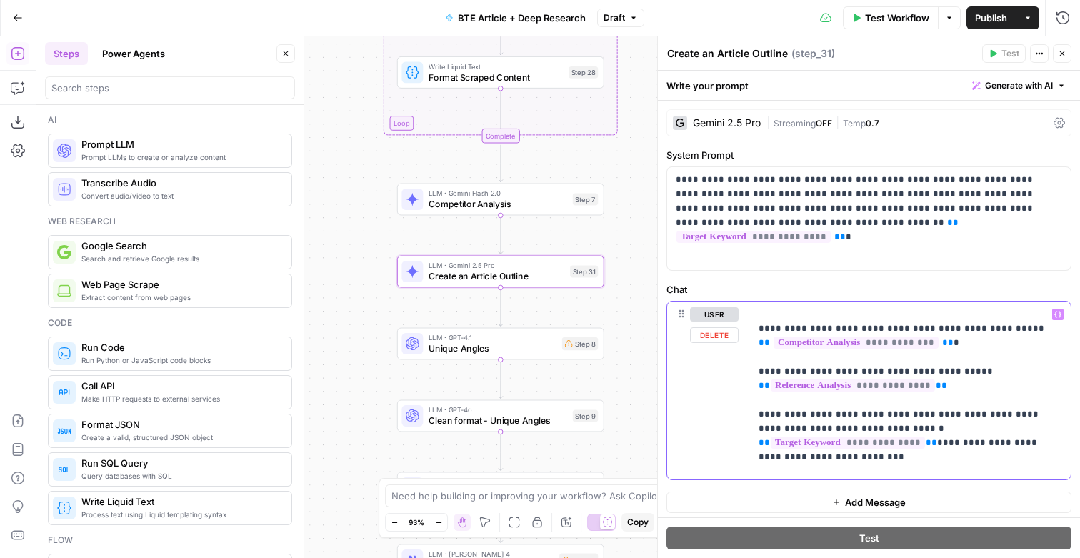
click at [1014, 461] on p "**********" at bounding box center [909, 390] width 301 height 167
click at [1062, 320] on button "Variables Menu" at bounding box center [1057, 314] width 11 height 11
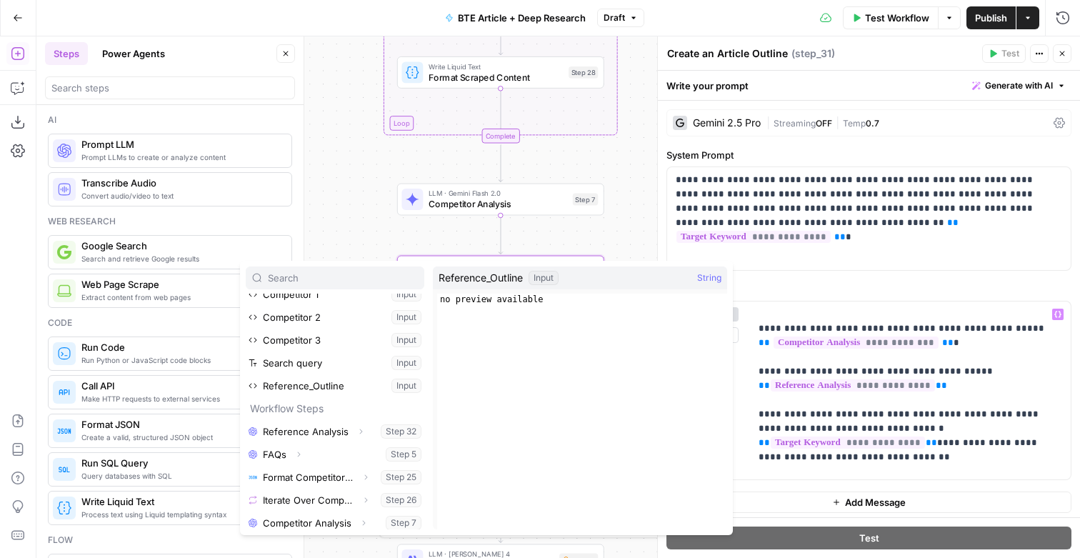
scroll to position [65, 0]
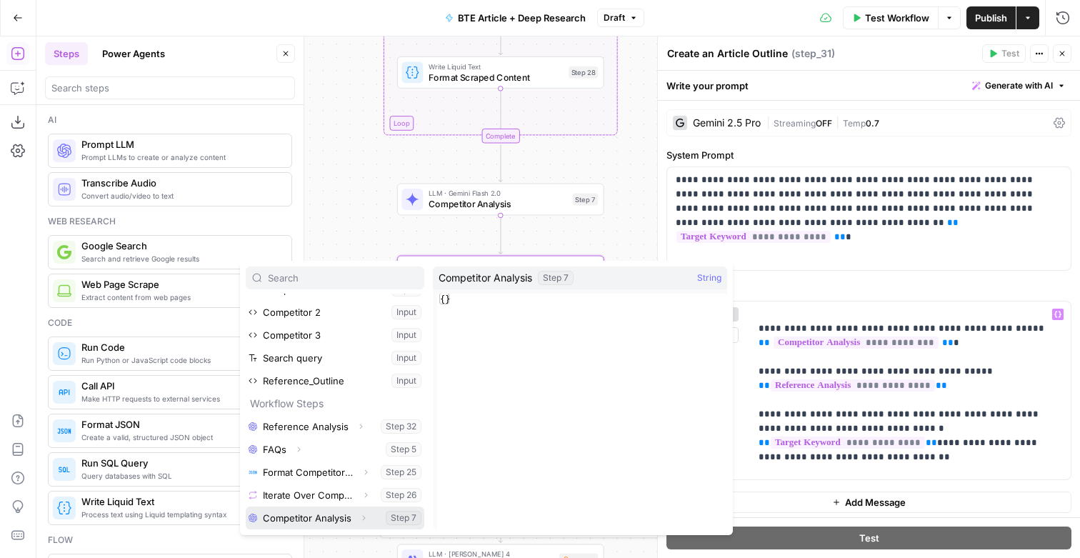
click at [368, 522] on icon "button" at bounding box center [363, 518] width 9 height 9
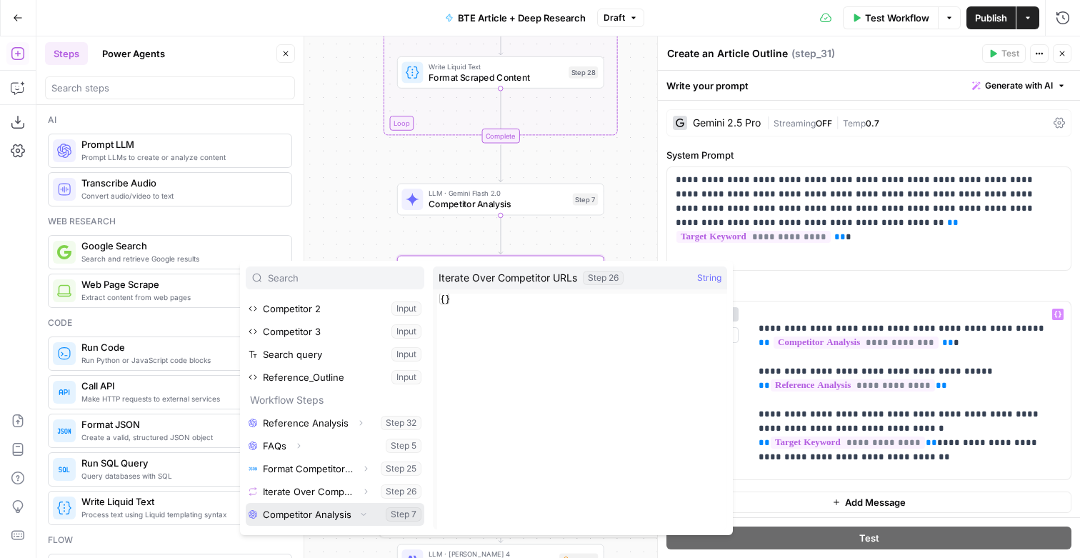
scroll to position [89, 0]
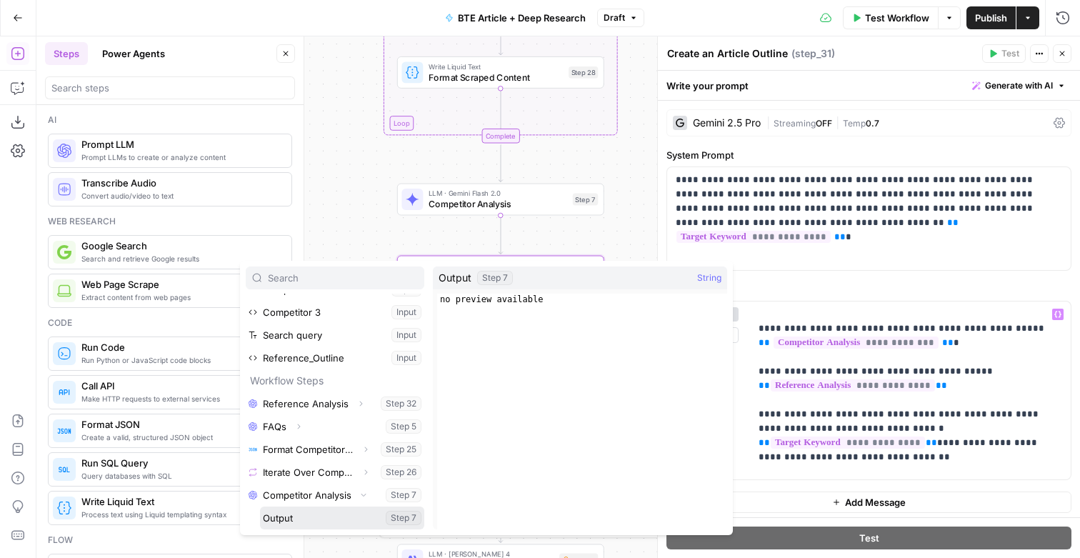
click at [329, 529] on button "Select variable Output" at bounding box center [342, 517] width 164 height 23
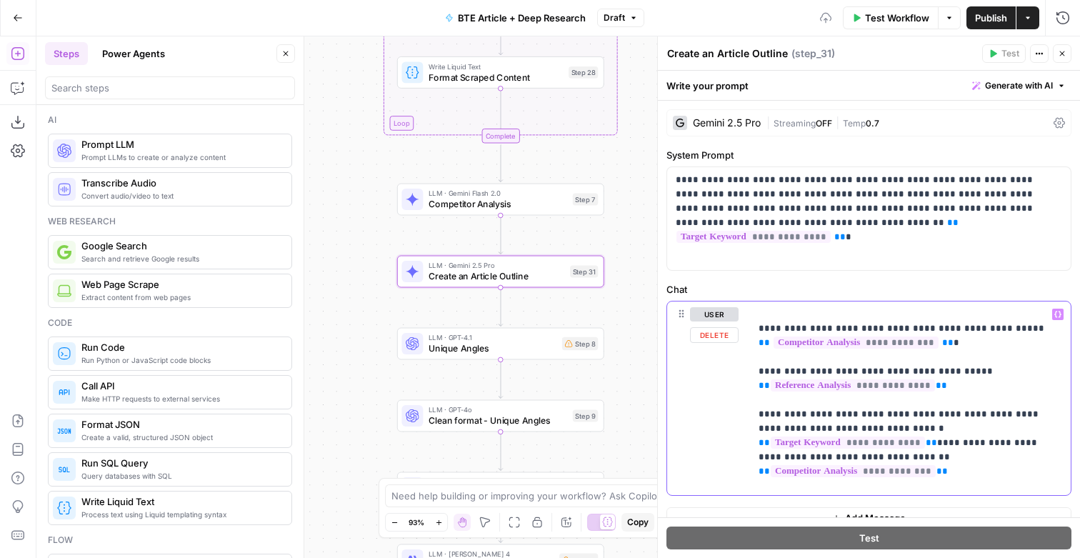
scroll to position [33, 0]
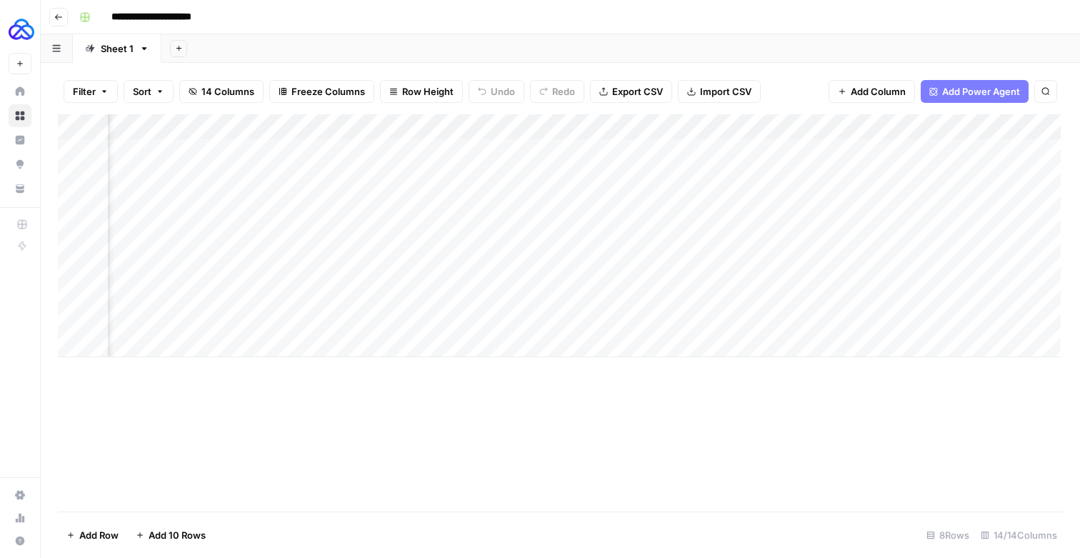
scroll to position [0, 536]
click at [845, 136] on div "Add Column" at bounding box center [559, 235] width 1003 height 243
click at [956, 231] on div "Add Column" at bounding box center [559, 235] width 1003 height 243
click at [858, 300] on div "Add Column" at bounding box center [559, 235] width 1003 height 243
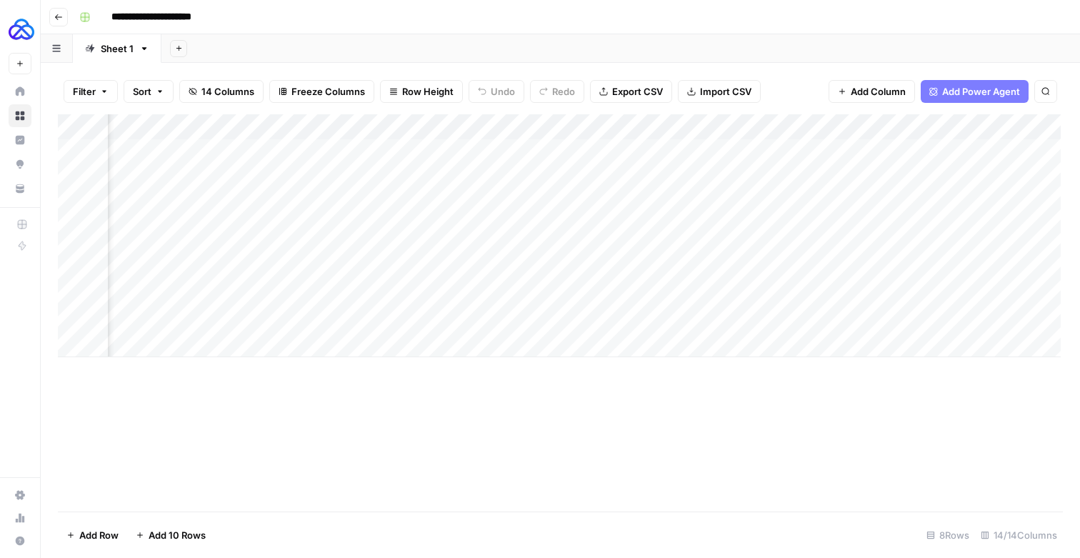
click at [858, 300] on body "**********" at bounding box center [540, 279] width 1080 height 558
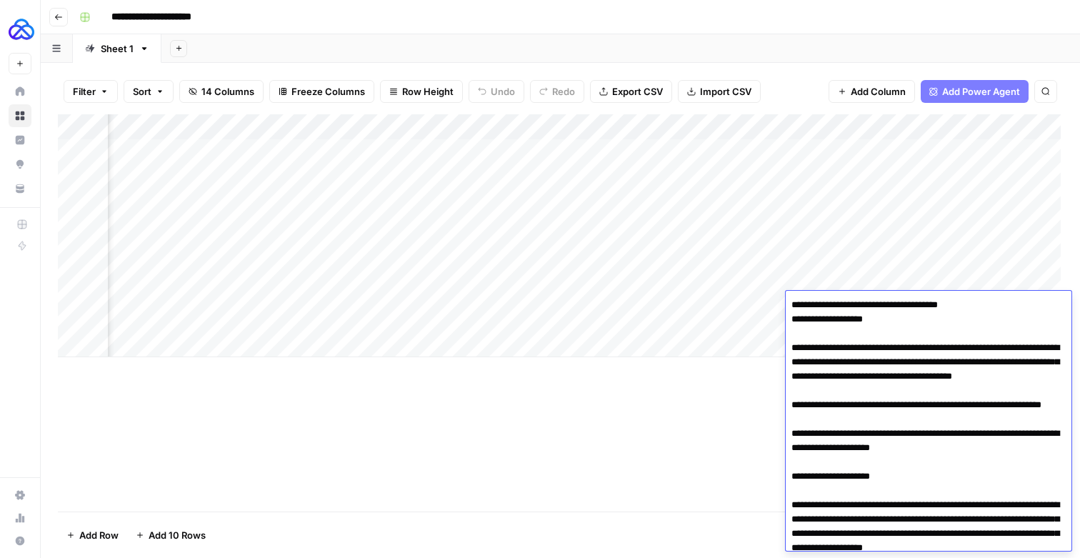
scroll to position [1527, 0]
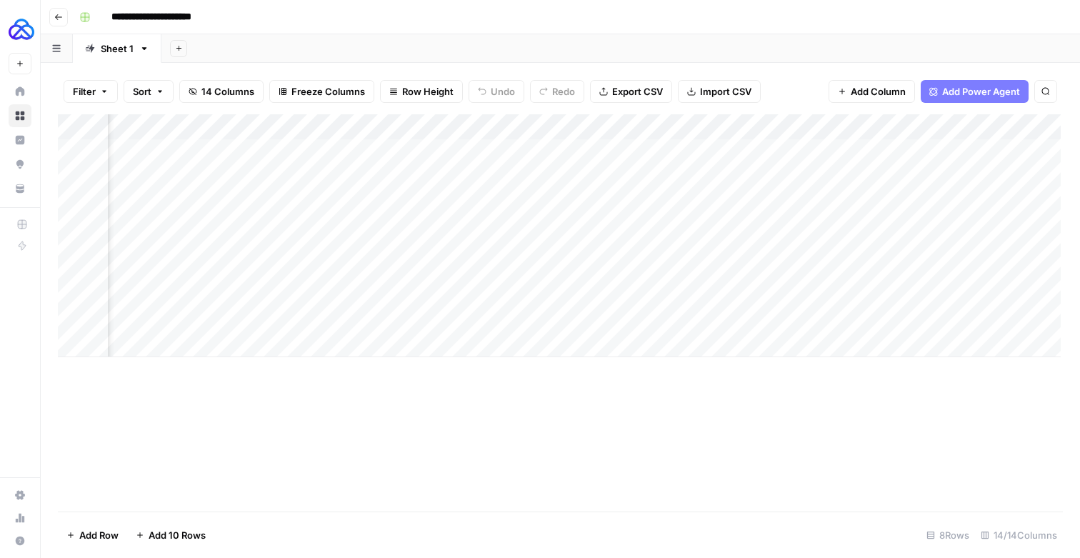
click at [644, 409] on div "Add Column" at bounding box center [560, 312] width 1005 height 397
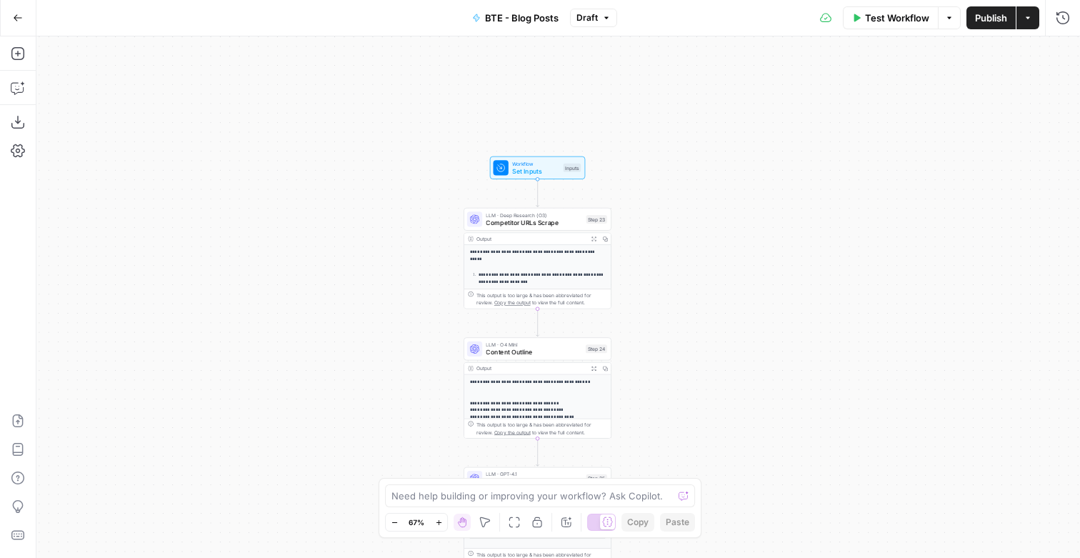
click at [718, 232] on div "**********" at bounding box center [558, 296] width 1044 height 521
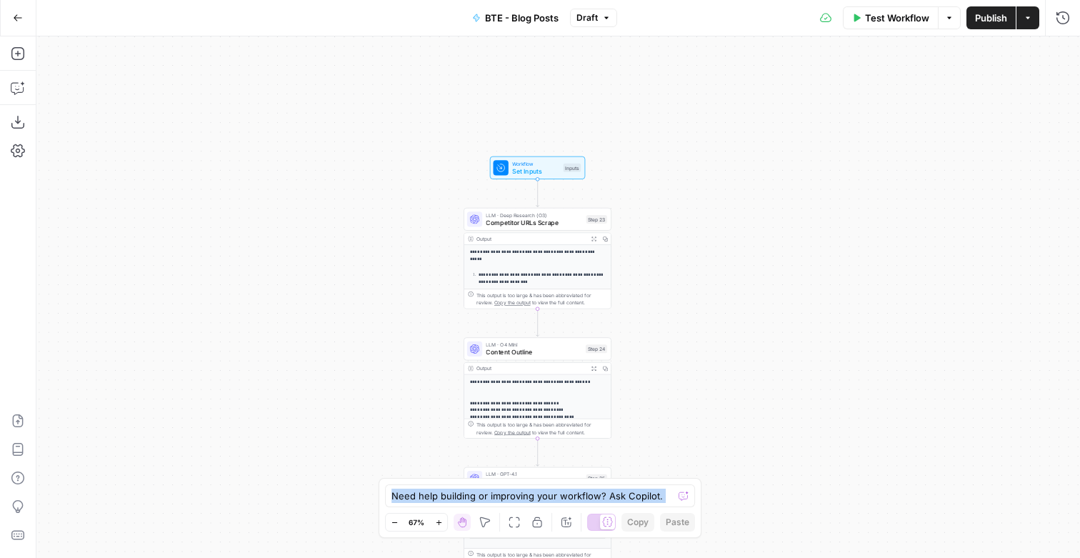
click at [718, 232] on div "**********" at bounding box center [558, 296] width 1044 height 521
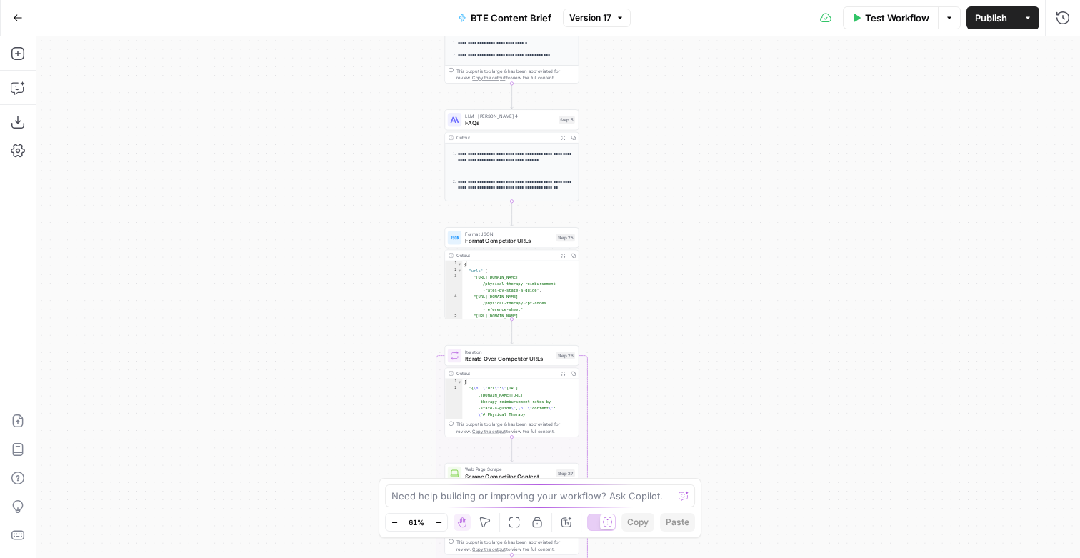
scroll to position [1, 0]
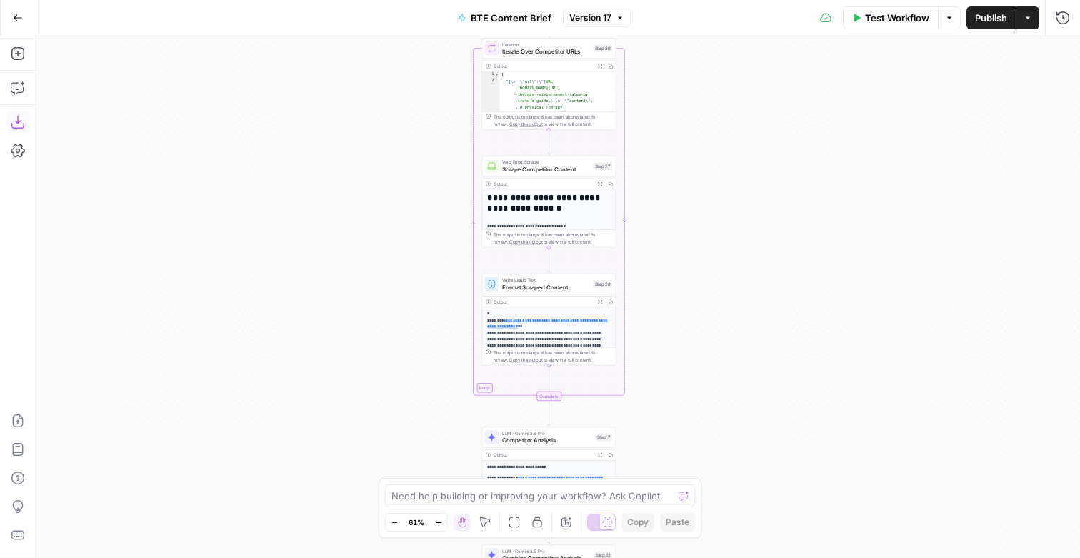
click at [27, 127] on button "Download as JSON" at bounding box center [17, 122] width 23 height 23
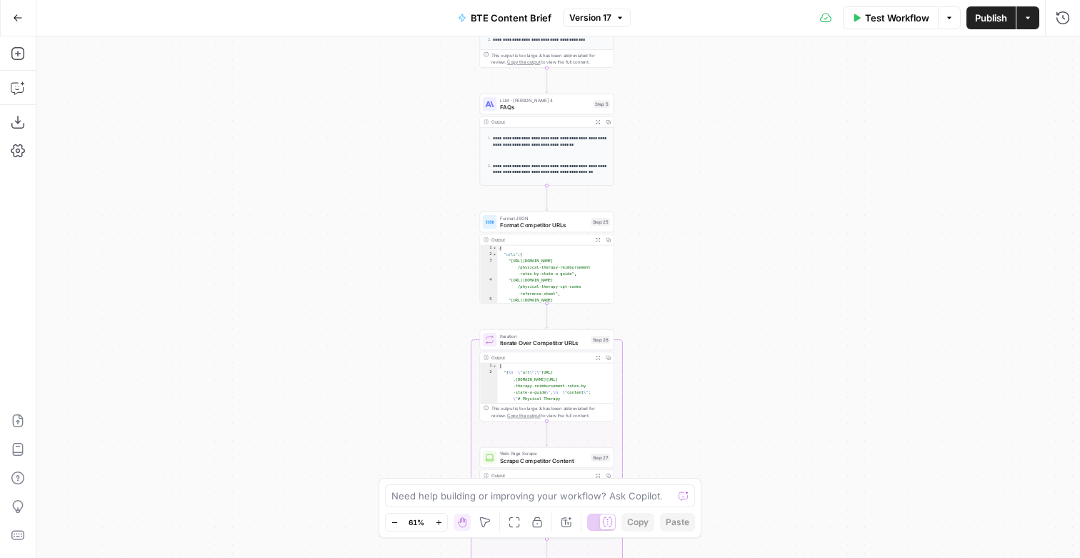
click at [532, 226] on span "Format Competitor URLs" at bounding box center [543, 225] width 87 height 9
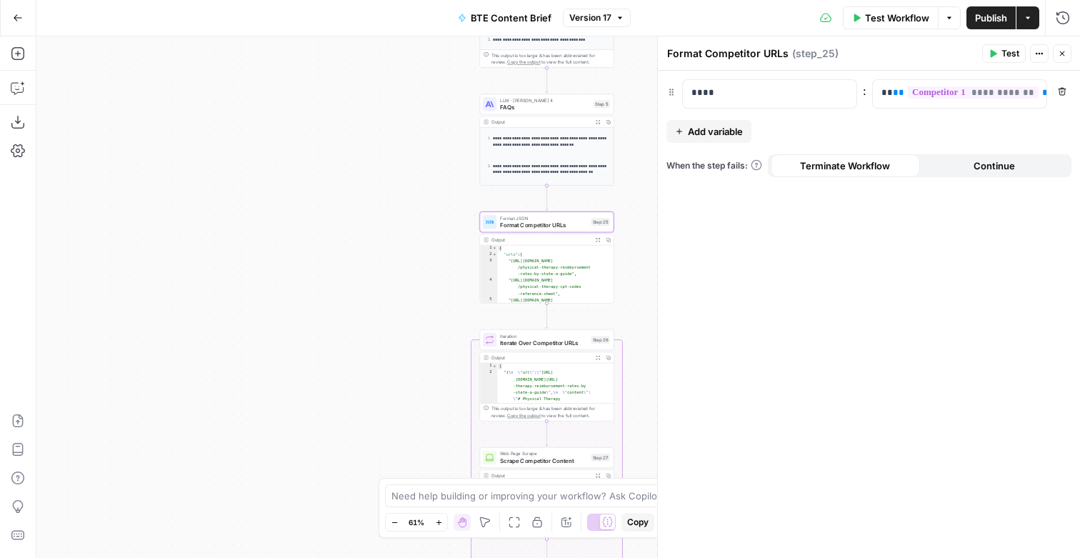
click at [718, 139] on span "Add variable" at bounding box center [715, 131] width 55 height 14
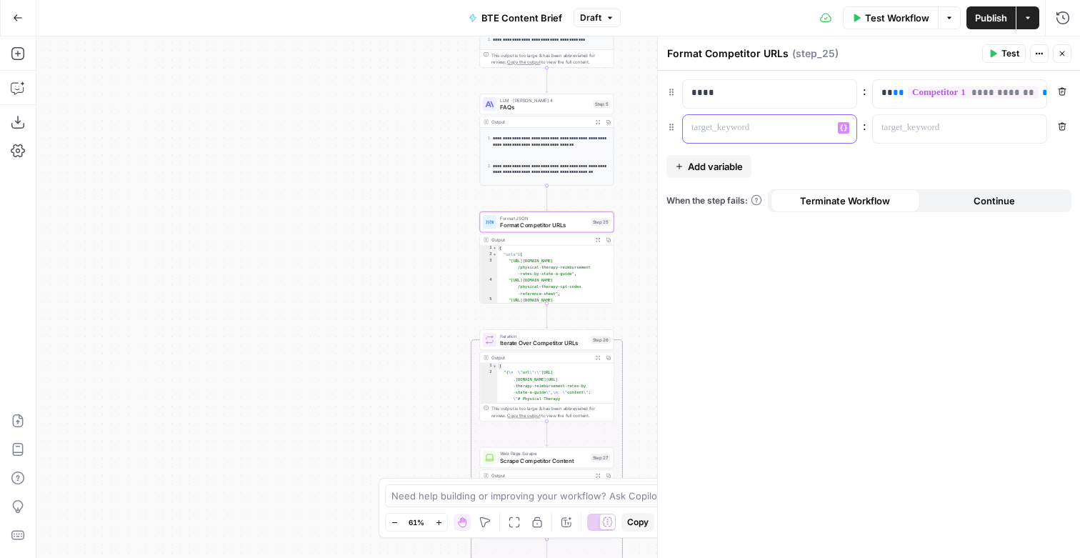
click at [737, 131] on p at bounding box center [758, 128] width 134 height 14
click at [932, 128] on p at bounding box center [949, 128] width 134 height 14
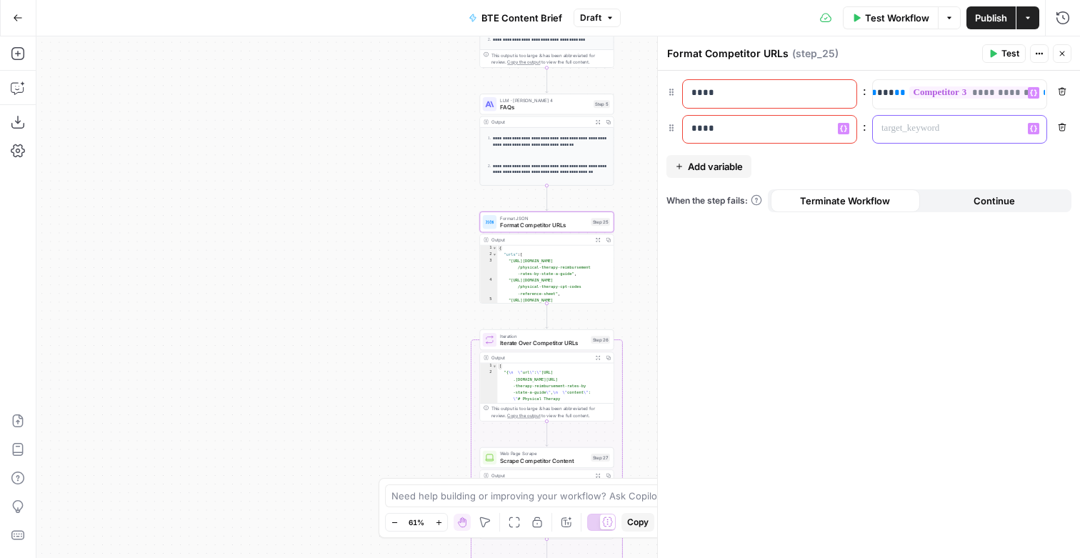
scroll to position [0, 356]
click at [1064, 131] on icon "button" at bounding box center [1062, 127] width 9 height 9
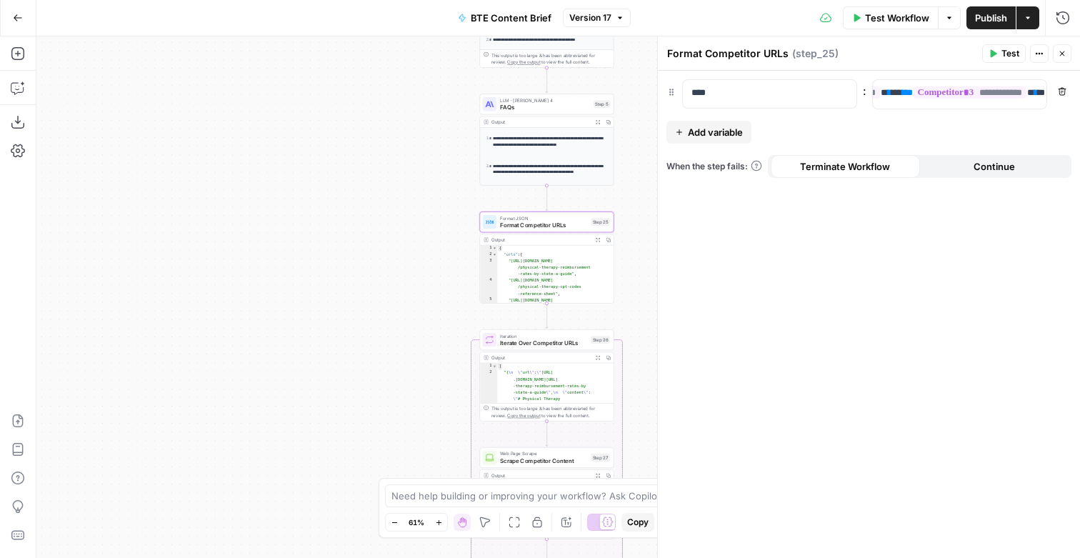
click at [1062, 56] on icon "button" at bounding box center [1062, 53] width 9 height 9
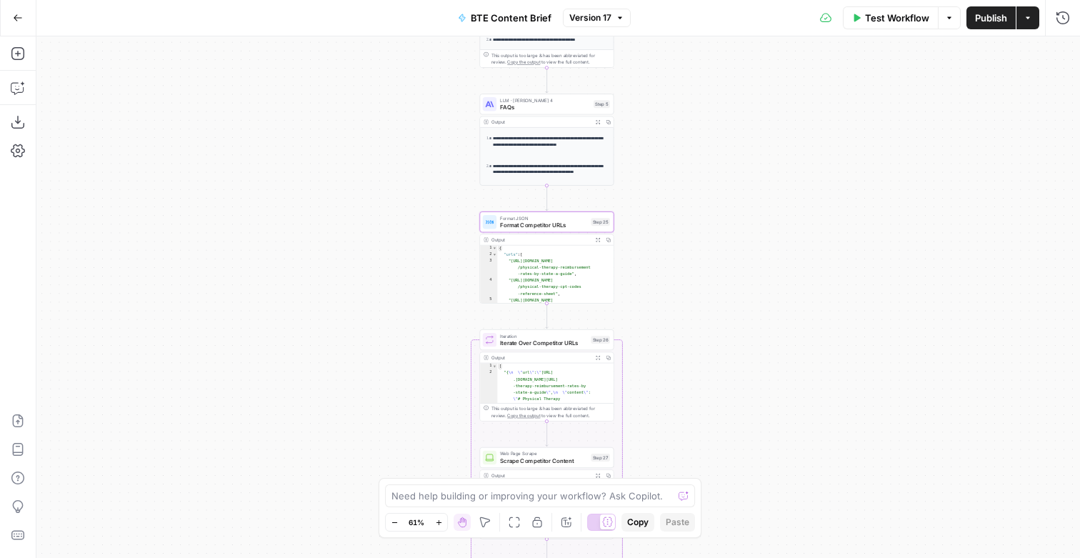
click at [516, 245] on div "Output Expand Output Copy" at bounding box center [547, 239] width 134 height 11
click at [531, 222] on span "Format Competitor URLs" at bounding box center [543, 225] width 87 height 9
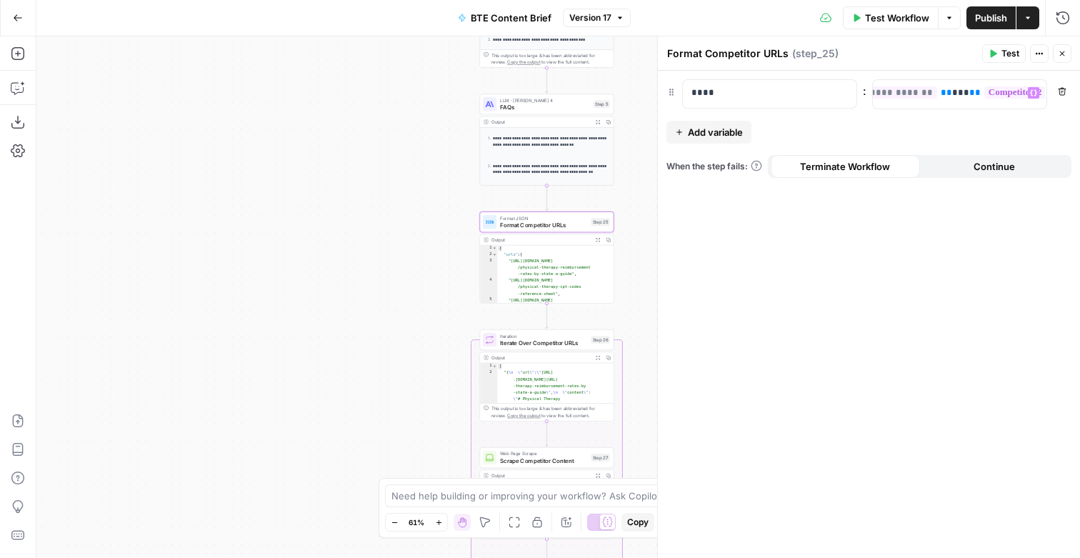
scroll to position [0, 358]
click at [1060, 55] on icon "button" at bounding box center [1062, 53] width 5 height 5
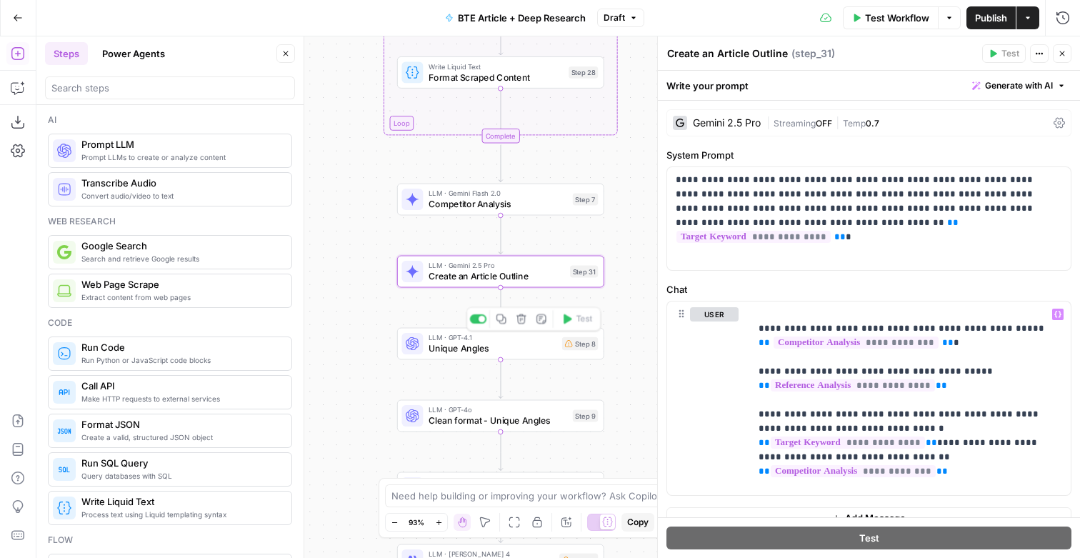
scroll to position [33, 0]
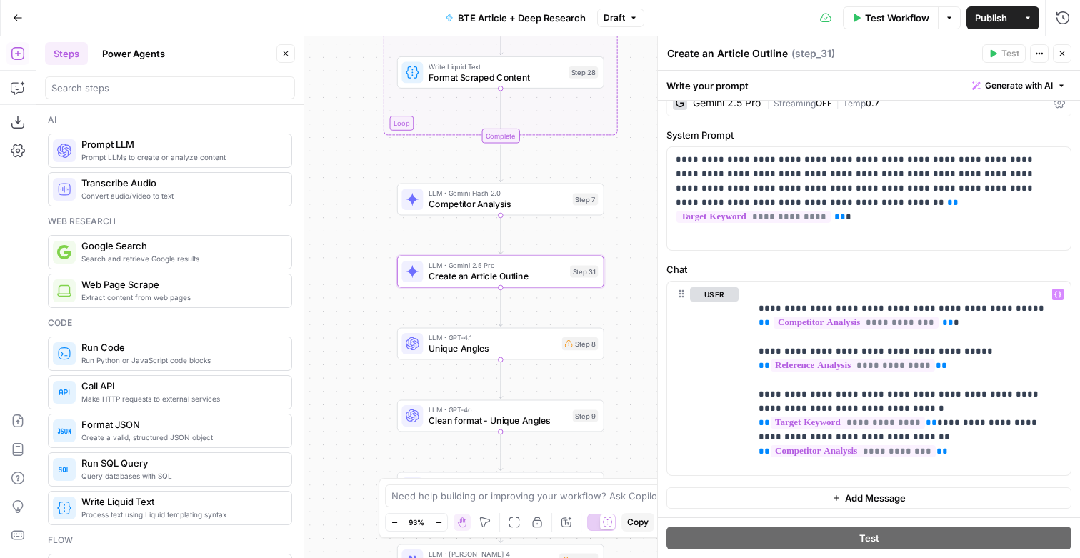
click at [477, 346] on span "Unique Angles" at bounding box center [493, 348] width 129 height 14
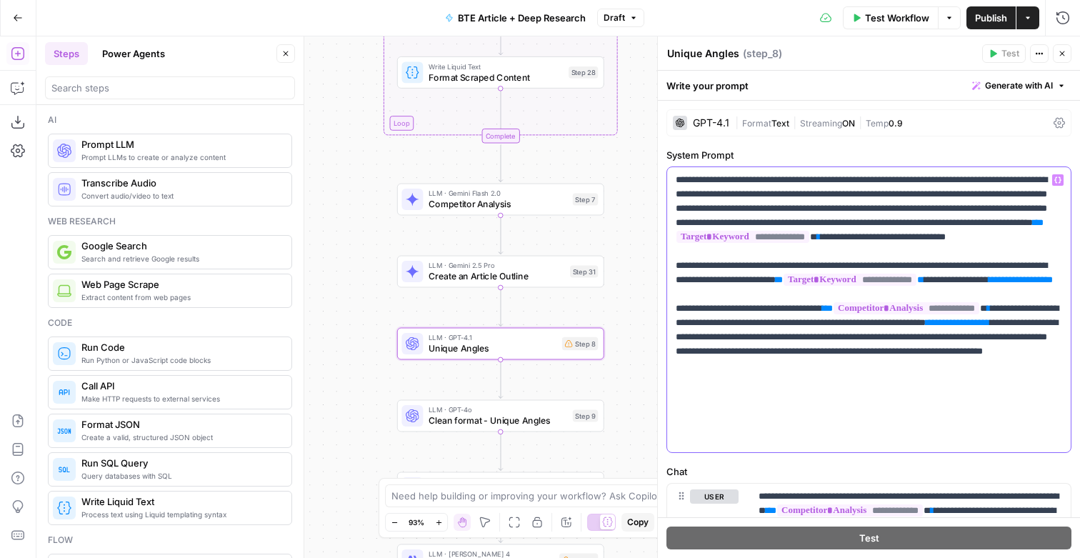
click at [813, 379] on p "**********" at bounding box center [868, 310] width 384 height 274
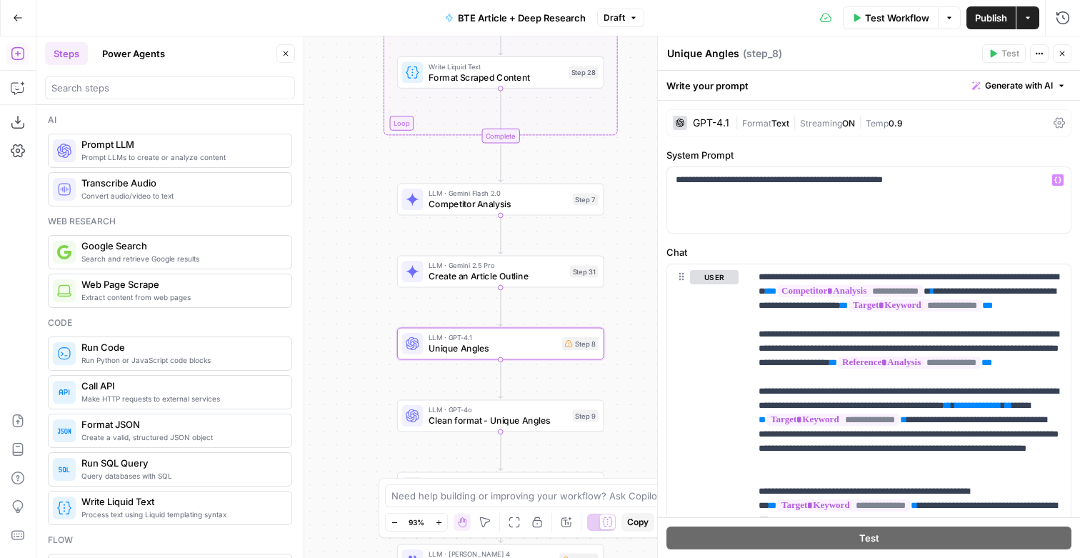
click at [975, 16] on span "Publish" at bounding box center [991, 18] width 32 height 14
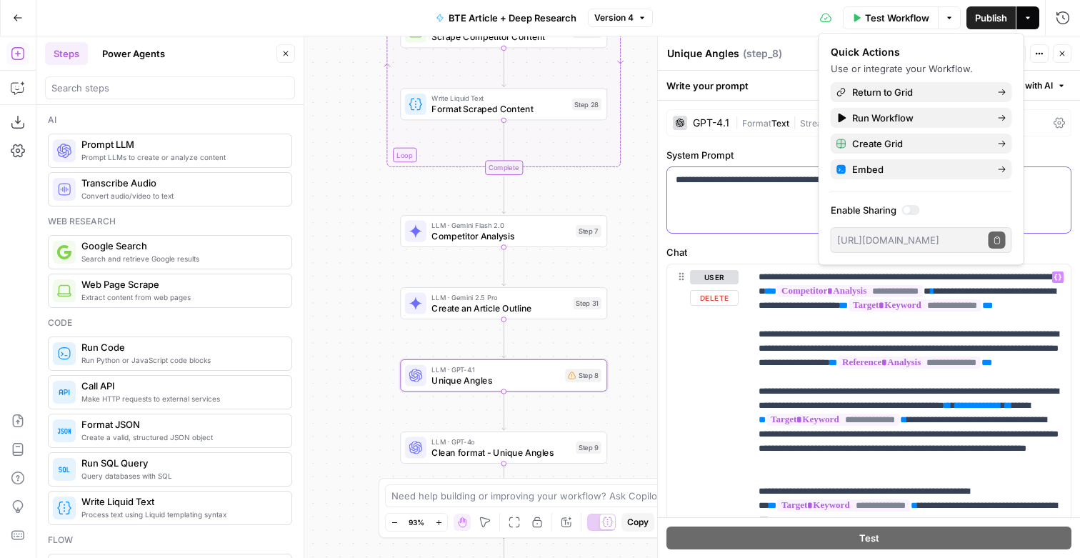
click at [729, 233] on div "**********" at bounding box center [869, 200] width 404 height 66
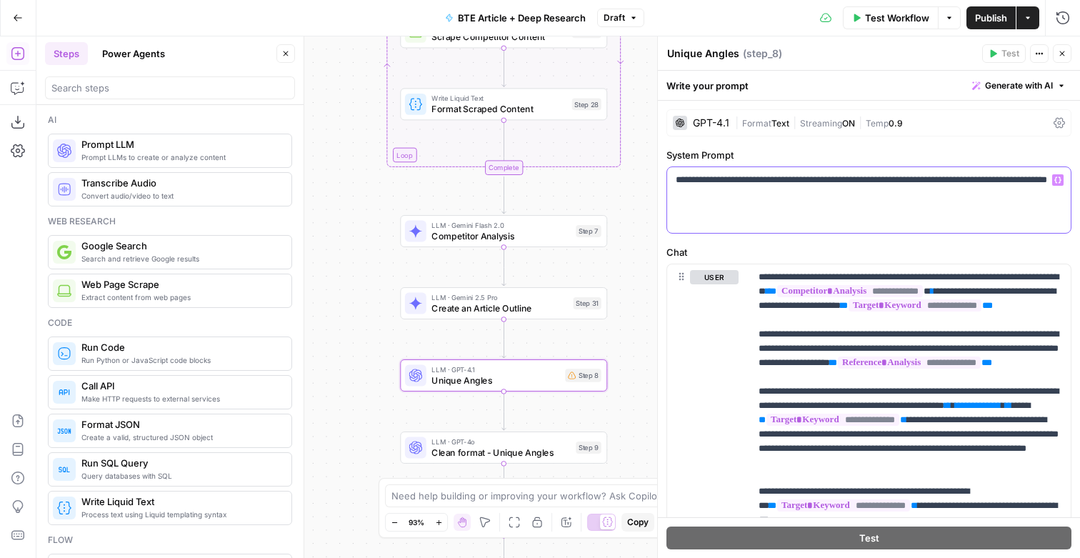
click at [875, 186] on p "**********" at bounding box center [868, 188] width 384 height 31
click at [845, 204] on p "**********" at bounding box center [868, 188] width 384 height 31
click at [1057, 184] on icon "button" at bounding box center [1057, 179] width 7 height 7
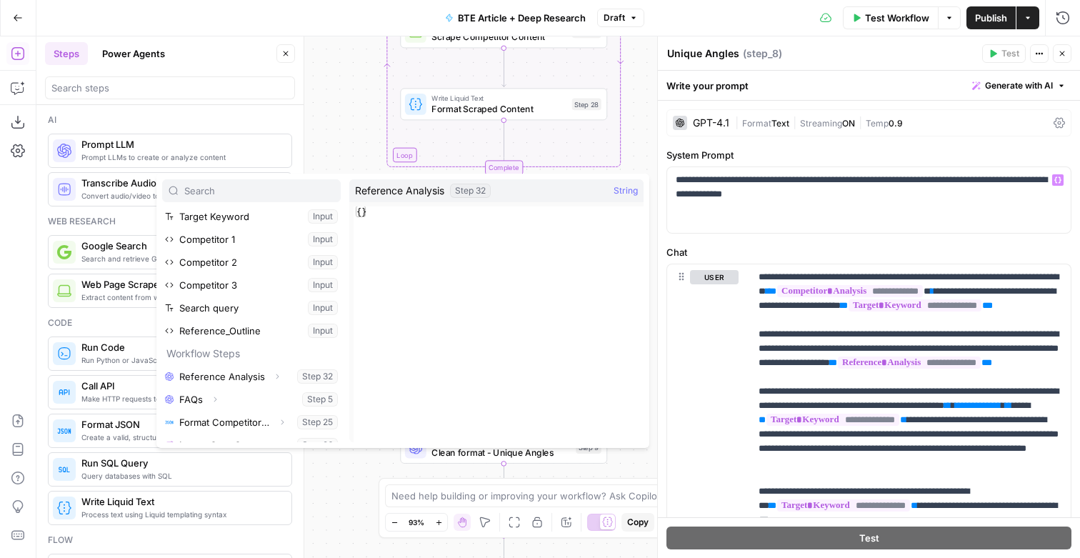
scroll to position [42, 0]
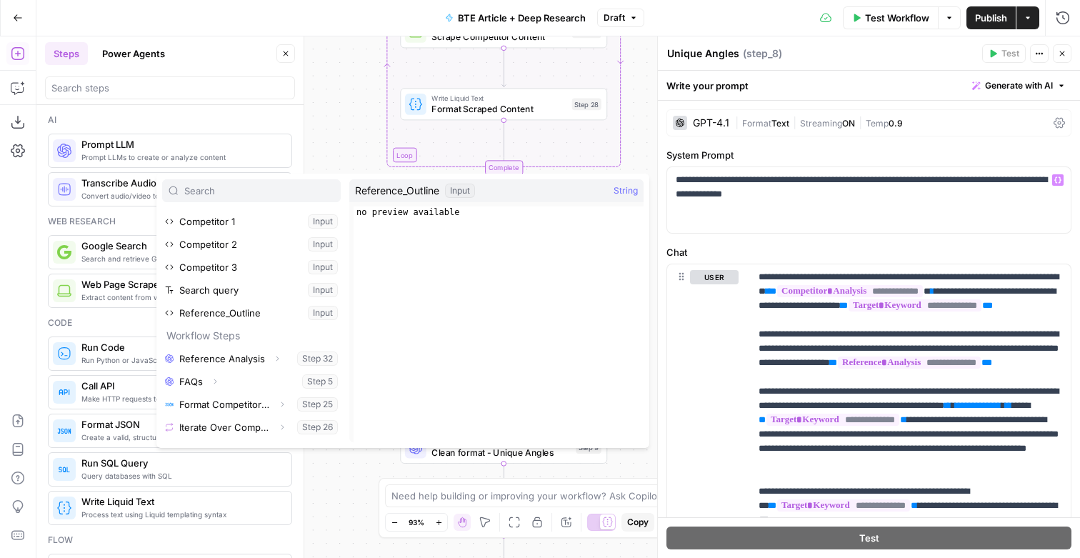
click at [365, 122] on div "Workflow Set Inputs Inputs LLM · GPT-4o Search Preview Reference Analysis Step …" at bounding box center [558, 296] width 1044 height 521
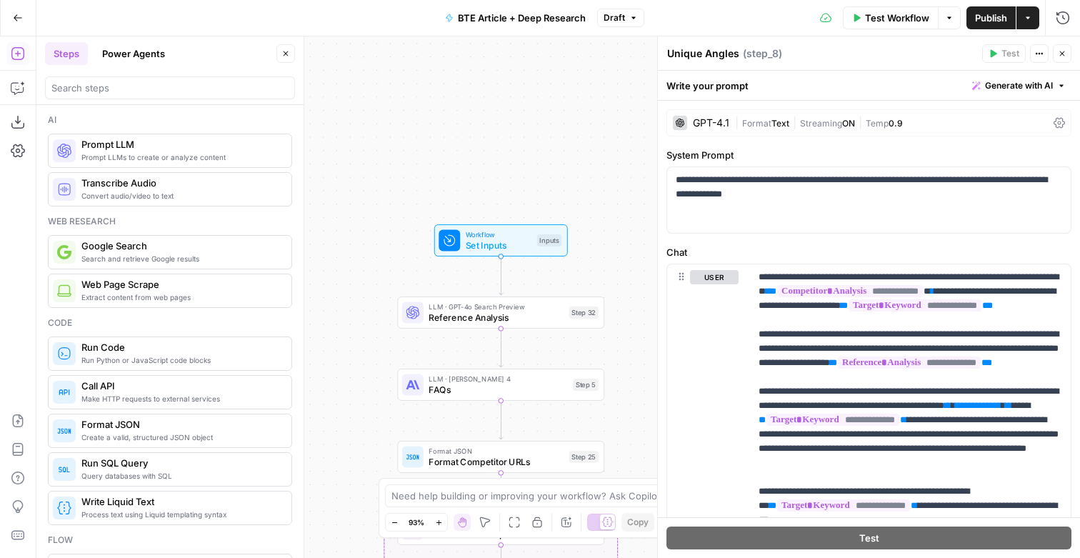
click at [486, 239] on span "Set Inputs" at bounding box center [499, 246] width 66 height 14
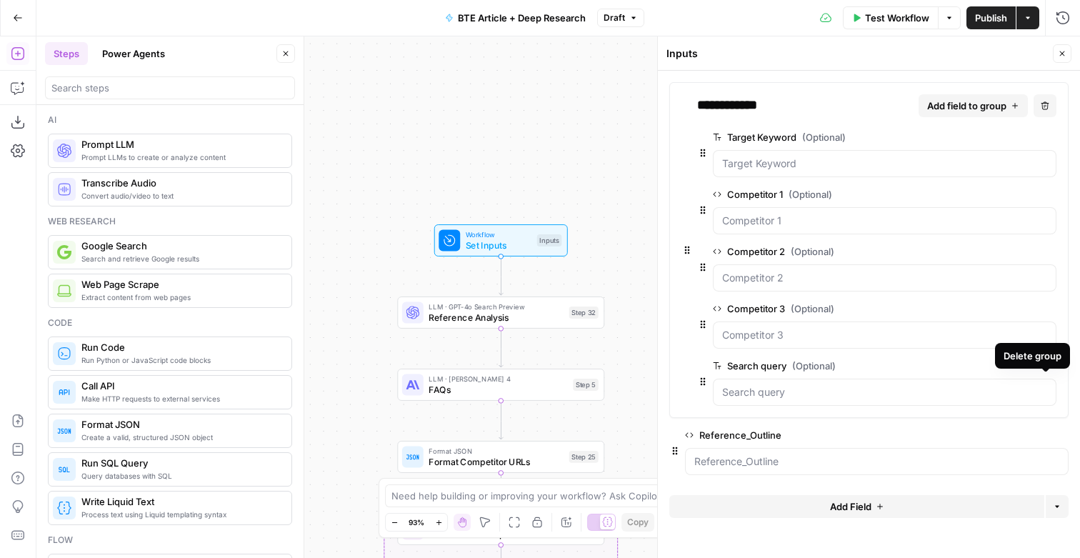
click at [1048, 369] on icon "button" at bounding box center [1047, 365] width 7 height 7
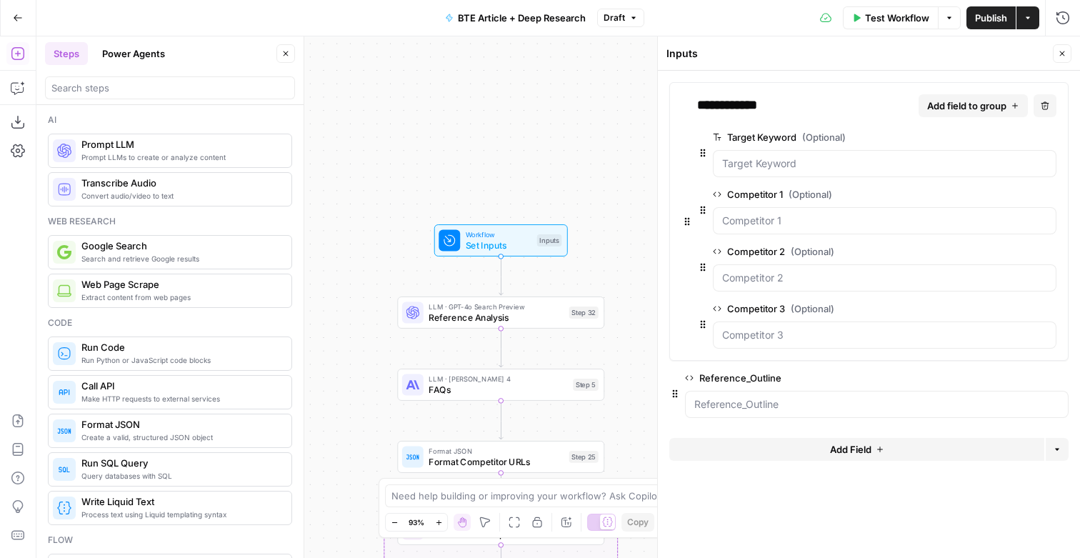
click at [1057, 382] on icon "button" at bounding box center [1061, 378] width 8 height 8
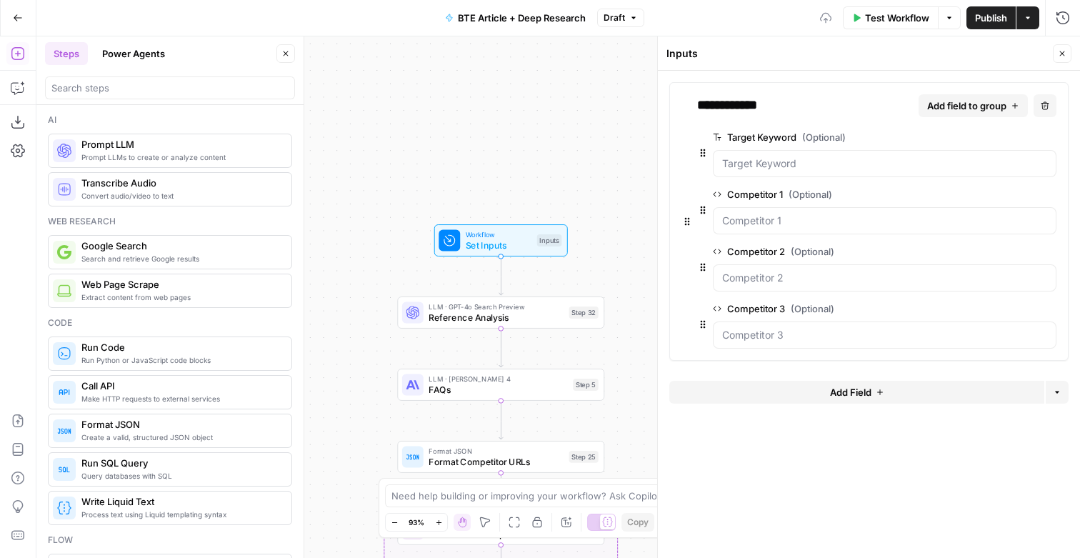
click at [983, 404] on button "Add Field" at bounding box center [856, 392] width 375 height 23
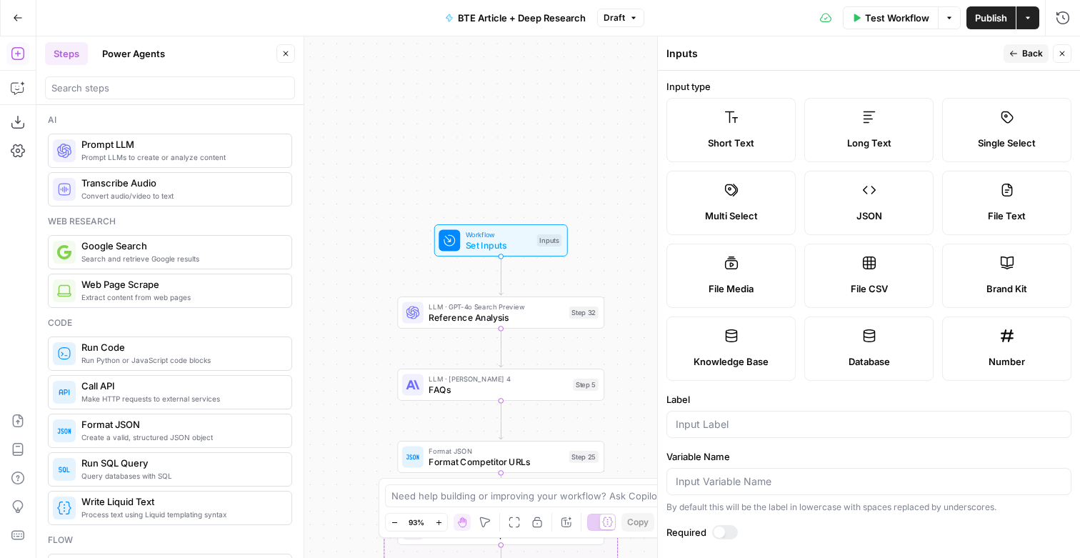
click at [859, 134] on label "Long Text" at bounding box center [868, 130] width 129 height 64
click at [847, 142] on span "Long Text" at bounding box center [869, 143] width 44 height 14
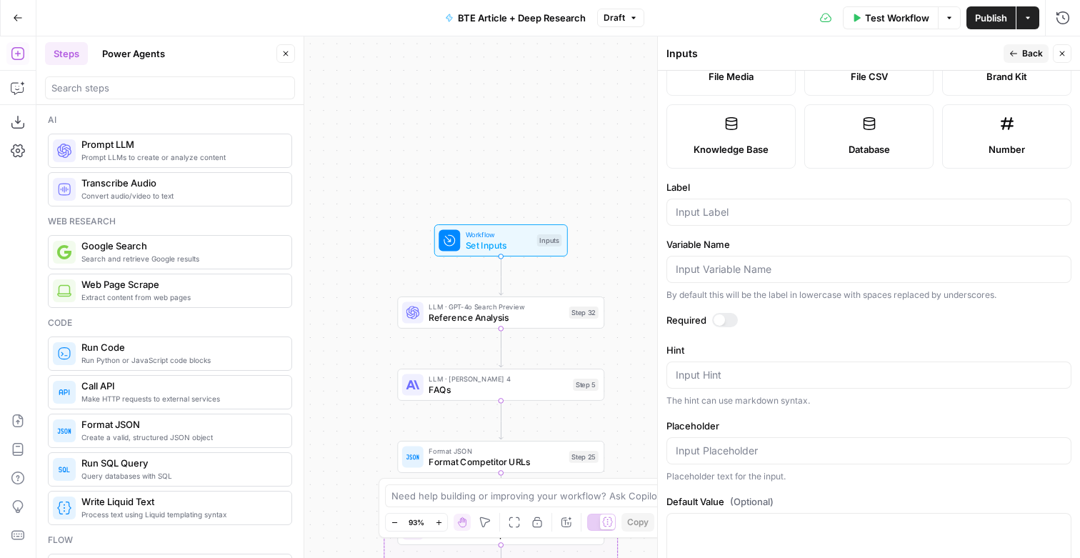
scroll to position [249, 0]
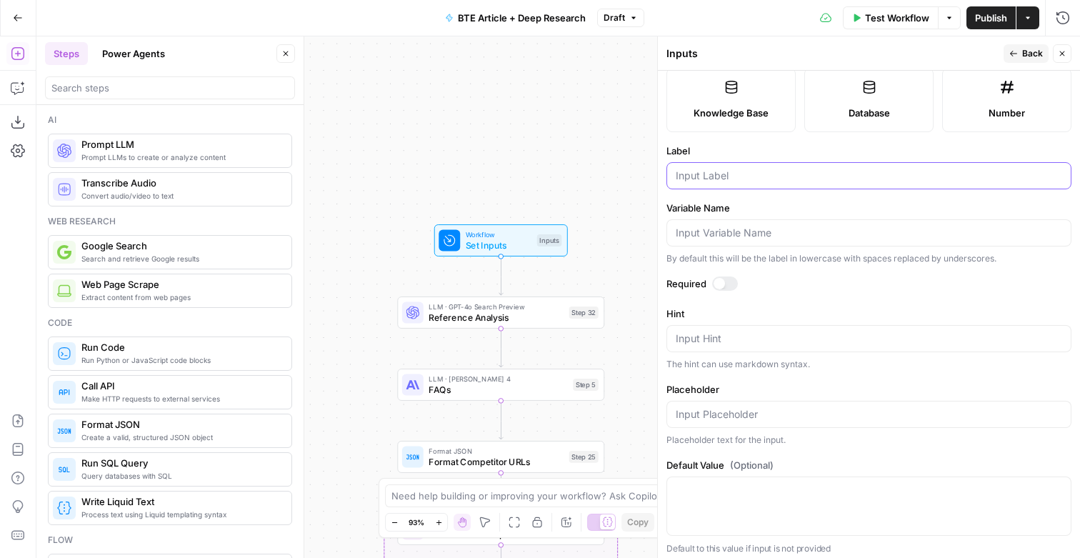
click at [738, 183] on input "Label" at bounding box center [869, 176] width 386 height 14
type input "Writing Style"
click at [728, 291] on div at bounding box center [725, 283] width 26 height 14
click at [988, 20] on span "Publish" at bounding box center [991, 18] width 32 height 14
click at [1068, 52] on button "Close" at bounding box center [1062, 53] width 19 height 19
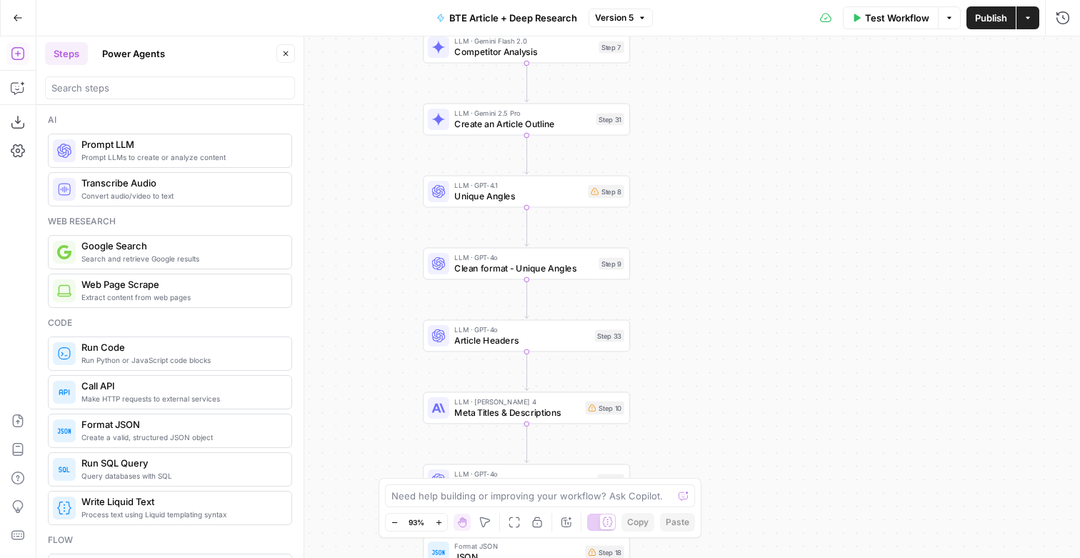
click at [511, 191] on span "Unique Angles" at bounding box center [518, 196] width 129 height 14
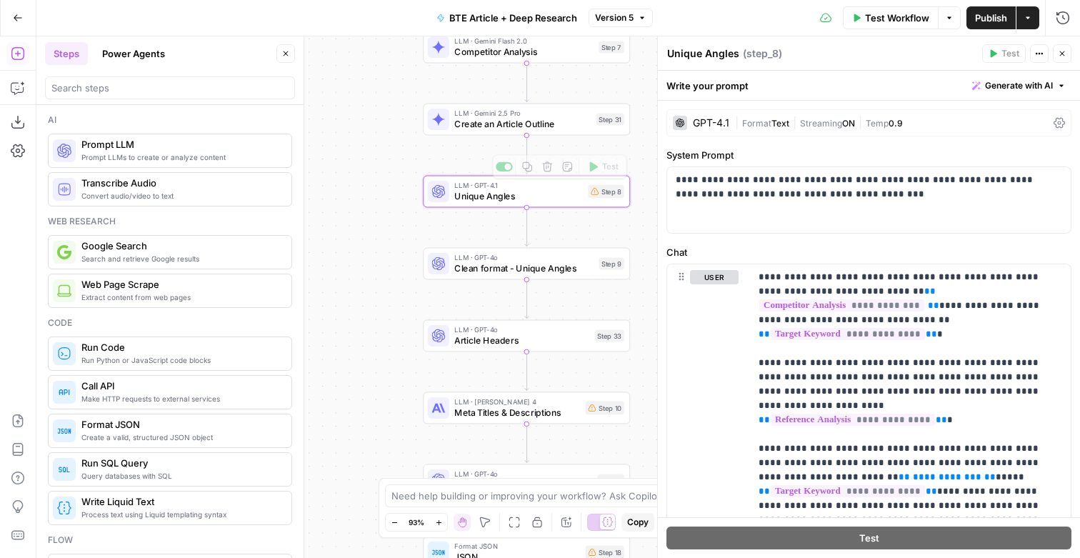
click at [515, 125] on span "Create an Article Outline" at bounding box center [522, 124] width 136 height 14
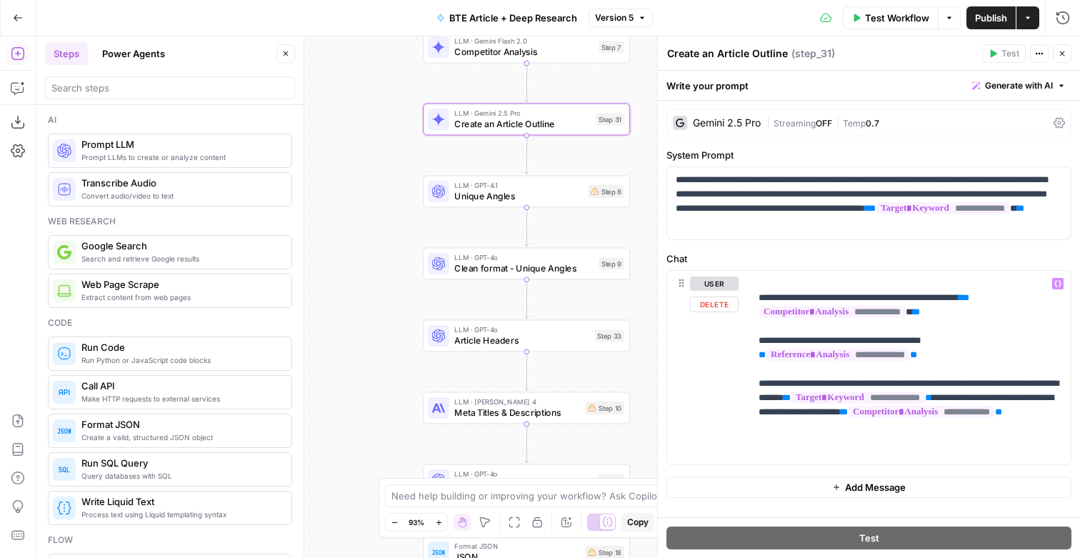
scroll to position [2, 0]
click at [509, 198] on span "Unique Angles" at bounding box center [518, 196] width 129 height 14
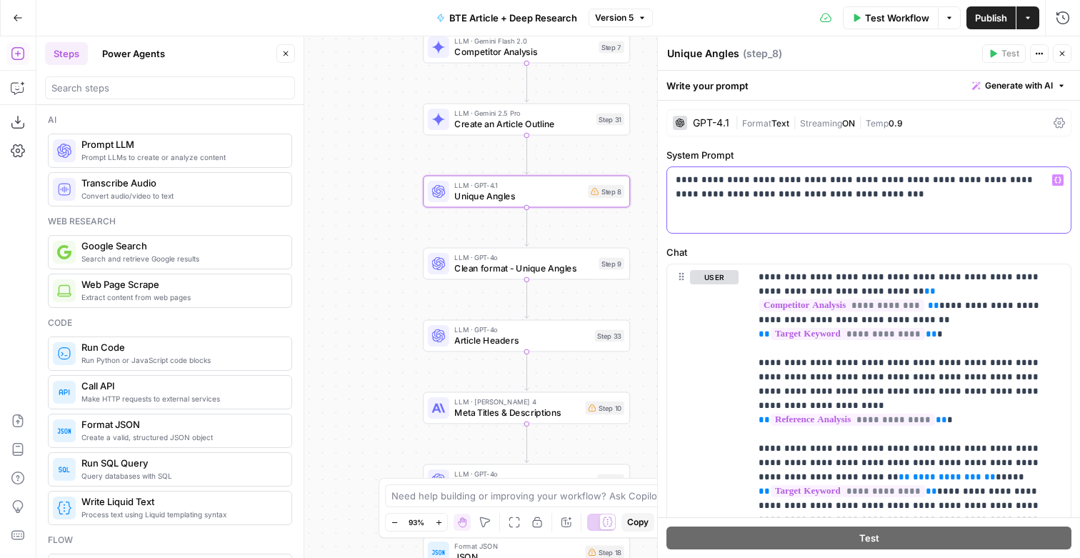
click at [830, 203] on p "**********" at bounding box center [868, 188] width 384 height 31
click at [1054, 184] on icon "button" at bounding box center [1057, 179] width 7 height 7
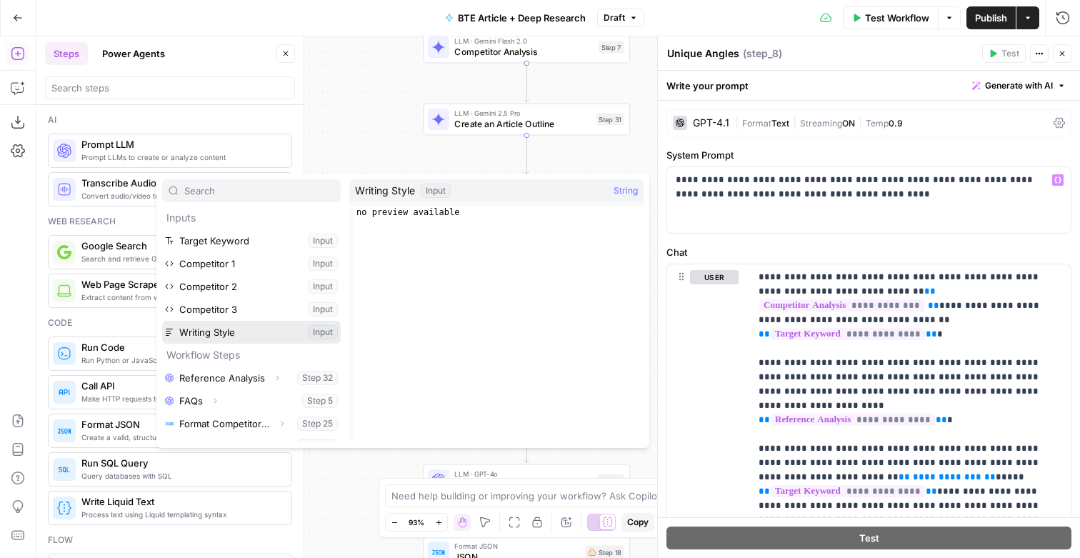
click at [230, 344] on button "Select variable Writing Style" at bounding box center [251, 332] width 179 height 23
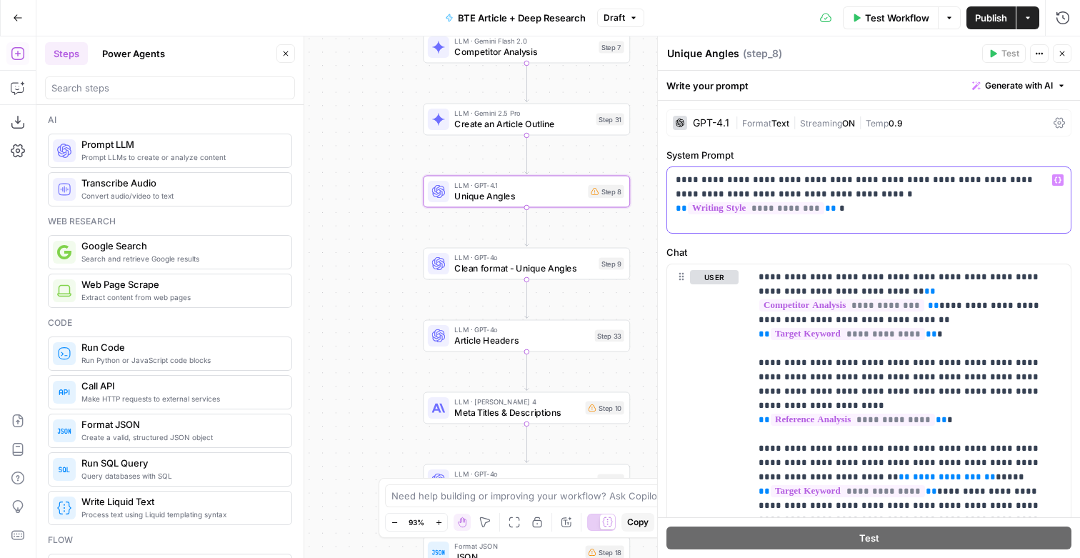
click at [1002, 194] on p "**********" at bounding box center [868, 188] width 384 height 31
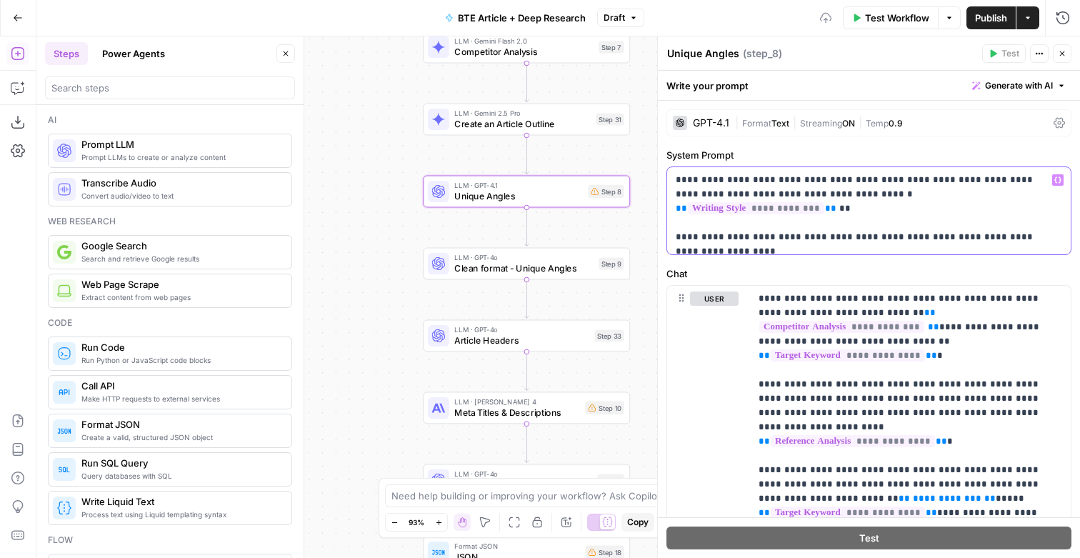
click at [876, 229] on p "**********" at bounding box center [868, 211] width 384 height 76
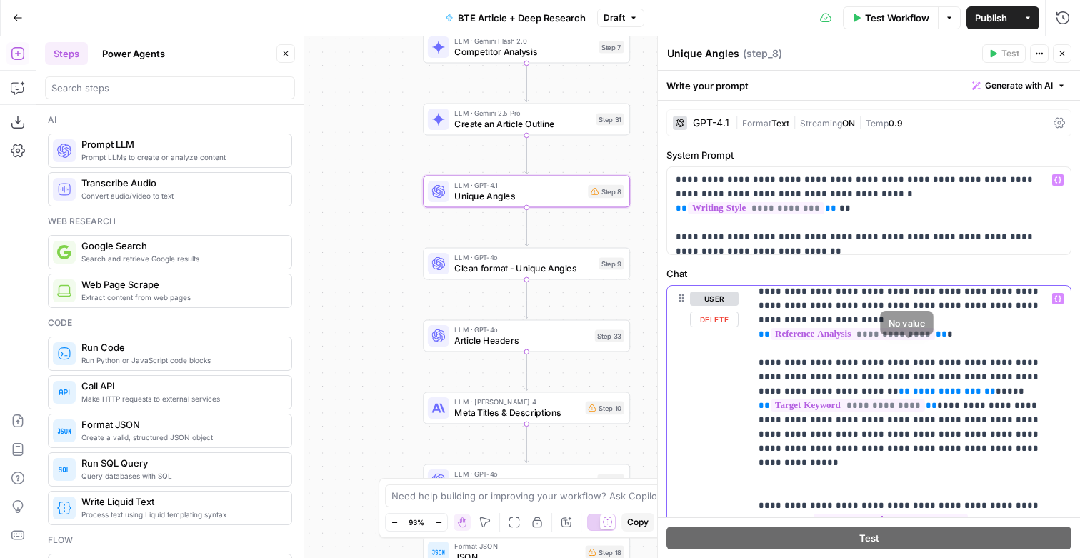
scroll to position [0, 0]
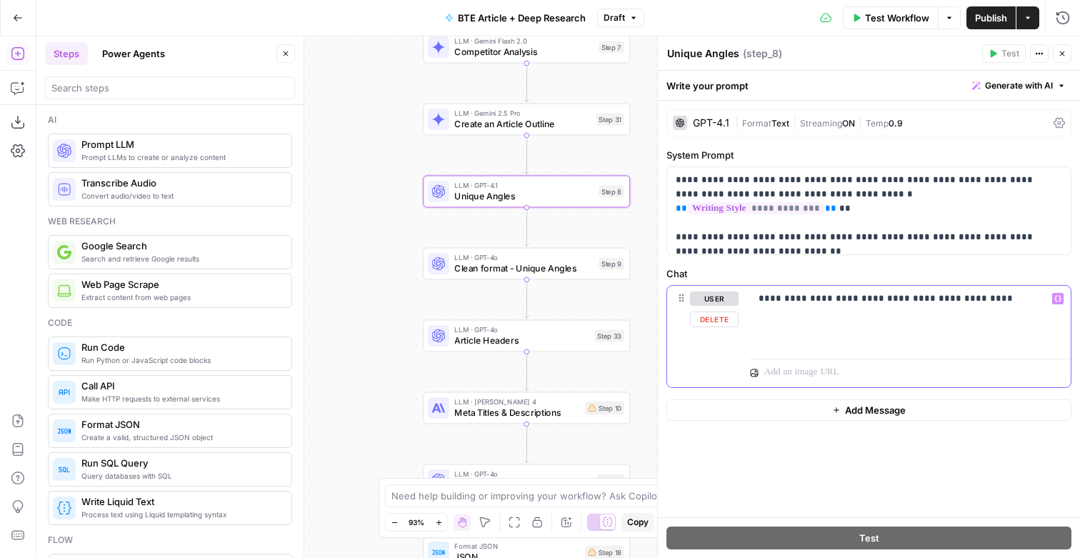
click at [1055, 302] on icon "button" at bounding box center [1057, 299] width 7 height 6
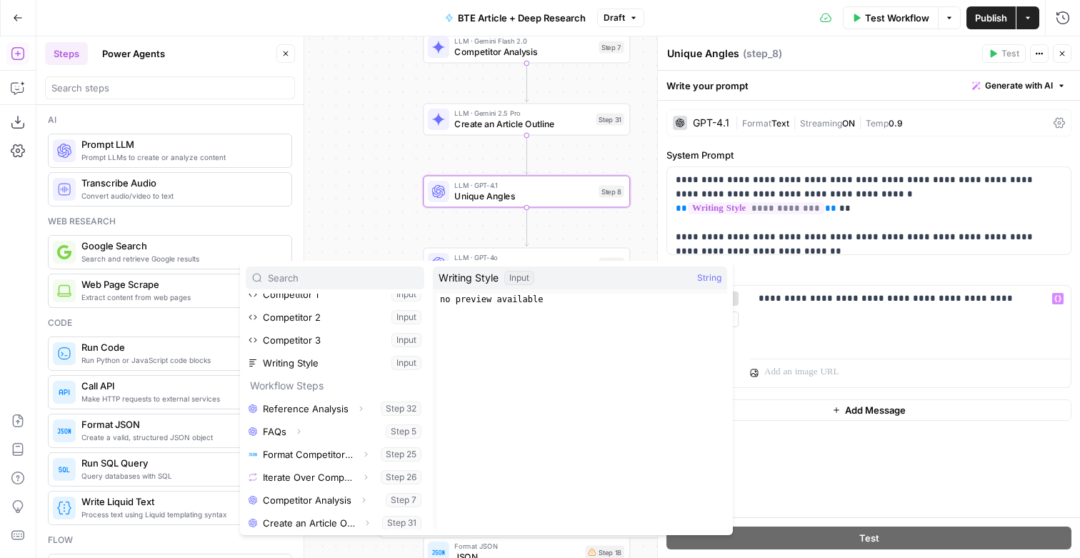
scroll to position [65, 0]
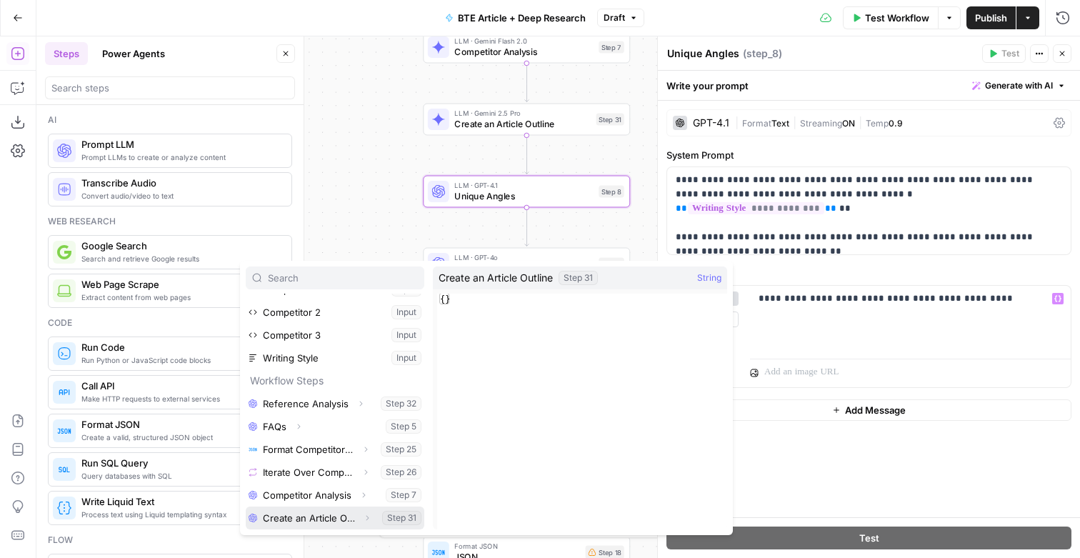
click at [369, 527] on button "Expand" at bounding box center [367, 518] width 19 height 19
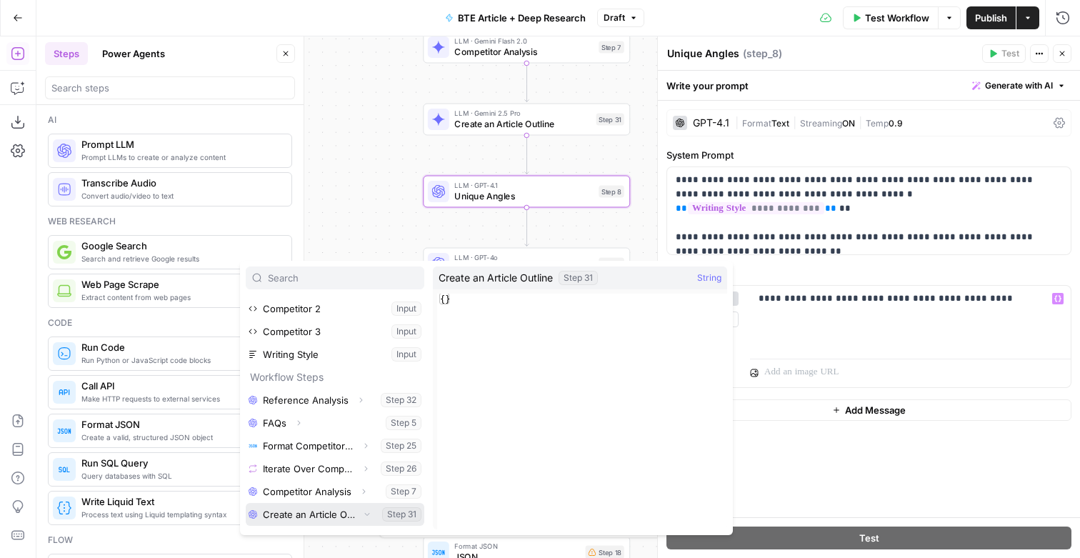
scroll to position [89, 0]
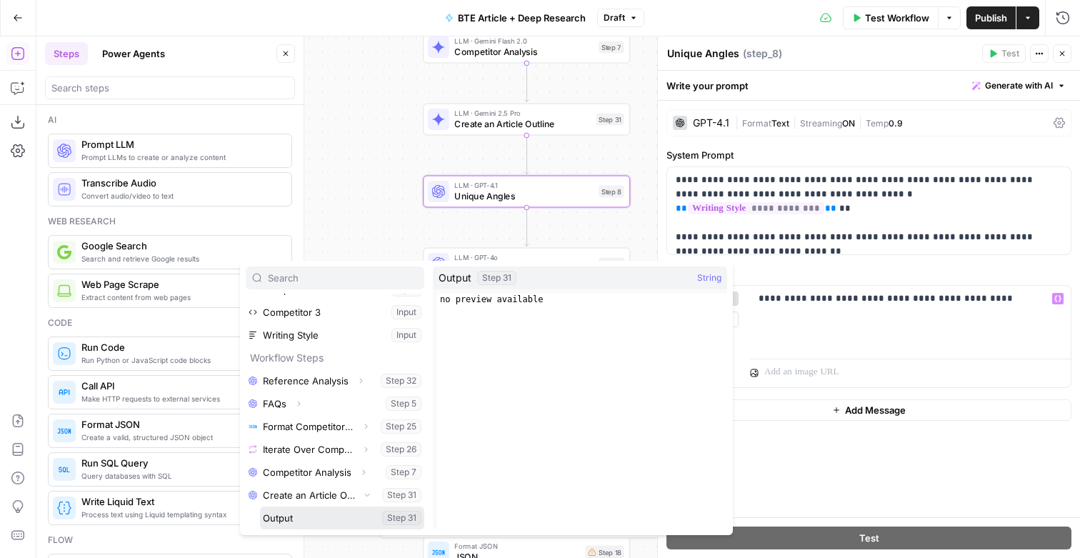
click at [344, 529] on button "Select variable Output" at bounding box center [342, 517] width 164 height 23
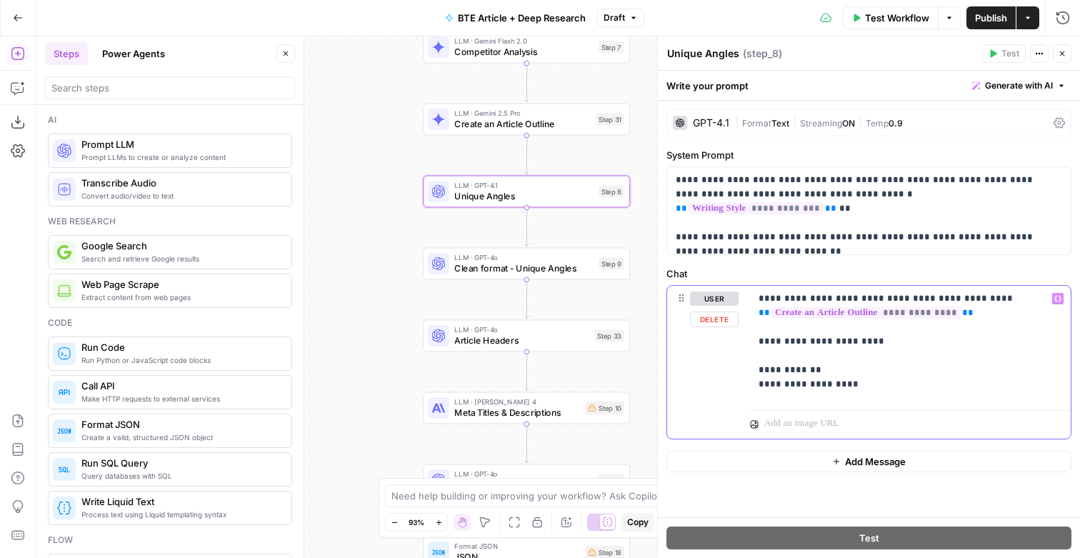
click at [1056, 302] on icon "button" at bounding box center [1057, 298] width 7 height 7
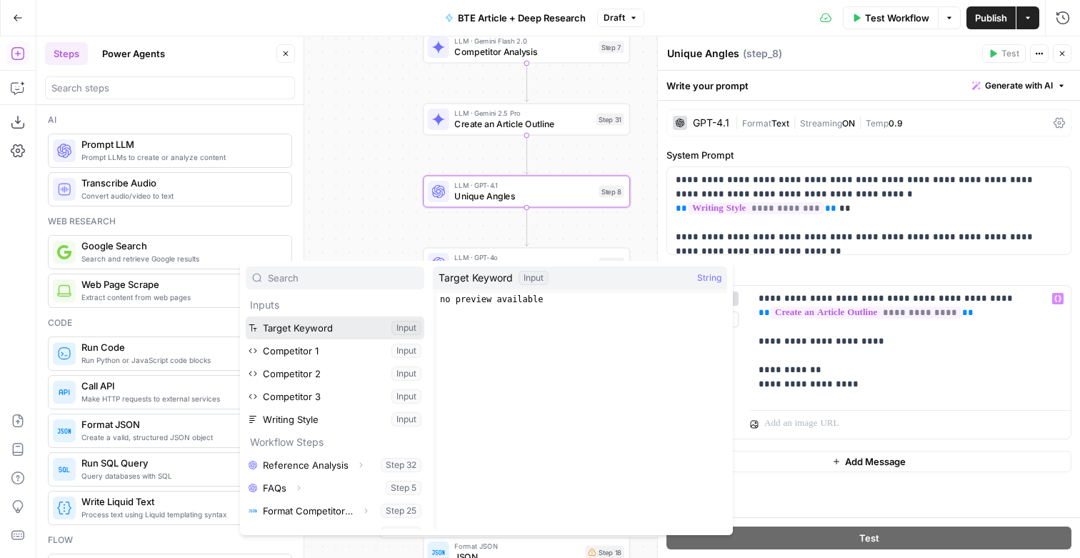
click at [364, 326] on button "Select variable Target Keyword" at bounding box center [335, 327] width 179 height 23
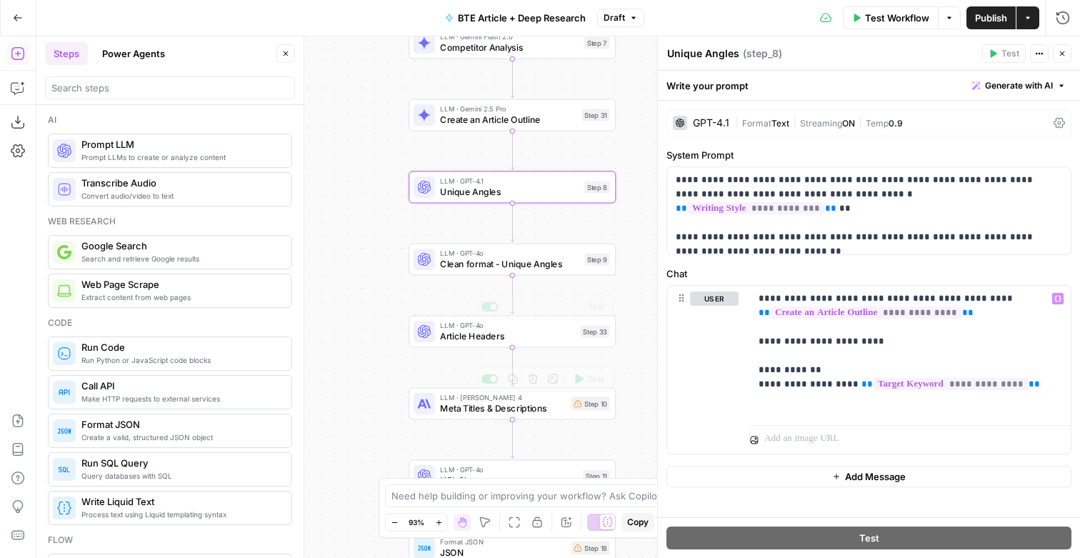
click at [512, 265] on span "Clean format - Unique Angles" at bounding box center [509, 264] width 139 height 14
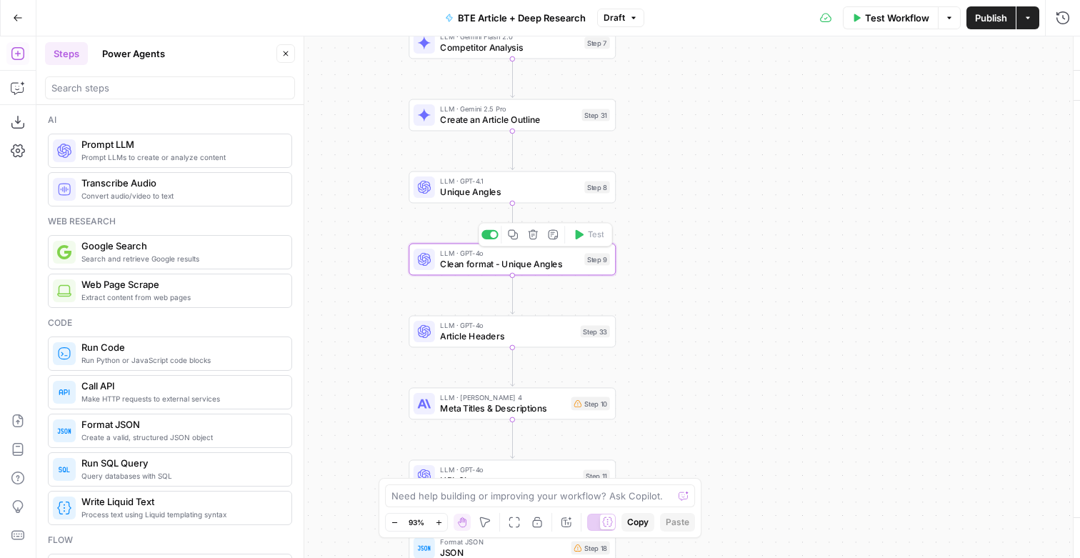
type textarea "Clean format - Unique Angles"
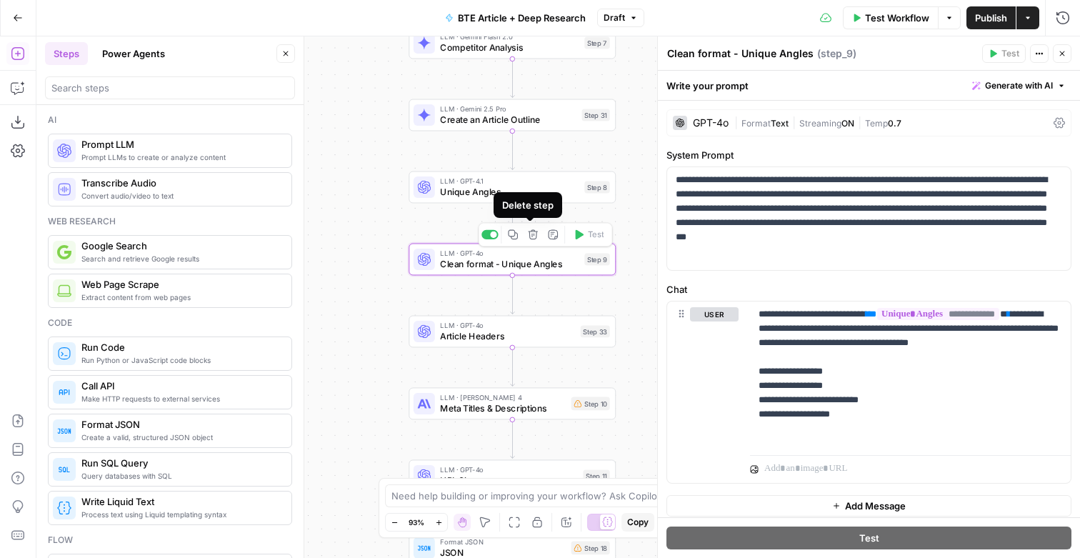
click at [532, 236] on icon "button" at bounding box center [533, 234] width 11 height 11
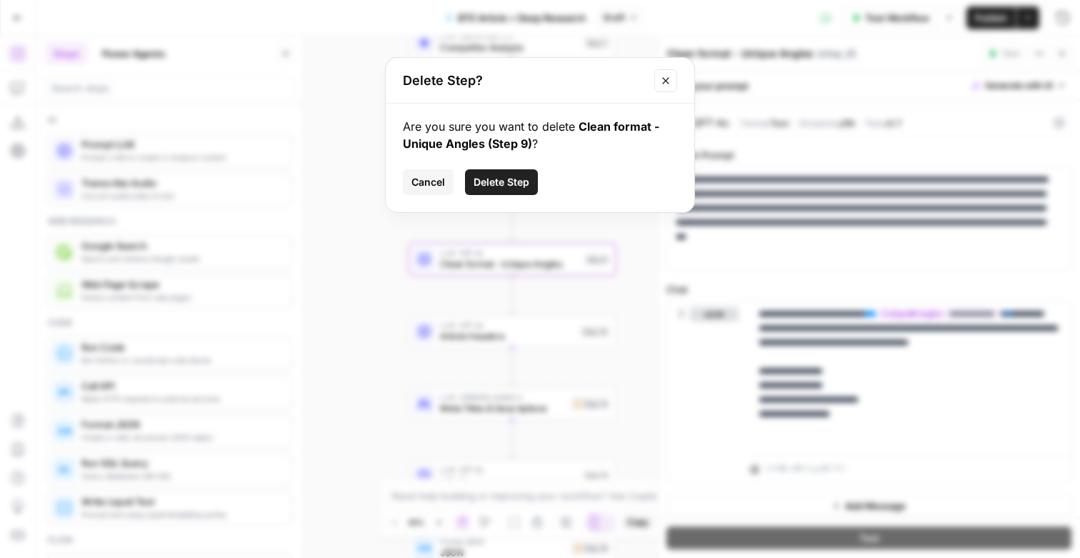
click at [523, 189] on span "Delete Step" at bounding box center [502, 182] width 56 height 14
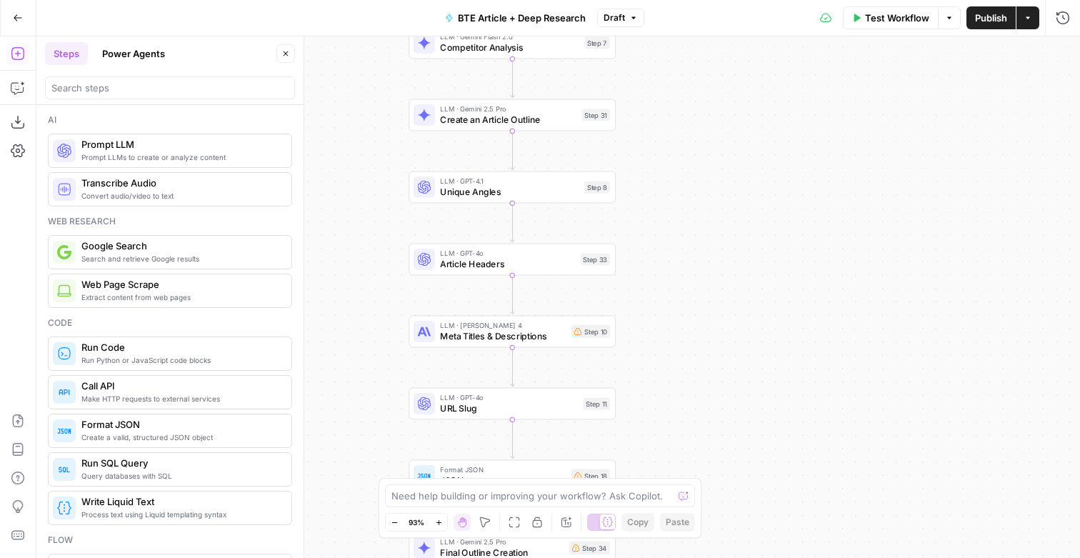
click at [517, 249] on span "LLM · GPT-4o" at bounding box center [507, 253] width 135 height 11
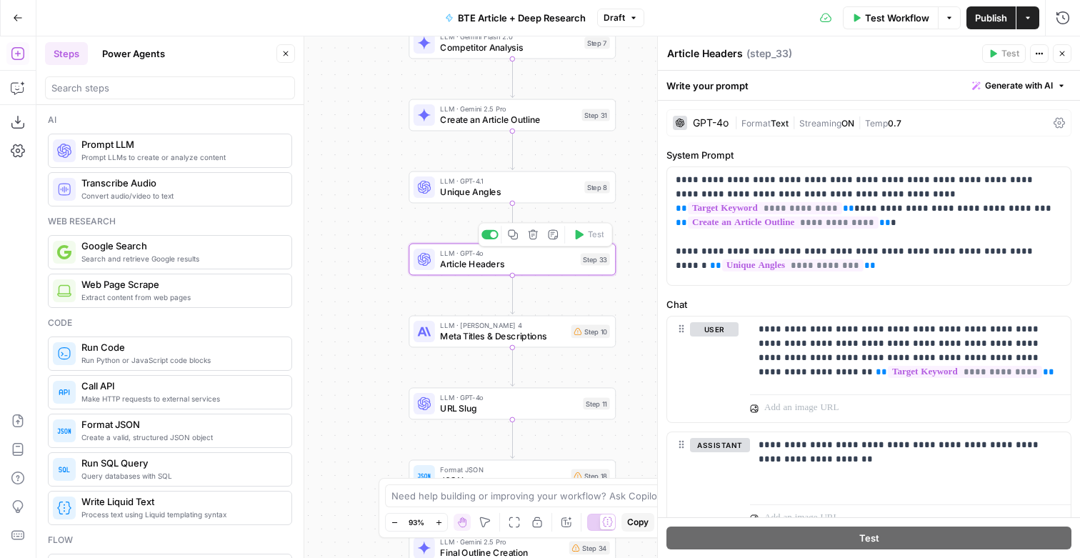
click at [531, 241] on button "Delete step" at bounding box center [532, 234] width 17 height 17
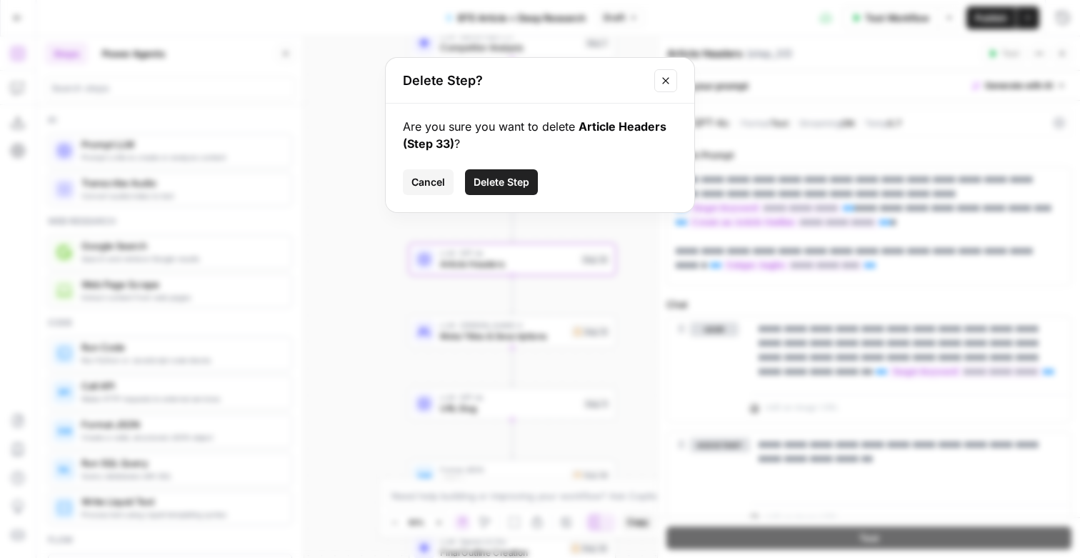
click at [519, 189] on span "Delete Step" at bounding box center [502, 182] width 56 height 14
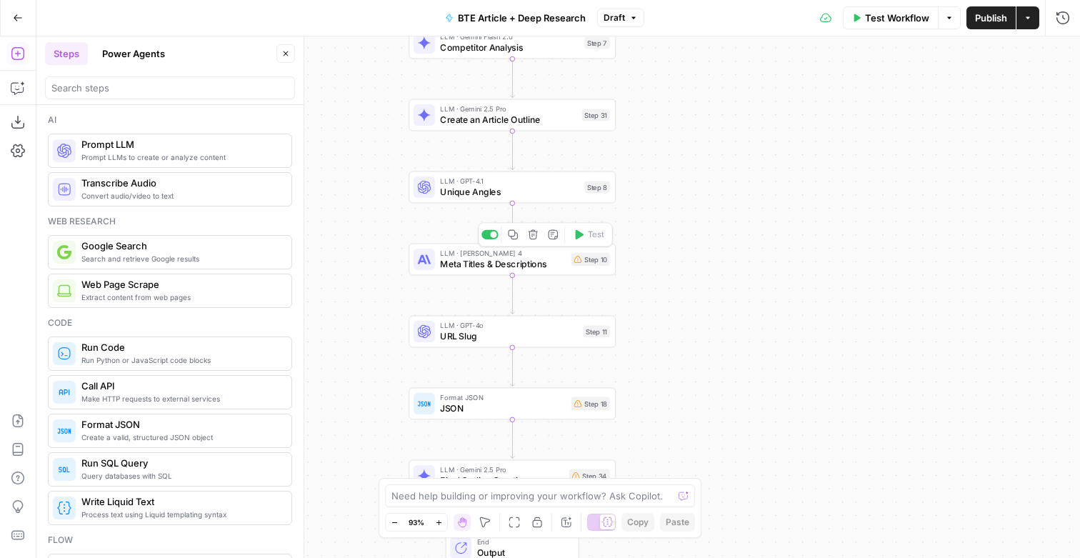
click at [498, 261] on span "Meta Titles & Descriptions" at bounding box center [503, 264] width 126 height 14
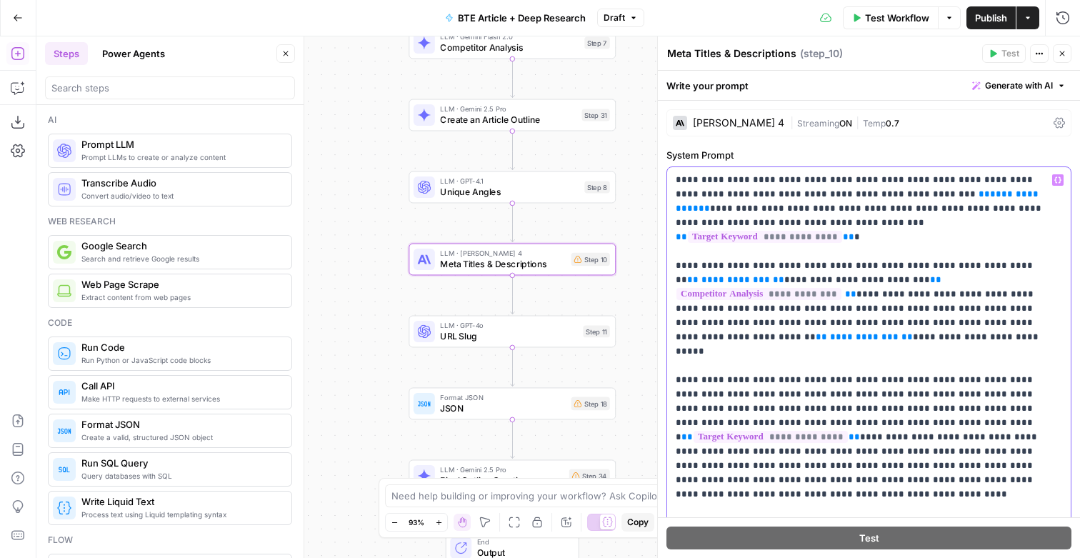
click at [864, 369] on p "**********" at bounding box center [868, 370] width 384 height 395
drag, startPoint x: 1044, startPoint y: 203, endPoint x: 835, endPoint y: 186, distance: 209.3
click at [835, 186] on p "**********" at bounding box center [868, 370] width 384 height 395
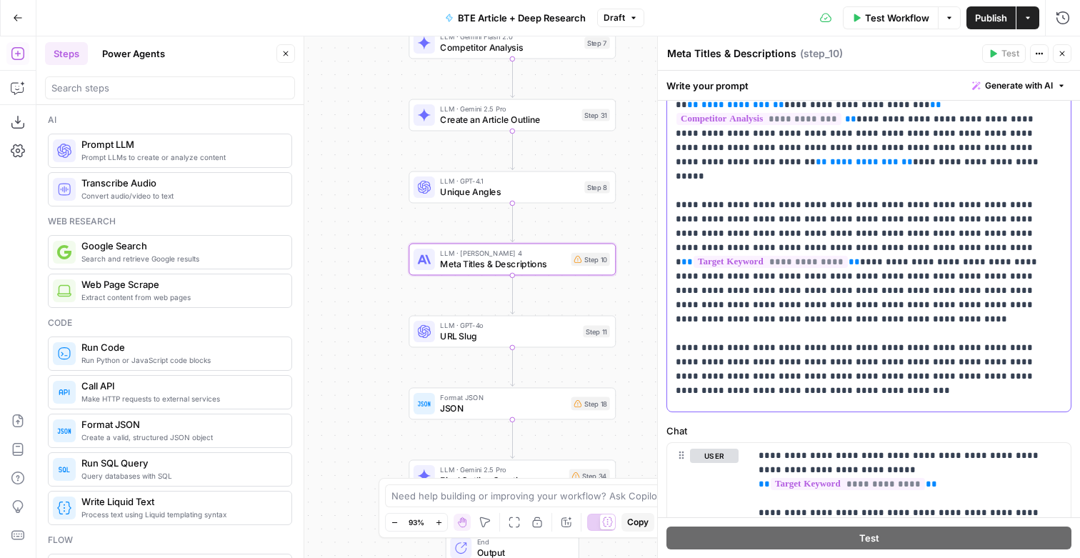
scroll to position [147, 0]
drag, startPoint x: 816, startPoint y: 398, endPoint x: 725, endPoint y: 239, distance: 183.3
click at [725, 239] on p "**********" at bounding box center [868, 215] width 384 height 379
click at [731, 221] on p "**********" at bounding box center [868, 215] width 384 height 379
drag, startPoint x: 813, startPoint y: 402, endPoint x: 703, endPoint y: 196, distance: 233.3
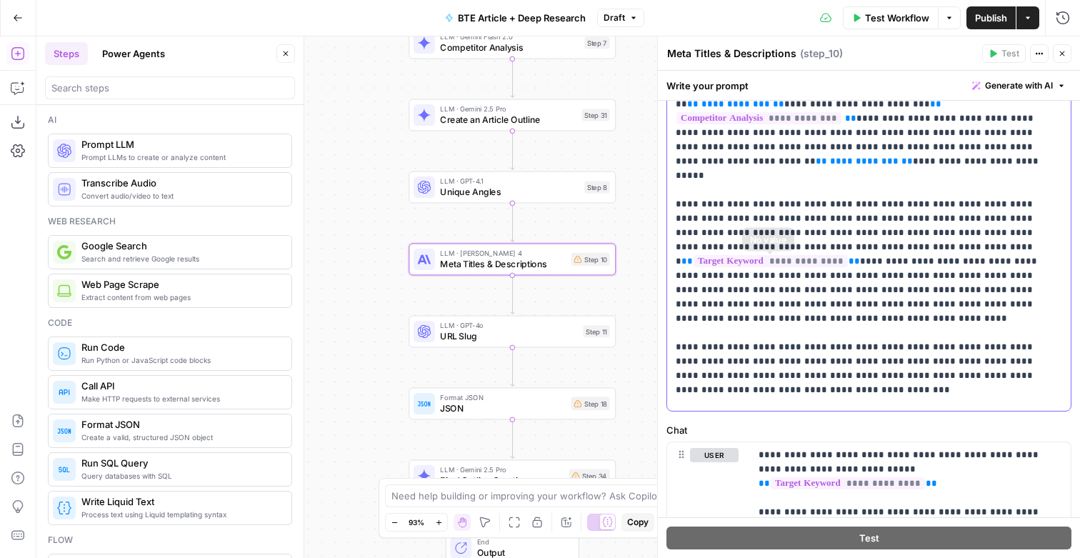
click at [703, 196] on p "**********" at bounding box center [868, 215] width 384 height 379
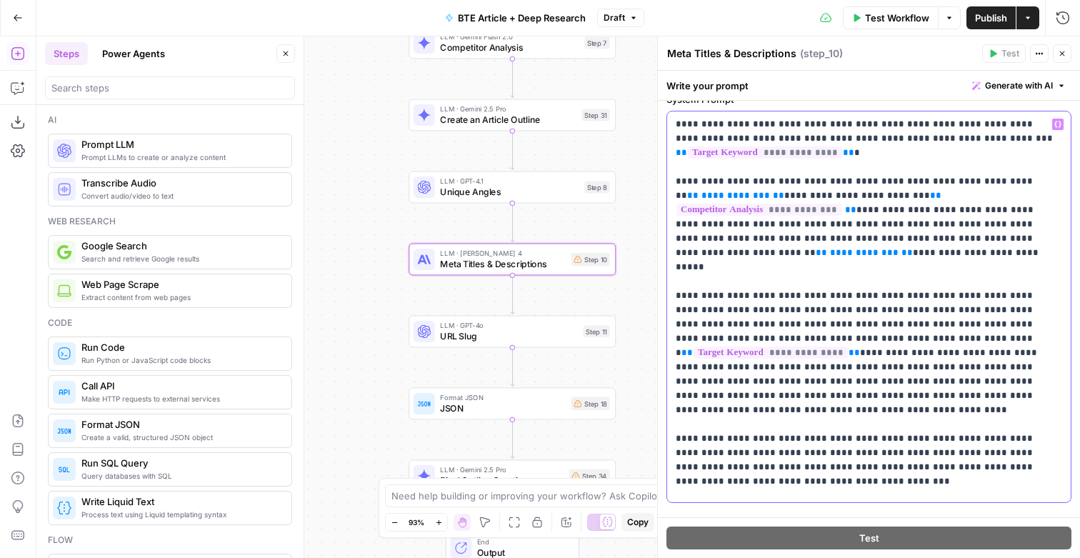
scroll to position [40, 0]
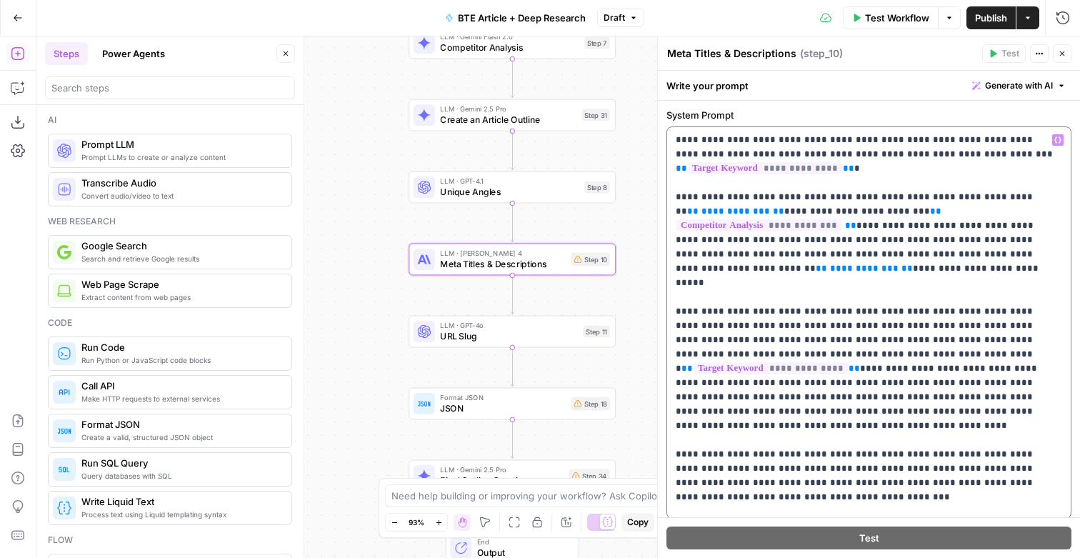
click at [693, 197] on p "**********" at bounding box center [868, 322] width 384 height 379
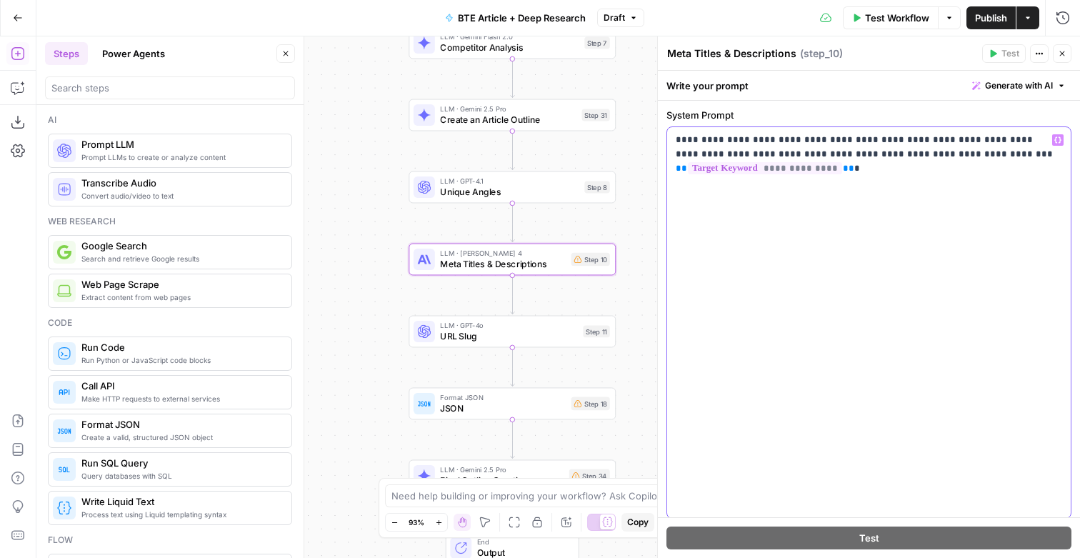
scroll to position [0, 0]
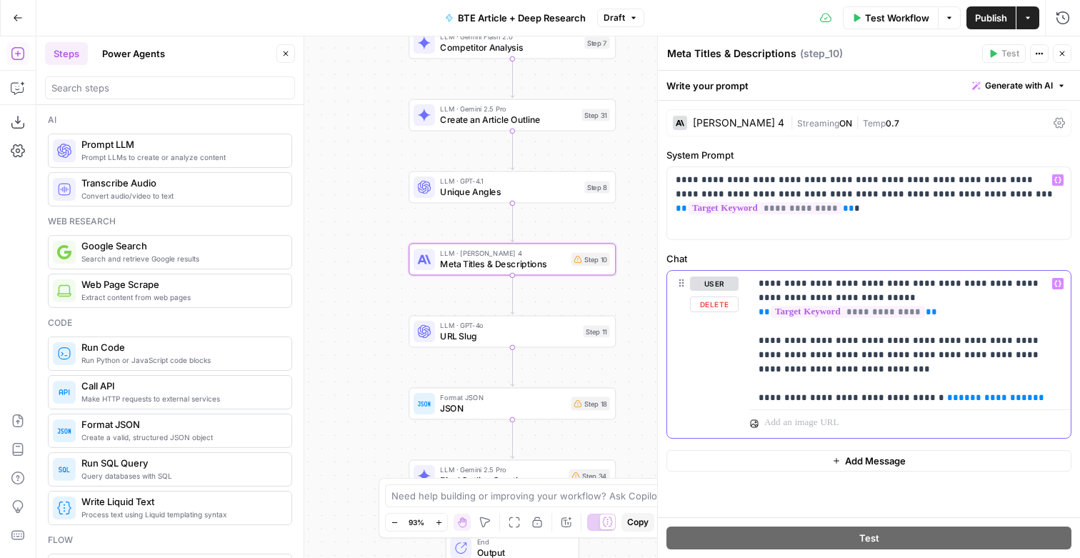
click at [965, 339] on p "**********" at bounding box center [909, 336] width 301 height 121
click at [882, 398] on p "**********" at bounding box center [909, 336] width 301 height 121
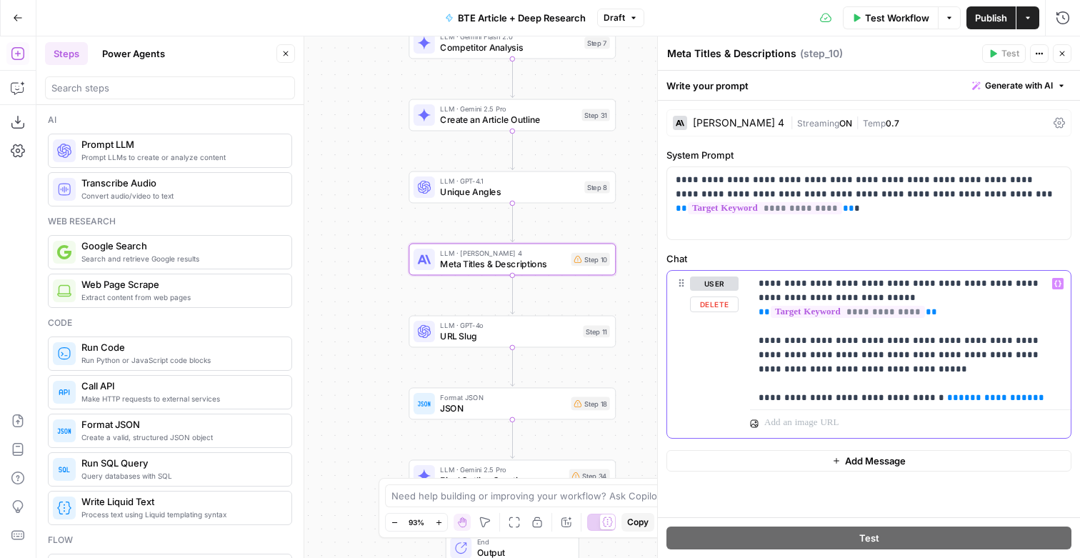
click at [882, 398] on p "**********" at bounding box center [909, 336] width 301 height 121
click at [1043, 398] on p "**********" at bounding box center [909, 336] width 301 height 121
drag, startPoint x: 1047, startPoint y: 403, endPoint x: 831, endPoint y: 401, distance: 215.7
click at [831, 398] on p "**********" at bounding box center [909, 336] width 301 height 121
drag, startPoint x: 845, startPoint y: 401, endPoint x: 872, endPoint y: 401, distance: 26.4
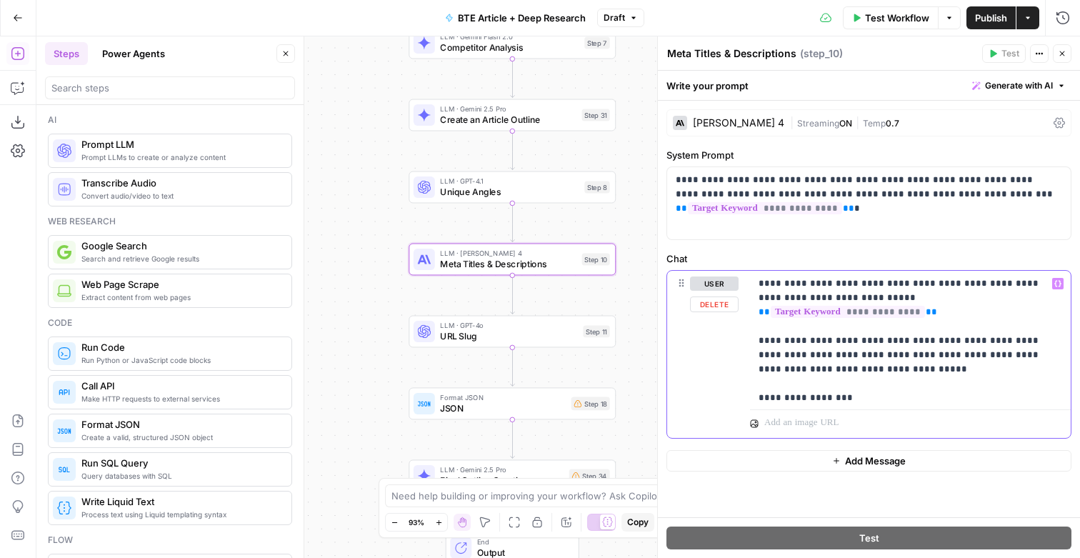
click at [849, 398] on p "**********" at bounding box center [909, 336] width 301 height 121
drag, startPoint x: 872, startPoint y: 401, endPoint x: 723, endPoint y: 398, distance: 148.6
click at [723, 398] on div "**********" at bounding box center [869, 354] width 404 height 167
click at [1047, 311] on p "**********" at bounding box center [909, 329] width 301 height 106
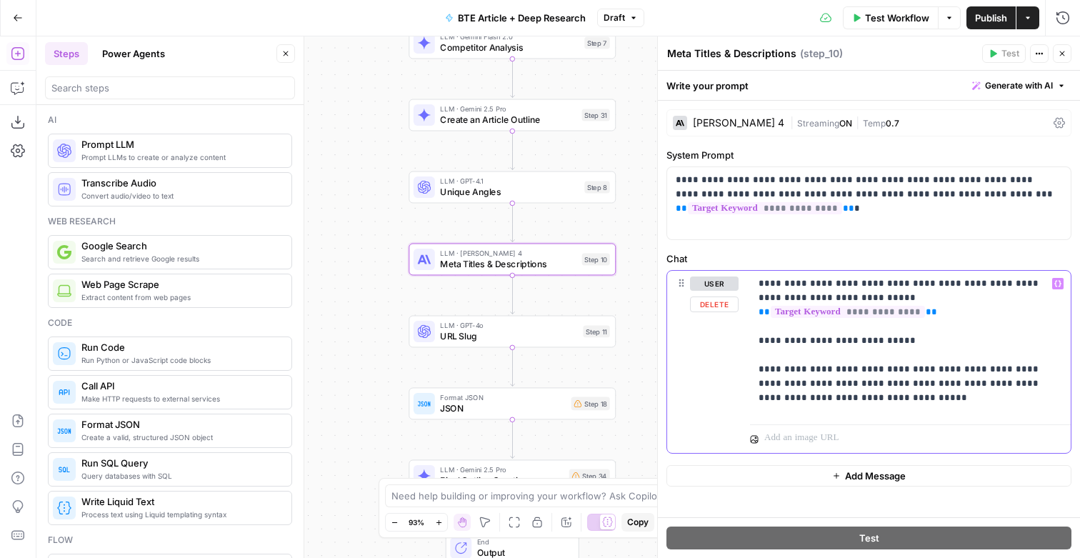
click at [1057, 287] on icon "button" at bounding box center [1057, 284] width 7 height 6
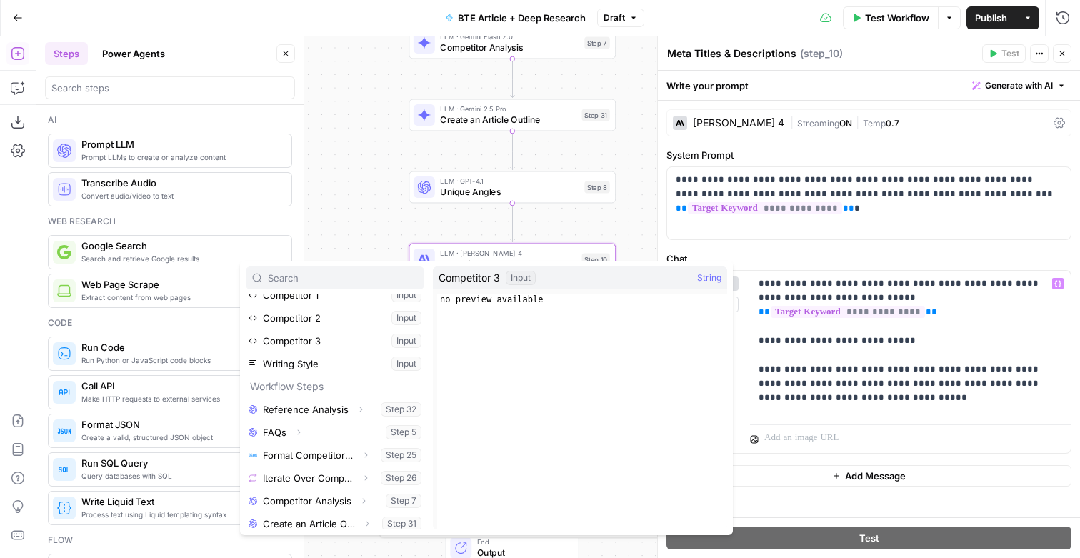
scroll to position [89, 0]
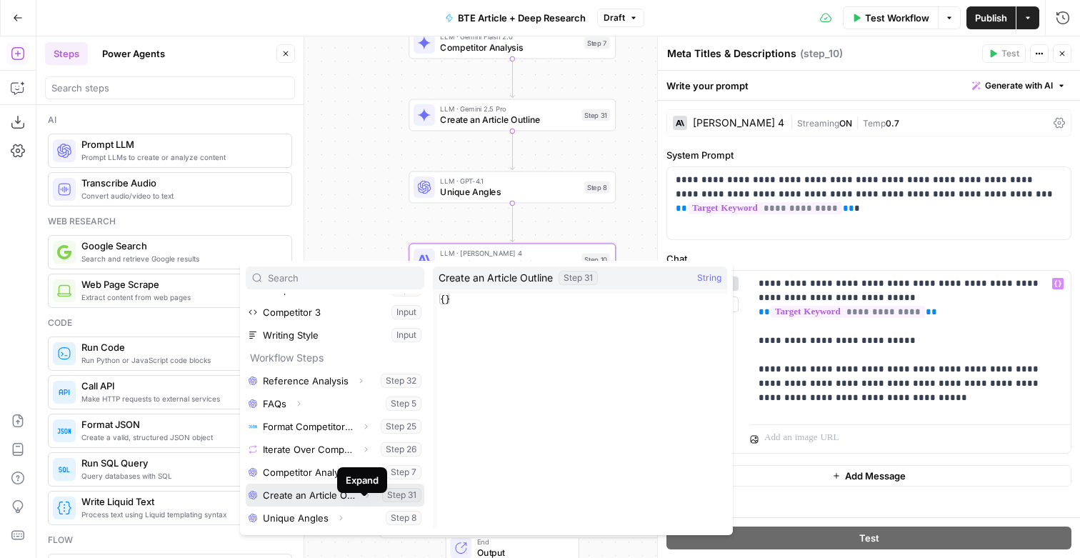
click at [366, 498] on icon "button" at bounding box center [367, 495] width 3 height 5
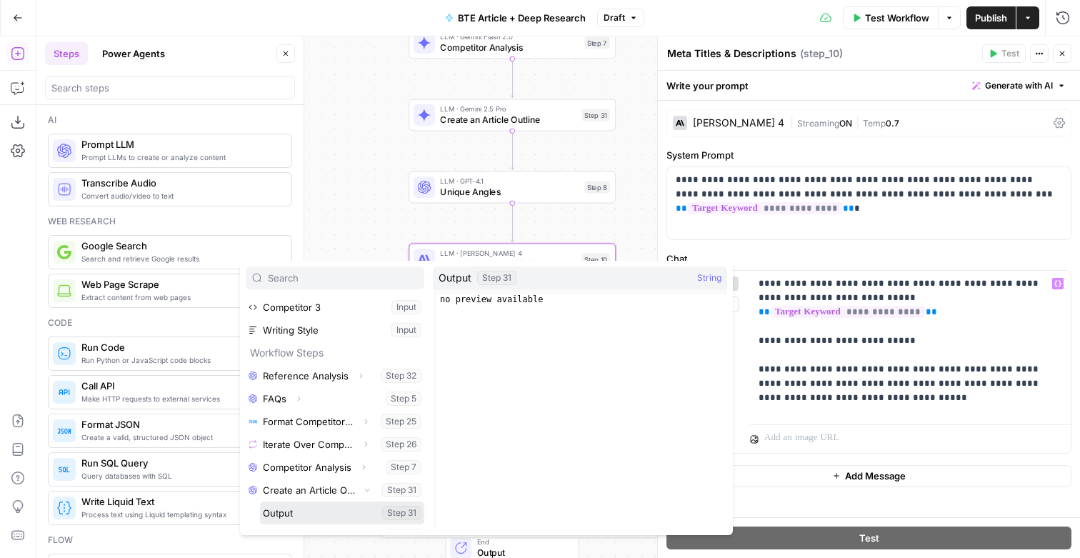
click at [331, 524] on button "Select variable Output" at bounding box center [342, 512] width 164 height 23
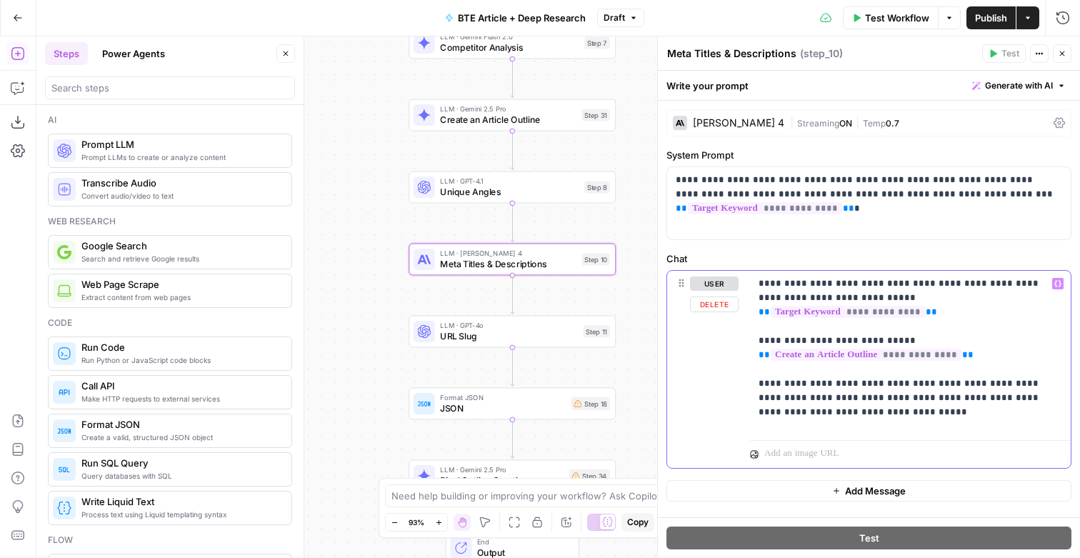
click at [847, 336] on p "**********" at bounding box center [909, 352] width 301 height 152
click at [783, 338] on p "**********" at bounding box center [909, 352] width 301 height 152
click at [513, 339] on span "URL Slug" at bounding box center [509, 336] width 138 height 14
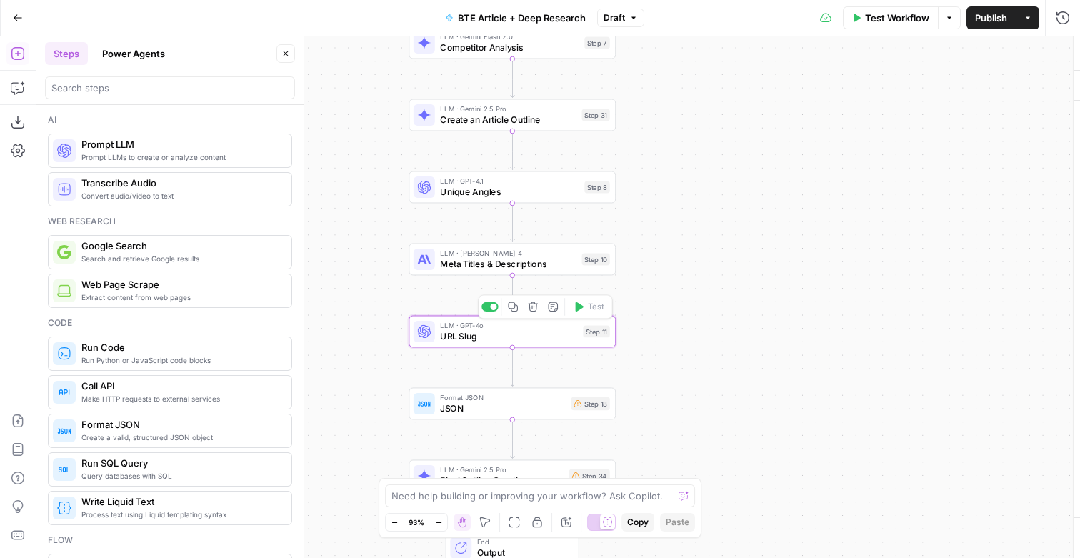
type textarea "URL Slug"
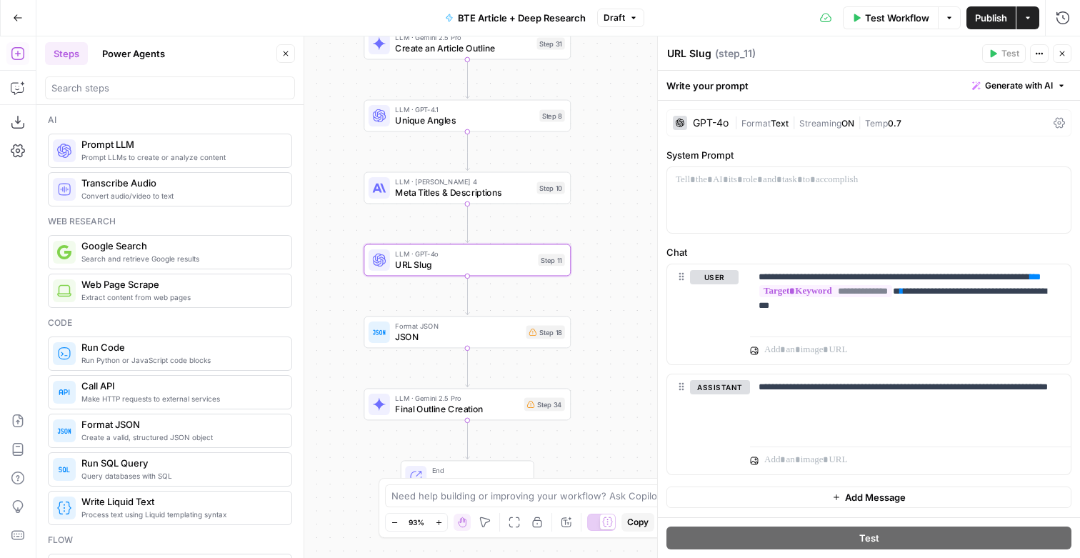
click at [752, 124] on span "Format" at bounding box center [756, 123] width 29 height 11
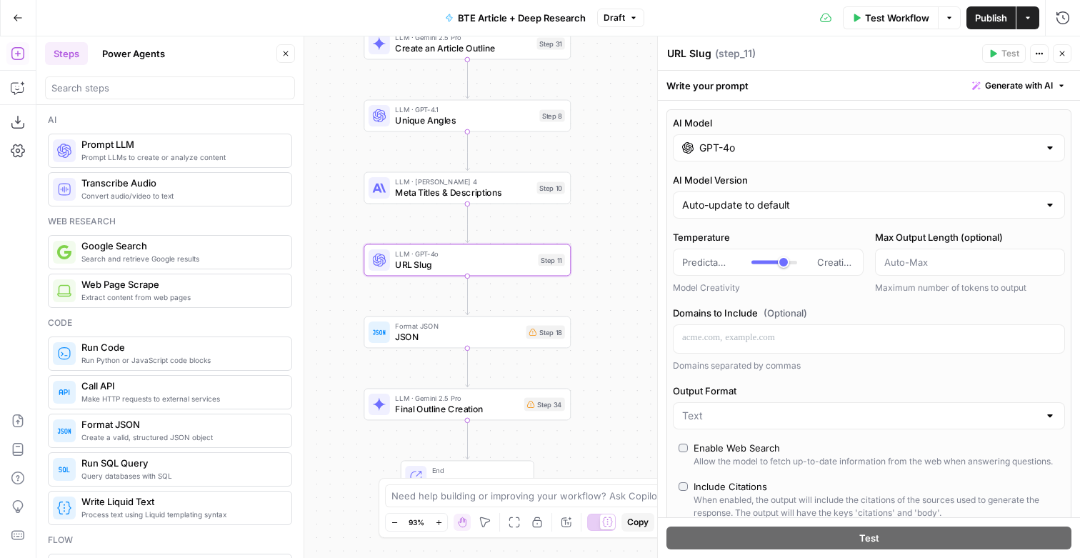
click at [743, 155] on input "GPT-4o" at bounding box center [868, 148] width 339 height 14
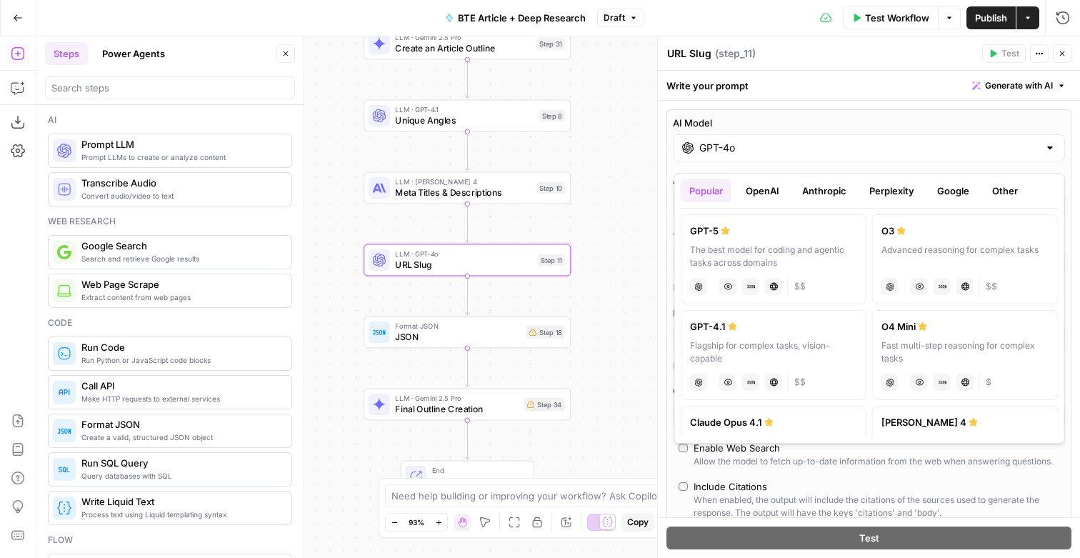
click at [976, 186] on button "Google" at bounding box center [953, 190] width 49 height 23
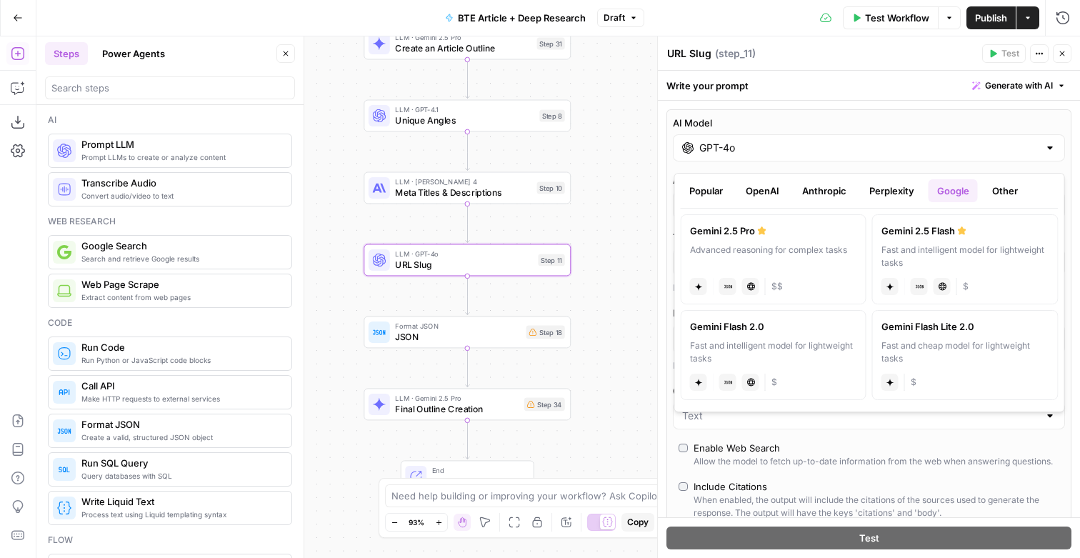
click at [807, 345] on label "Gemini Flash 2.0 Fast and intelligent model for lightweight tasks gemini JSON M…" at bounding box center [774, 355] width 186 height 90
type input "Gemini Flash 2.0"
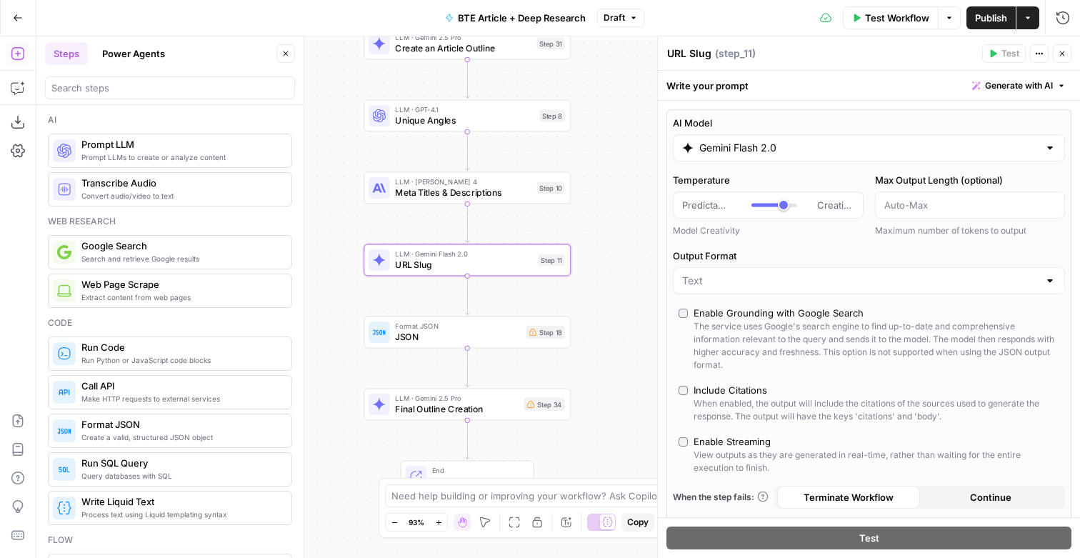
click at [733, 456] on div "AI Model Gemini Flash 2.0 Temperature Predictable Creative Model Creativity Max…" at bounding box center [868, 329] width 405 height 440
click at [727, 449] on div "Enable Streaming" at bounding box center [732, 441] width 77 height 14
click at [1062, 58] on icon "button" at bounding box center [1062, 53] width 9 height 9
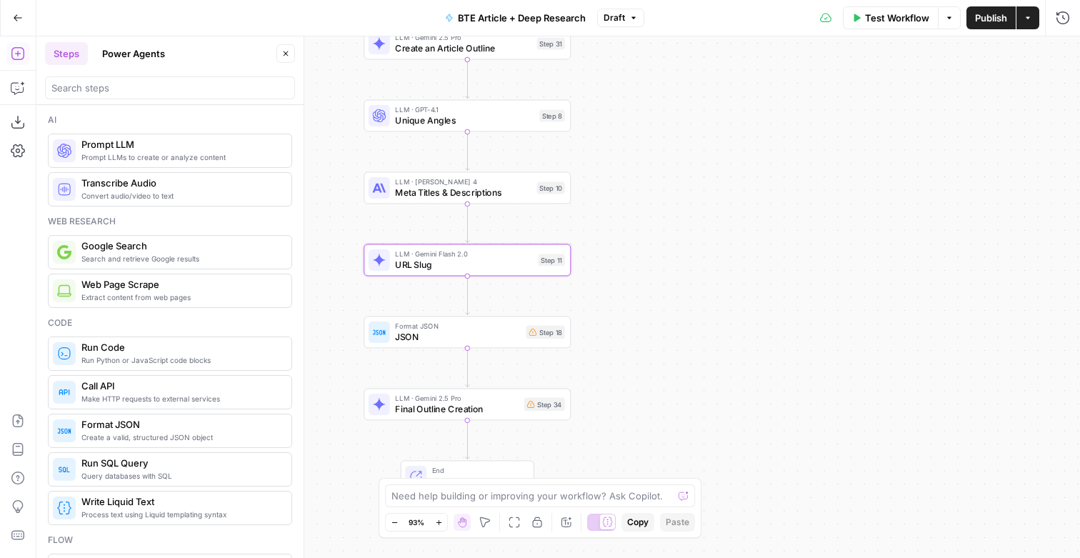
click at [449, 341] on span "JSON" at bounding box center [458, 337] width 126 height 14
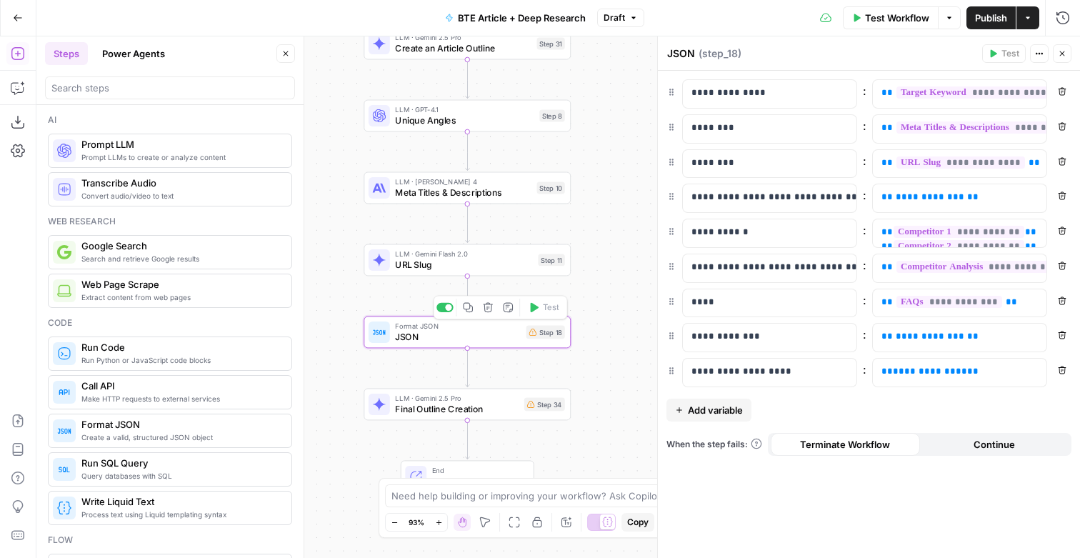
click at [484, 309] on icon "button" at bounding box center [488, 308] width 10 height 10
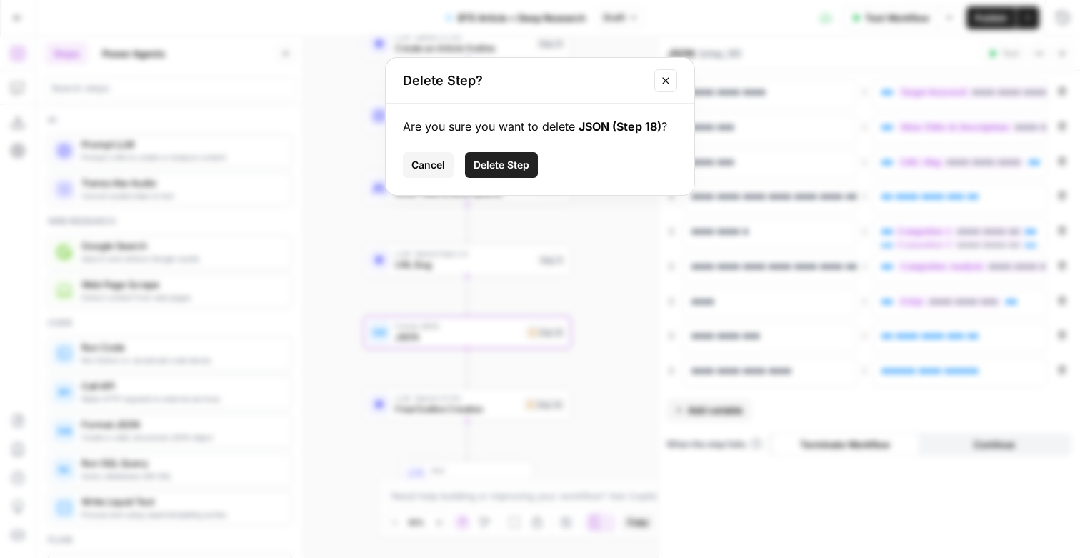
click at [513, 169] on span "Delete Step" at bounding box center [502, 165] width 56 height 14
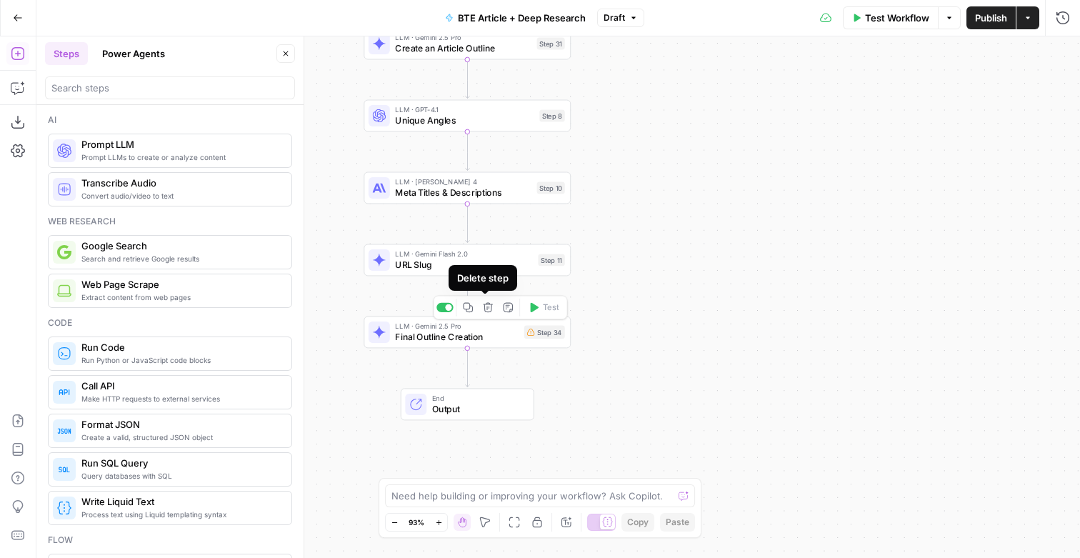
click at [484, 309] on icon "button" at bounding box center [488, 308] width 10 height 10
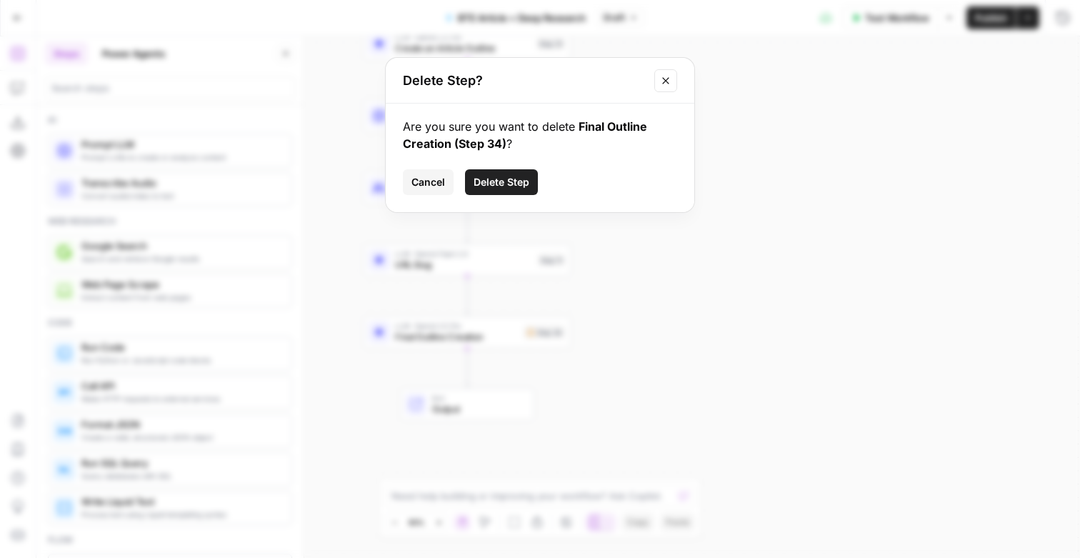
click at [506, 195] on button "Delete Step" at bounding box center [501, 182] width 73 height 26
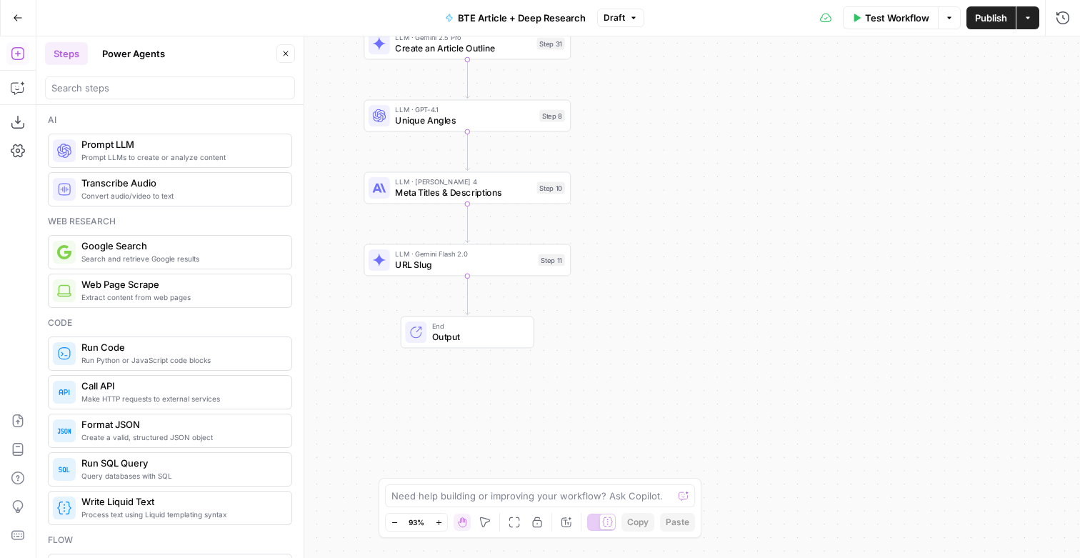
click at [457, 332] on span "Output" at bounding box center [477, 337] width 91 height 14
click at [442, 293] on div "Workflow Set Inputs Inputs LLM · GPT-4o Search Preview Reference Analysis Step …" at bounding box center [558, 296] width 1044 height 521
click at [196, 99] on div at bounding box center [170, 87] width 250 height 23
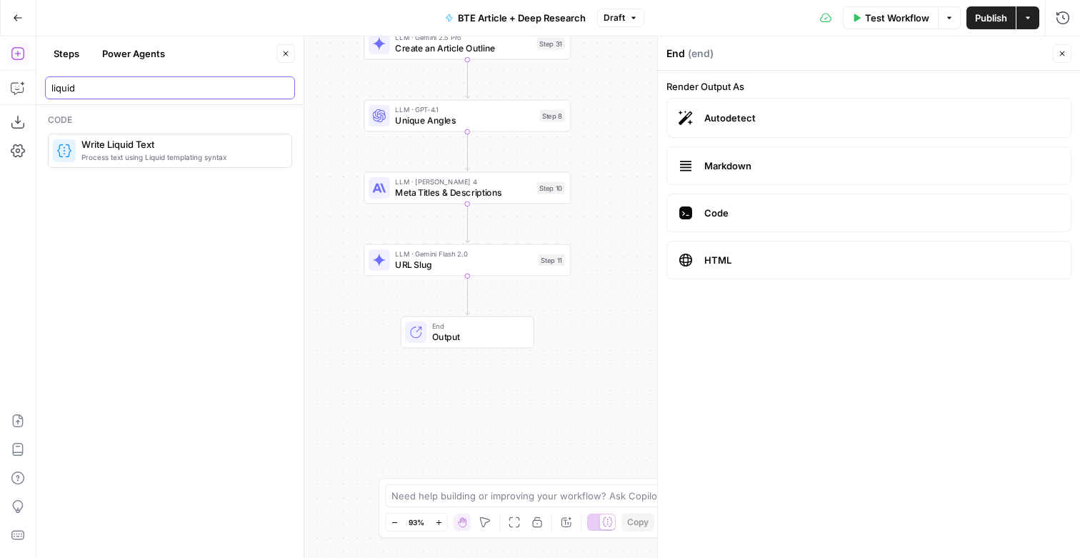
type input "liquid"
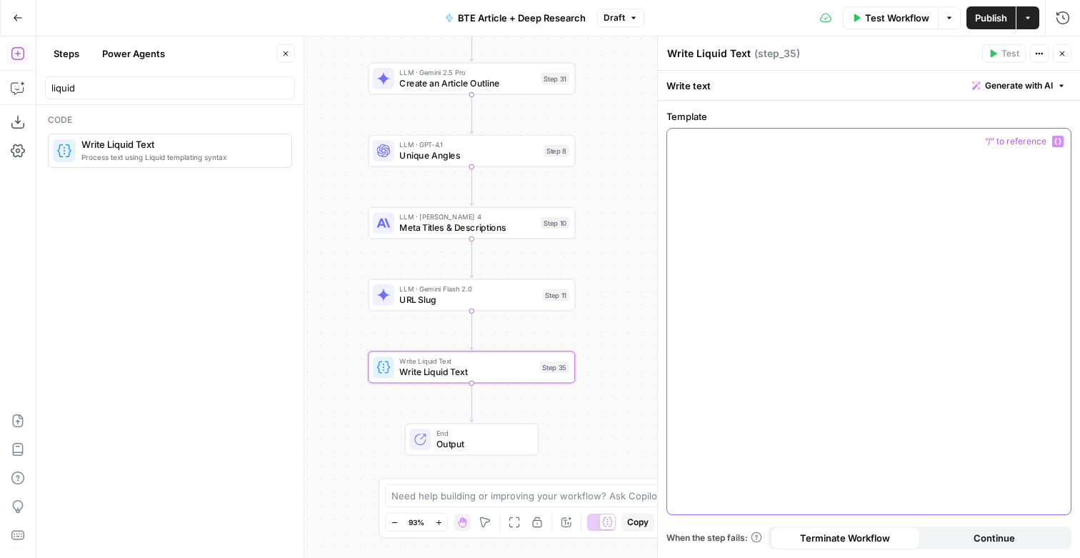
click at [805, 204] on div at bounding box center [869, 322] width 404 height 386
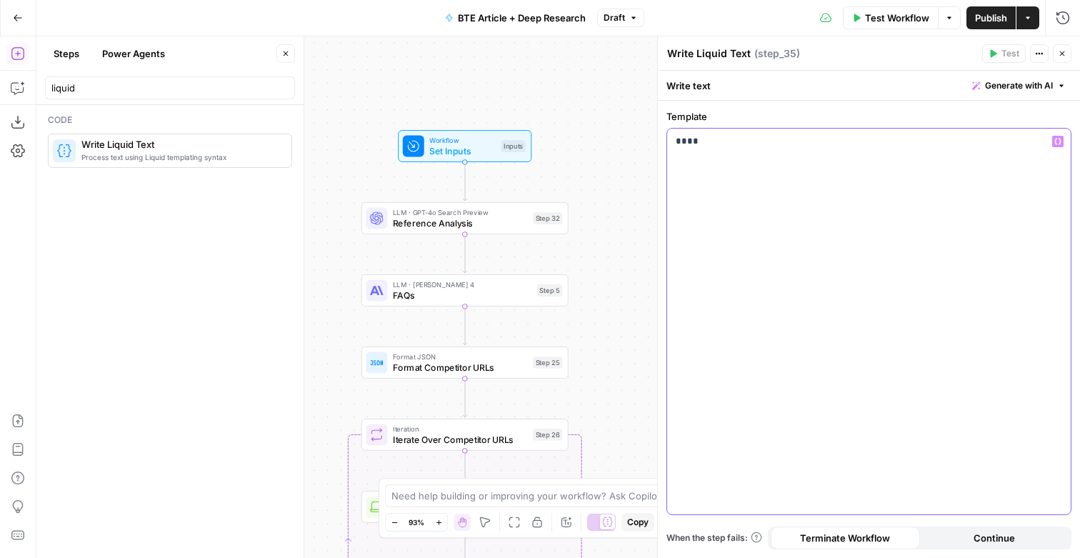
click at [997, 83] on span "Generate with AI" at bounding box center [1019, 85] width 68 height 13
click at [878, 149] on p at bounding box center [910, 141] width 256 height 14
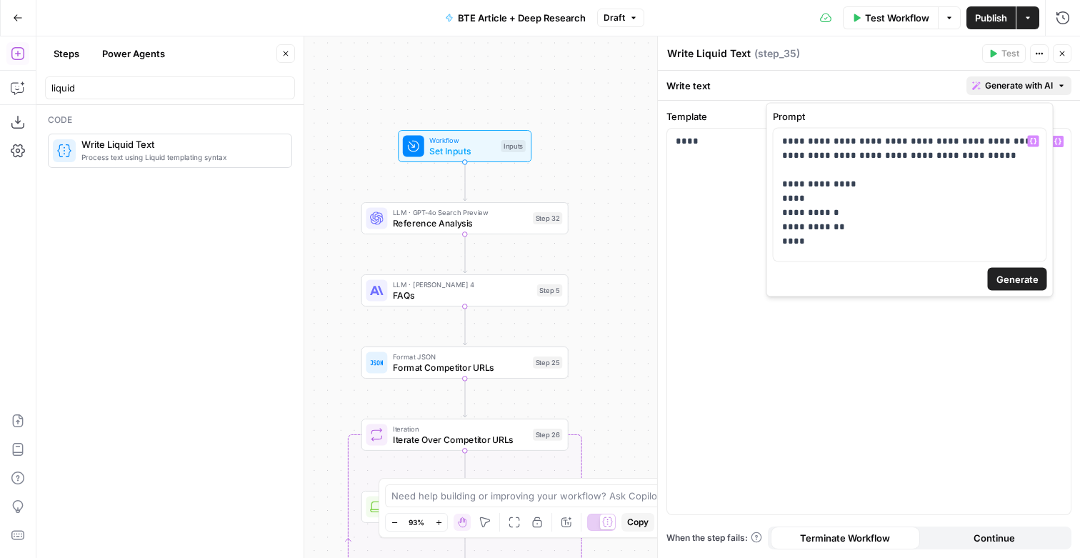
click at [1039, 281] on span "Generate" at bounding box center [1018, 279] width 42 height 14
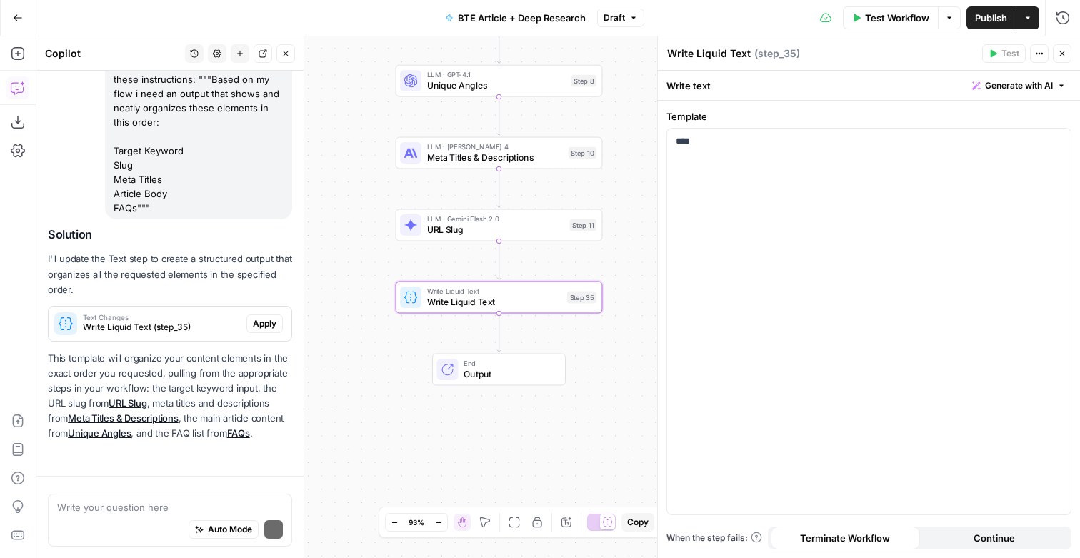
scroll to position [187, 0]
click at [207, 314] on span "Text Changes" at bounding box center [162, 317] width 158 height 7
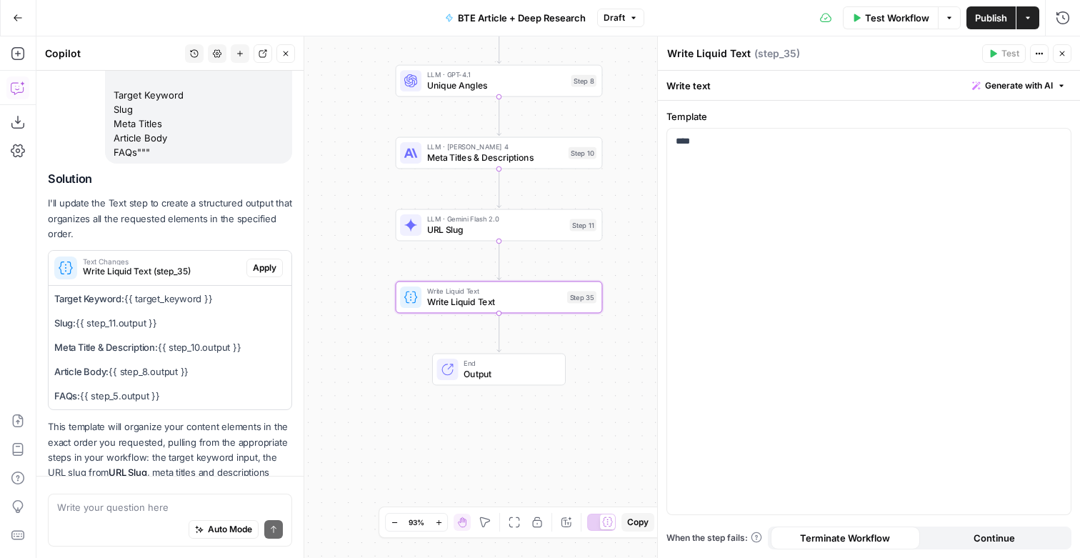
click at [271, 274] on span "Apply" at bounding box center [265, 267] width 24 height 13
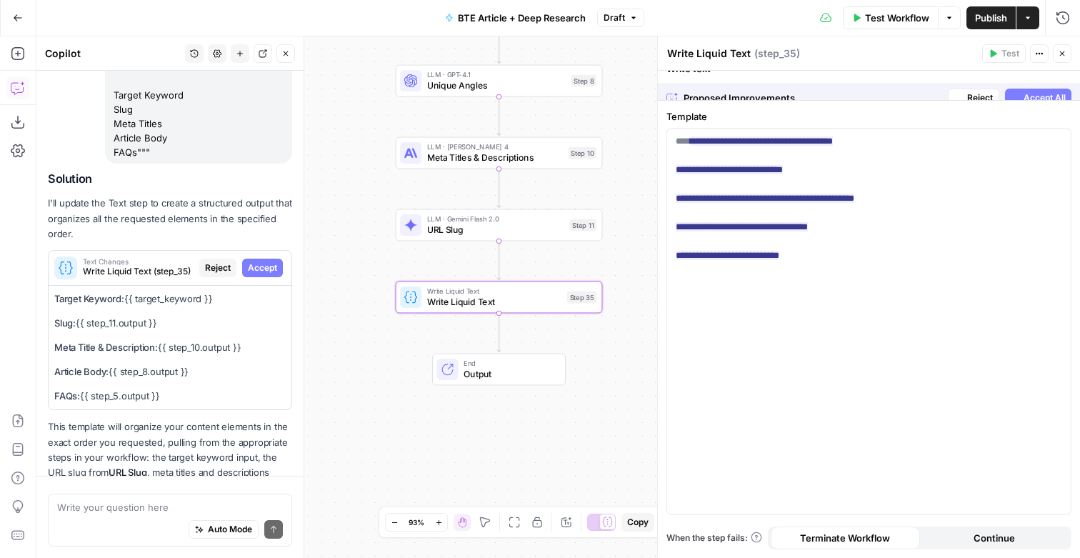
scroll to position [320, 0]
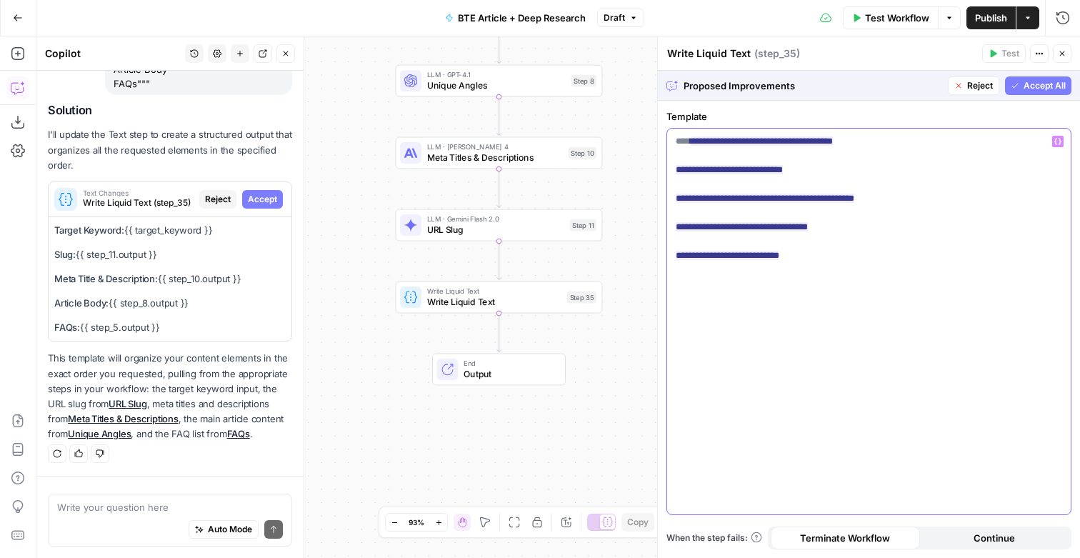
drag, startPoint x: 699, startPoint y: 145, endPoint x: 672, endPoint y: 142, distance: 27.3
click at [672, 142] on div "**********" at bounding box center [869, 322] width 404 height 386
click at [688, 158] on p "**********" at bounding box center [868, 202] width 384 height 136
click at [1038, 92] on span "Accept All" at bounding box center [1045, 85] width 42 height 13
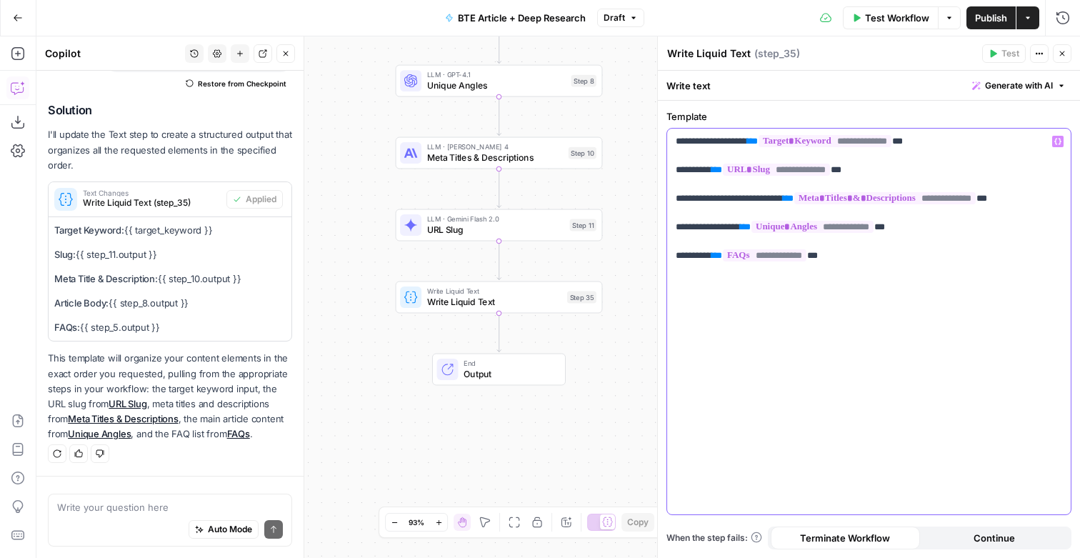
click at [784, 375] on div "**********" at bounding box center [869, 322] width 404 height 386
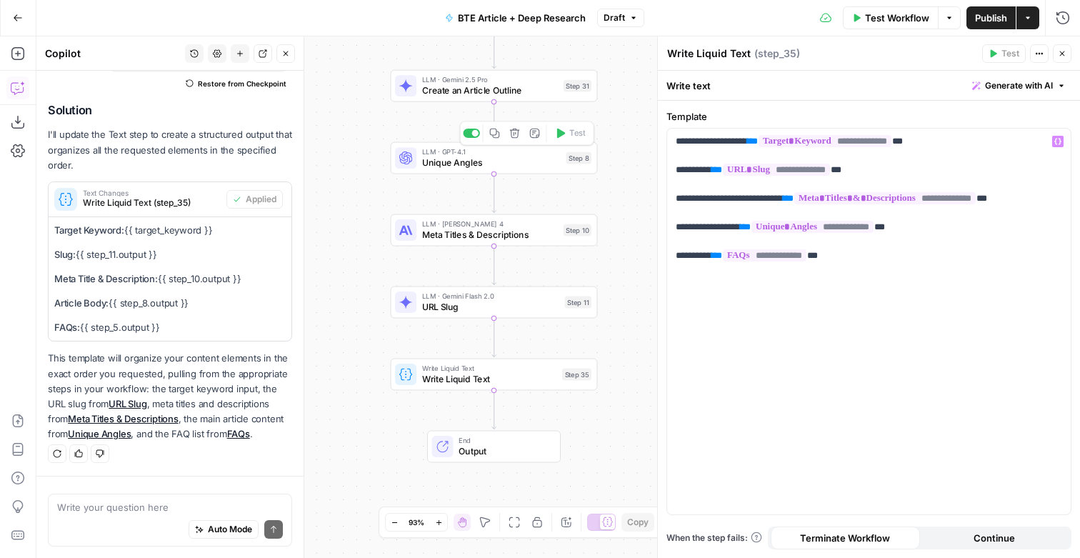
click at [476, 163] on span "Unique Angles" at bounding box center [491, 163] width 139 height 14
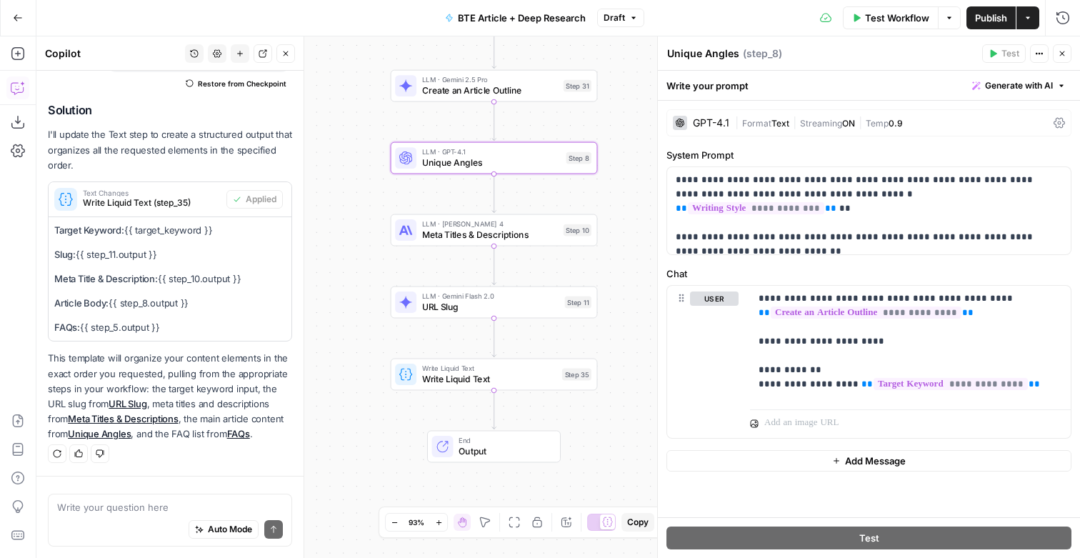
click at [708, 53] on textarea "Unique Angles" at bounding box center [703, 53] width 72 height 14
type textarea "Write Article"
click at [634, 121] on div "Workflow Set Inputs Inputs LLM · GPT-4o Search Preview Reference Analysis Step …" at bounding box center [558, 296] width 1044 height 521
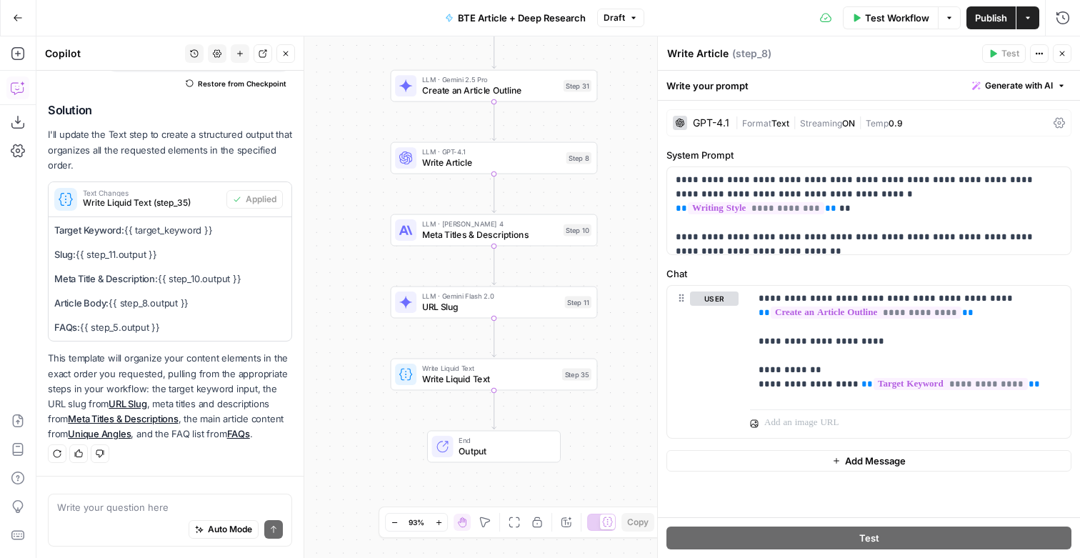
click at [1054, 55] on button "Close" at bounding box center [1062, 53] width 19 height 19
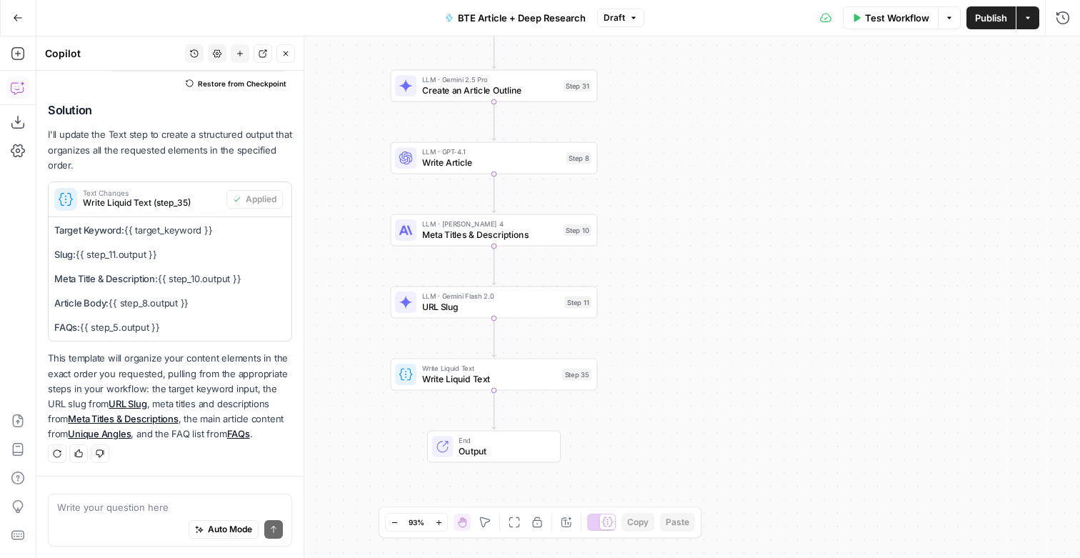
click at [469, 381] on span "Write Liquid Text" at bounding box center [489, 379] width 135 height 14
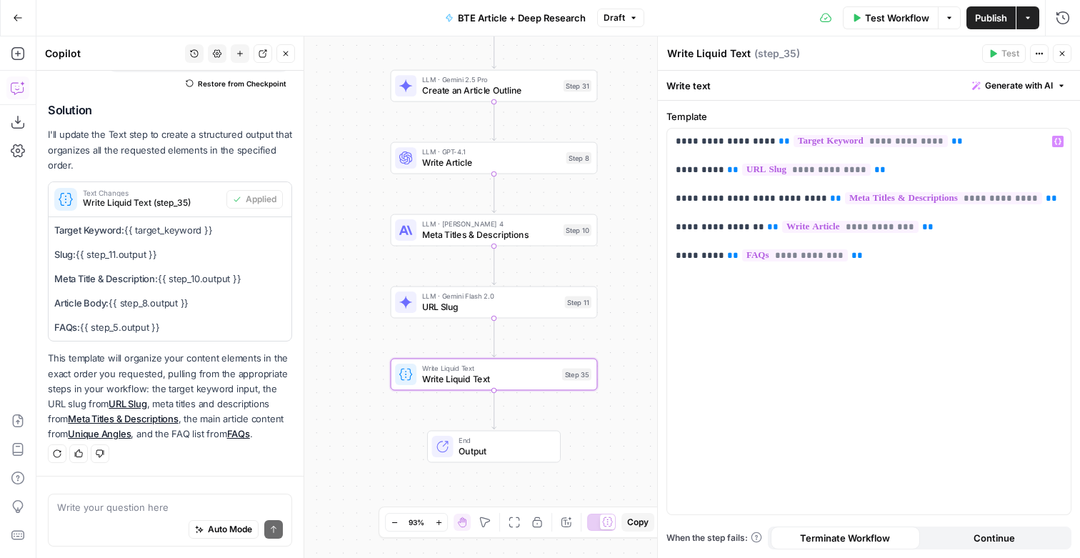
click at [994, 19] on span "Publish" at bounding box center [991, 18] width 32 height 14
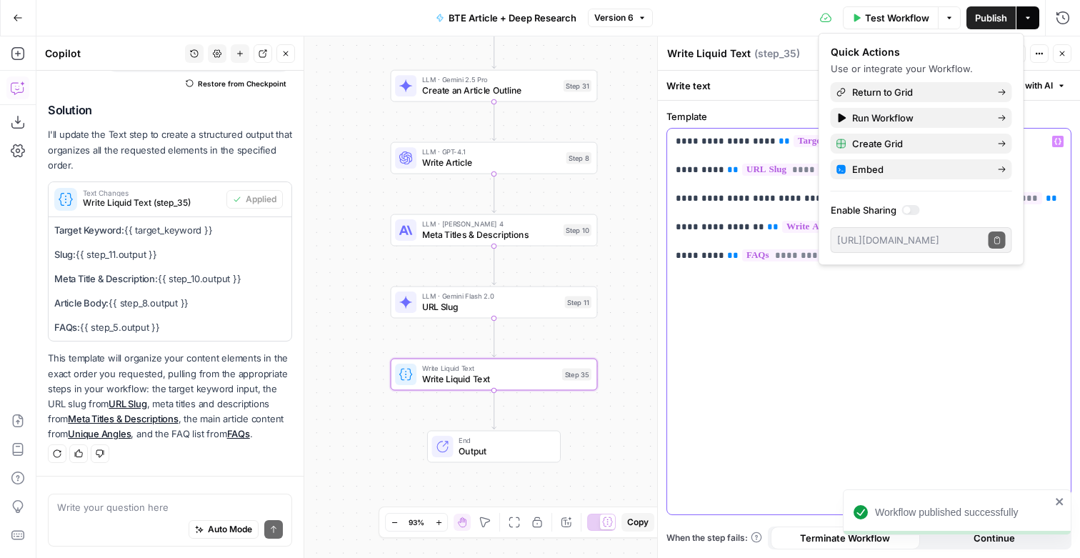
click at [715, 298] on div "**********" at bounding box center [869, 322] width 404 height 386
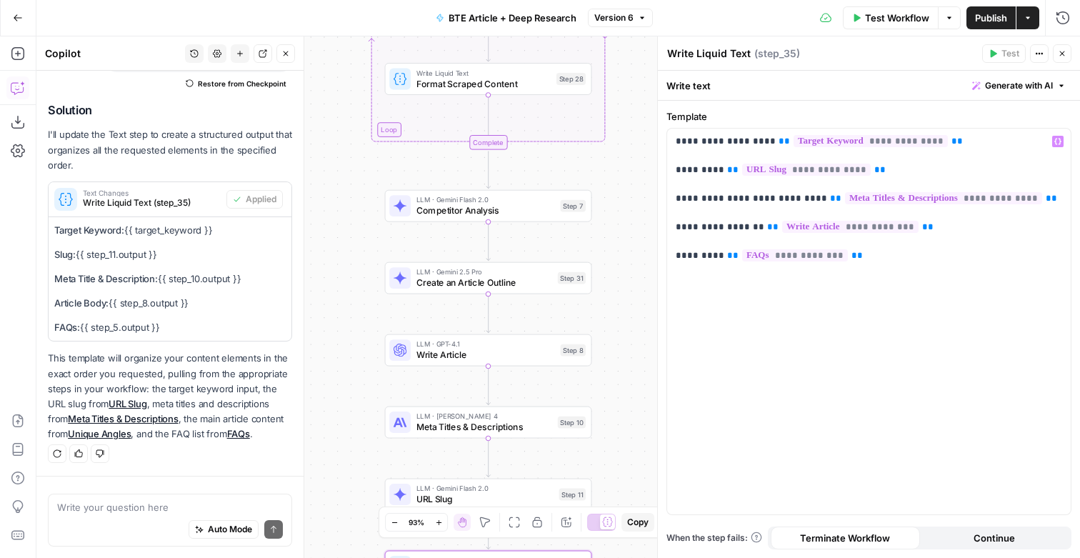
click at [499, 356] on span "Write Article" at bounding box center [485, 355] width 139 height 14
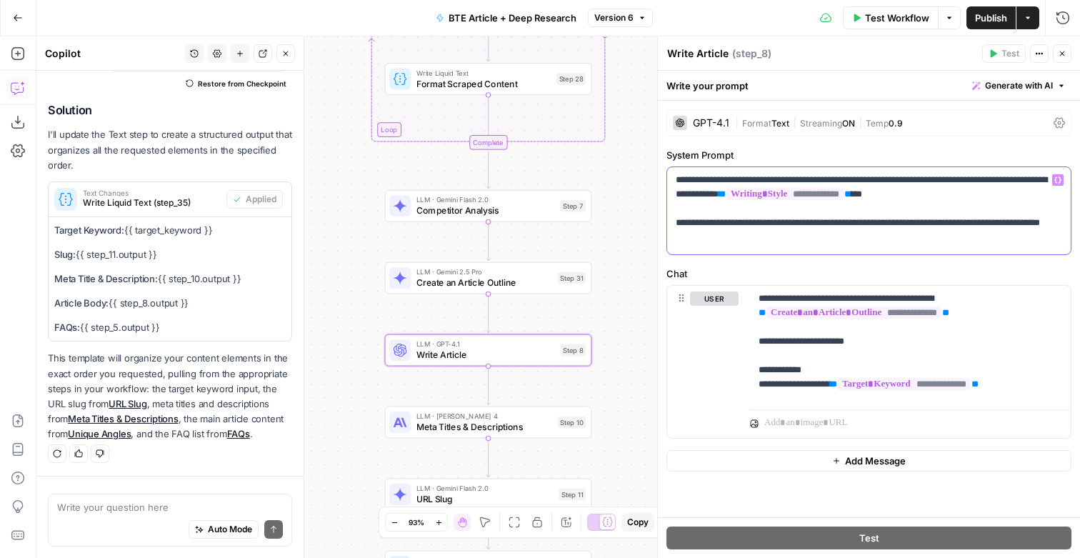
click at [740, 184] on p "**********" at bounding box center [868, 211] width 384 height 76
click at [829, 249] on p "**********" at bounding box center [868, 211] width 384 height 76
click at [737, 119] on div "GPT-4.1 | Format Text | Streaming ON | Temp 0.9" at bounding box center [868, 122] width 405 height 27
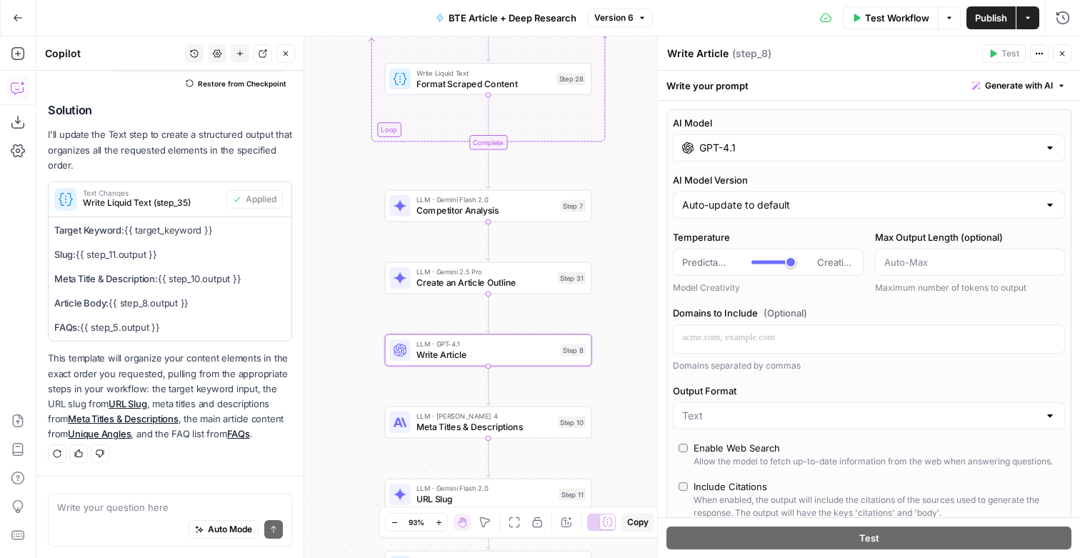
type input "***"
click at [734, 155] on input "GPT-4.1" at bounding box center [868, 148] width 339 height 14
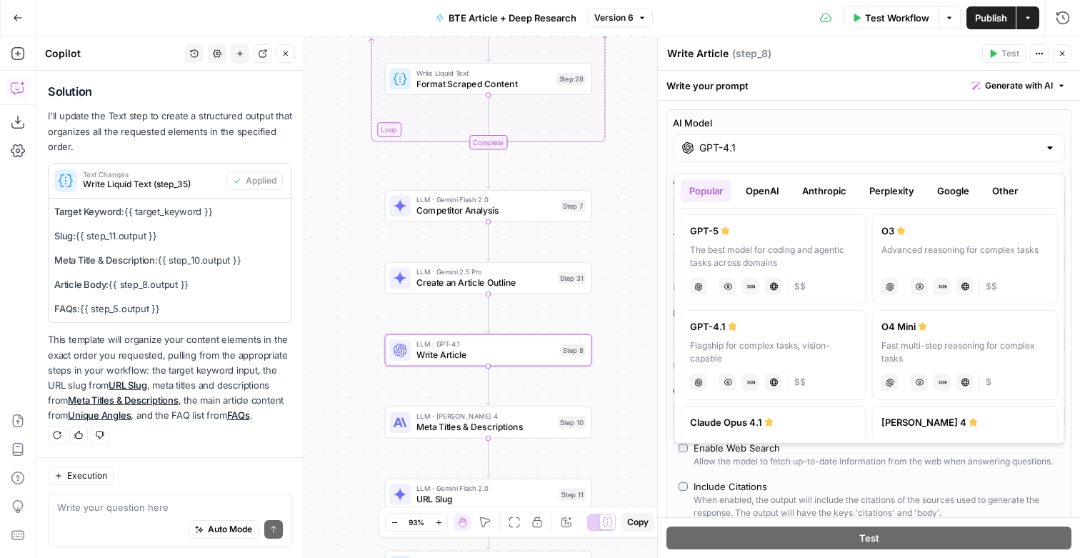
click at [847, 187] on button "Anthropic" at bounding box center [824, 190] width 61 height 23
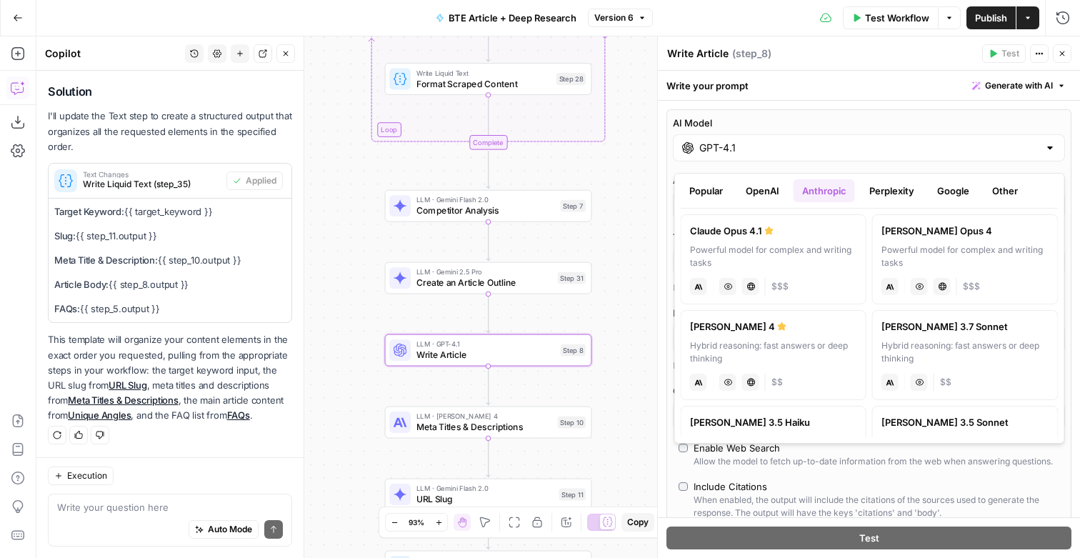
click at [796, 262] on div "Powerful model for complex and writing tasks" at bounding box center [773, 257] width 167 height 26
type input "Claude Opus 4.1"
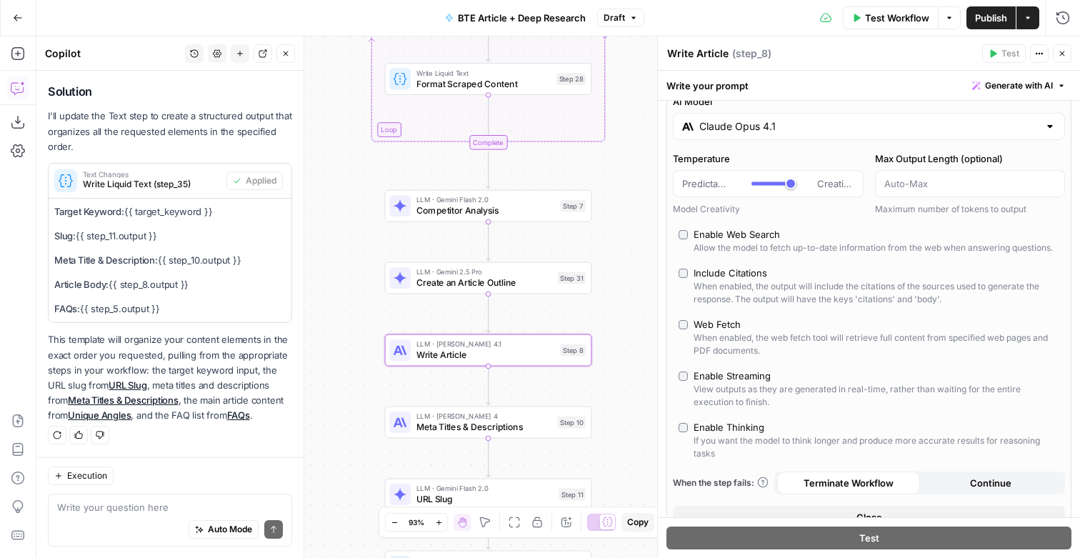
scroll to position [28, 0]
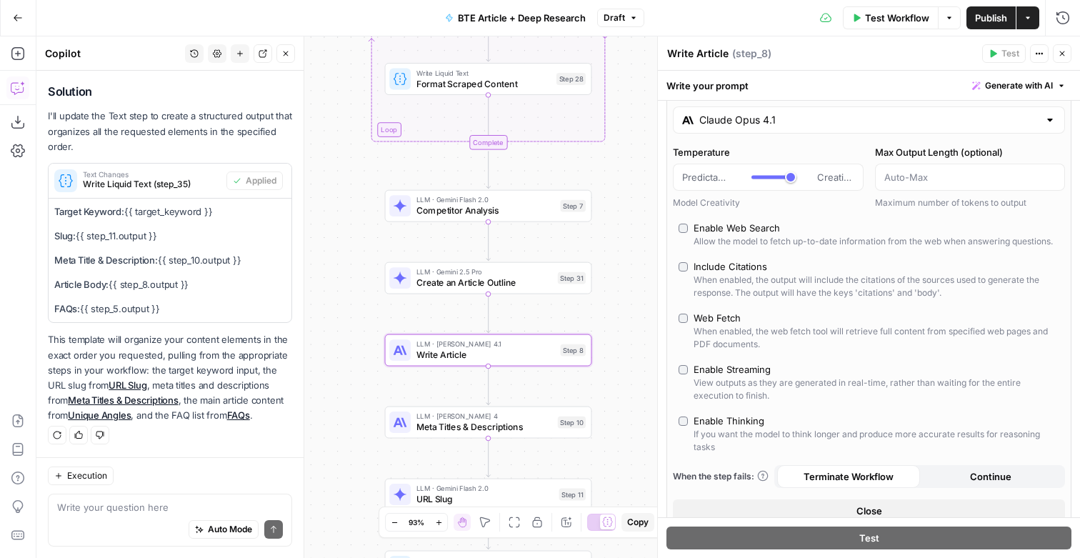
click at [747, 376] on div "Enable Streaming" at bounding box center [732, 369] width 77 height 14
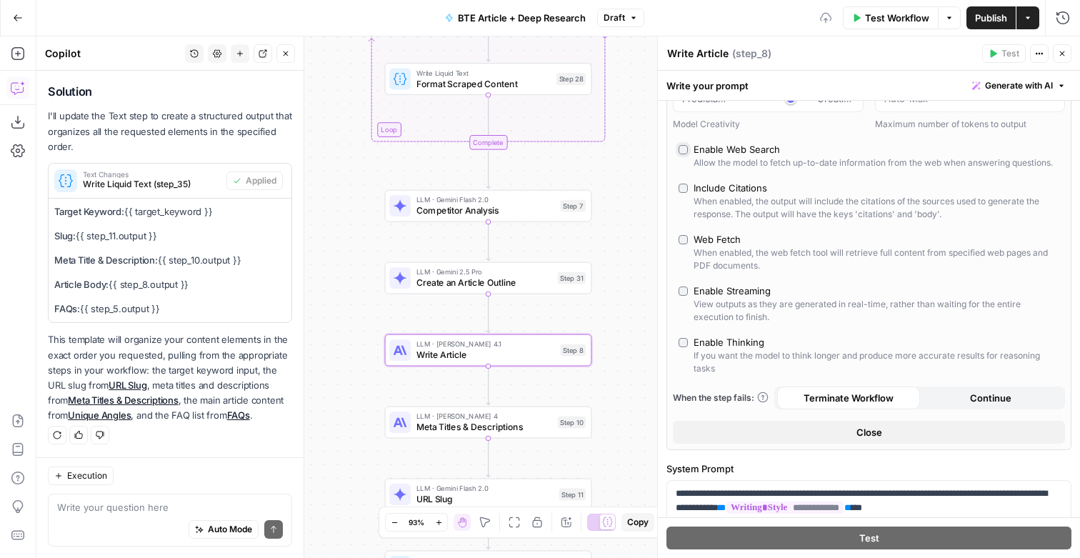
scroll to position [121, 0]
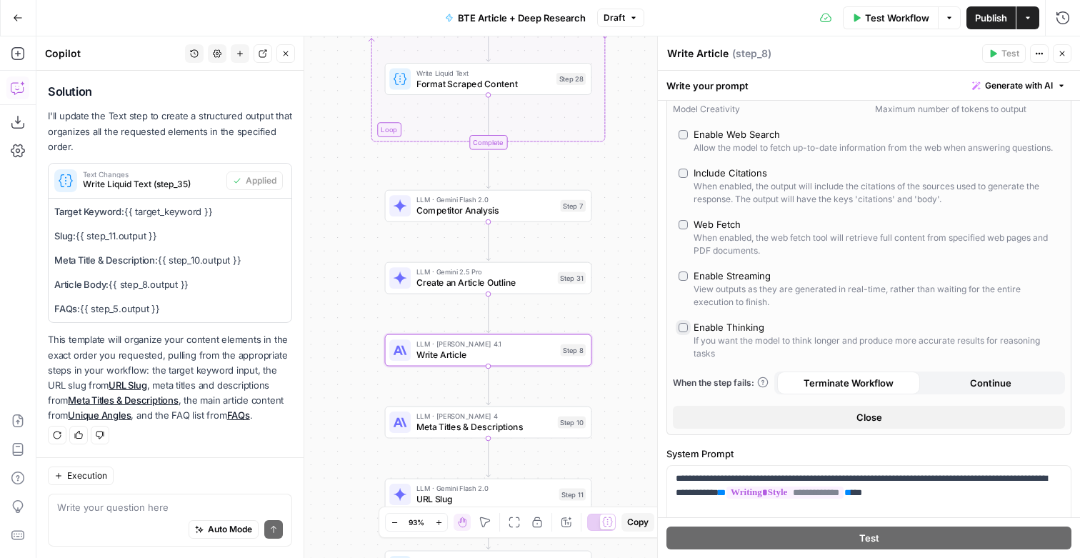
type input "*"
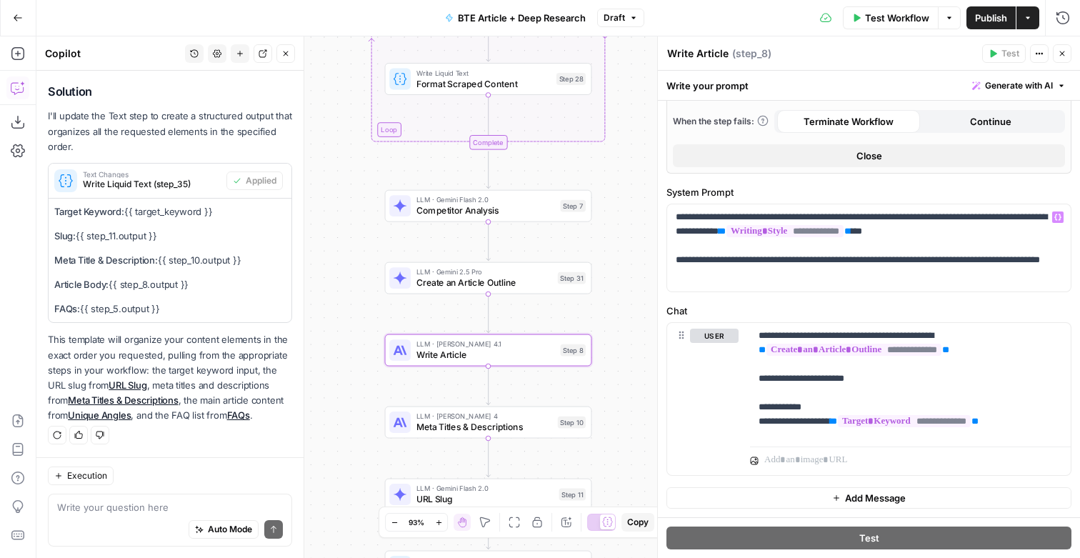
scroll to position [424, 0]
click at [818, 286] on p "**********" at bounding box center [868, 248] width 384 height 76
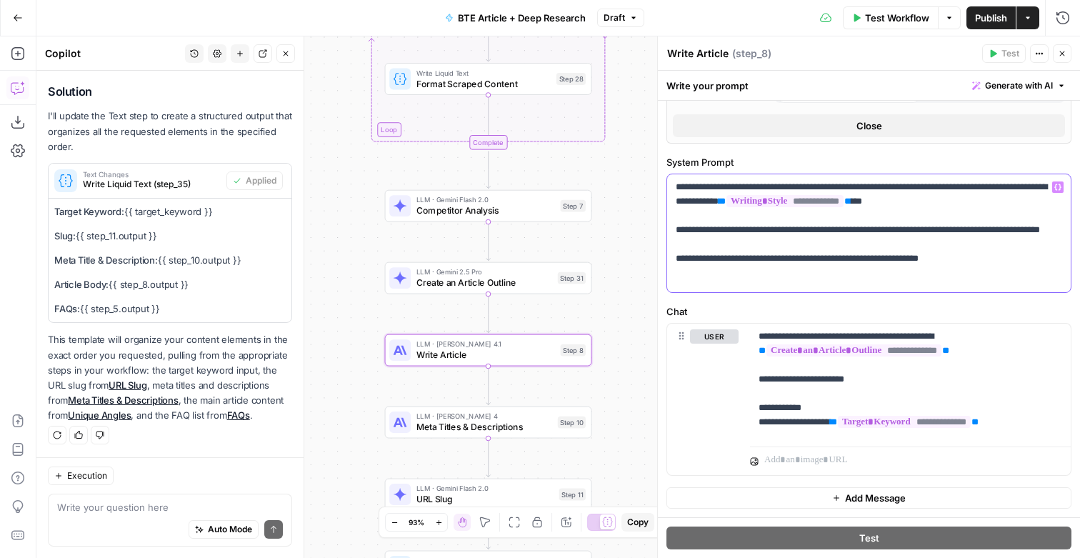
scroll to position [508, 0]
click at [989, 23] on span "Publish" at bounding box center [991, 18] width 32 height 14
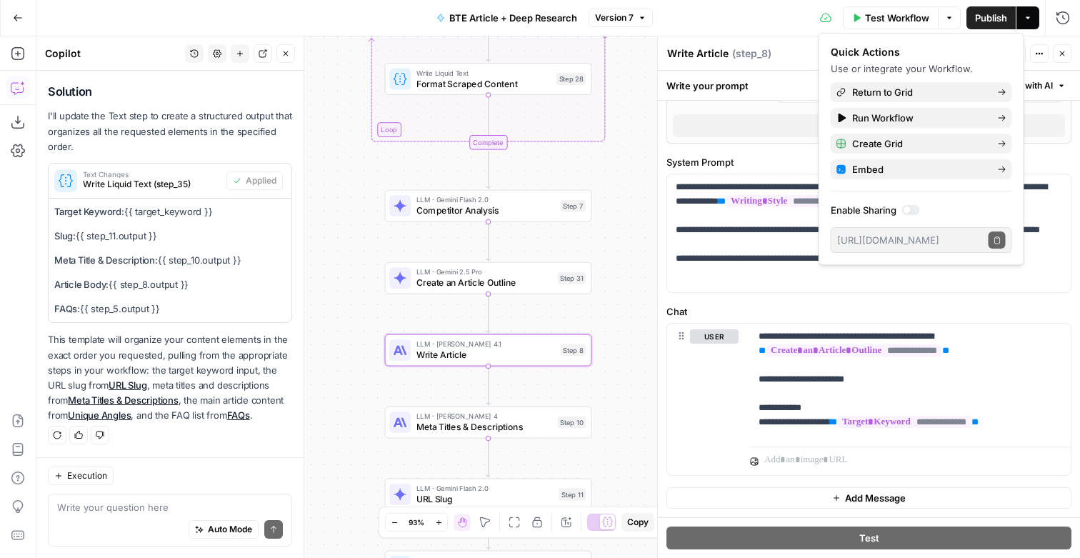
click at [737, 99] on div "Write your prompt Generate with AI" at bounding box center [869, 85] width 422 height 29
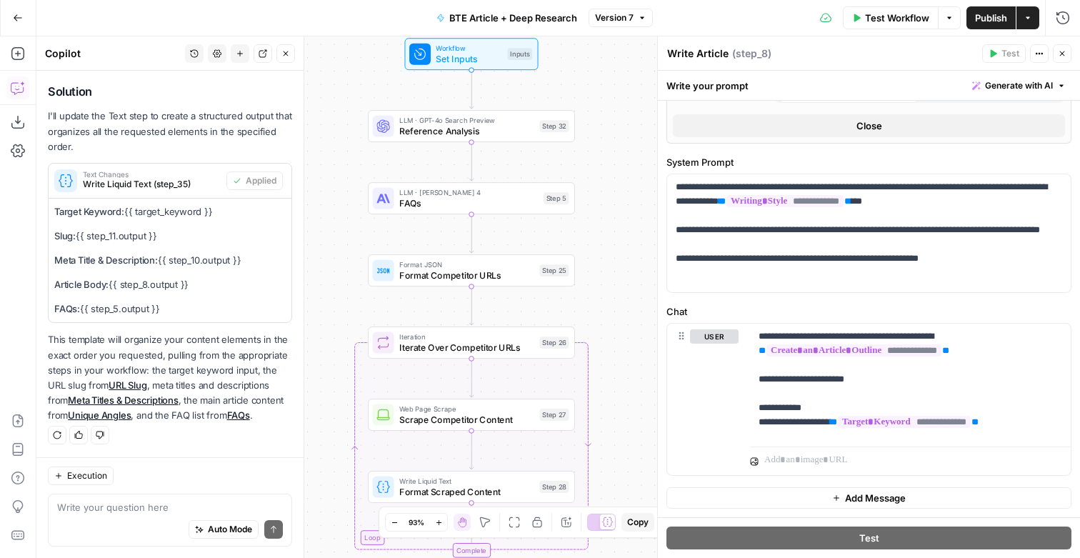
click at [911, 16] on span "Test Workflow" at bounding box center [897, 18] width 64 height 14
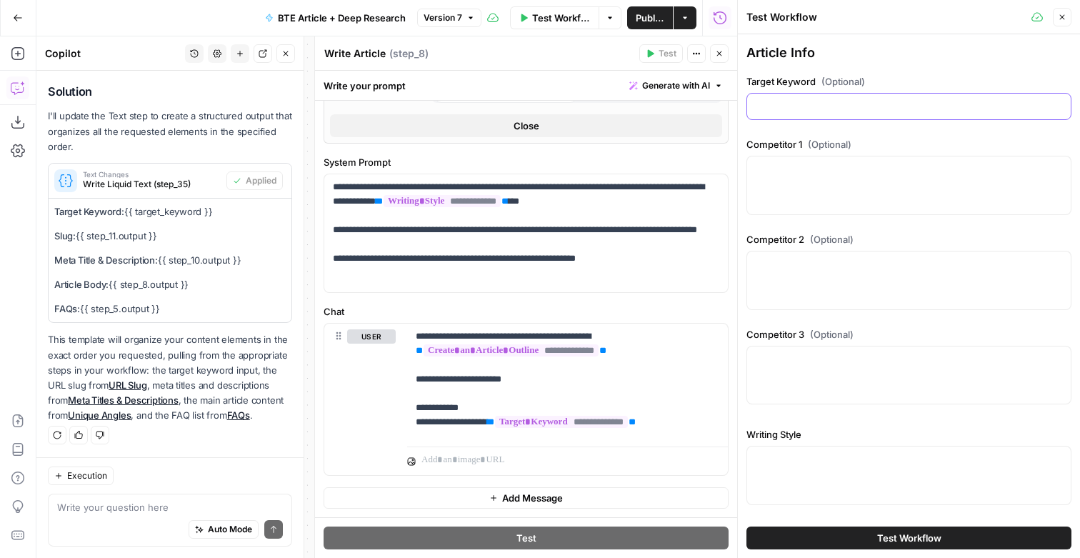
click at [810, 114] on input "Target Keyword (Optional)" at bounding box center [909, 106] width 306 height 14
paste input "Prehab PT equipment"
type input "Prehab PT equipment"
click at [767, 176] on textarea "Competitor 1 (Optional)" at bounding box center [909, 169] width 306 height 14
paste textarea "https://www.hss.edu/health-library/move-better/what-is-prehab"
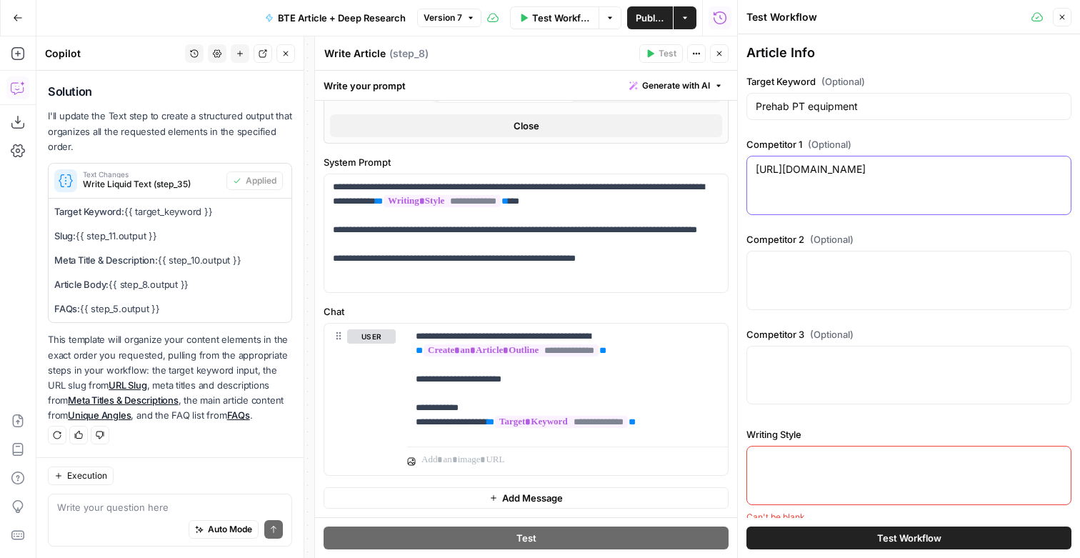
type textarea "https://www.hss.edu/health-library/move-better/what-is-prehab"
click at [772, 271] on textarea "Competitor 2 (Optional)" at bounding box center [909, 264] width 306 height 14
paste textarea "https://theprehabguys.com/what-is-prehab-2/"
type textarea "https://theprehabguys.com/what-is-prehab-2/"
click at [783, 394] on div at bounding box center [909, 375] width 325 height 59
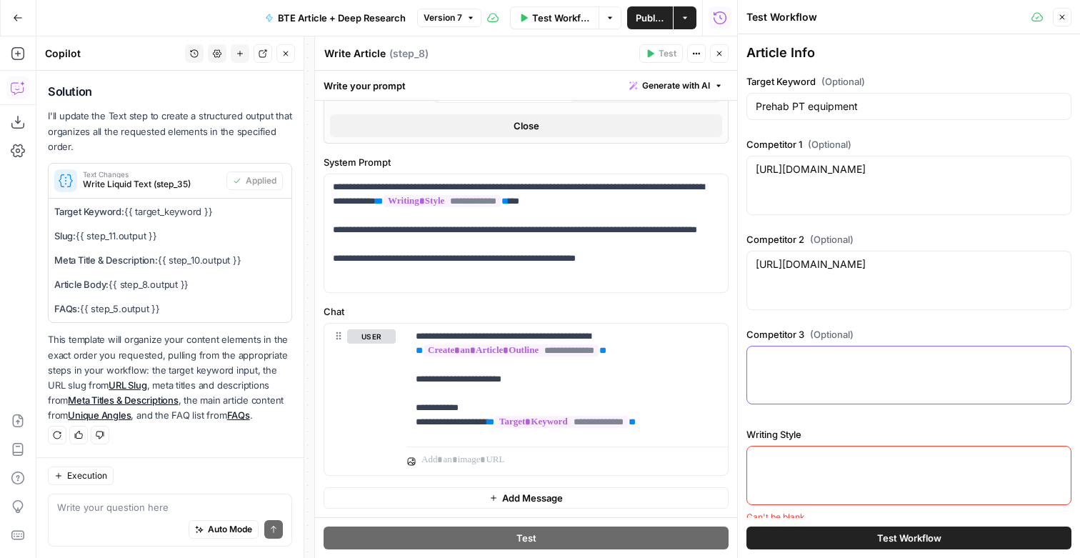
paste textarea "https://www.jacorehab.com/blog/prehab-total-knee-hip-replacement/"
type textarea "https://www.jacorehab.com/blog/prehab-total-knee-hip-replacement/"
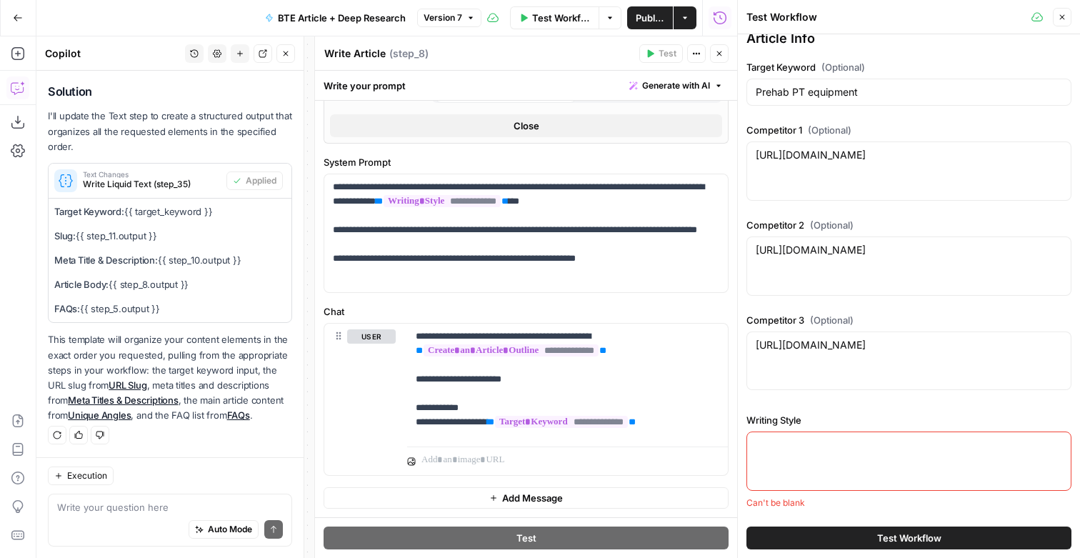
click at [795, 438] on textarea "Writing Style" at bounding box center [909, 445] width 306 height 14
paste textarea "BTE Writing Guidelines – Detailed Summary Who Does the Work Always make it clea…"
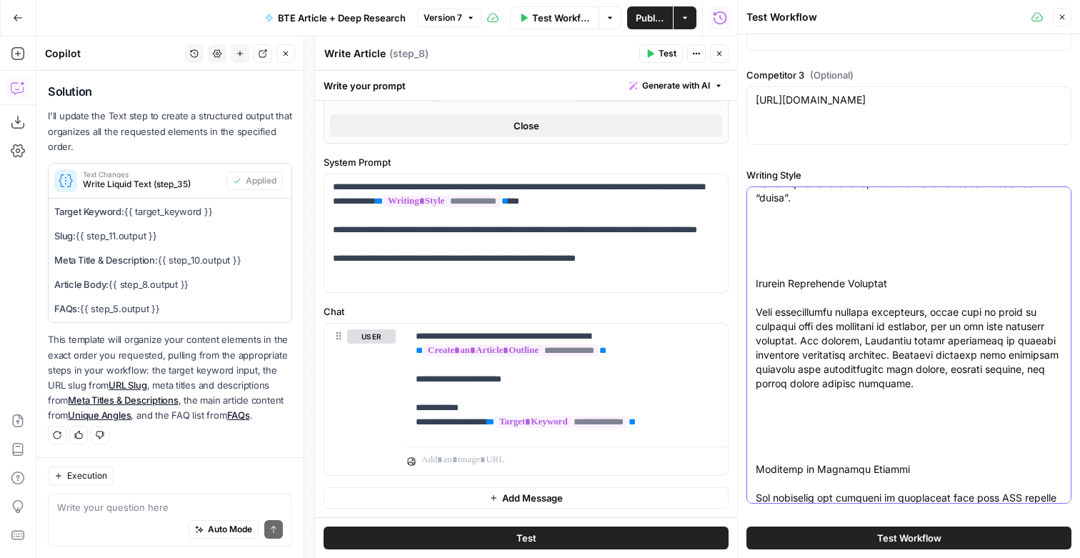
scroll to position [0, 0]
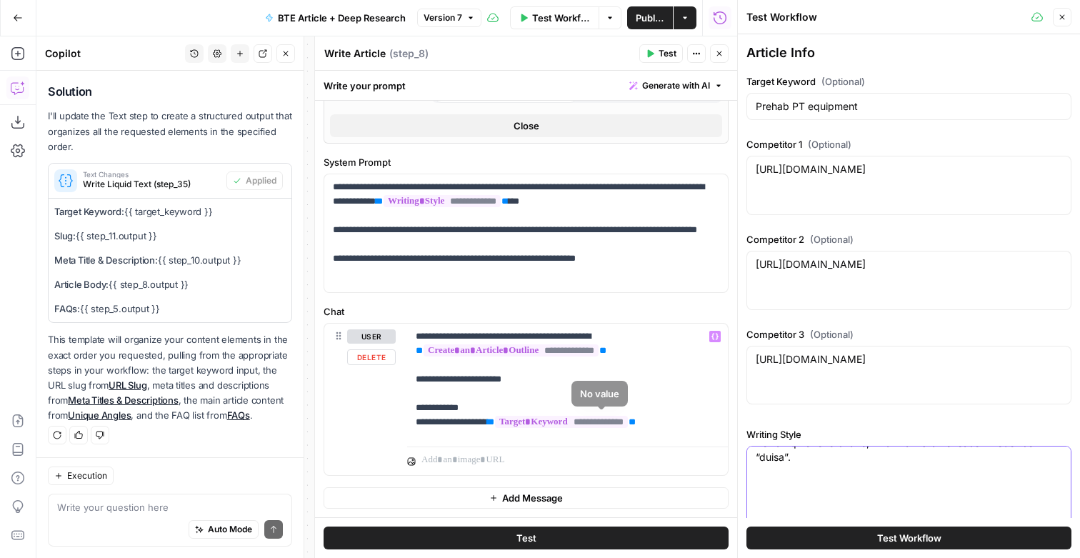
type textarea "BTE Writing Guidelines – Detailed Summary Who Does the Work Always make it clea…"
click at [701, 420] on p "**********" at bounding box center [566, 382] width 301 height 106
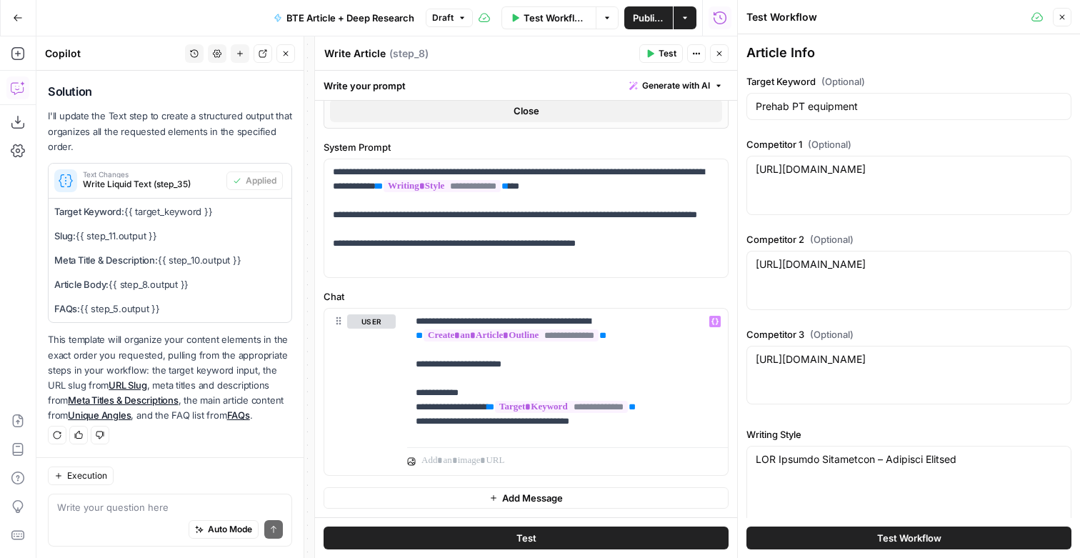
click at [650, 24] on span "Publish" at bounding box center [648, 18] width 31 height 14
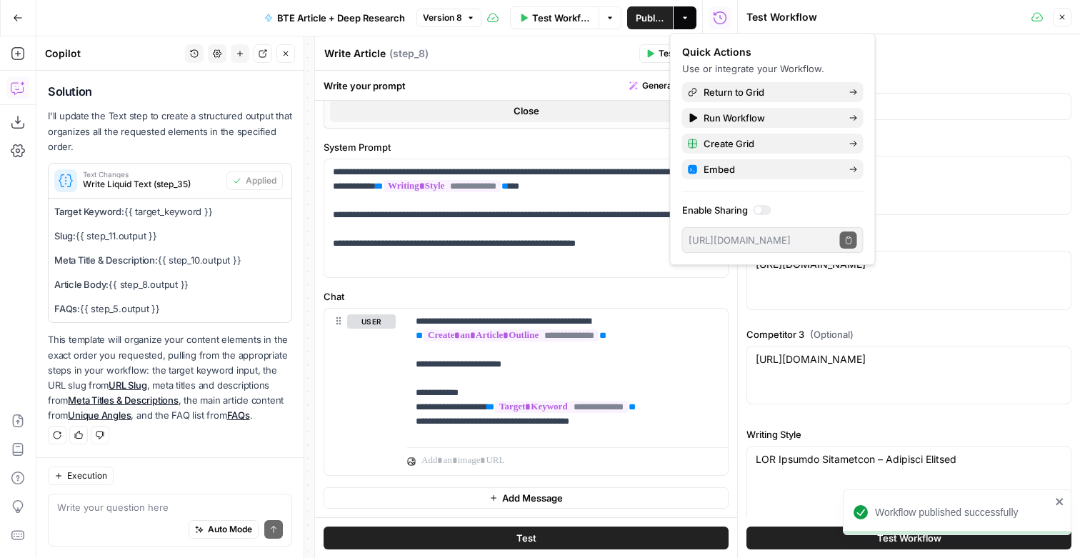
click at [770, 538] on button "Test Workflow" at bounding box center [909, 537] width 325 height 23
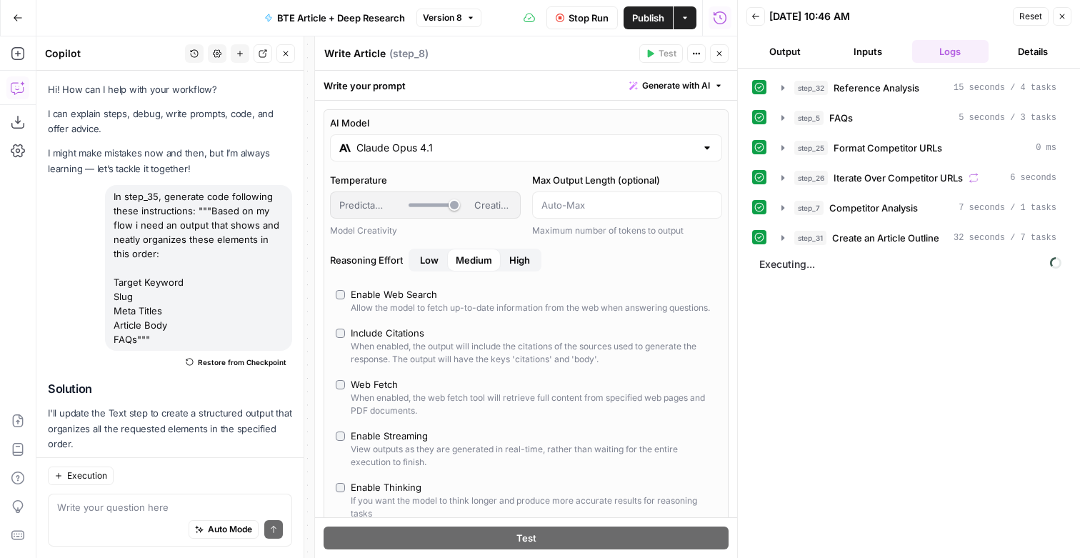
scroll to position [508, 0]
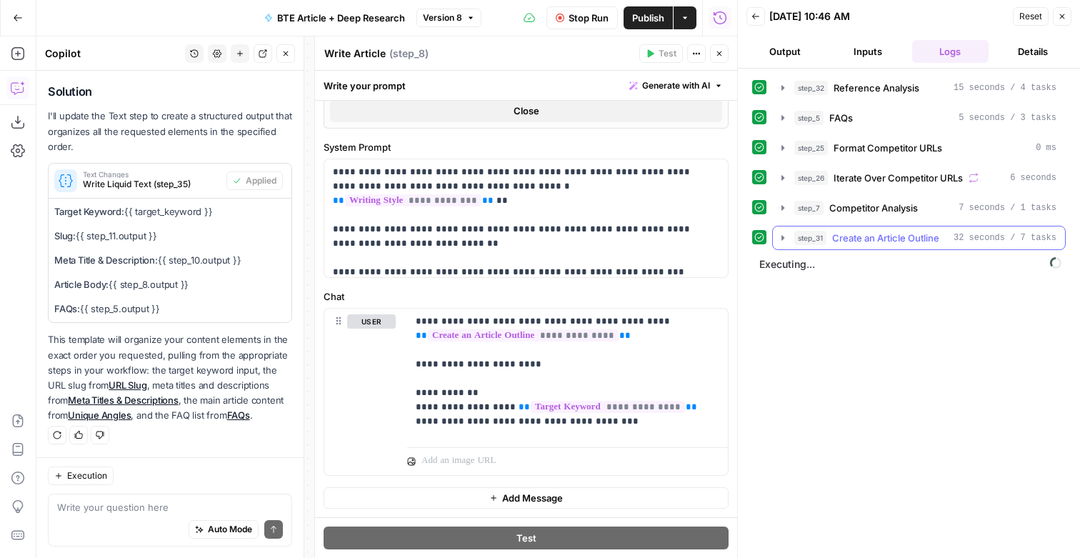
click at [781, 244] on icon "button" at bounding box center [782, 237] width 11 height 11
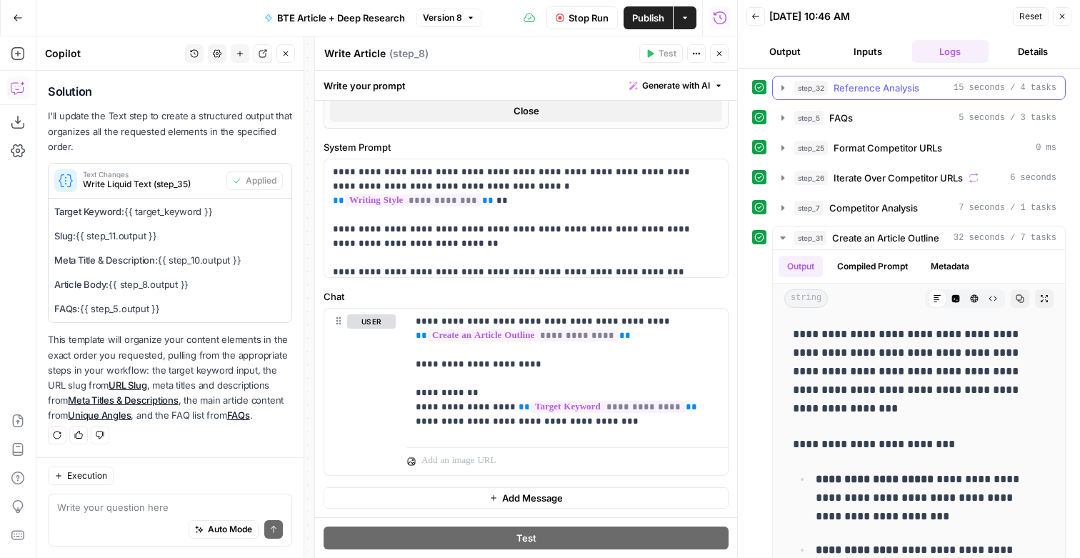
click at [789, 90] on icon "button" at bounding box center [782, 87] width 11 height 11
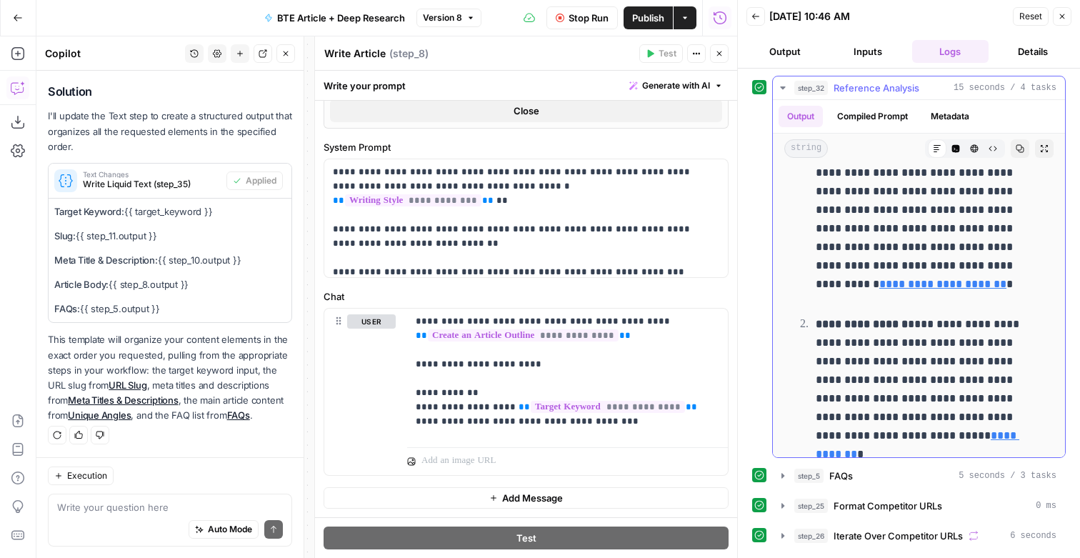
scroll to position [0, 0]
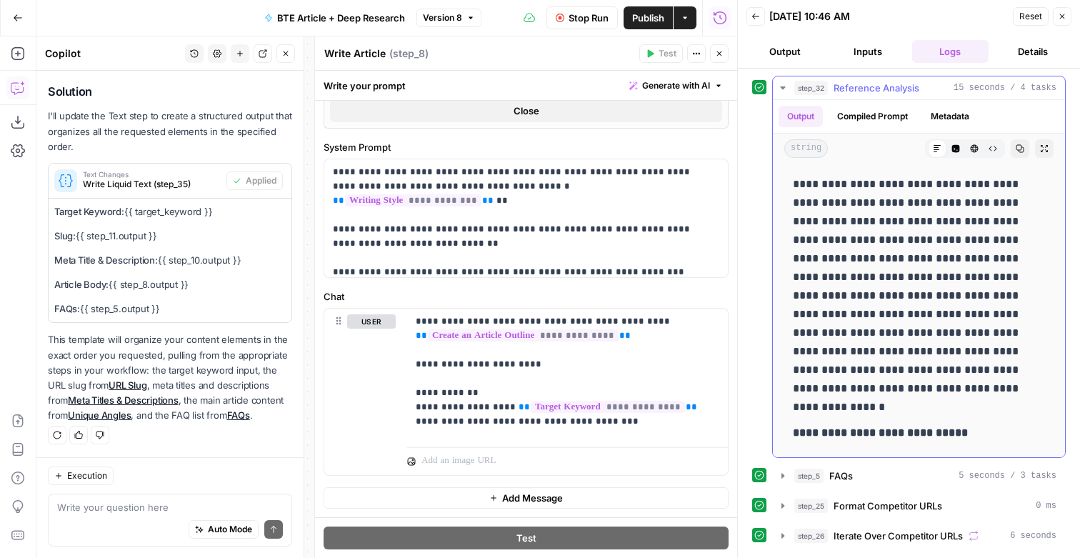
click at [875, 125] on button "Compiled Prompt" at bounding box center [873, 116] width 88 height 21
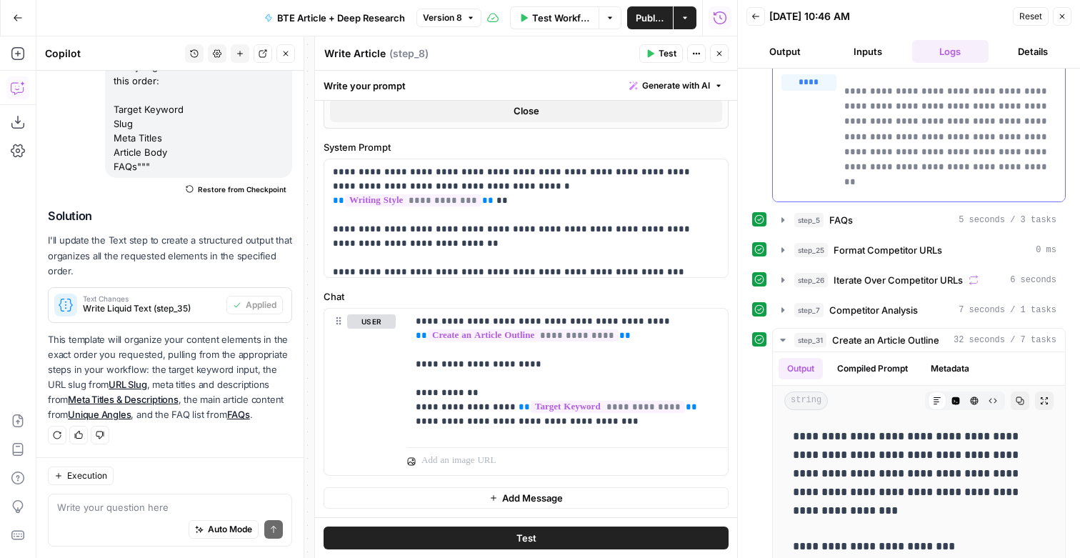
scroll to position [267, 0]
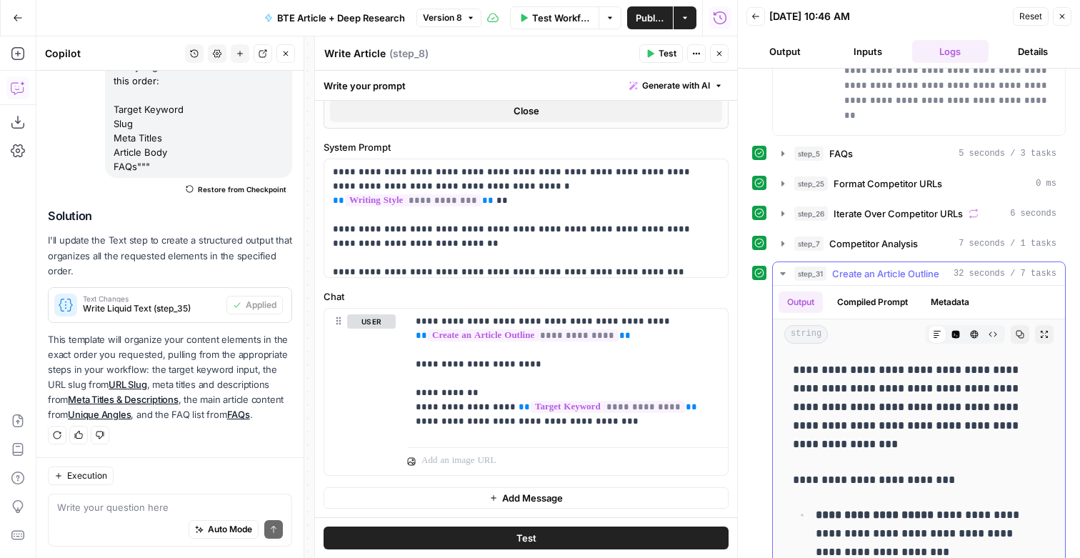
click at [788, 279] on icon "button" at bounding box center [782, 273] width 11 height 11
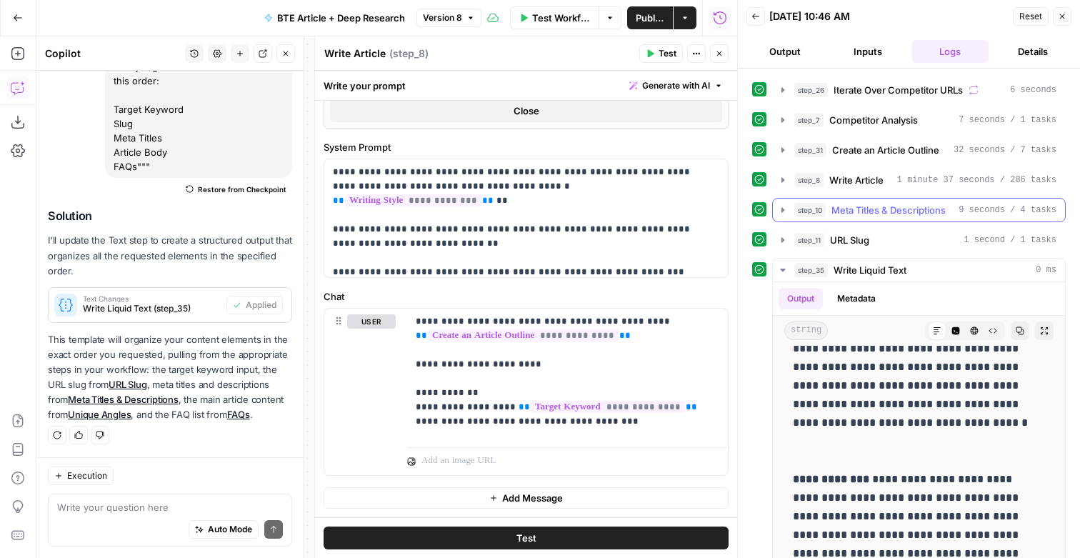
scroll to position [358, 0]
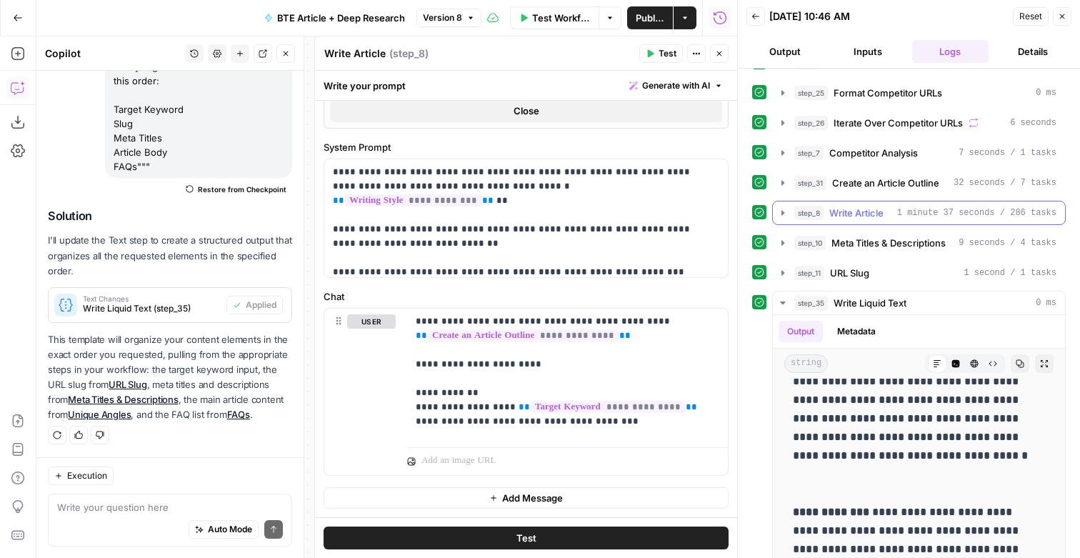
click at [787, 219] on icon "button" at bounding box center [782, 212] width 11 height 11
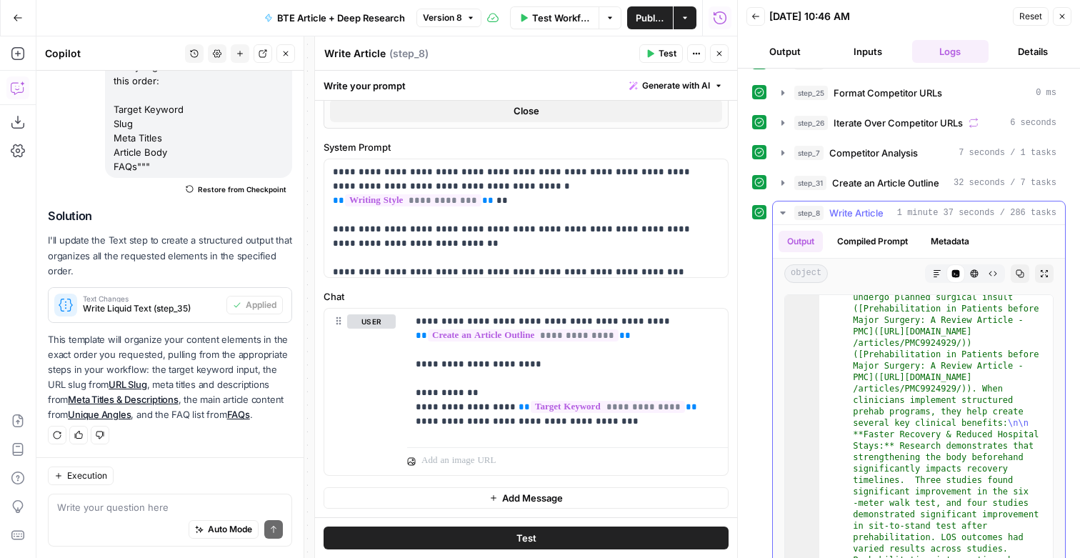
scroll to position [985, 0]
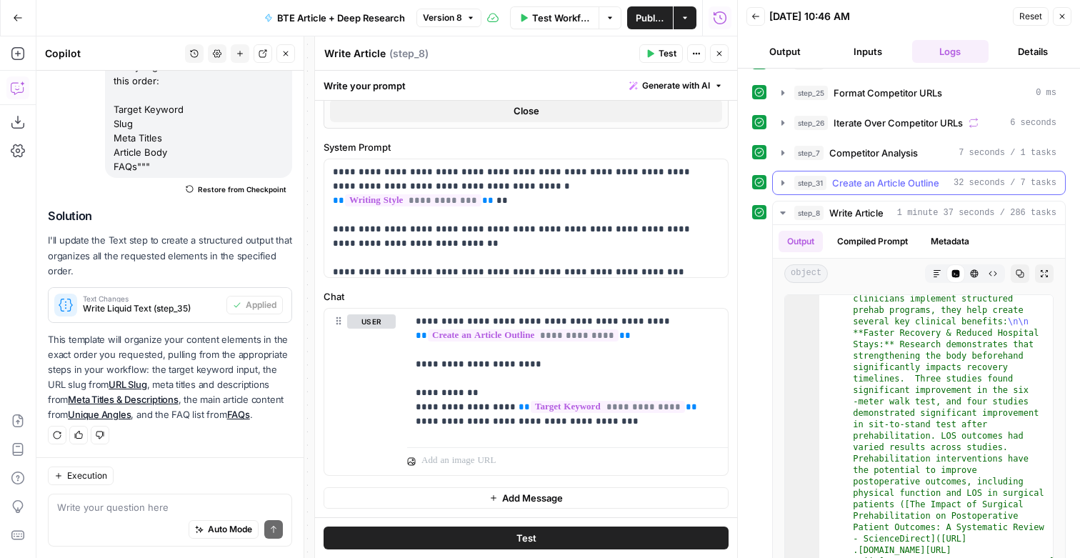
click at [787, 189] on icon "button" at bounding box center [782, 182] width 11 height 11
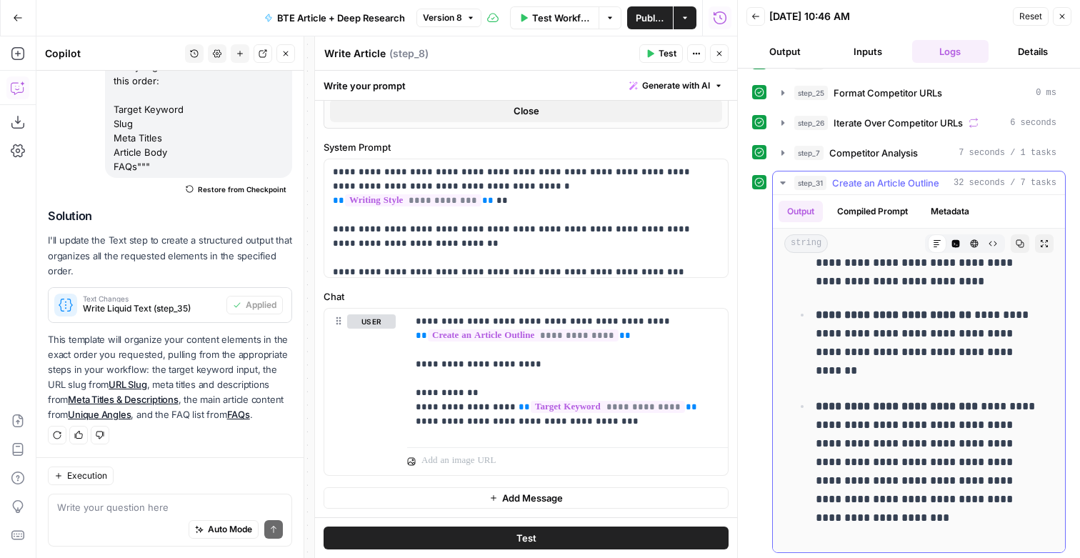
scroll to position [4718, 0]
click at [786, 189] on icon "button" at bounding box center [782, 182] width 11 height 11
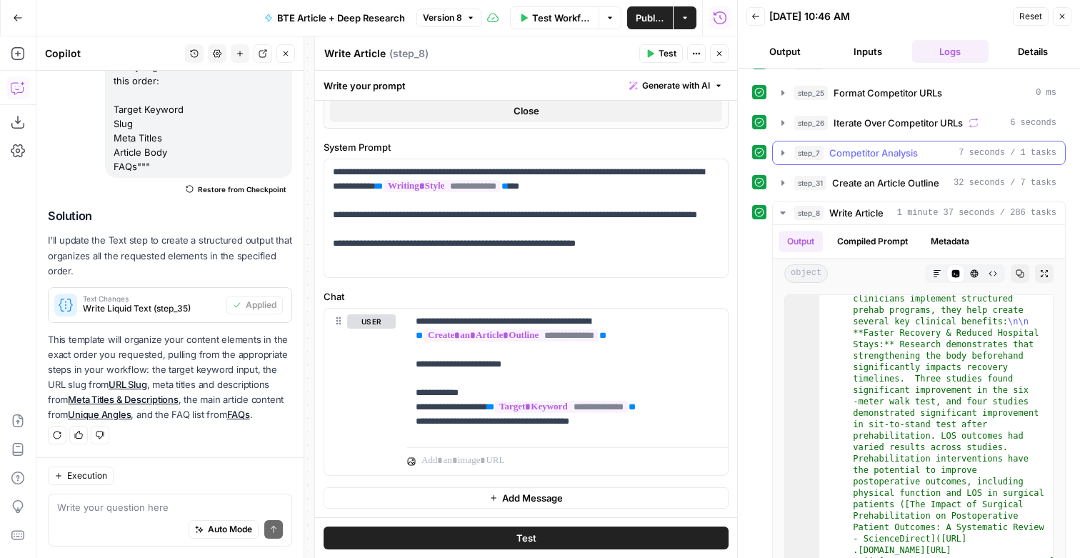
click at [787, 159] on icon "button" at bounding box center [782, 152] width 11 height 11
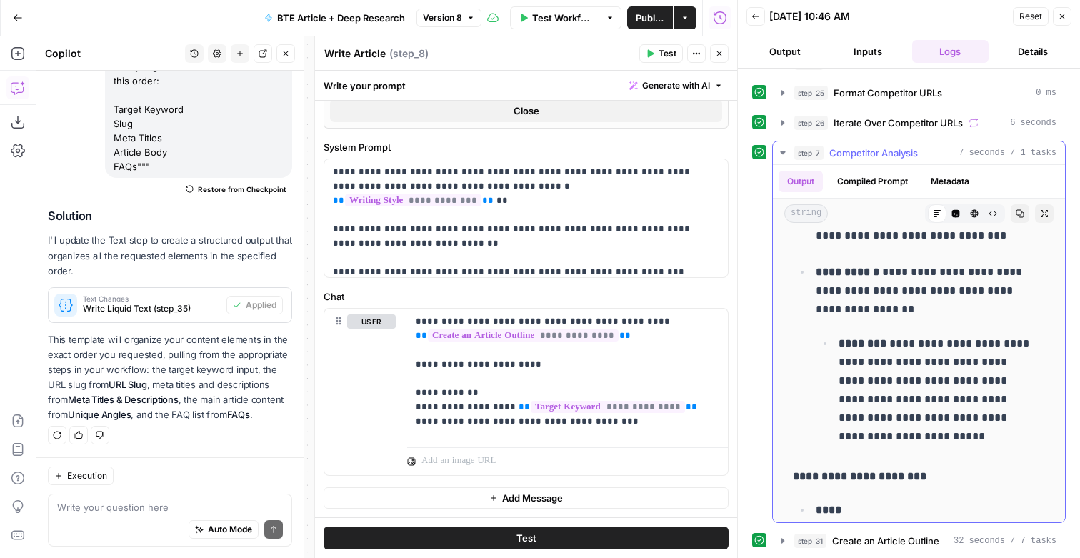
scroll to position [825, 0]
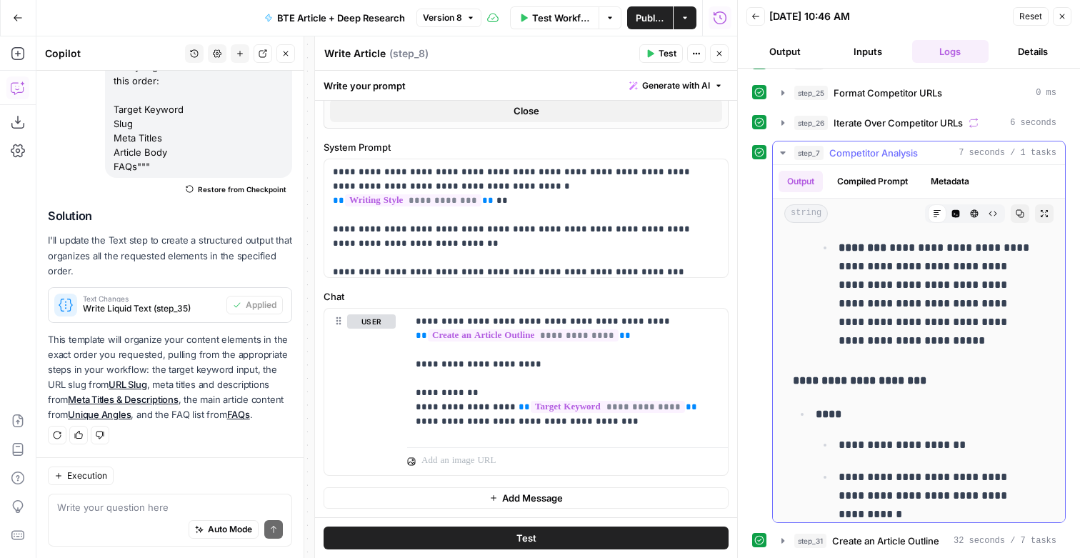
click at [785, 154] on icon "button" at bounding box center [782, 152] width 5 height 3
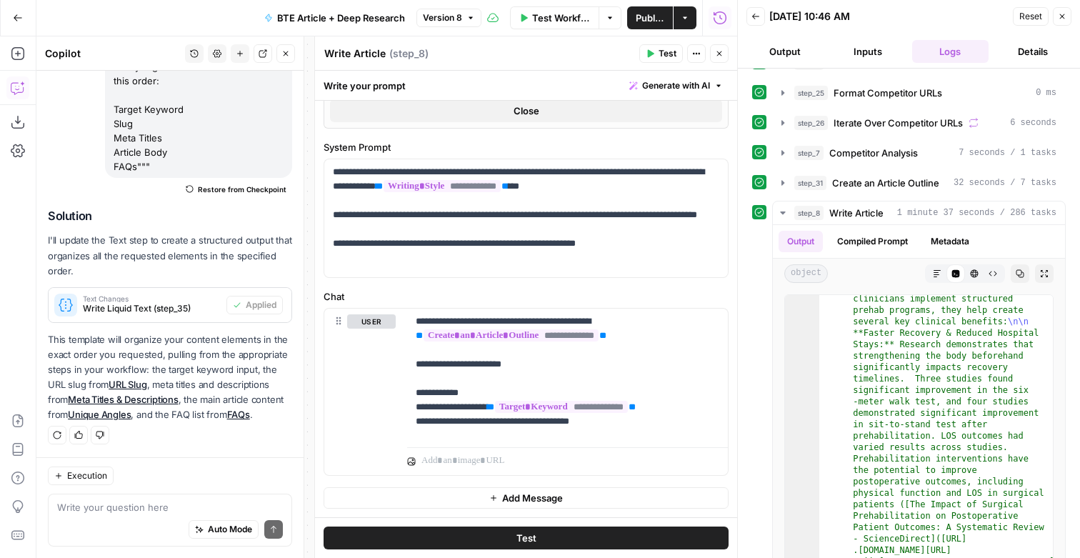
click at [719, 55] on icon "button" at bounding box center [719, 53] width 5 height 5
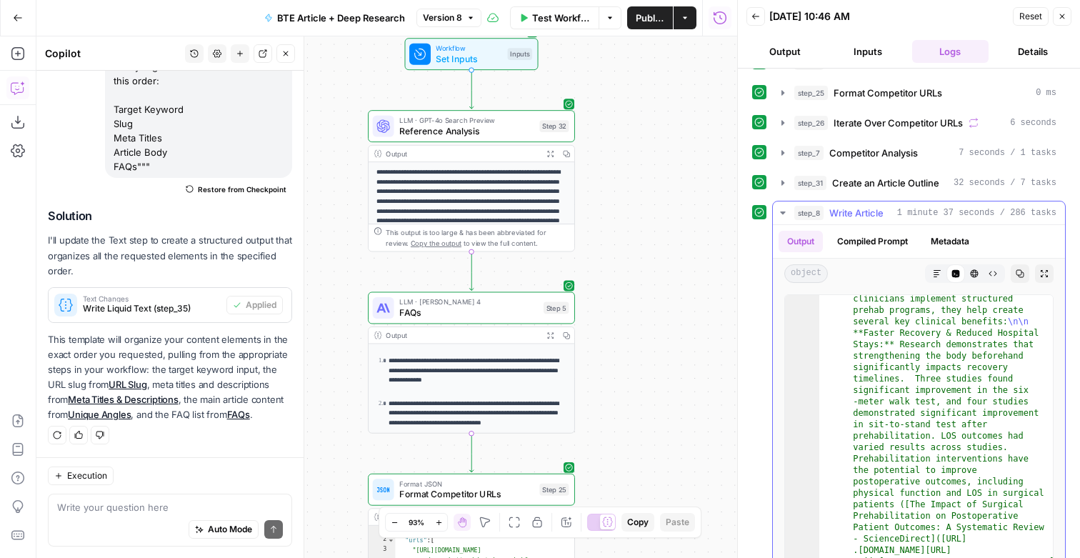
click at [785, 214] on icon "button" at bounding box center [782, 212] width 5 height 3
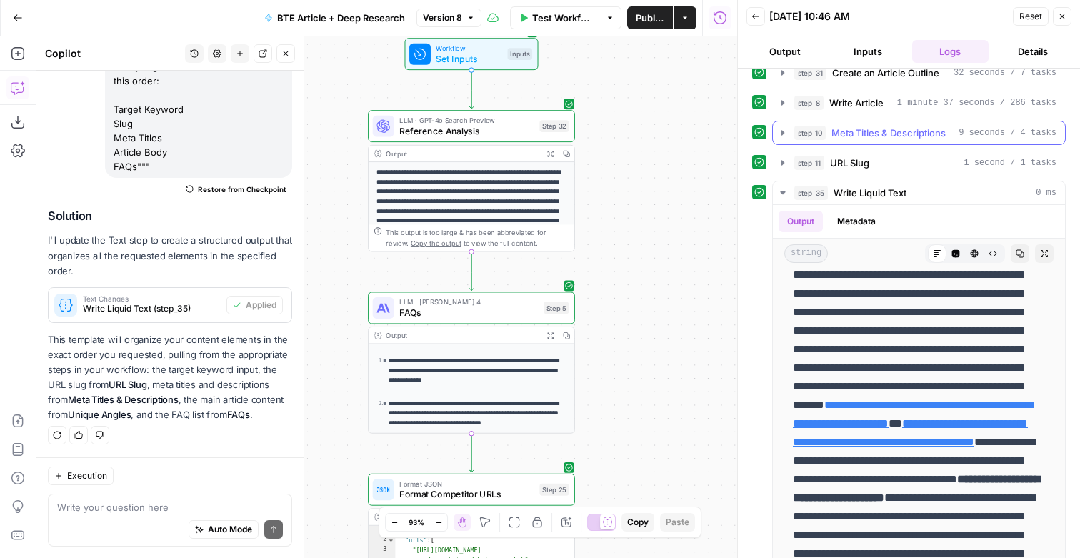
scroll to position [509, 0]
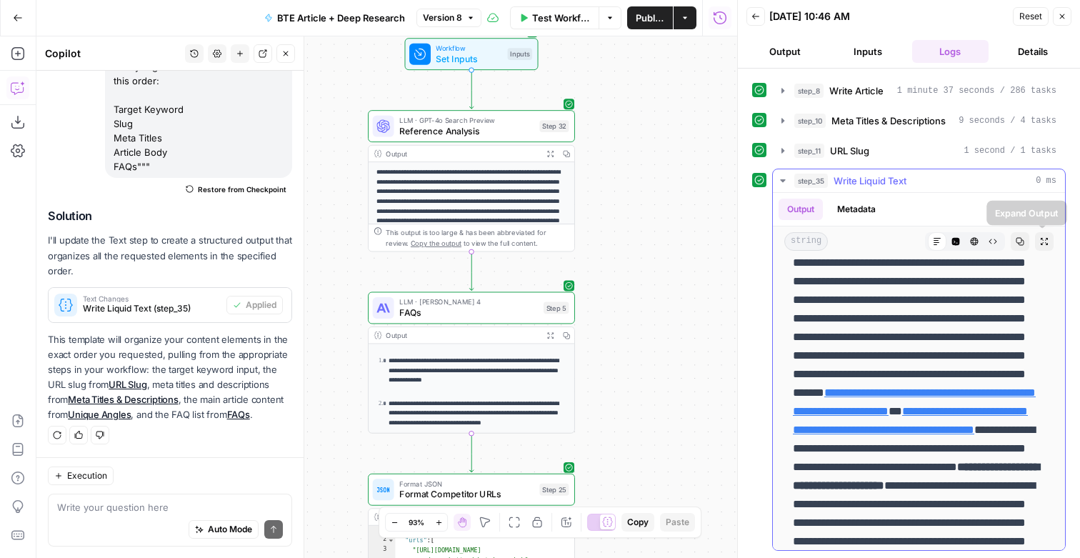
click at [1042, 244] on icon "button" at bounding box center [1044, 241] width 9 height 9
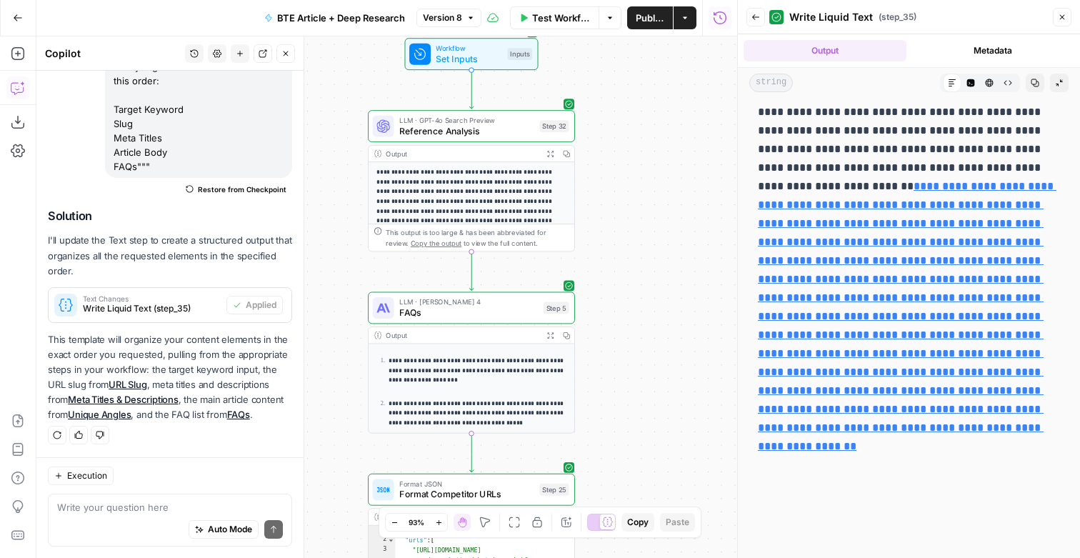
scroll to position [6667, 0]
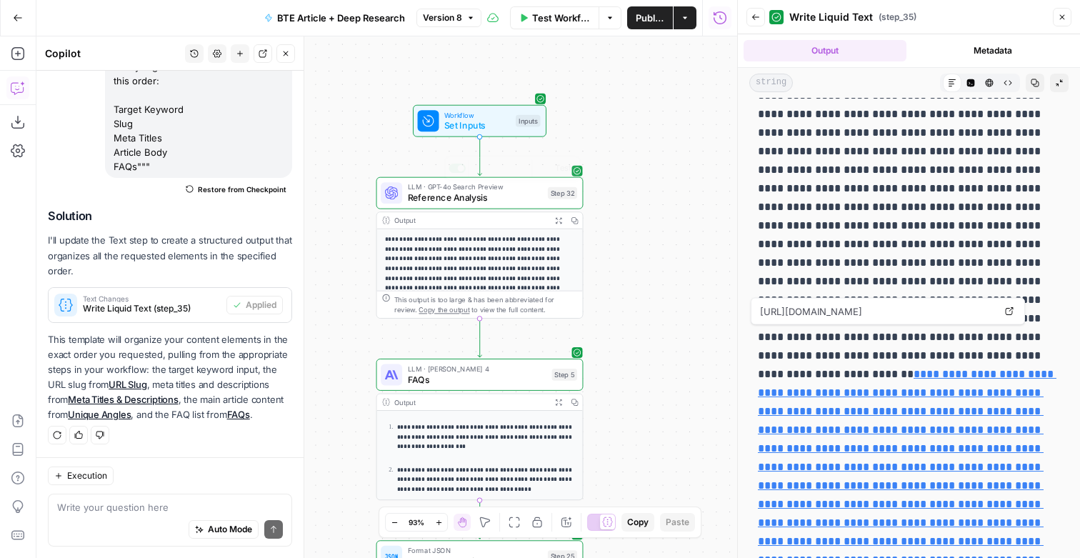
click at [488, 121] on span "Set Inputs" at bounding box center [477, 126] width 66 height 14
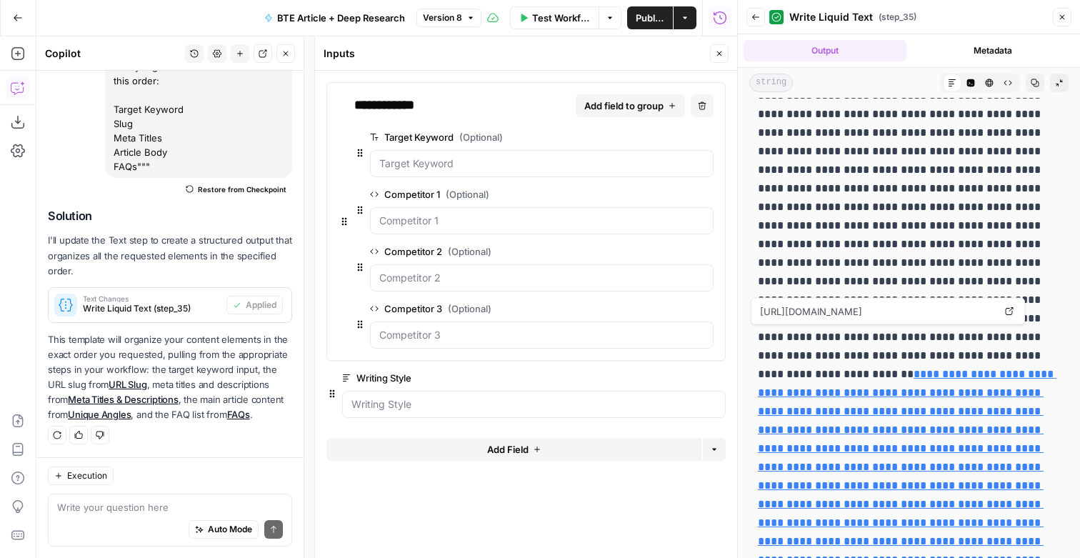
click at [535, 454] on icon "button" at bounding box center [537, 449] width 9 height 9
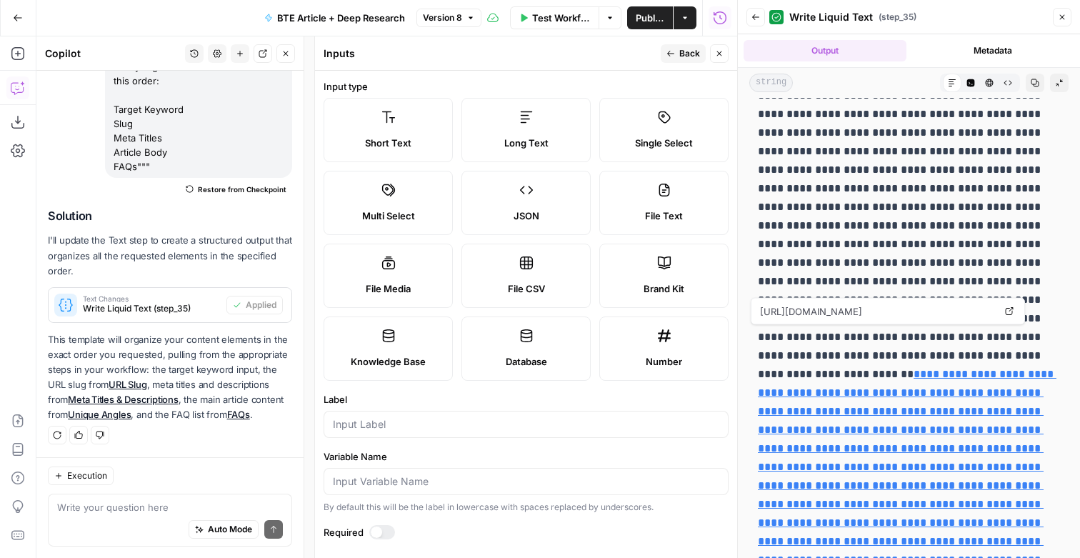
click at [519, 141] on label "Long Text" at bounding box center [525, 130] width 129 height 64
click at [413, 150] on div "Short Text" at bounding box center [388, 143] width 105 height 14
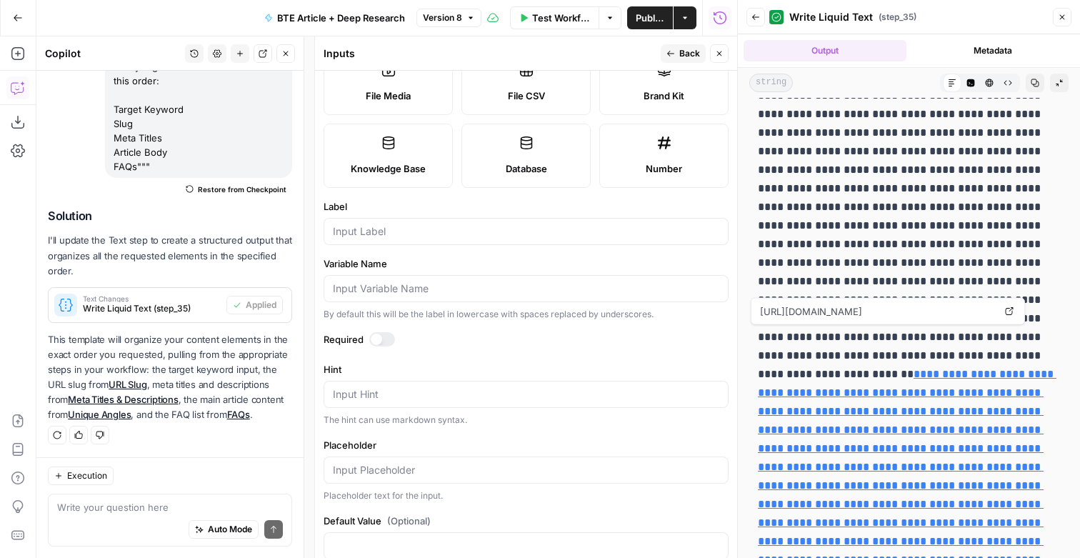
click at [413, 245] on div at bounding box center [526, 231] width 405 height 27
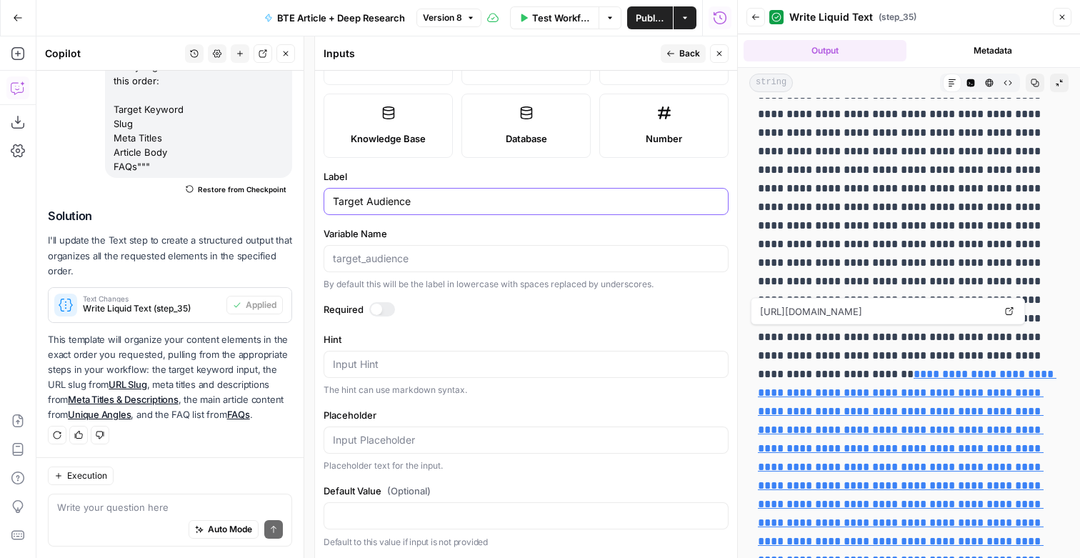
type input "Target Audience"
click at [642, 24] on span "Publish" at bounding box center [650, 18] width 29 height 14
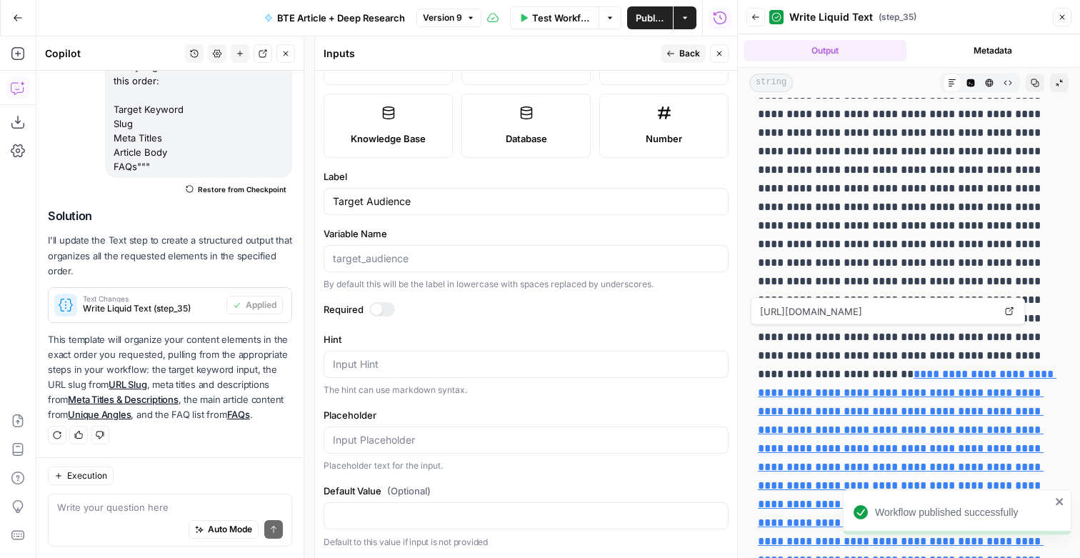
click at [723, 51] on button "Close" at bounding box center [719, 53] width 19 height 19
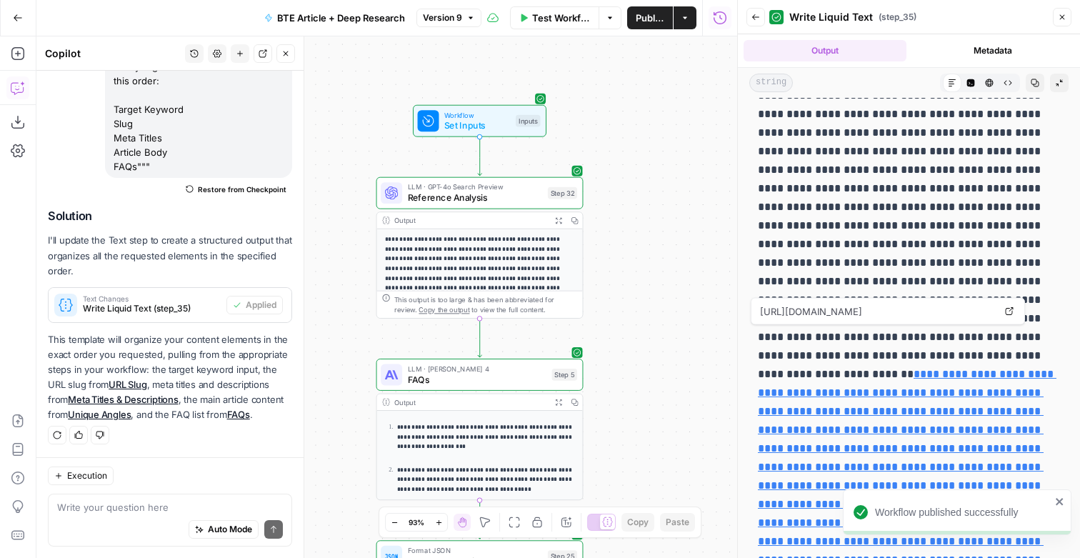
click at [1062, 24] on button "Close" at bounding box center [1062, 17] width 19 height 19
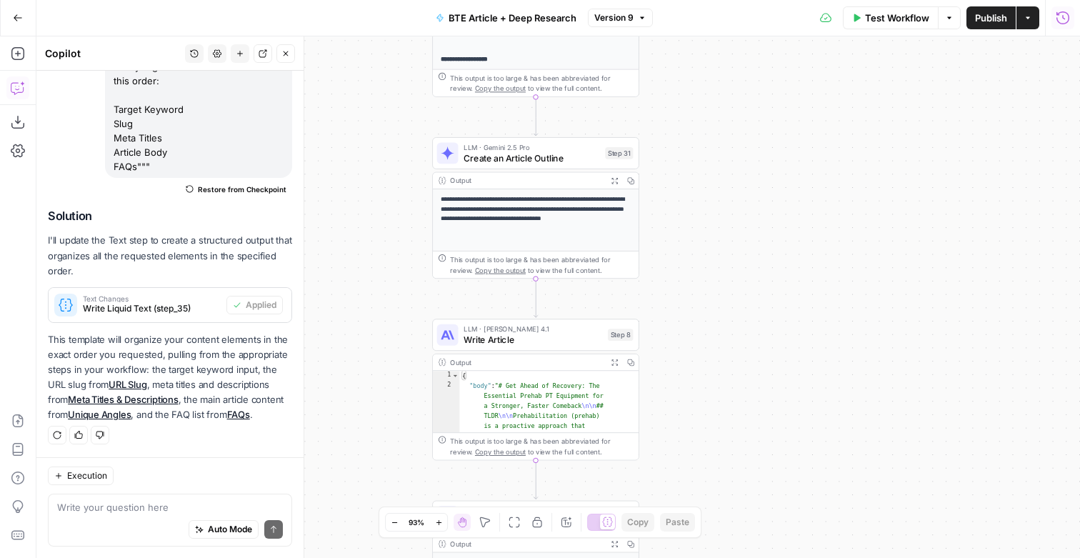
click at [519, 164] on span "Create an Article Outline" at bounding box center [532, 158] width 136 height 14
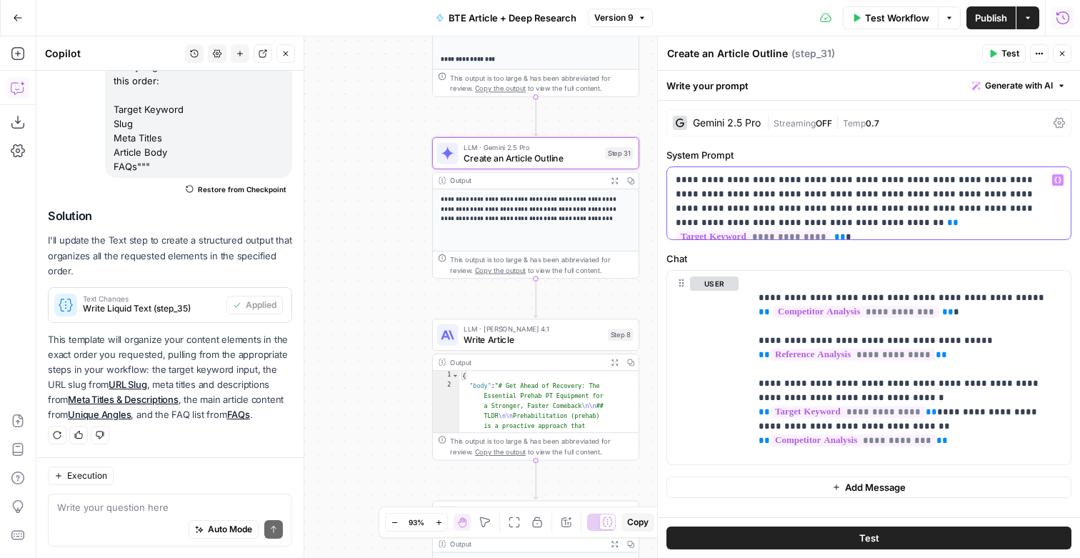
click at [990, 234] on p "**********" at bounding box center [868, 203] width 384 height 61
click at [783, 199] on p "**********" at bounding box center [868, 203] width 384 height 61
click at [977, 459] on p "**********" at bounding box center [909, 367] width 301 height 182
click at [979, 371] on p "**********" at bounding box center [909, 382] width 301 height 213
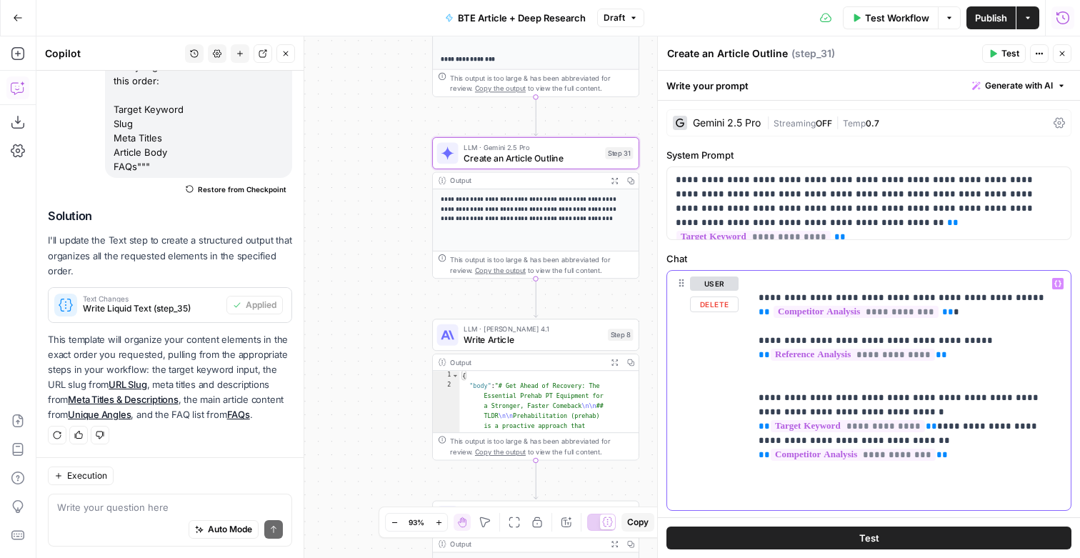
click at [968, 474] on p "**********" at bounding box center [909, 390] width 301 height 228
click at [1054, 287] on icon "button" at bounding box center [1057, 283] width 7 height 7
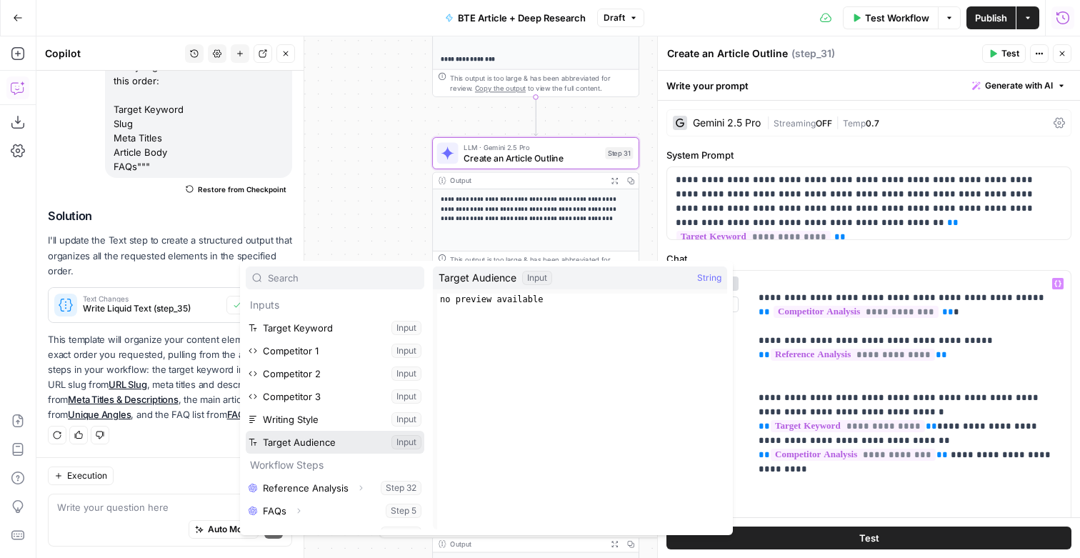
click at [314, 448] on button "Select variable Target Audience" at bounding box center [335, 442] width 179 height 23
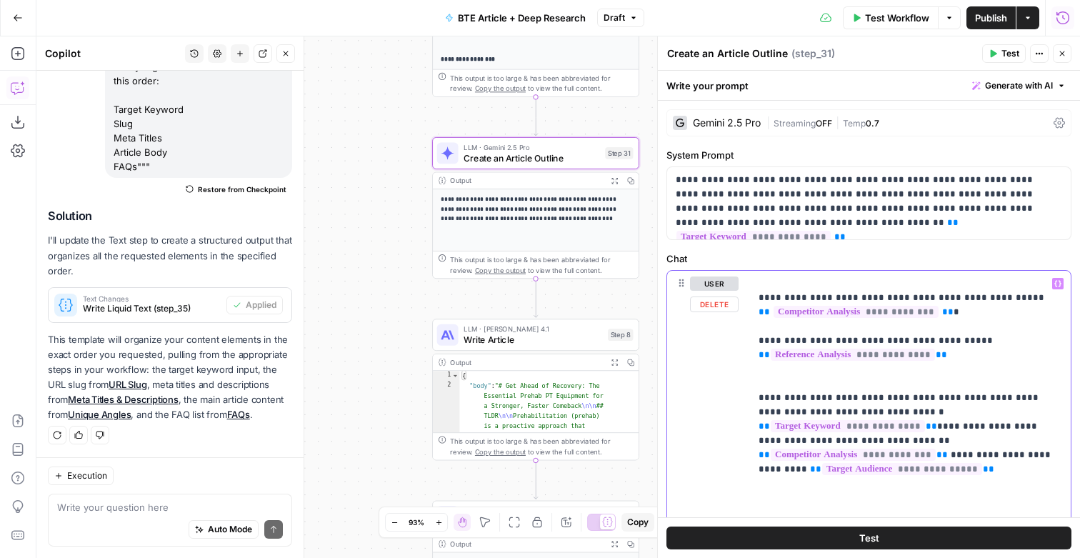
click at [990, 470] on p "**********" at bounding box center [909, 397] width 301 height 243
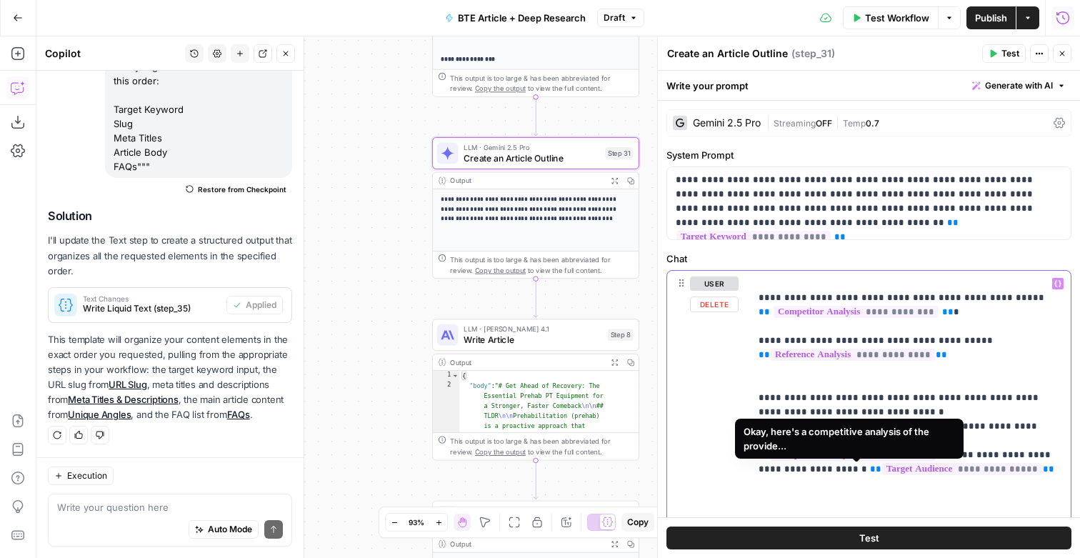
click at [827, 487] on p "**********" at bounding box center [909, 397] width 301 height 243
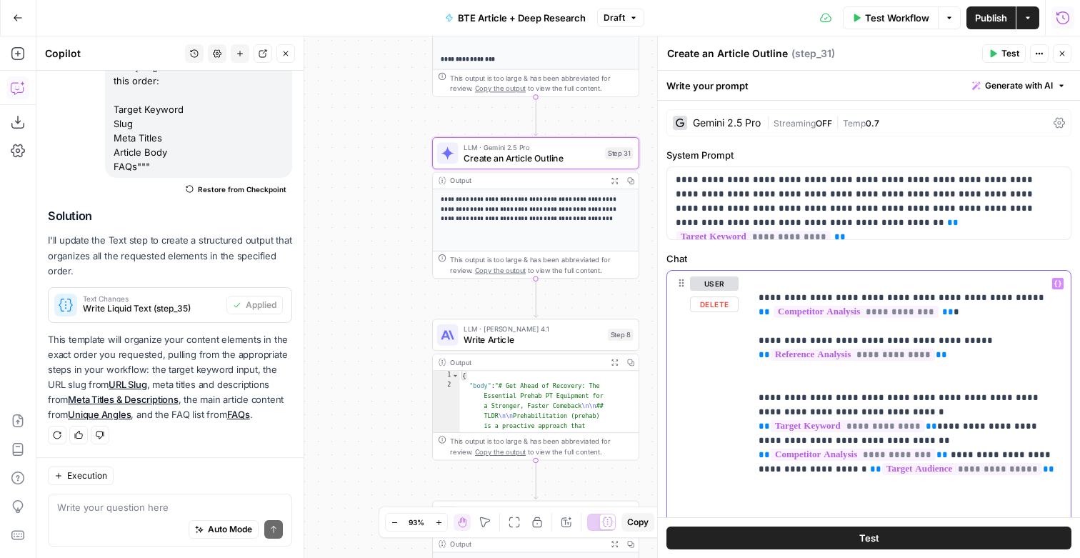
click at [827, 487] on p "**********" at bounding box center [909, 397] width 301 height 243
click at [984, 24] on span "Publish" at bounding box center [991, 18] width 32 height 14
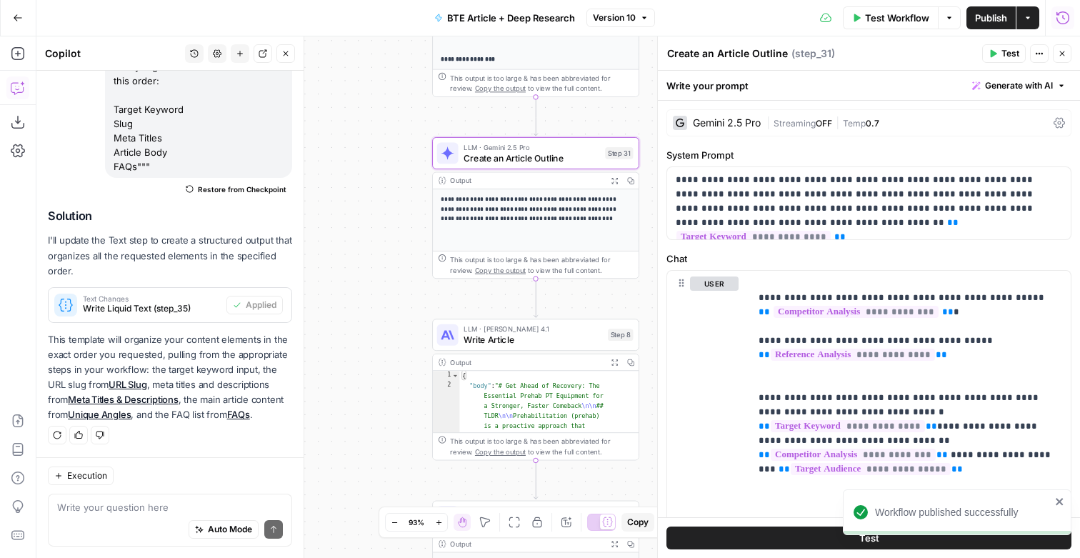
click at [744, 534] on button "Test" at bounding box center [868, 537] width 405 height 23
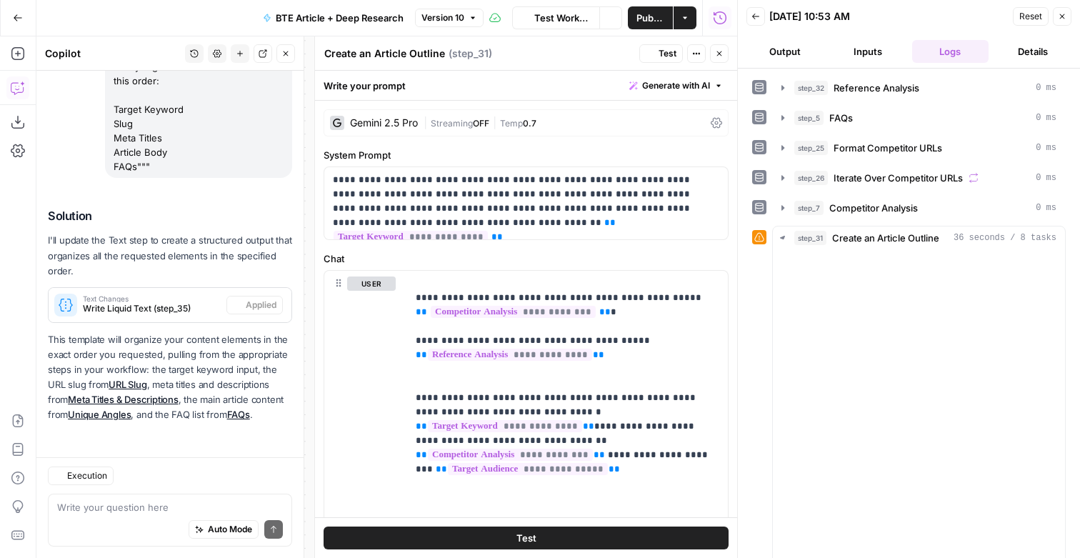
scroll to position [231, 0]
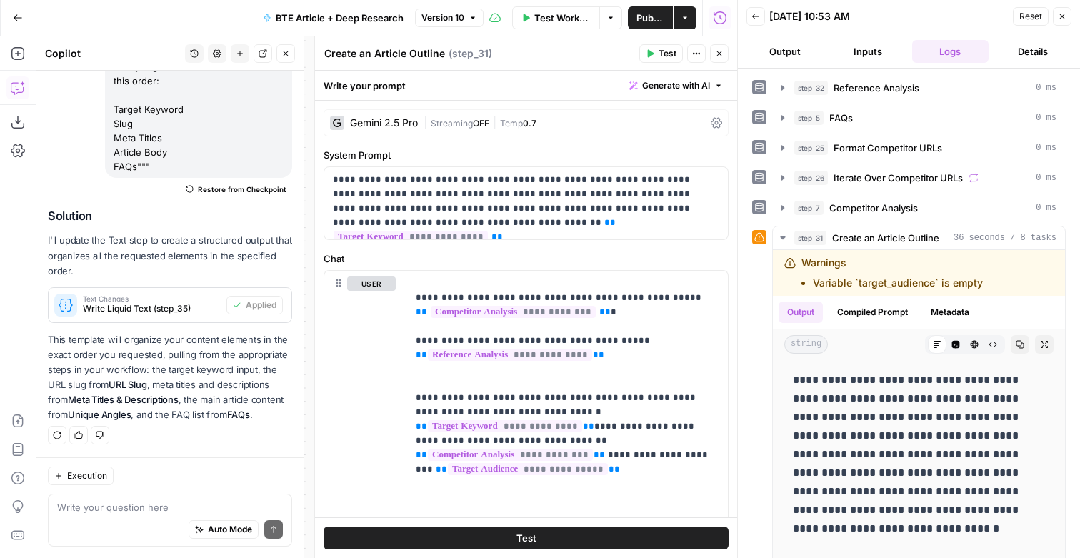
click at [854, 52] on button "Inputs" at bounding box center [867, 51] width 77 height 23
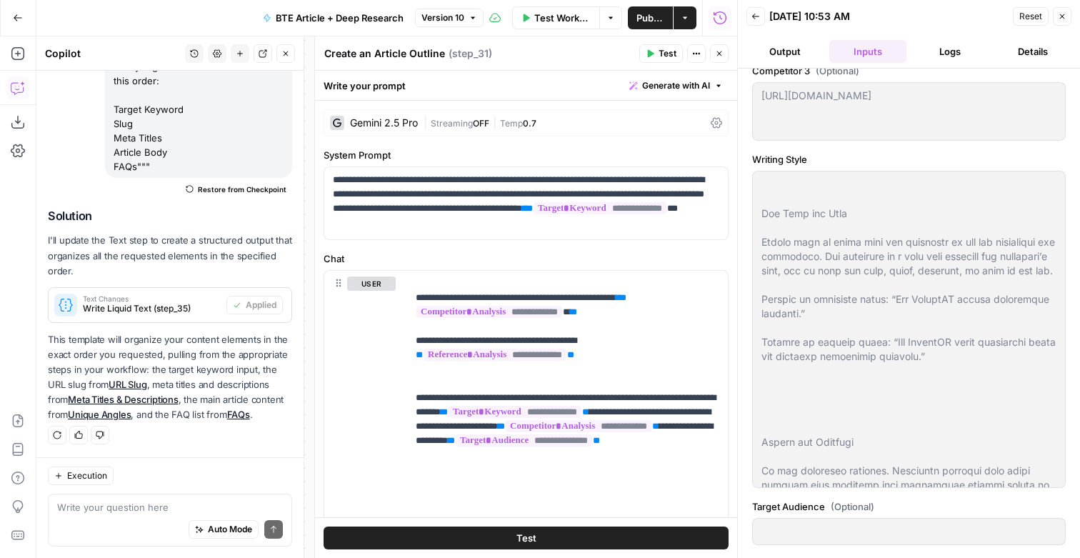
scroll to position [58, 0]
click at [1059, 15] on icon "button" at bounding box center [1062, 16] width 9 height 9
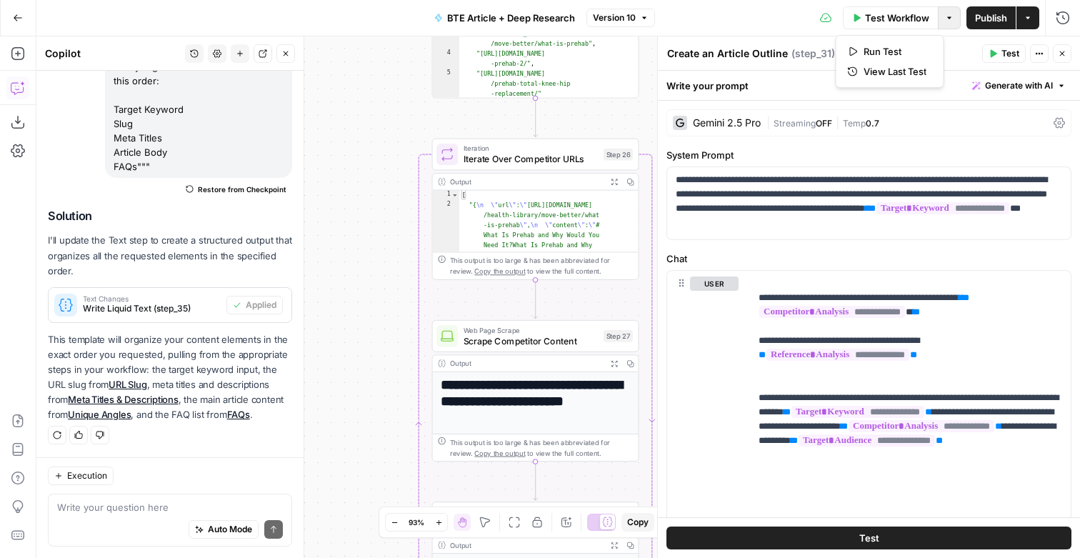
click at [945, 14] on icon "button" at bounding box center [949, 18] width 9 height 9
click at [1028, 16] on icon "button" at bounding box center [1028, 18] width 9 height 9
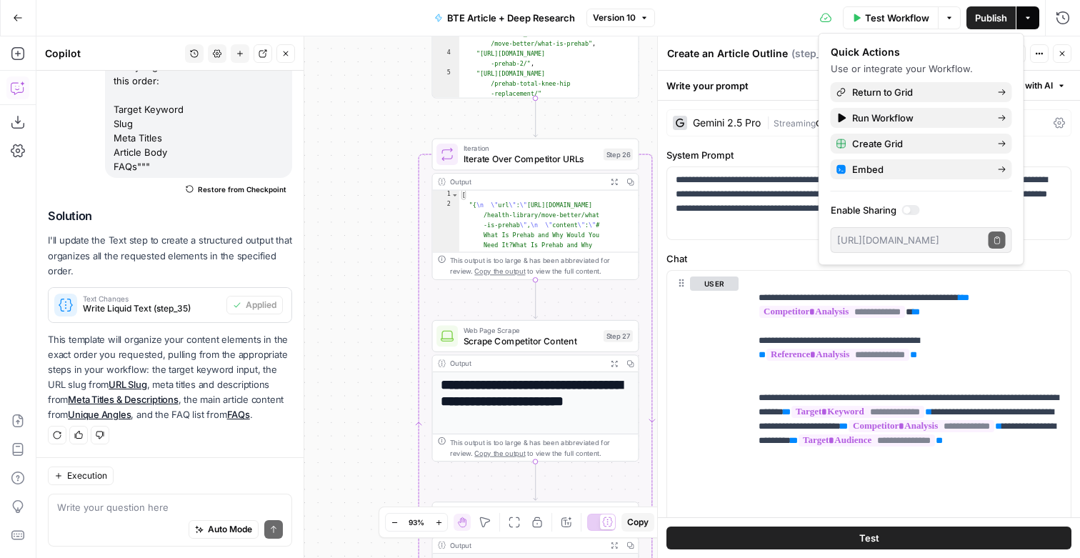
click at [896, 16] on span "Test Workflow" at bounding box center [897, 18] width 64 height 14
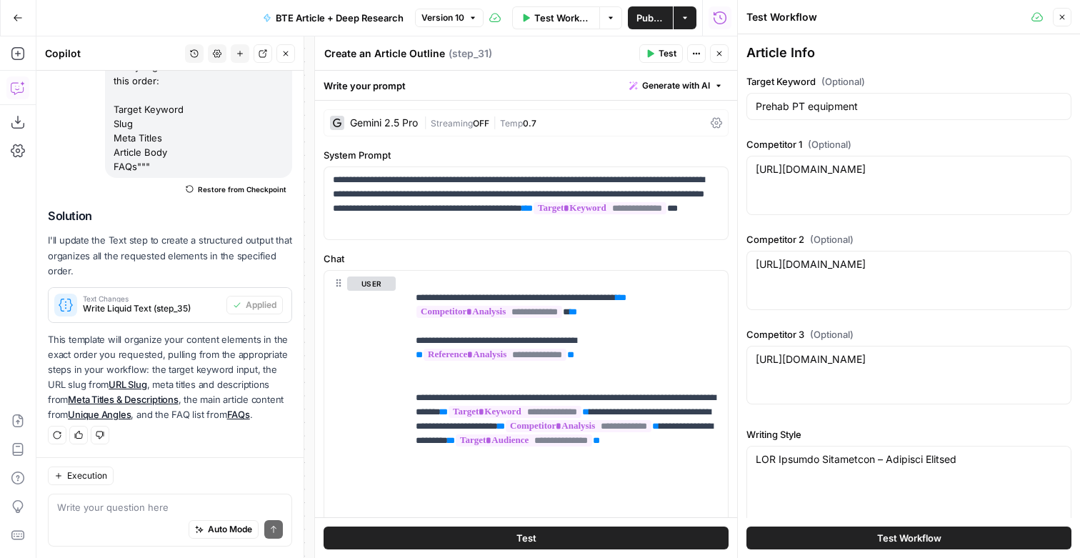
scroll to position [352, 0]
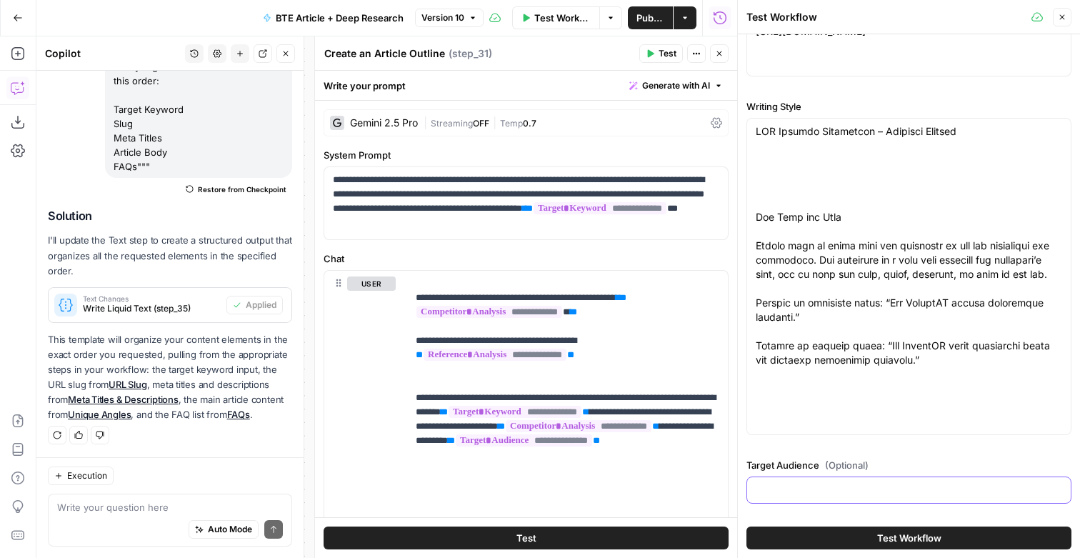
click at [782, 483] on input "Target Audience (Optional)" at bounding box center [909, 490] width 306 height 14
paste input "Outpatient PT/OT clinic owners & managers — revenue growth, differentiation, ob…"
click at [906, 490] on input "Outpatient PT/OT clinic owners & managers — revenue growth, differentiation, ob…" at bounding box center [909, 490] width 306 height 14
type input "Outpatient PT/OT clinic owners & managers — revenue growth, differentiation, ob…"
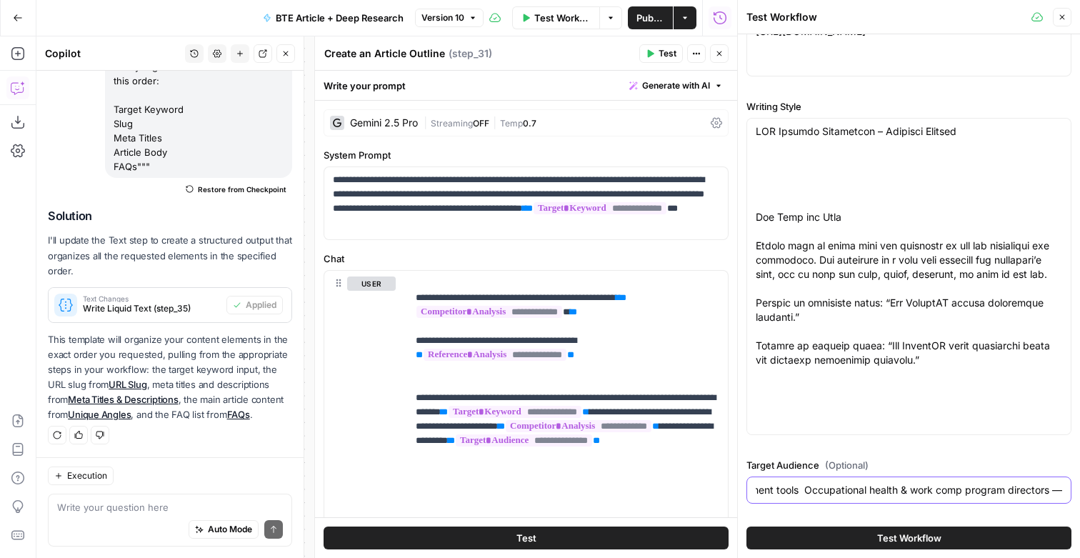
click at [747, 526] on button "Test Workflow" at bounding box center [909, 537] width 325 height 23
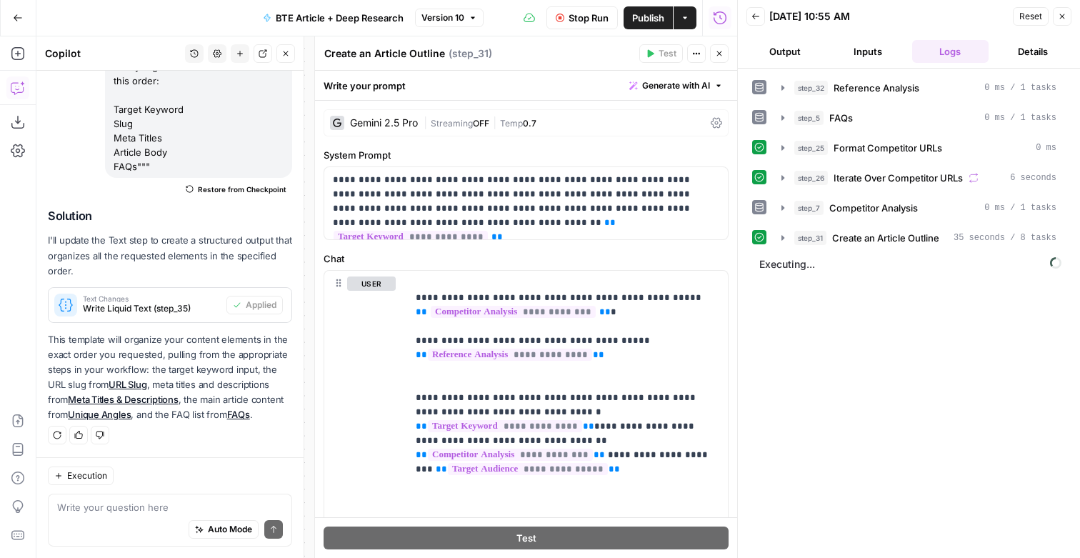
scroll to position [231, 0]
click at [1062, 23] on button "Close" at bounding box center [1062, 16] width 19 height 19
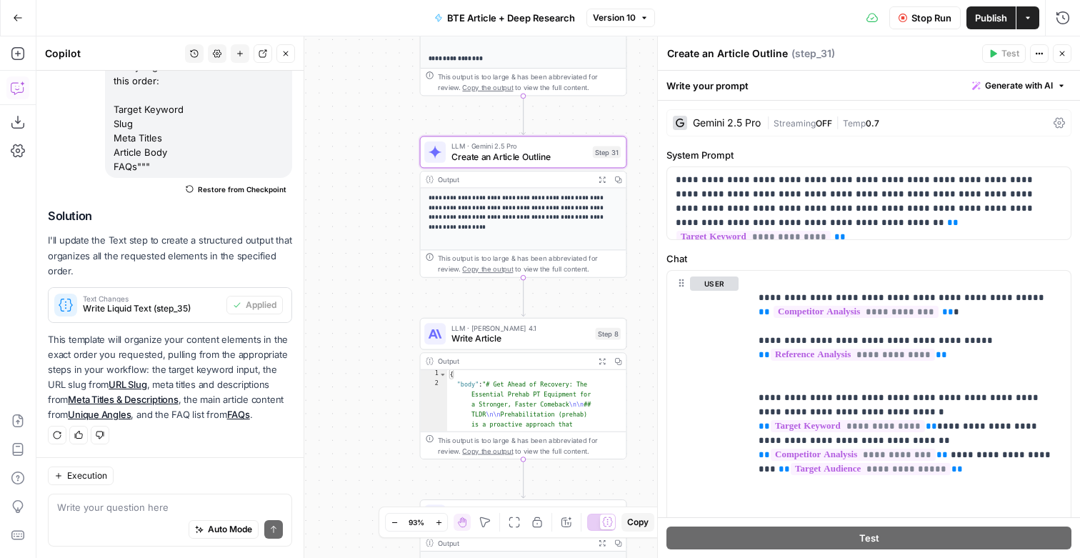
click at [479, 342] on span "Write Article" at bounding box center [520, 338] width 139 height 14
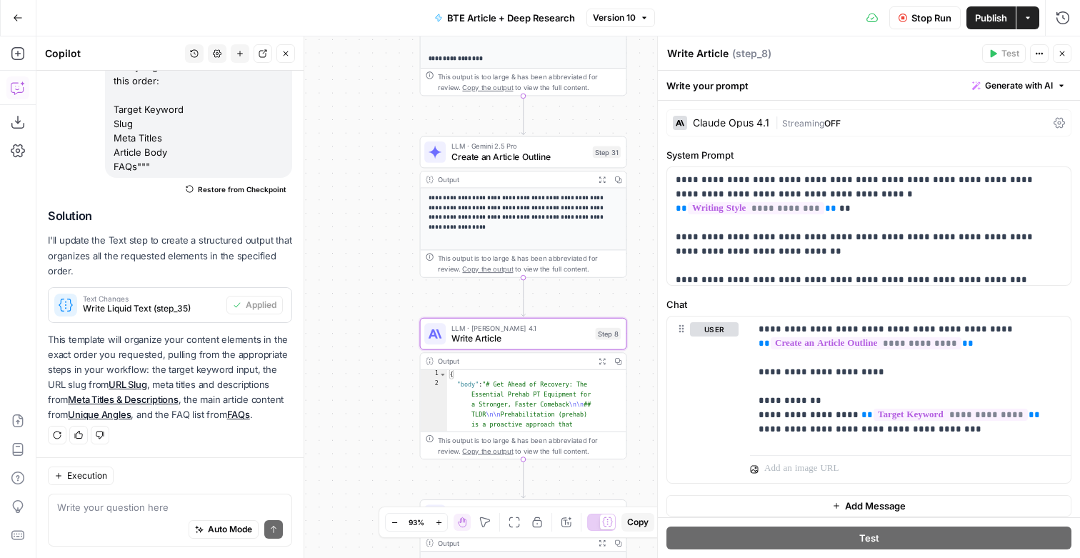
click at [884, 115] on div "Claude Opus 4.1 | Streaming OFF" at bounding box center [868, 122] width 405 height 27
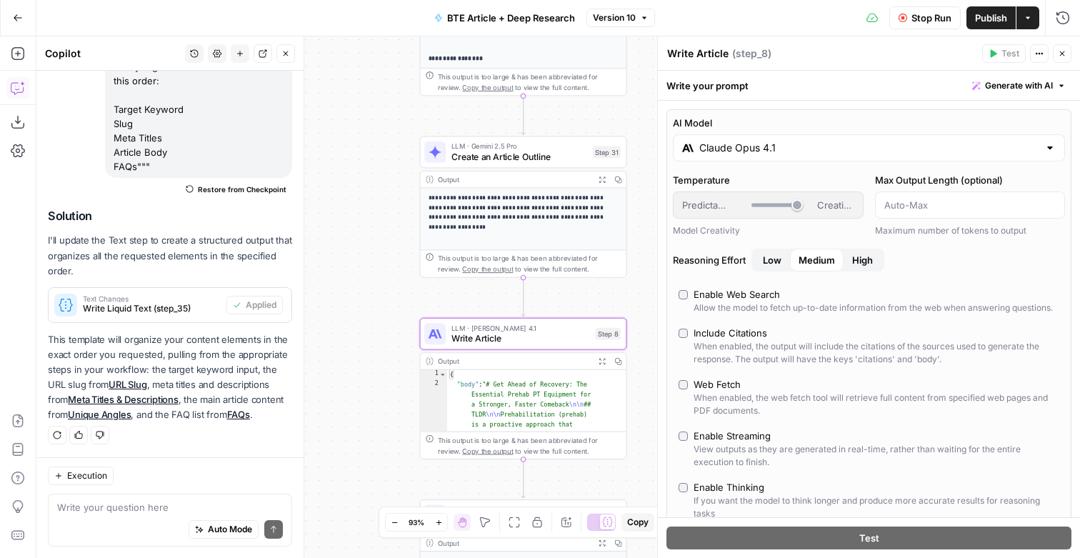
click at [716, 340] on div "Include Citations" at bounding box center [731, 333] width 74 height 14
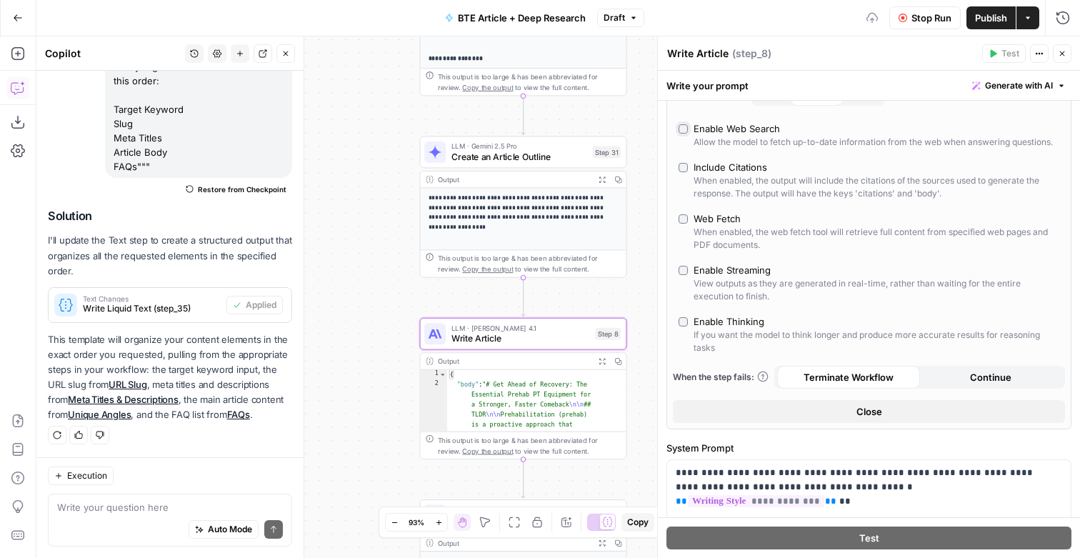
scroll to position [166, 0]
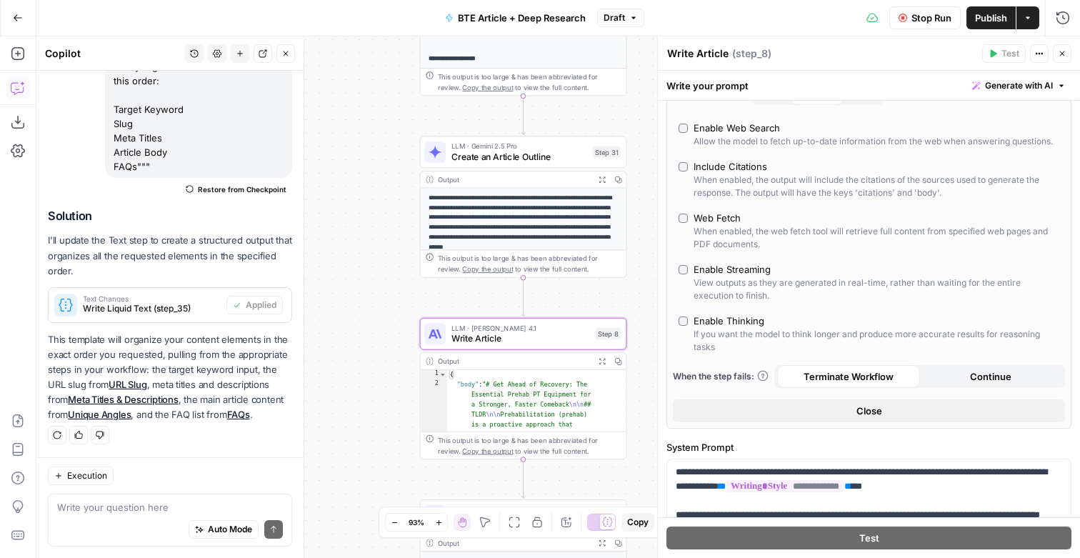
click at [985, 11] on span "Publish" at bounding box center [991, 18] width 32 height 14
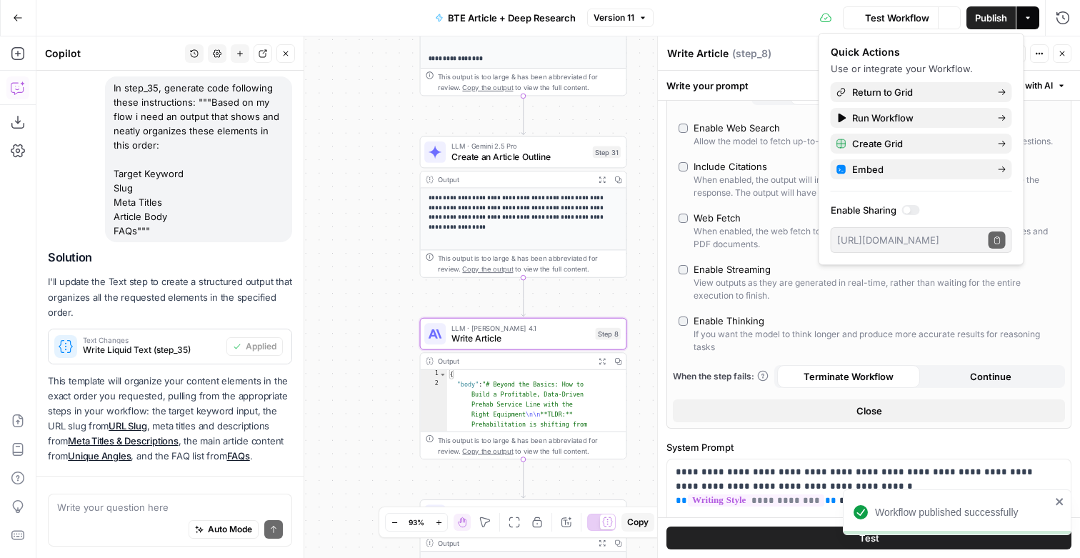
scroll to position [231, 0]
click at [1063, 52] on icon "button" at bounding box center [1062, 53] width 5 height 5
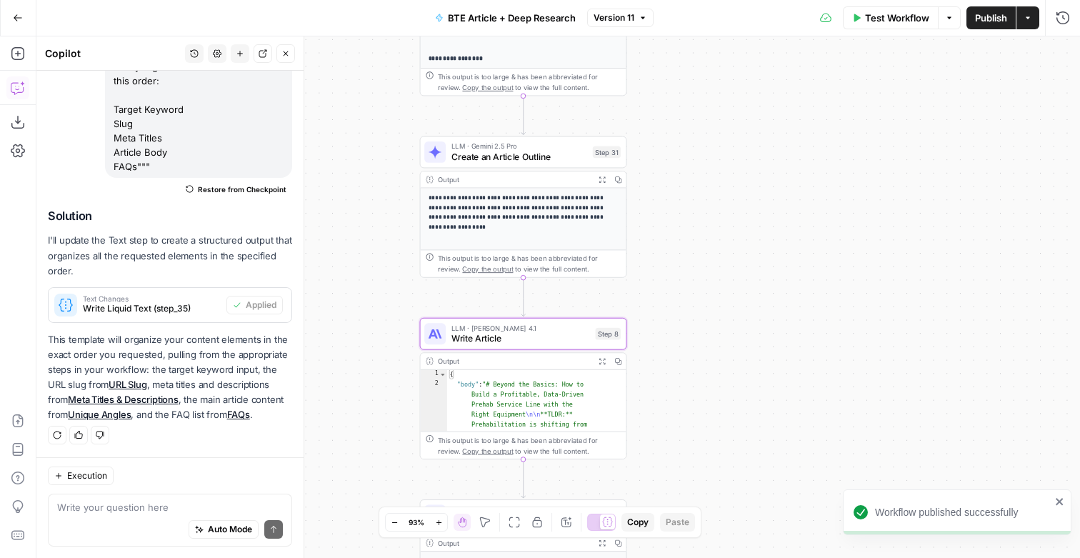
click at [510, 344] on span "Write Article" at bounding box center [520, 338] width 139 height 14
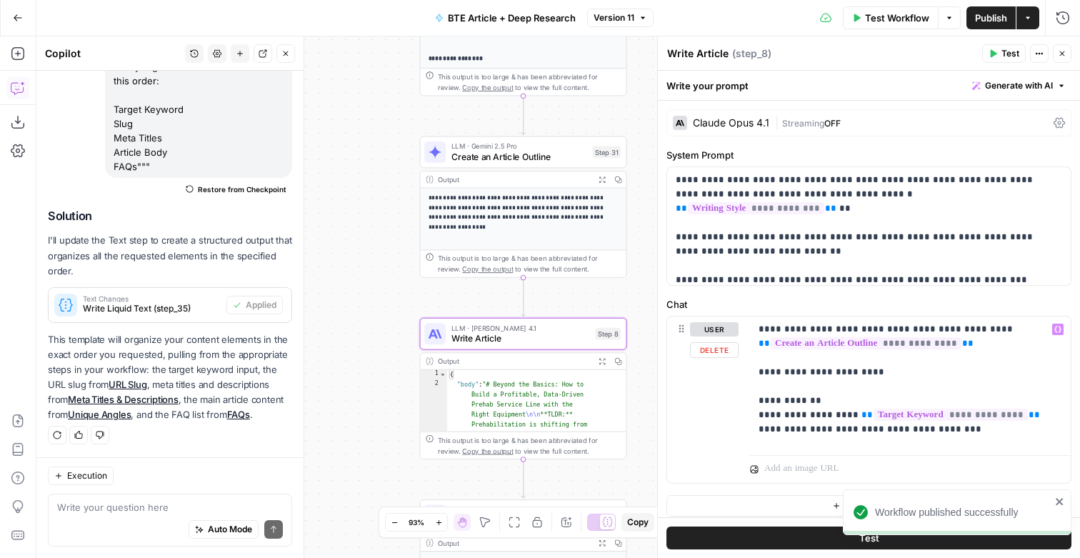
scroll to position [22, 0]
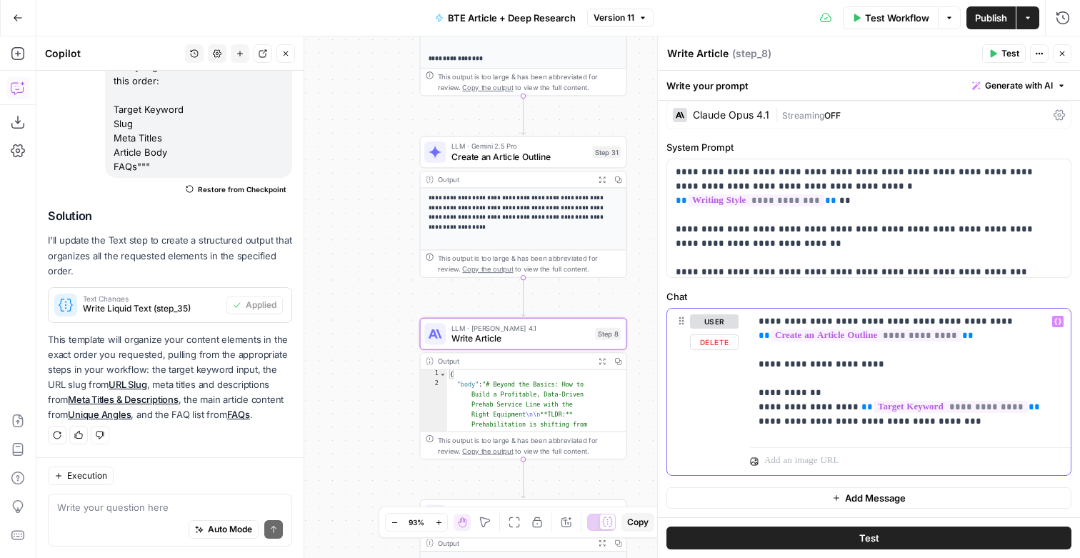
click at [969, 422] on p "**********" at bounding box center [909, 374] width 301 height 121
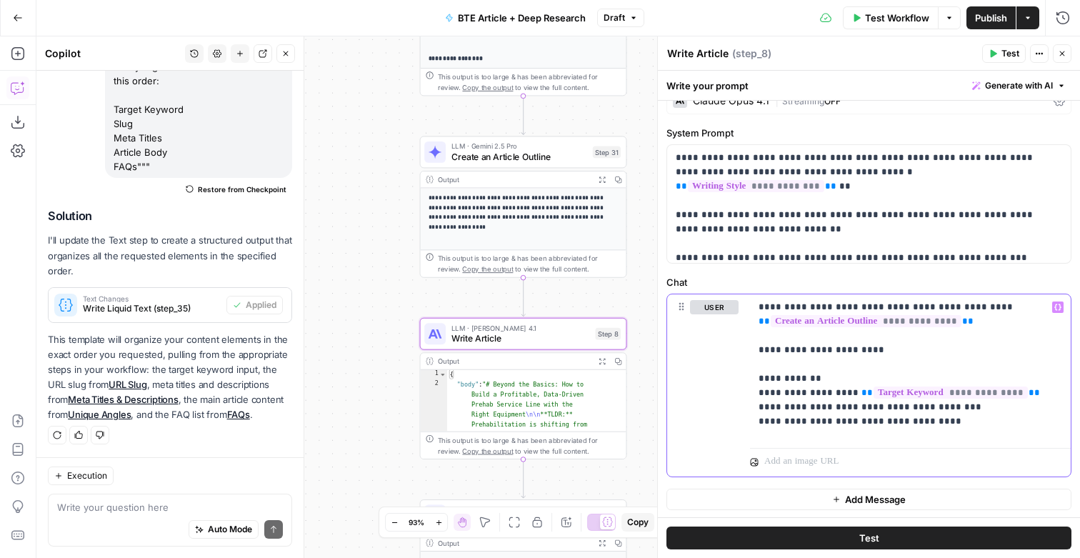
scroll to position [0, 0]
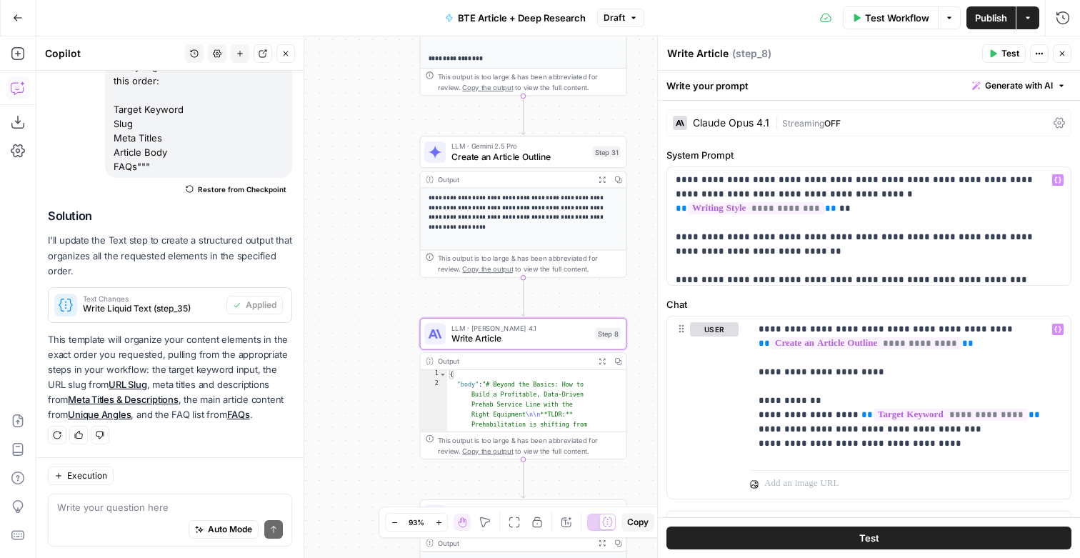
click at [954, 129] on div "| Streaming OFF" at bounding box center [911, 123] width 273 height 14
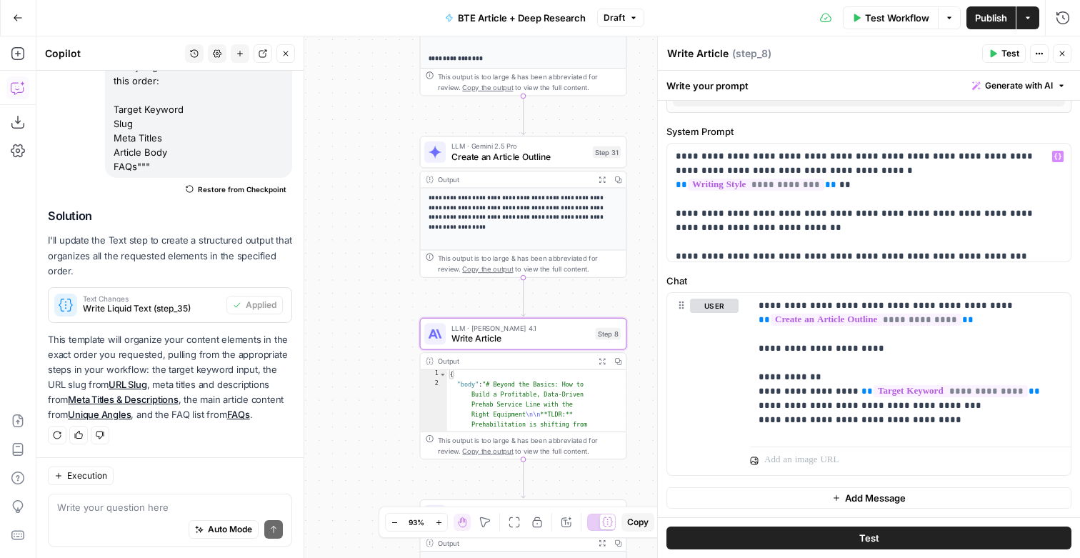
scroll to position [495, 0]
click at [844, 534] on button "Test" at bounding box center [868, 537] width 405 height 23
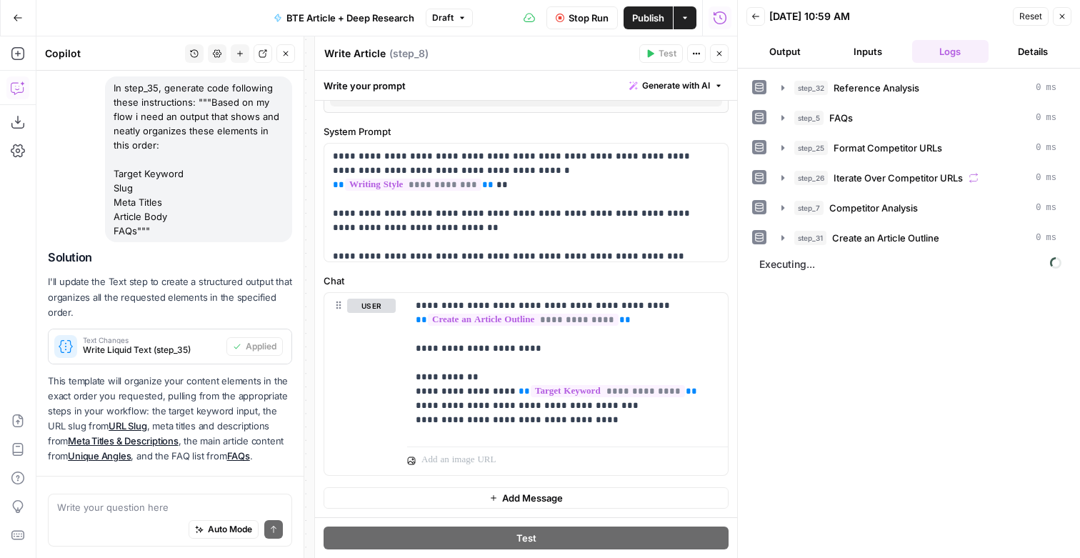
scroll to position [231, 0]
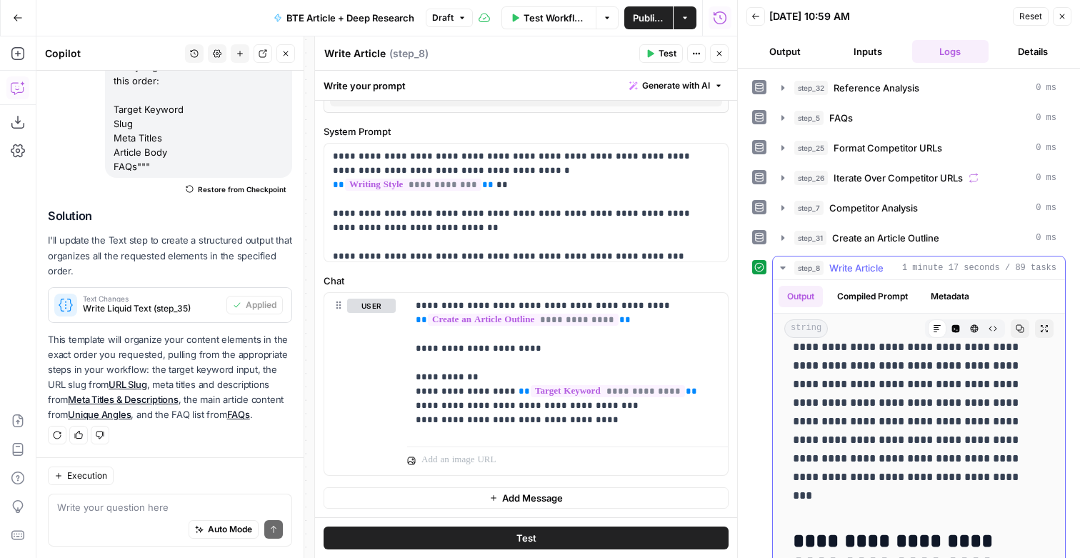
scroll to position [6836, 0]
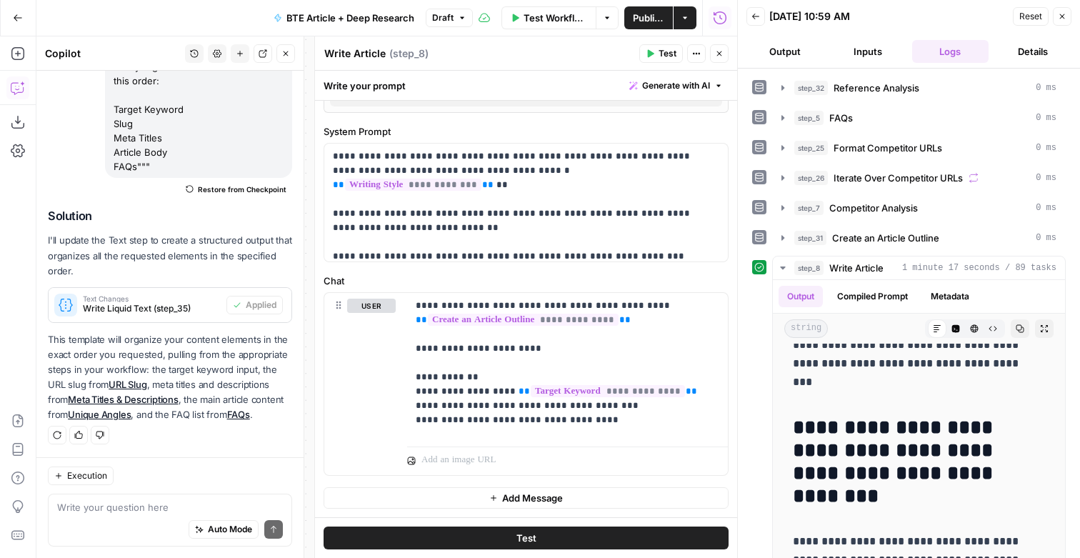
click at [864, 61] on button "Inputs" at bounding box center [867, 51] width 77 height 23
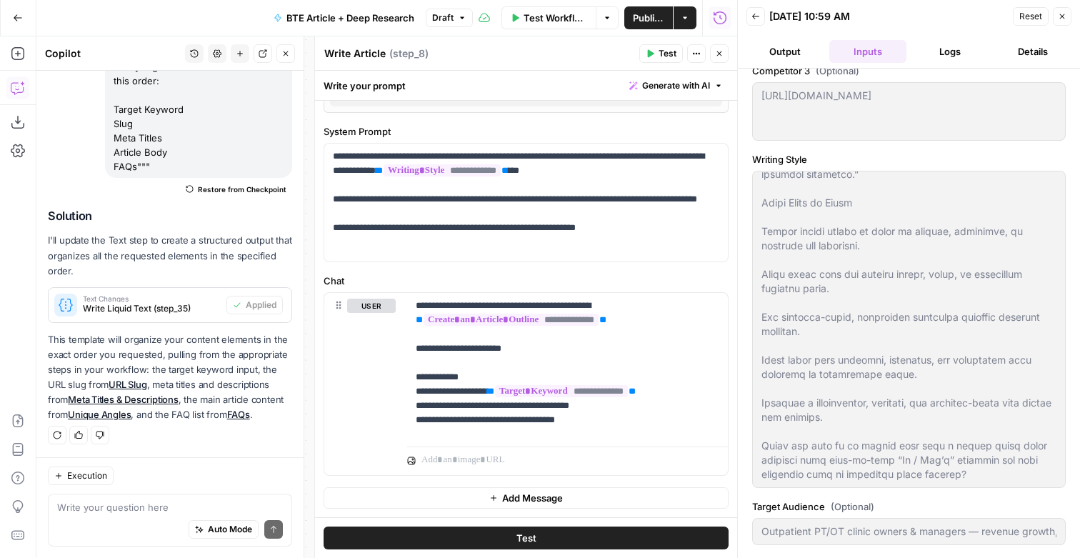
scroll to position [1791, 0]
click at [1070, 16] on button "Close" at bounding box center [1062, 16] width 19 height 19
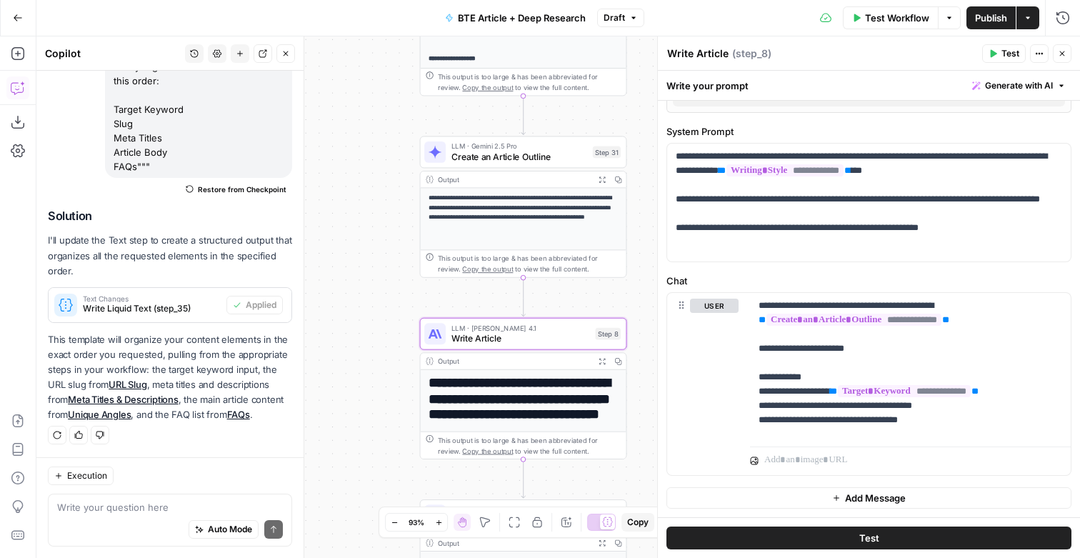
click at [1059, 53] on span "E" at bounding box center [1054, 49] width 11 height 14
click at [1061, 56] on icon "button" at bounding box center [1062, 53] width 9 height 9
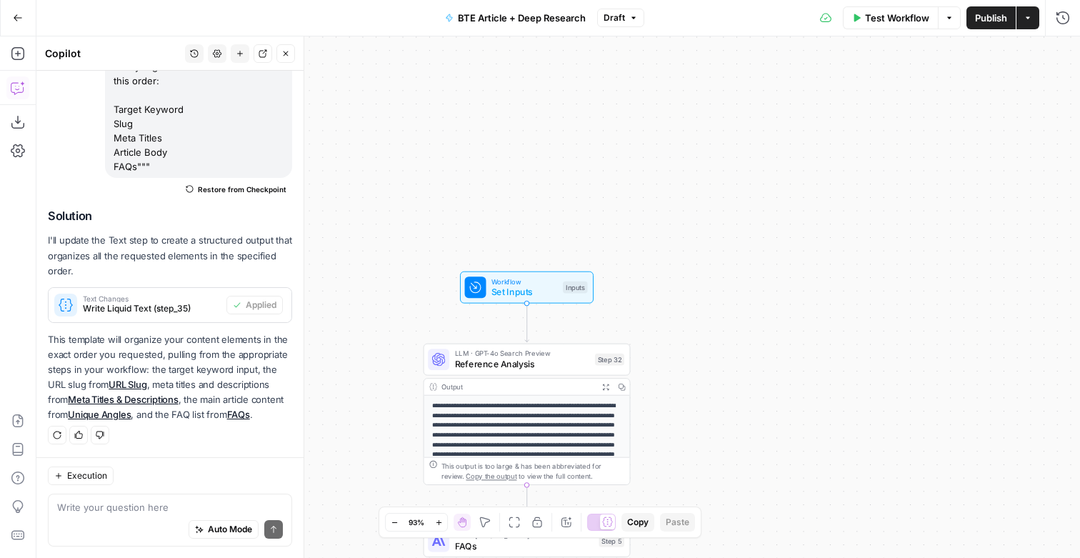
click at [539, 289] on span "Set Inputs" at bounding box center [524, 292] width 66 height 14
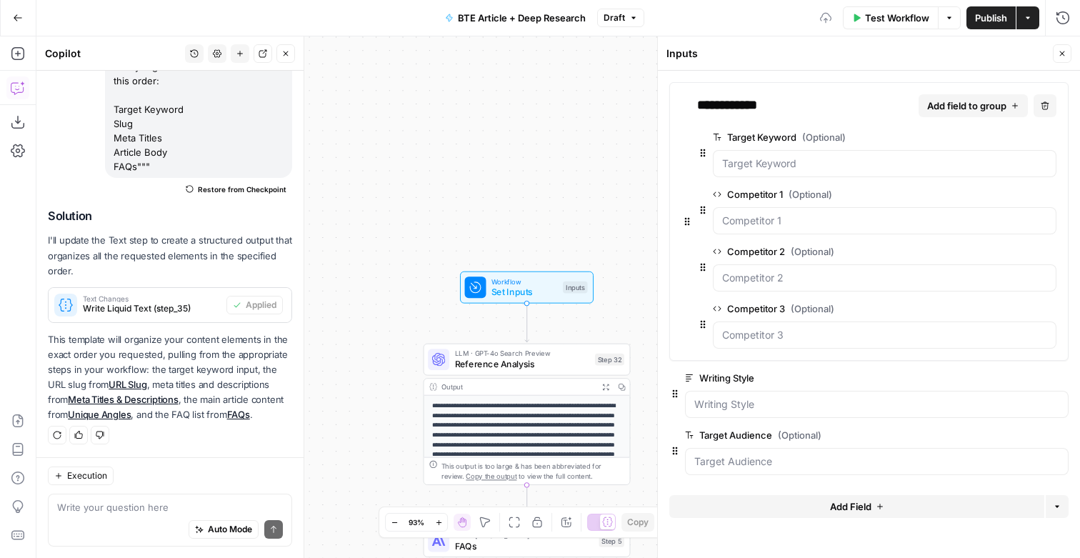
scroll to position [8, 0]
click at [823, 518] on button "Add Field" at bounding box center [856, 506] width 375 height 23
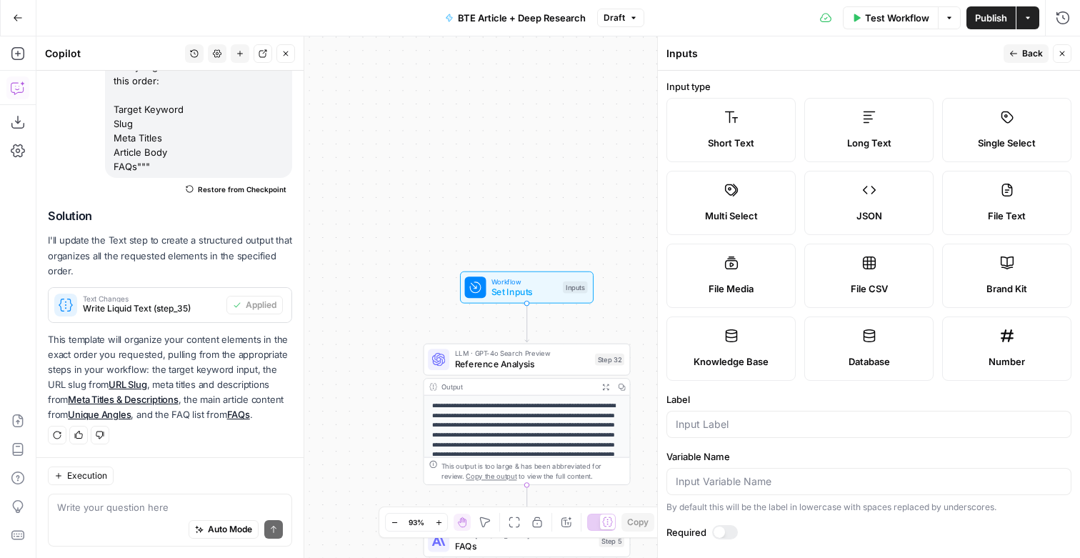
click at [877, 149] on span "Long Text" at bounding box center [869, 143] width 44 height 14
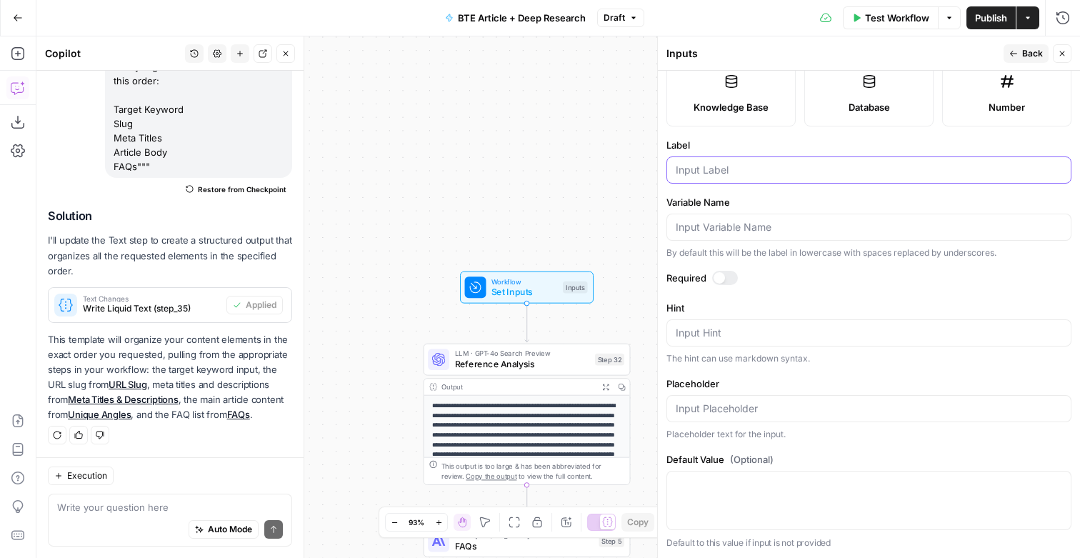
click at [776, 163] on input "Label" at bounding box center [869, 170] width 386 height 14
click at [712, 163] on input "BTE RAG Info" at bounding box center [869, 170] width 386 height 14
type input "BTE GPT Info"
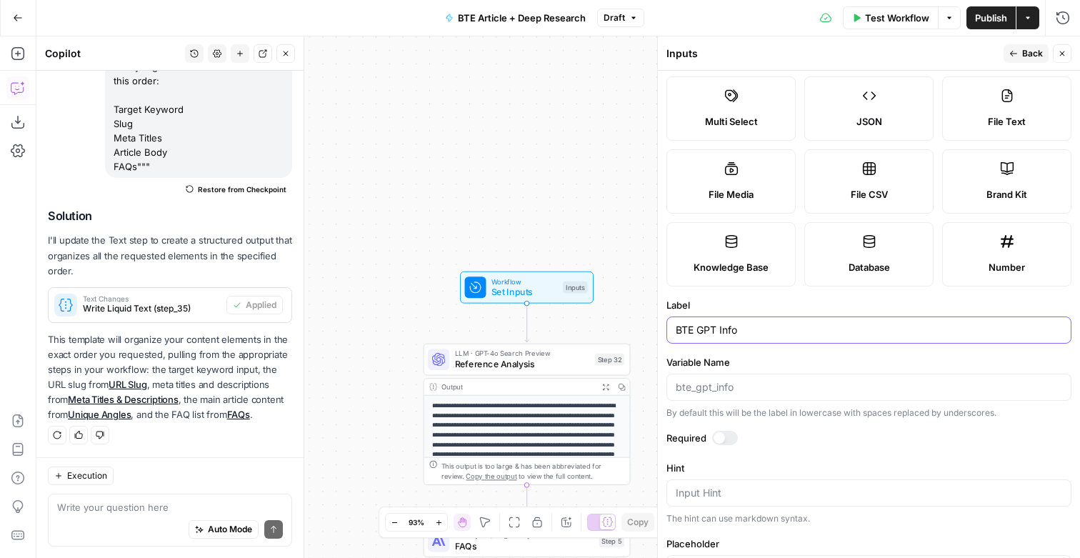
scroll to position [0, 0]
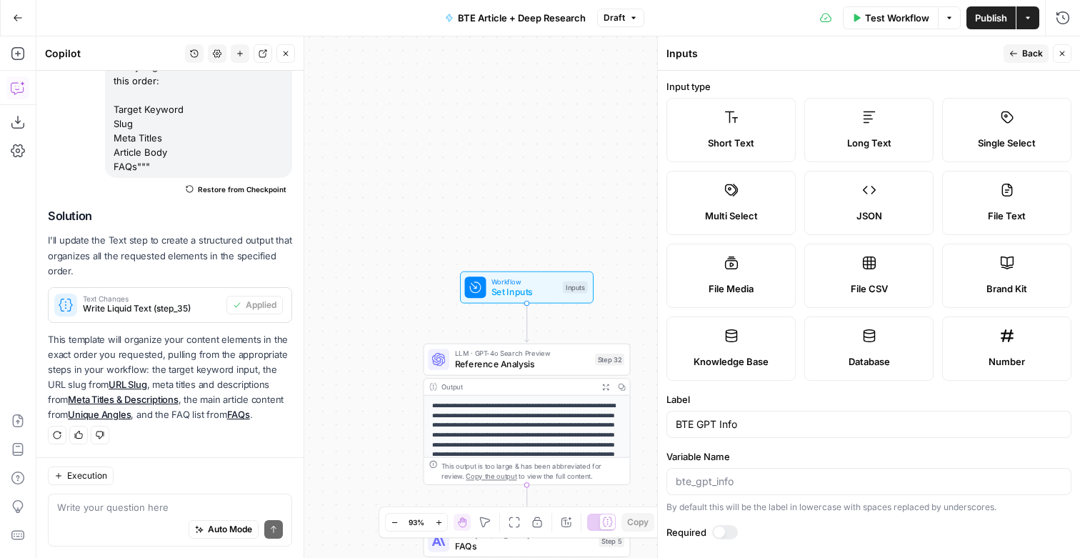
click at [1014, 50] on div "Publish P" at bounding box center [983, 49] width 64 height 26
click at [1027, 53] on span "Back" at bounding box center [1032, 53] width 21 height 13
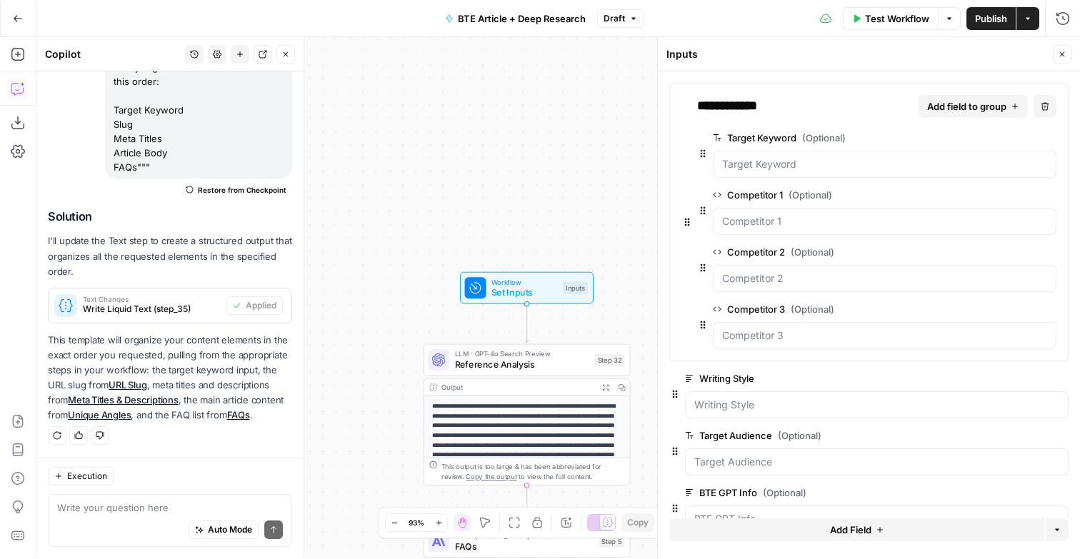
scroll to position [68, 0]
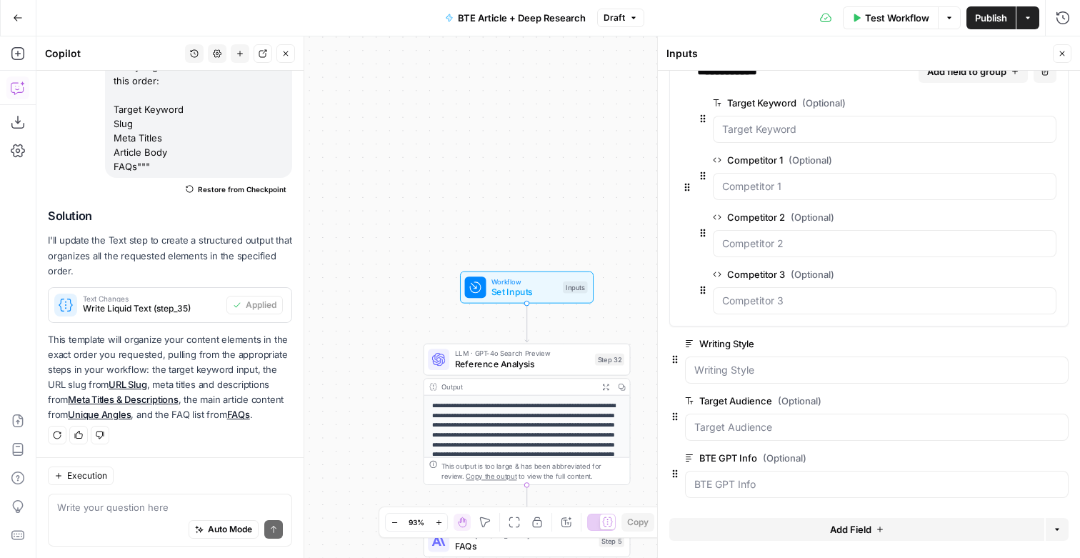
click at [1009, 395] on span "edit field" at bounding box center [1014, 400] width 31 height 11
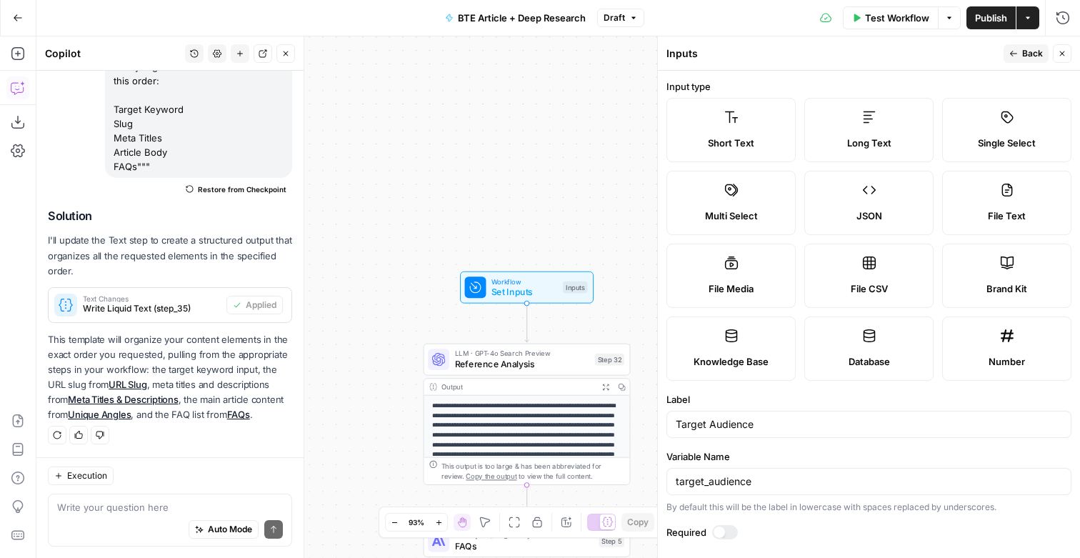
click at [859, 128] on label "Long Text" at bounding box center [868, 130] width 129 height 64
click at [996, 21] on span "Publish" at bounding box center [991, 18] width 32 height 14
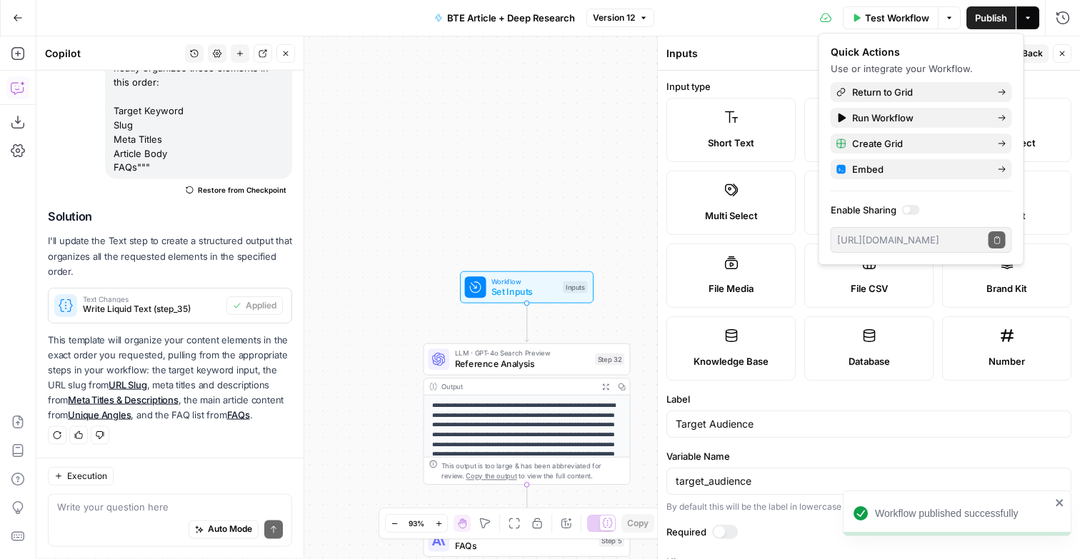
scroll to position [230, 0]
click at [558, 150] on div "**********" at bounding box center [558, 297] width 1044 height 523
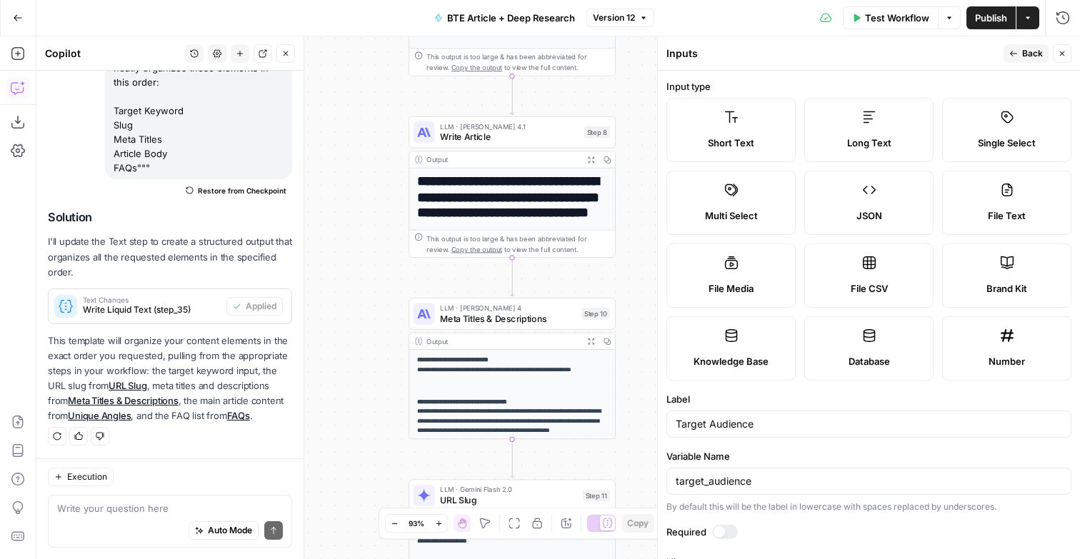
click at [483, 144] on span "Write Article" at bounding box center [509, 137] width 139 height 14
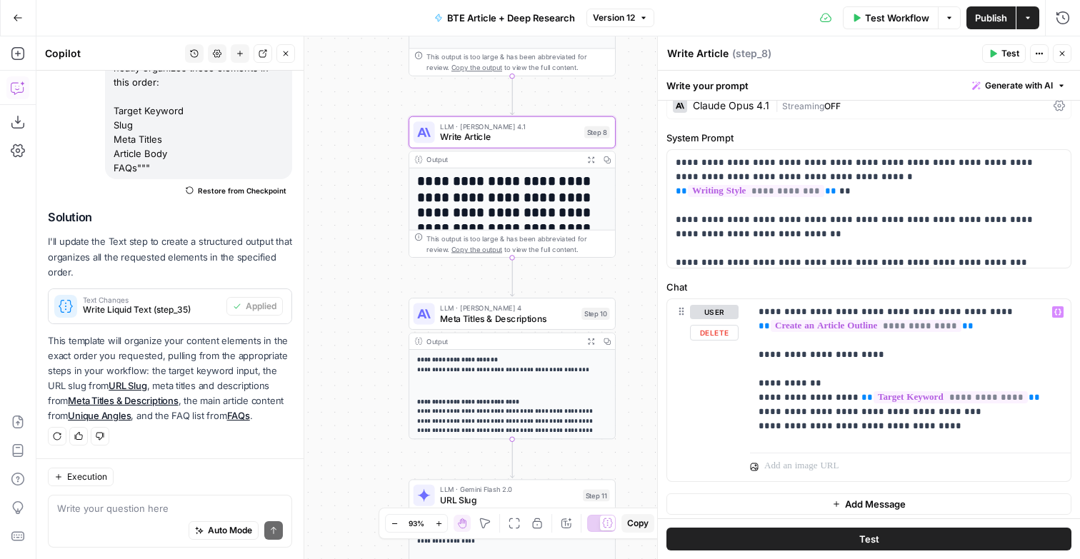
scroll to position [22, 0]
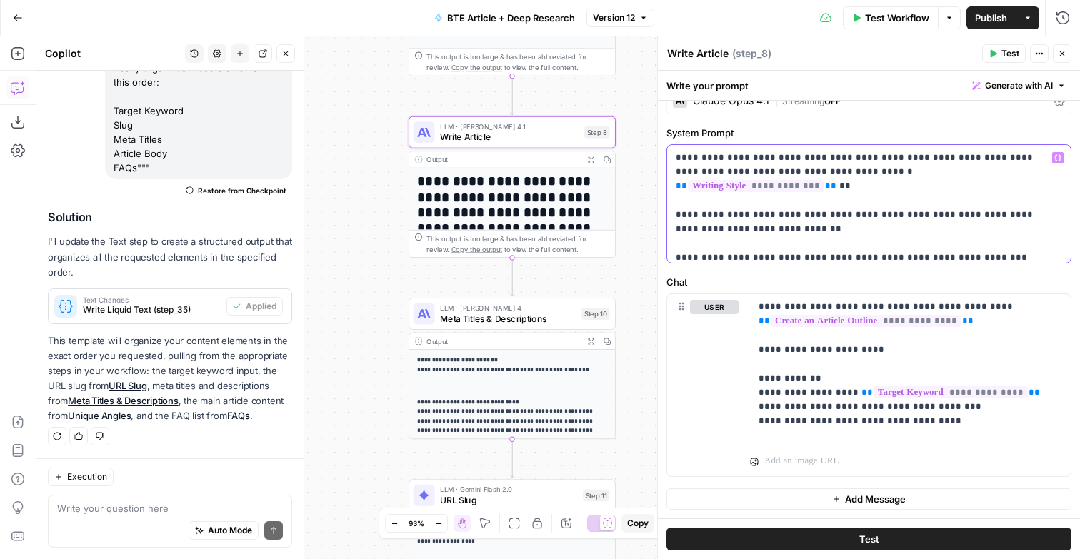
click at [1015, 184] on p "**********" at bounding box center [868, 204] width 384 height 106
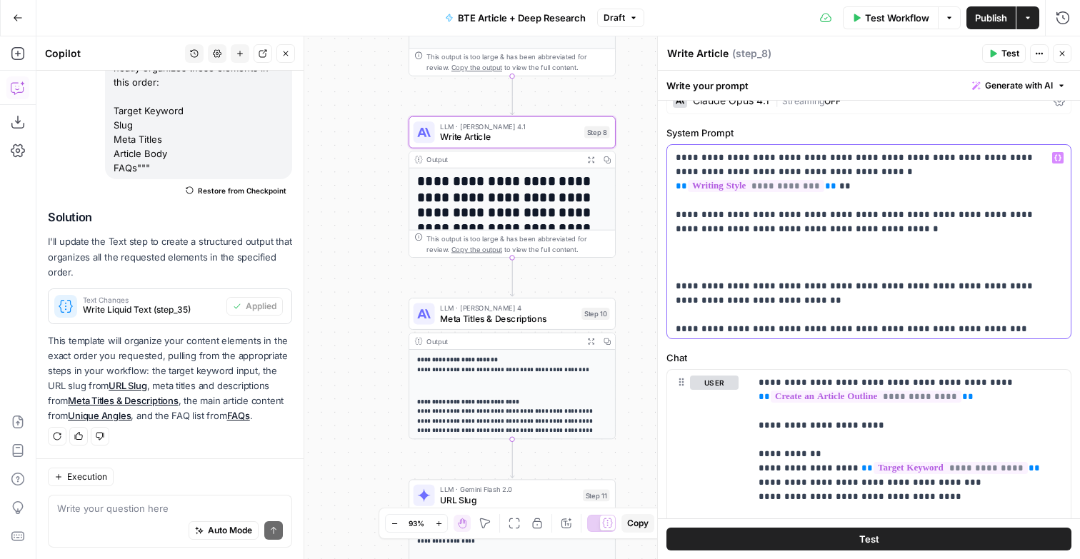
click at [1055, 161] on icon "button" at bounding box center [1057, 157] width 7 height 7
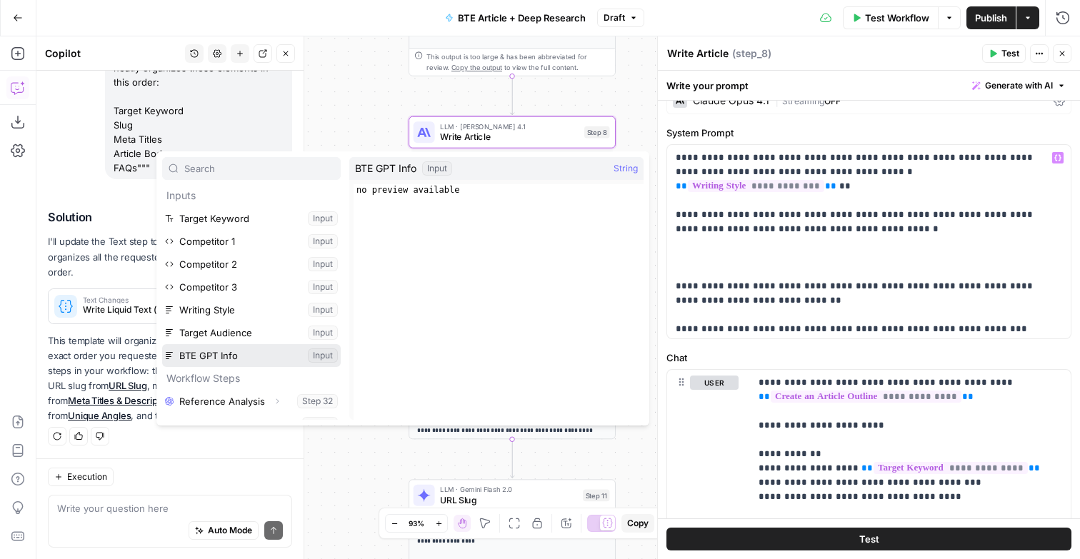
click at [211, 367] on button "Select variable BTE GPT Info" at bounding box center [251, 355] width 179 height 23
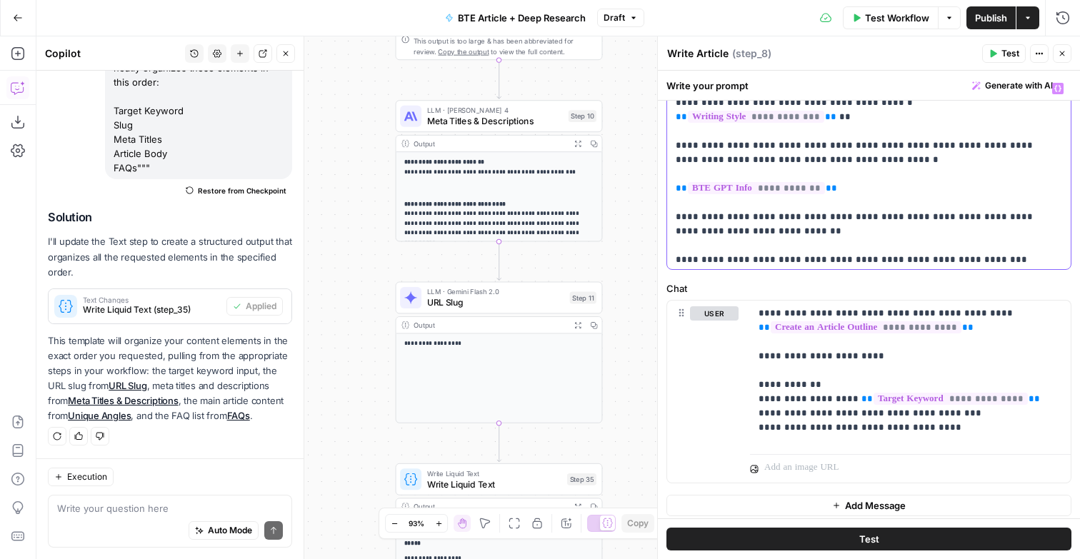
scroll to position [93, 0]
click at [962, 441] on p "**********" at bounding box center [909, 373] width 301 height 136
click at [980, 424] on p "**********" at bounding box center [909, 373] width 301 height 136
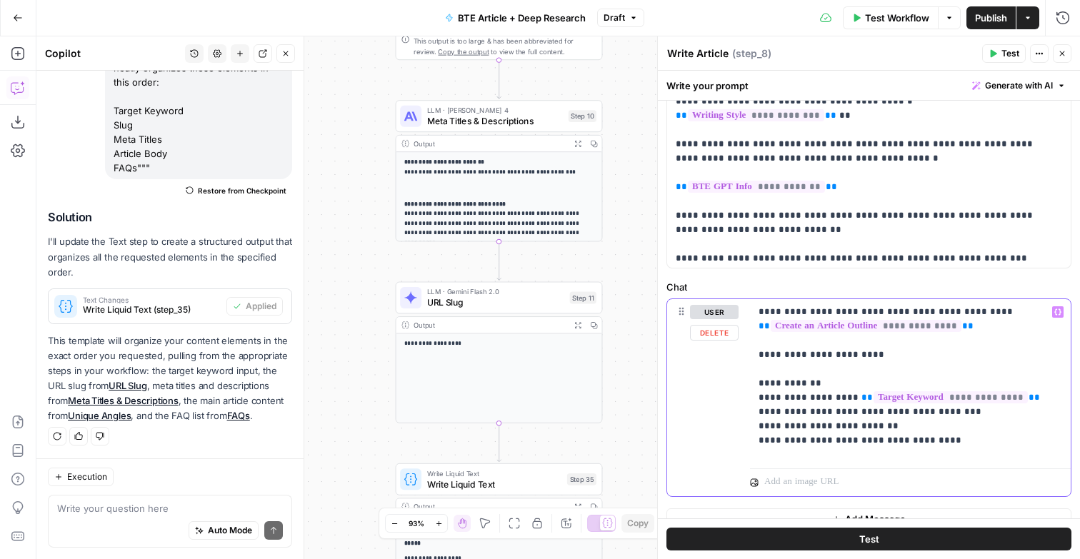
click at [823, 440] on p "**********" at bounding box center [909, 381] width 301 height 152
click at [944, 449] on p "**********" at bounding box center [909, 381] width 301 height 152
click at [863, 442] on p "**********" at bounding box center [909, 381] width 301 height 152
click at [1037, 446] on p "**********" at bounding box center [909, 381] width 301 height 152
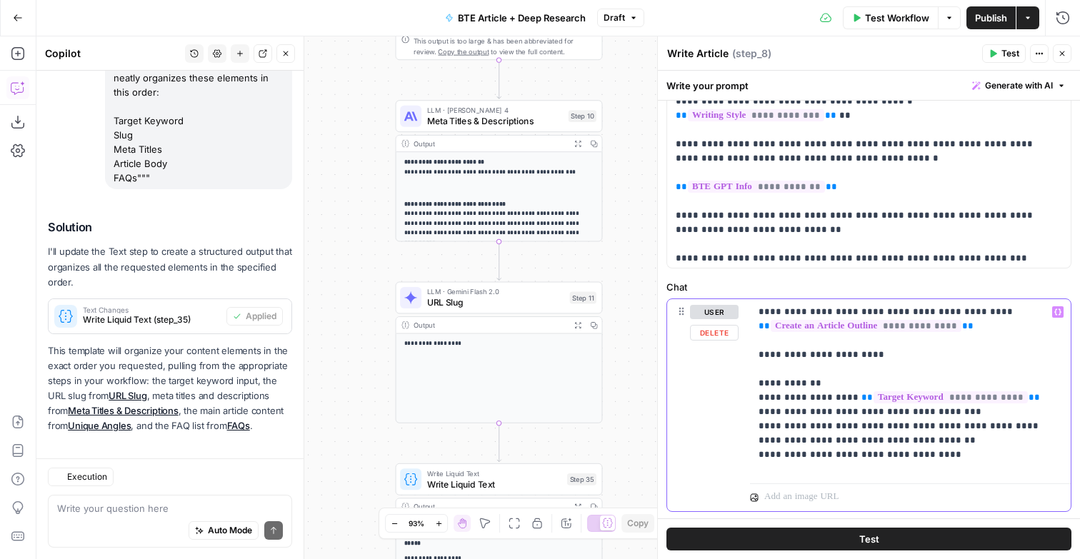
scroll to position [230, 0]
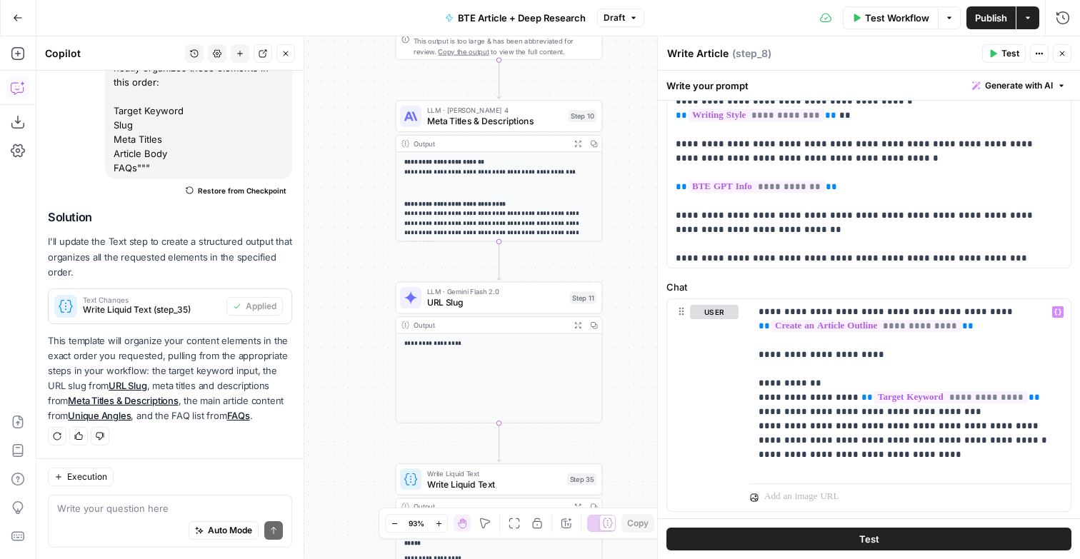
click at [987, 1] on div "Test Workflow Options Publish Actions Run History" at bounding box center [862, 18] width 436 height 36
click at [986, 14] on span "Publish" at bounding box center [991, 18] width 32 height 14
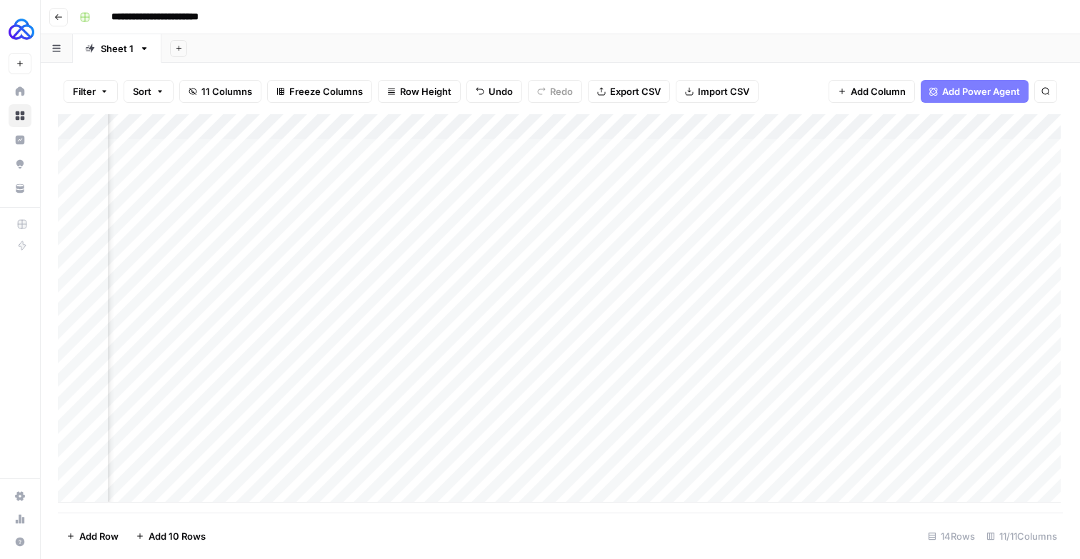
scroll to position [0, 332]
click at [734, 356] on div "Add Column" at bounding box center [559, 308] width 1003 height 389
click at [747, 326] on div "Add Column" at bounding box center [559, 308] width 1003 height 389
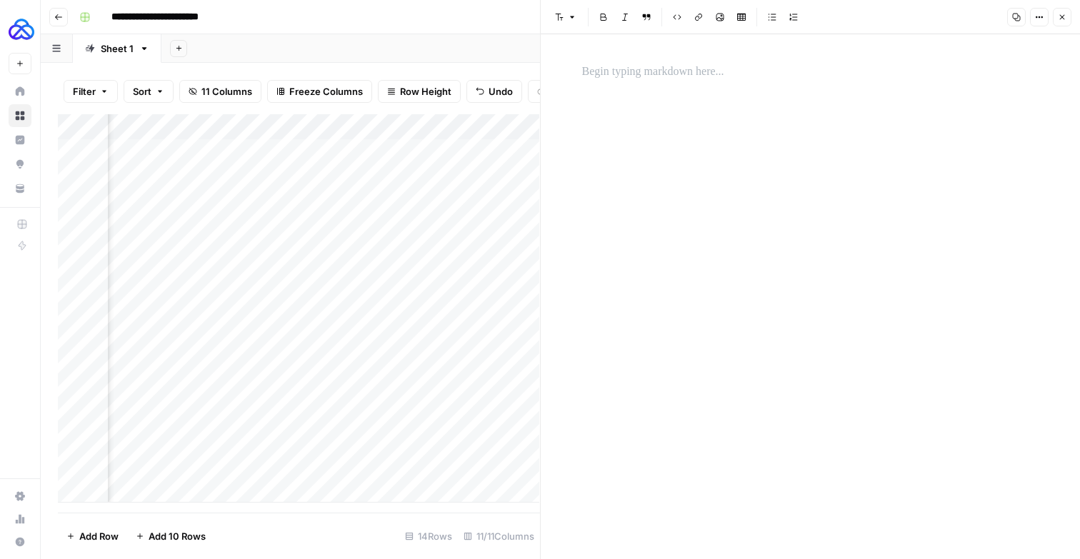
click at [717, 79] on p at bounding box center [810, 72] width 457 height 19
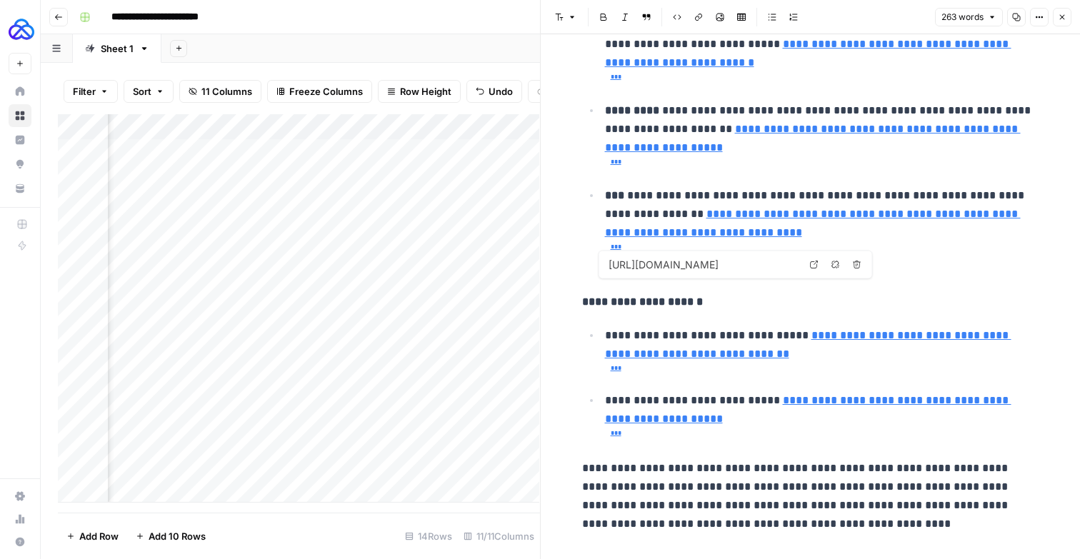
type input "[URL][DOMAIN_NAME][DOMAIN_NAME]"
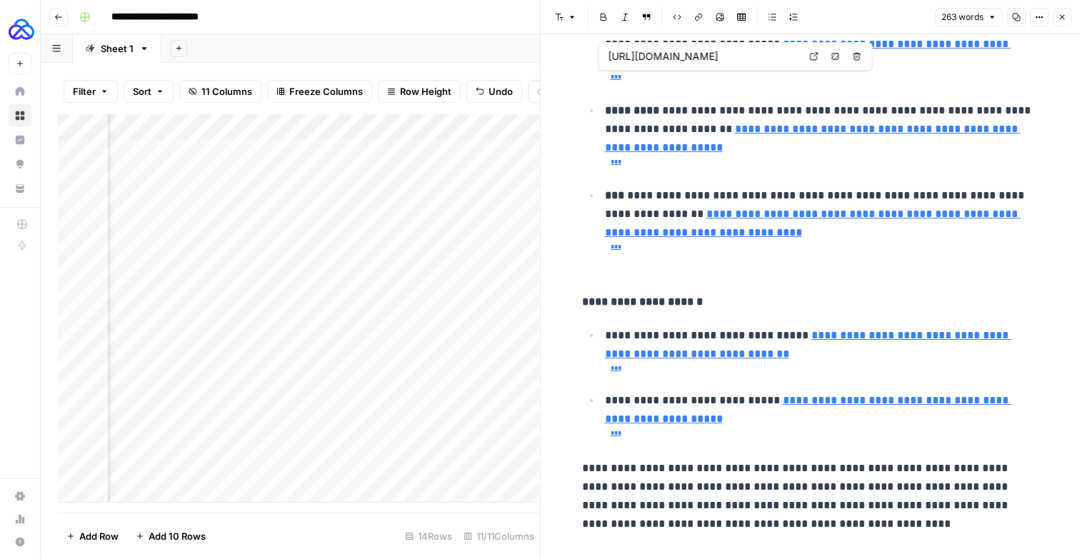
click at [906, 68] on link "**********" at bounding box center [808, 53] width 406 height 29
click at [772, 55] on input "[URL][DOMAIN_NAME]" at bounding box center [704, 56] width 190 height 14
type input "[URL][DOMAIN_NAME][DOMAIN_NAME]"
click at [738, 86] on link "***" at bounding box center [821, 79] width 432 height 14
click at [747, 68] on link "**********" at bounding box center [808, 53] width 406 height 29
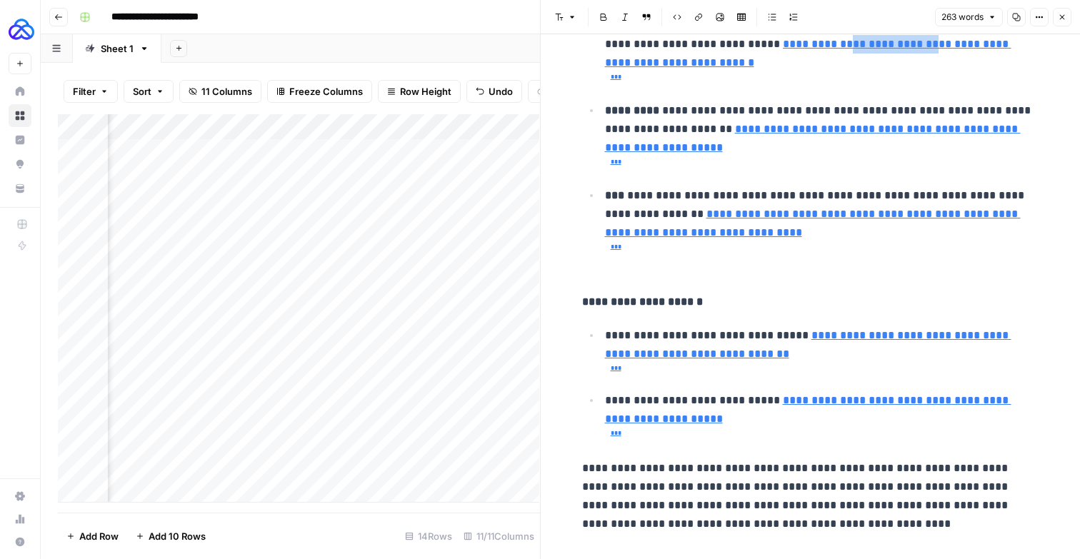
click at [747, 68] on link "**********" at bounding box center [808, 53] width 406 height 29
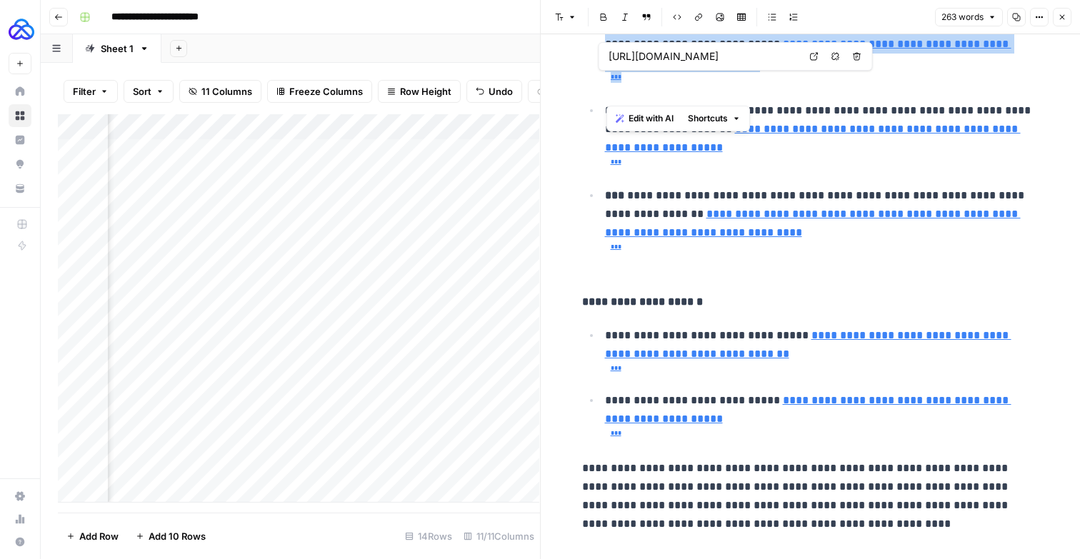
click at [747, 68] on link "**********" at bounding box center [808, 53] width 406 height 29
type input "[URL][DOMAIN_NAME][DOMAIN_NAME]"
click at [708, 86] on link "***" at bounding box center [821, 79] width 432 height 14
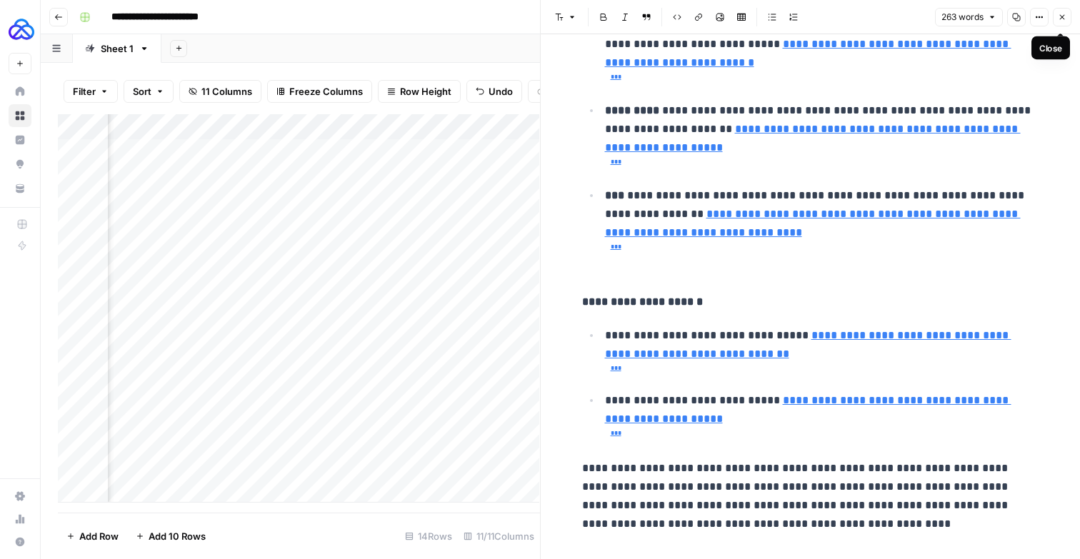
click at [1062, 21] on icon "button" at bounding box center [1062, 17] width 9 height 9
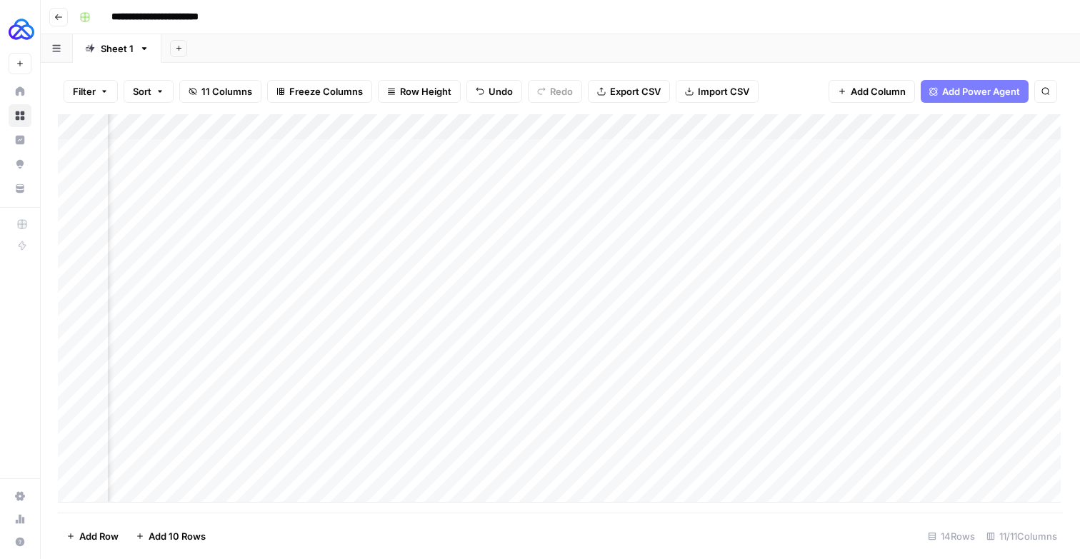
drag, startPoint x: 886, startPoint y: 339, endPoint x: 843, endPoint y: 468, distance: 136.2
click at [843, 468] on div "Add Column" at bounding box center [559, 308] width 1003 height 389
drag, startPoint x: 514, startPoint y: 130, endPoint x: 387, endPoint y: 130, distance: 126.4
click at [387, 130] on div "Add Column" at bounding box center [559, 308] width 1003 height 389
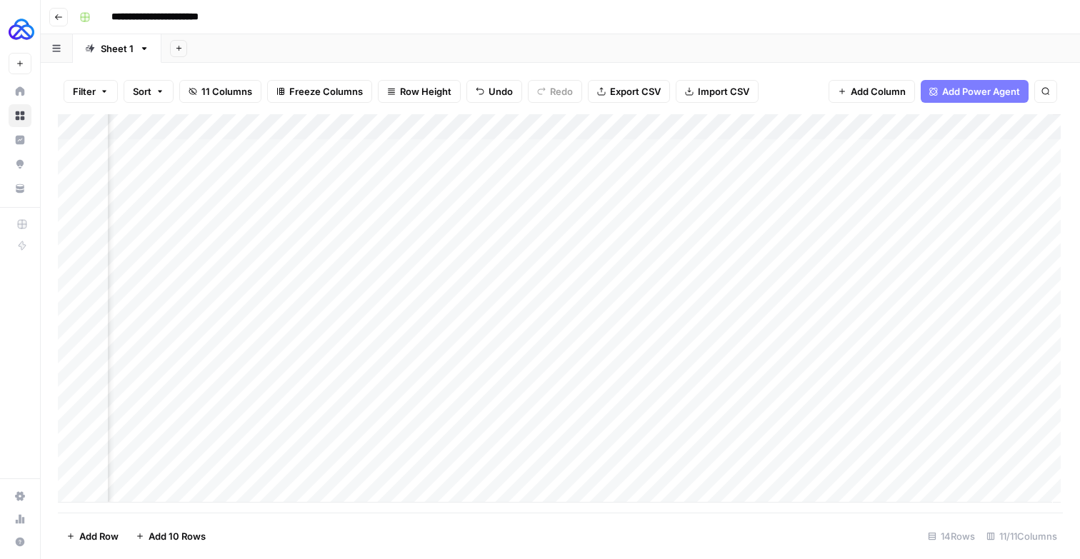
scroll to position [0, 1052]
click at [755, 329] on div "Add Column" at bounding box center [559, 308] width 1003 height 389
click at [754, 352] on div "Add Column" at bounding box center [559, 308] width 1003 height 389
click at [675, 373] on div "Add Column" at bounding box center [559, 308] width 1003 height 389
click at [750, 373] on div "Add Column" at bounding box center [559, 308] width 1003 height 389
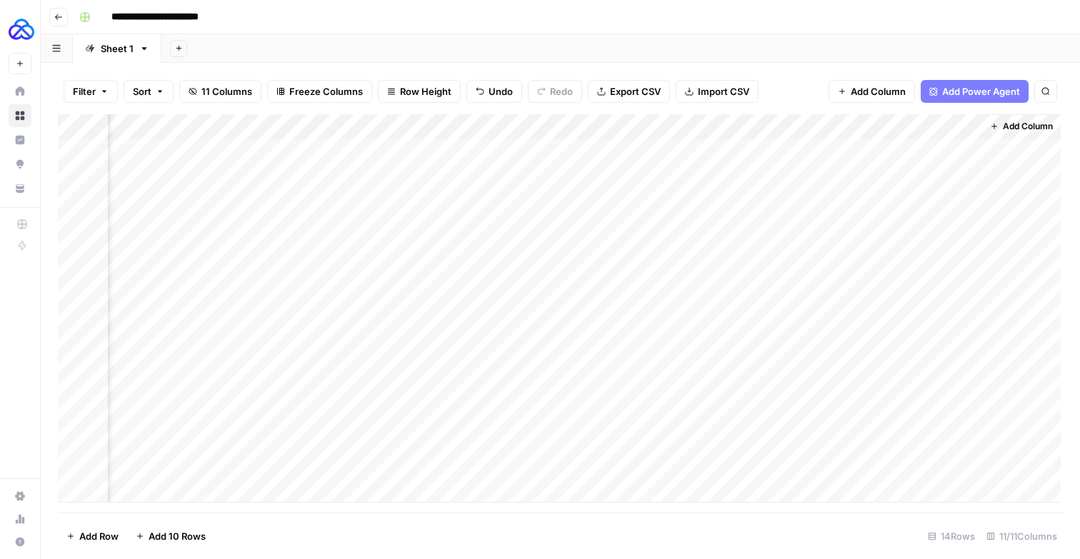
click at [757, 356] on div "Add Column" at bounding box center [559, 308] width 1003 height 389
click at [757, 334] on div "Add Column" at bounding box center [559, 308] width 1003 height 389
click at [757, 329] on div "Add Column" at bounding box center [559, 308] width 1003 height 389
click at [757, 346] on div "Add Column" at bounding box center [559, 308] width 1003 height 389
click at [758, 381] on div "Add Column" at bounding box center [559, 308] width 1003 height 389
